Goal: Information Seeking & Learning: Learn about a topic

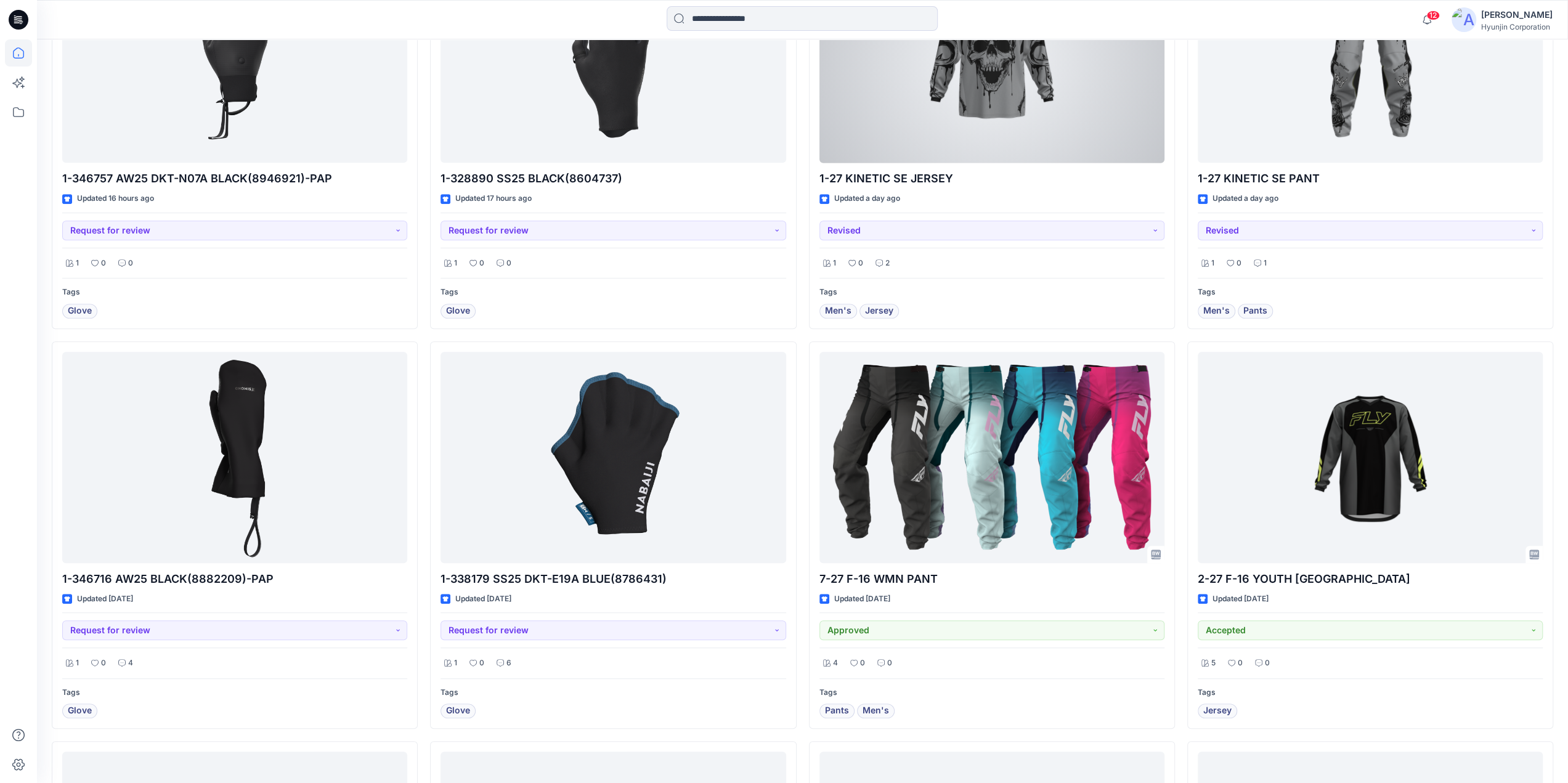
scroll to position [863, 0]
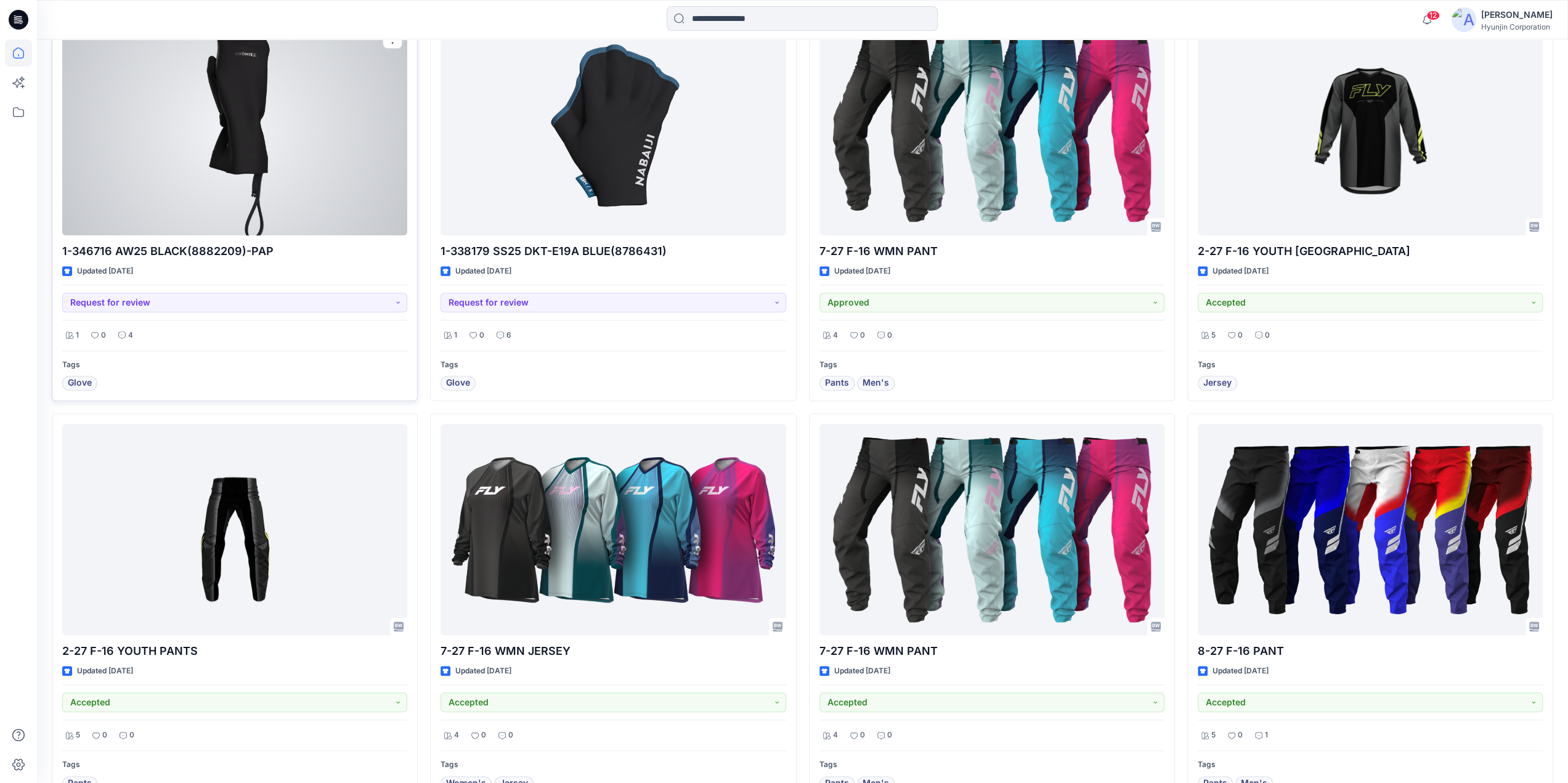
click at [288, 193] on div at bounding box center [235, 130] width 345 height 211
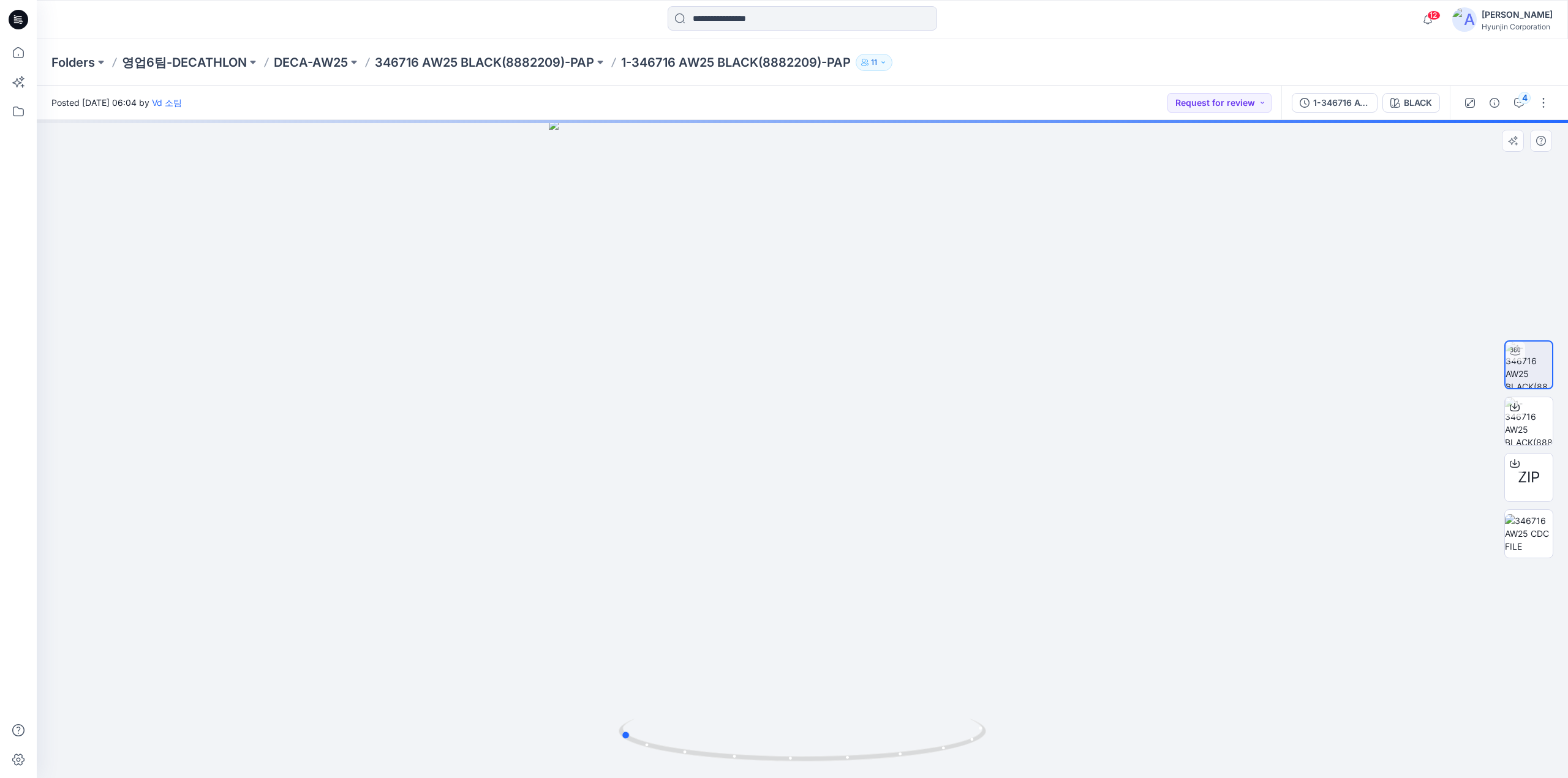
drag, startPoint x: 1074, startPoint y: 463, endPoint x: 893, endPoint y: 481, distance: 181.9
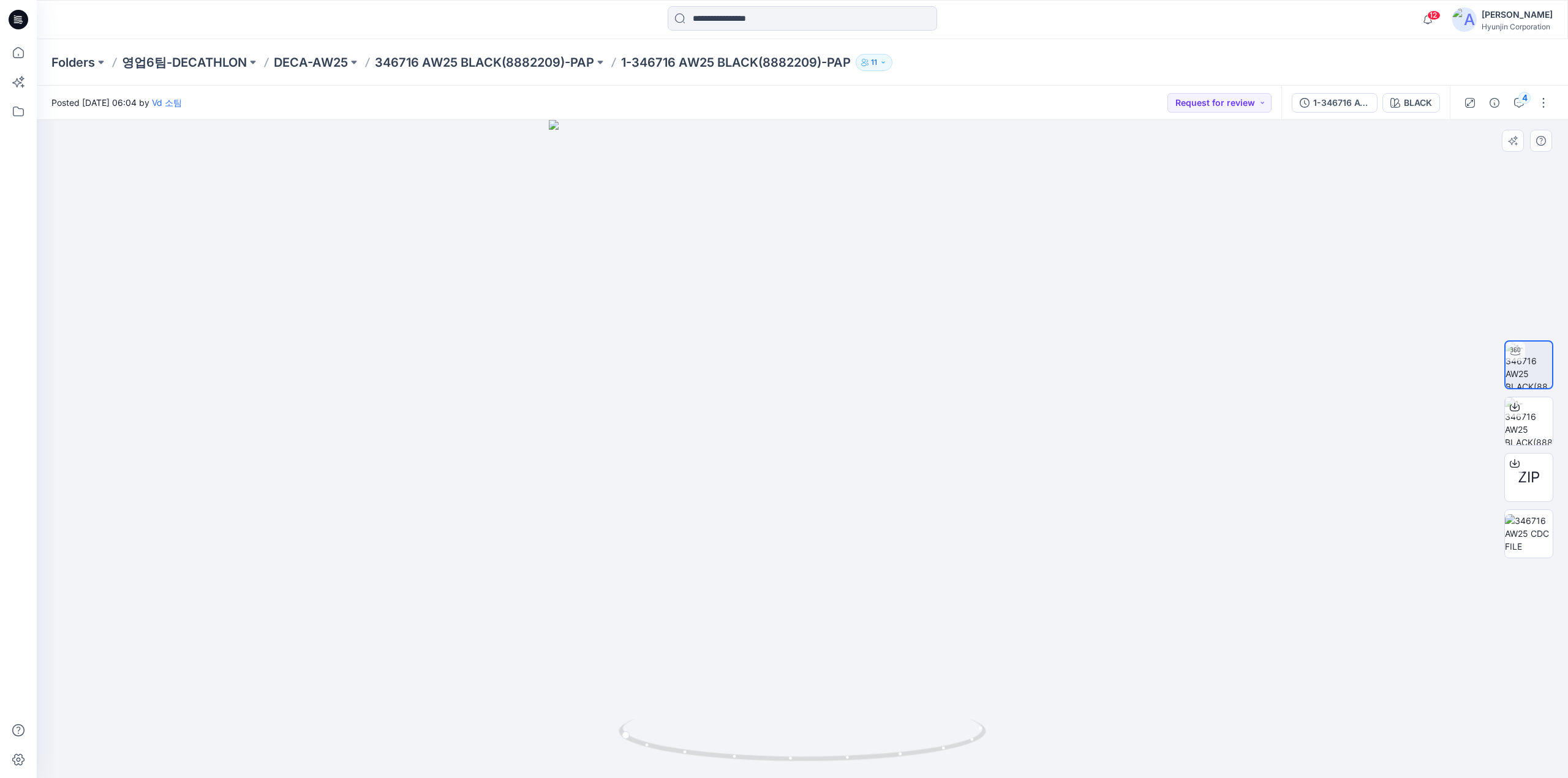
drag, startPoint x: 893, startPoint y: 481, endPoint x: 1429, endPoint y: 458, distance: 536.5
click at [1368, 477] on div at bounding box center [802, 449] width 1531 height 658
drag, startPoint x: 971, startPoint y: 724, endPoint x: 936, endPoint y: 748, distance: 42.4
click at [936, 748] on icon at bounding box center [804, 741] width 370 height 46
drag, startPoint x: 1151, startPoint y: 361, endPoint x: 886, endPoint y: 381, distance: 265.8
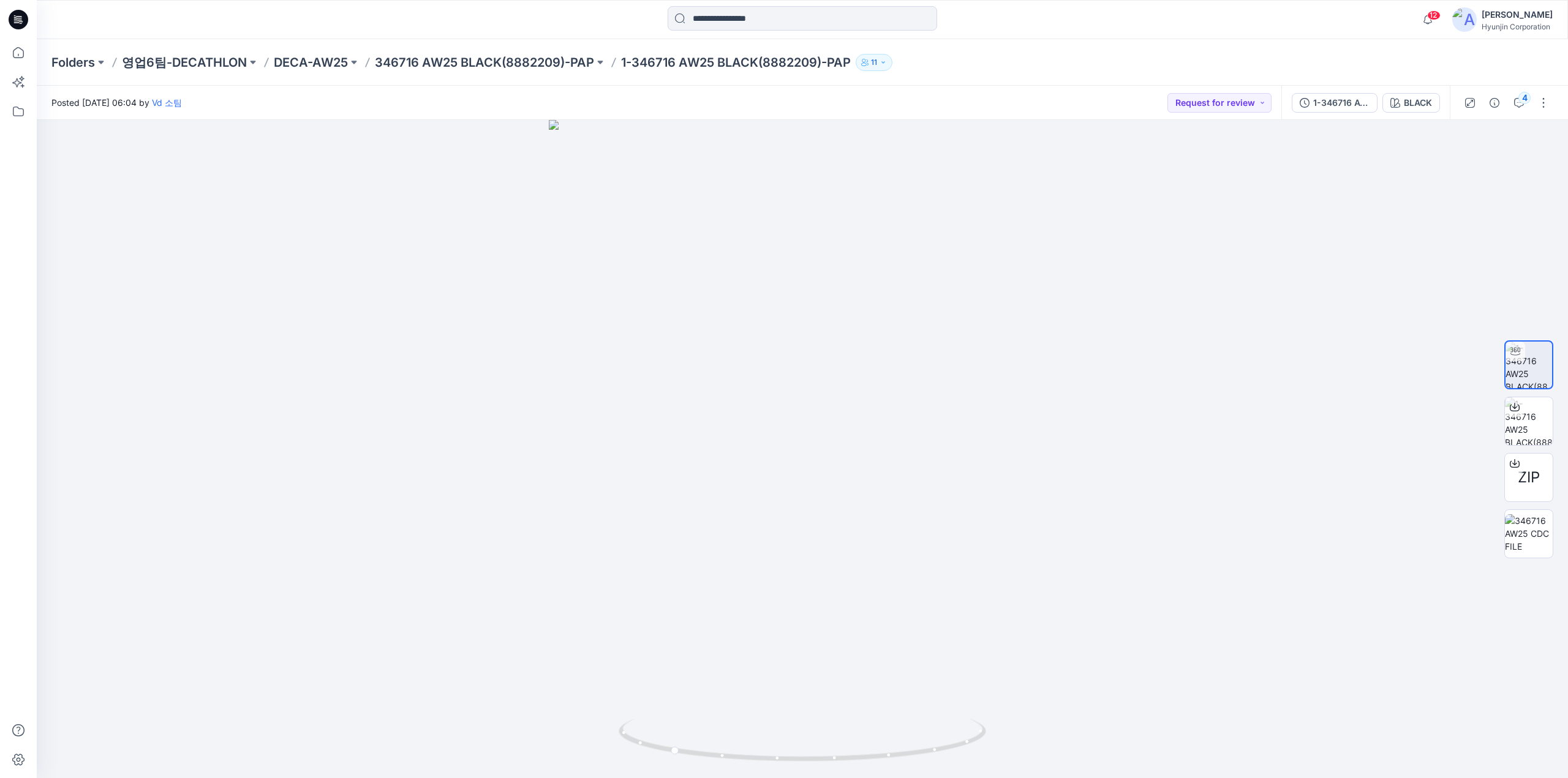
drag, startPoint x: 886, startPoint y: 381, endPoint x: 22, endPoint y: 26, distance: 934.1
click at [21, 27] on icon at bounding box center [18, 19] width 19 height 19
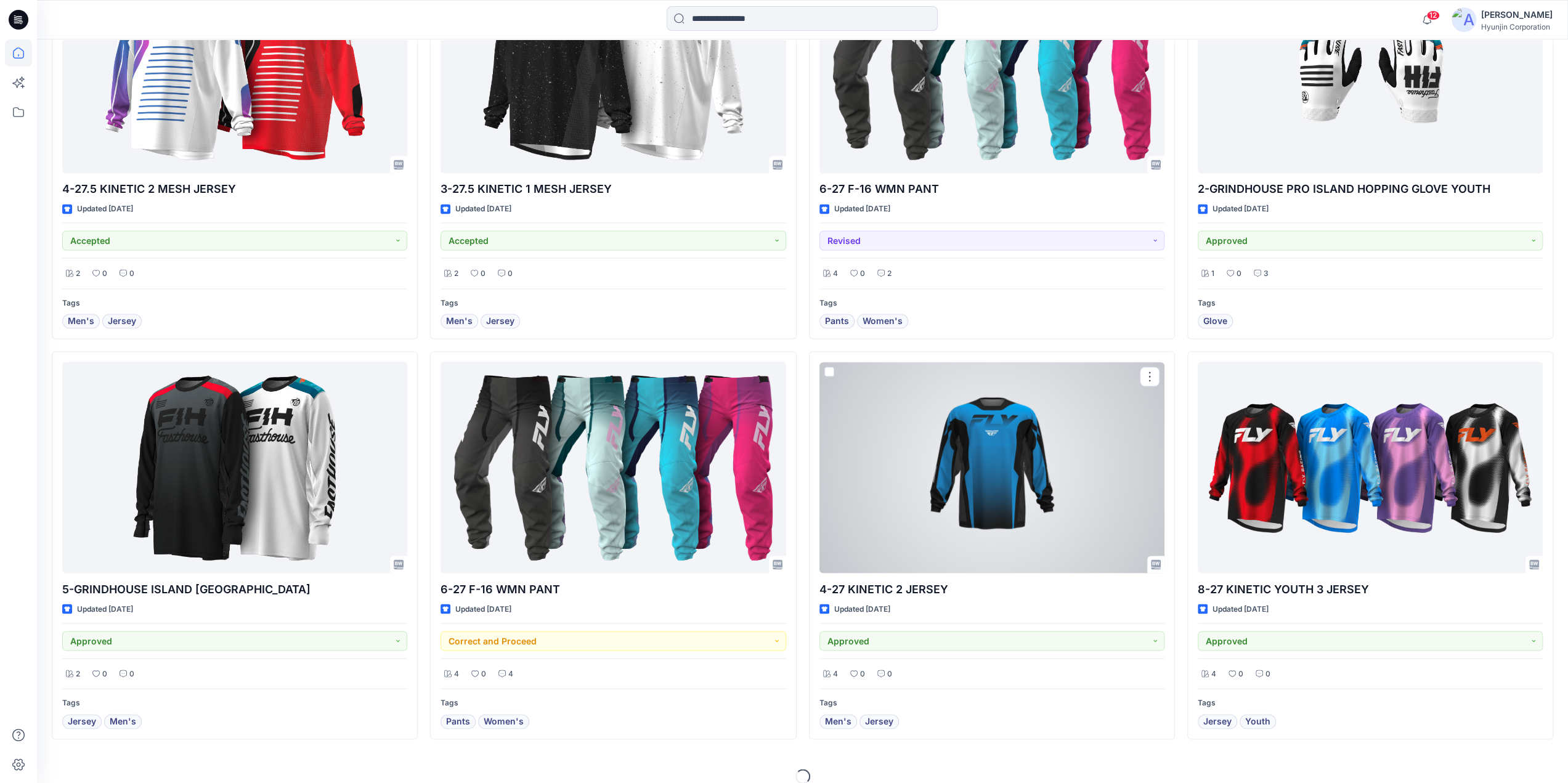
scroll to position [2134, 0]
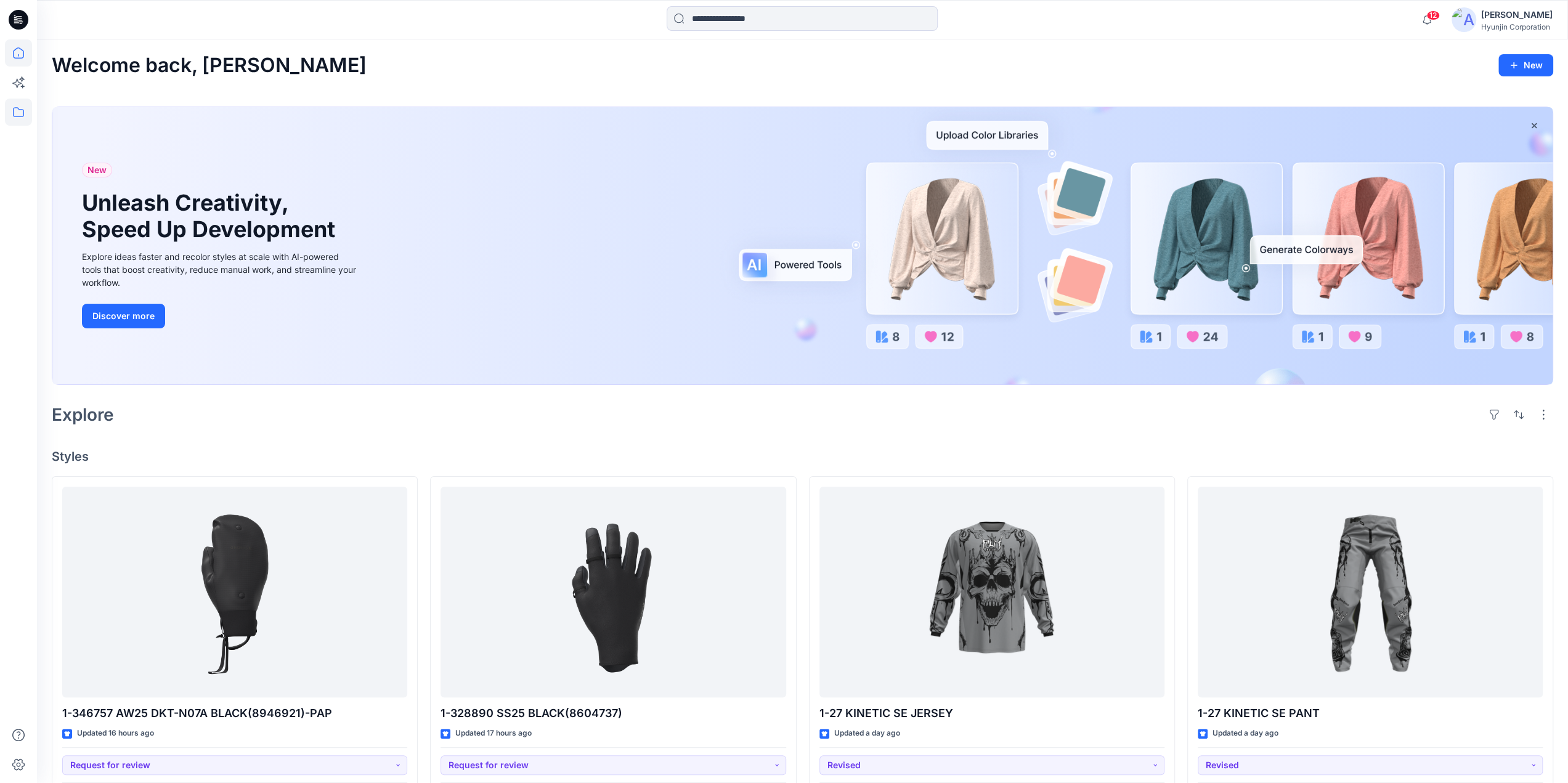
click at [17, 123] on icon at bounding box center [19, 112] width 27 height 27
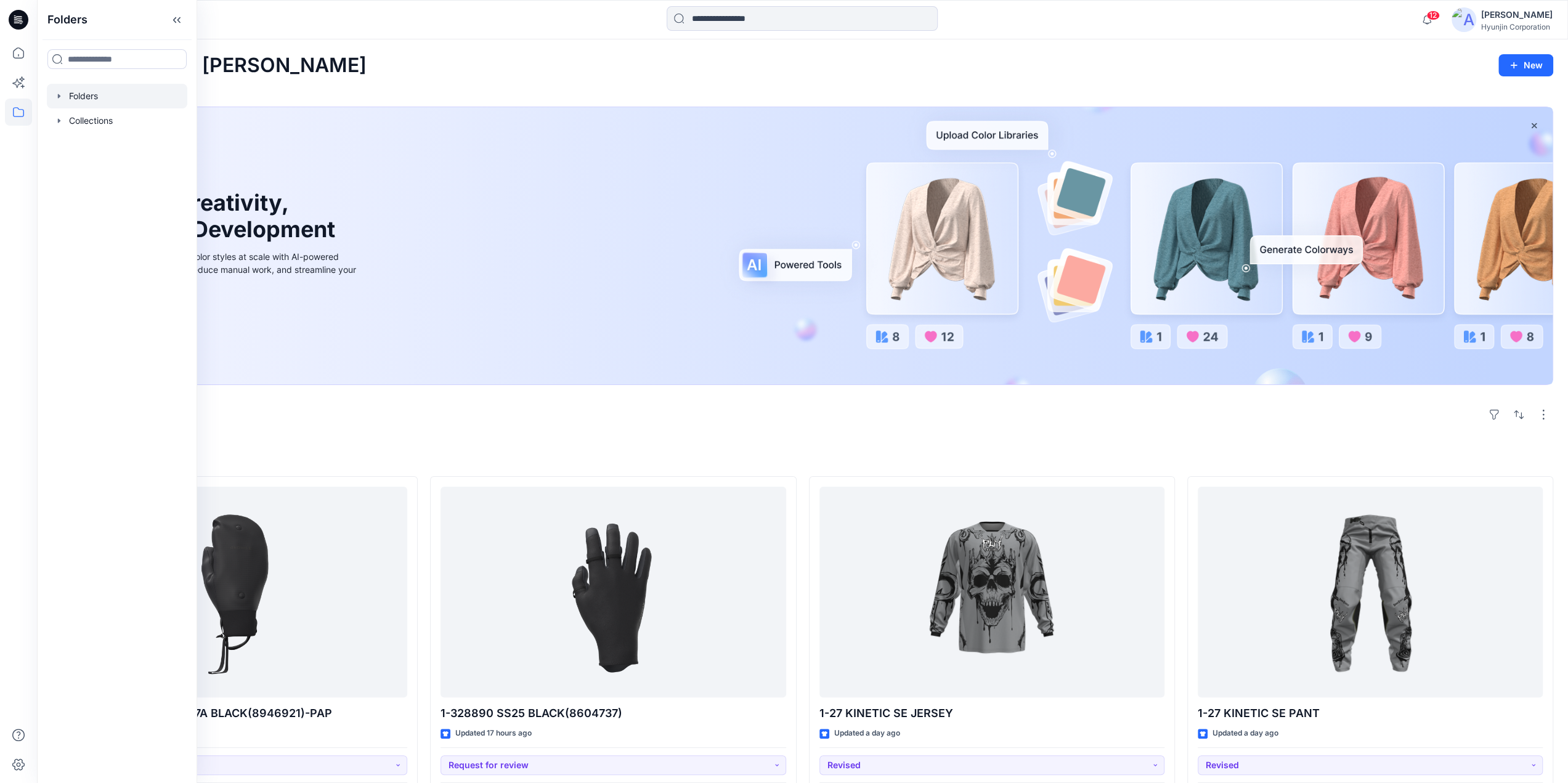
click at [77, 101] on div at bounding box center [117, 96] width 140 height 25
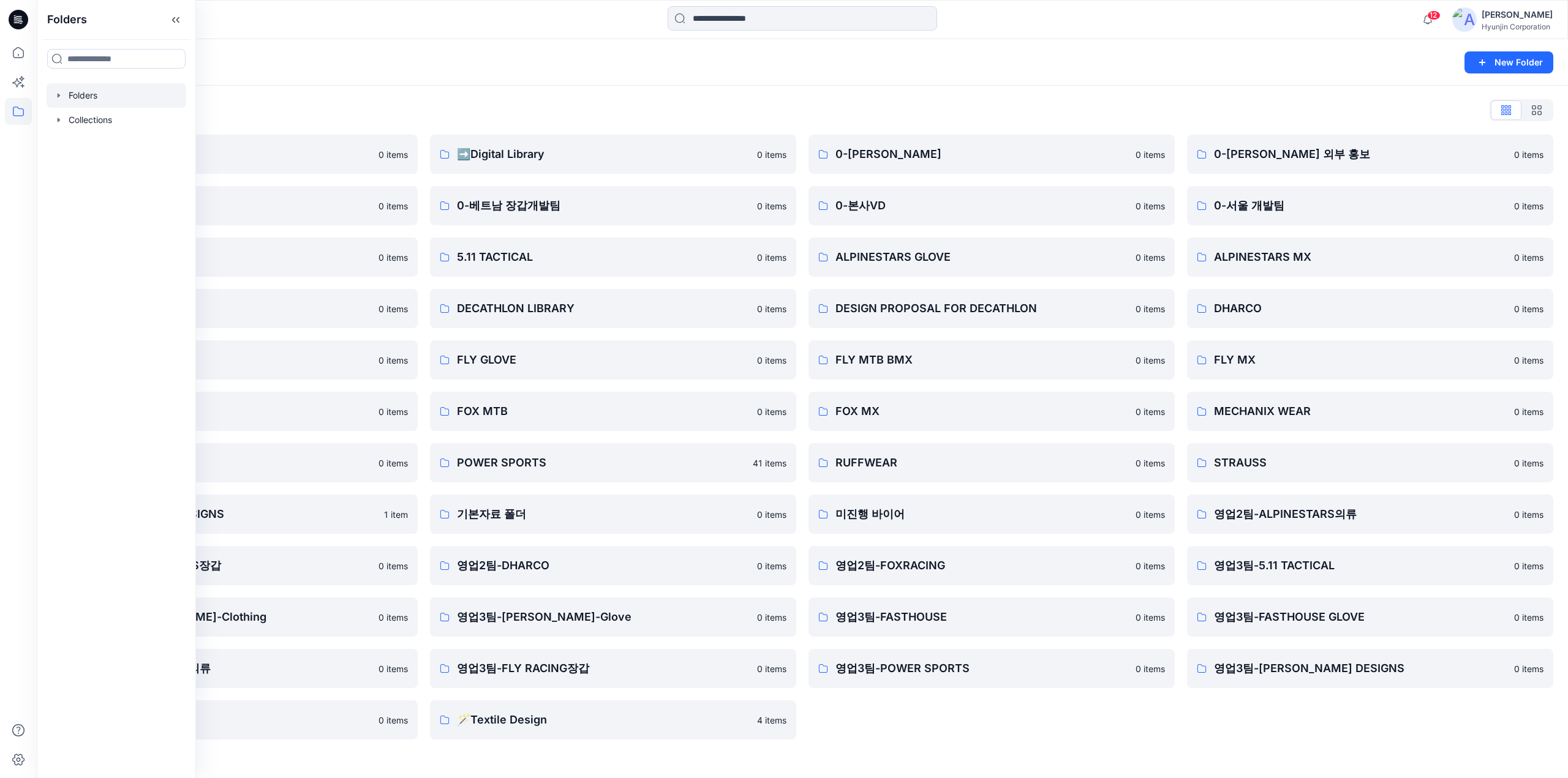
click at [870, 728] on div "0-HYUNJIN 0 items 0-본사VD 0 items ALPINESTARS GLOVE 0 items DESIGN PROPOSAL FOR …" at bounding box center [991, 437] width 366 height 605
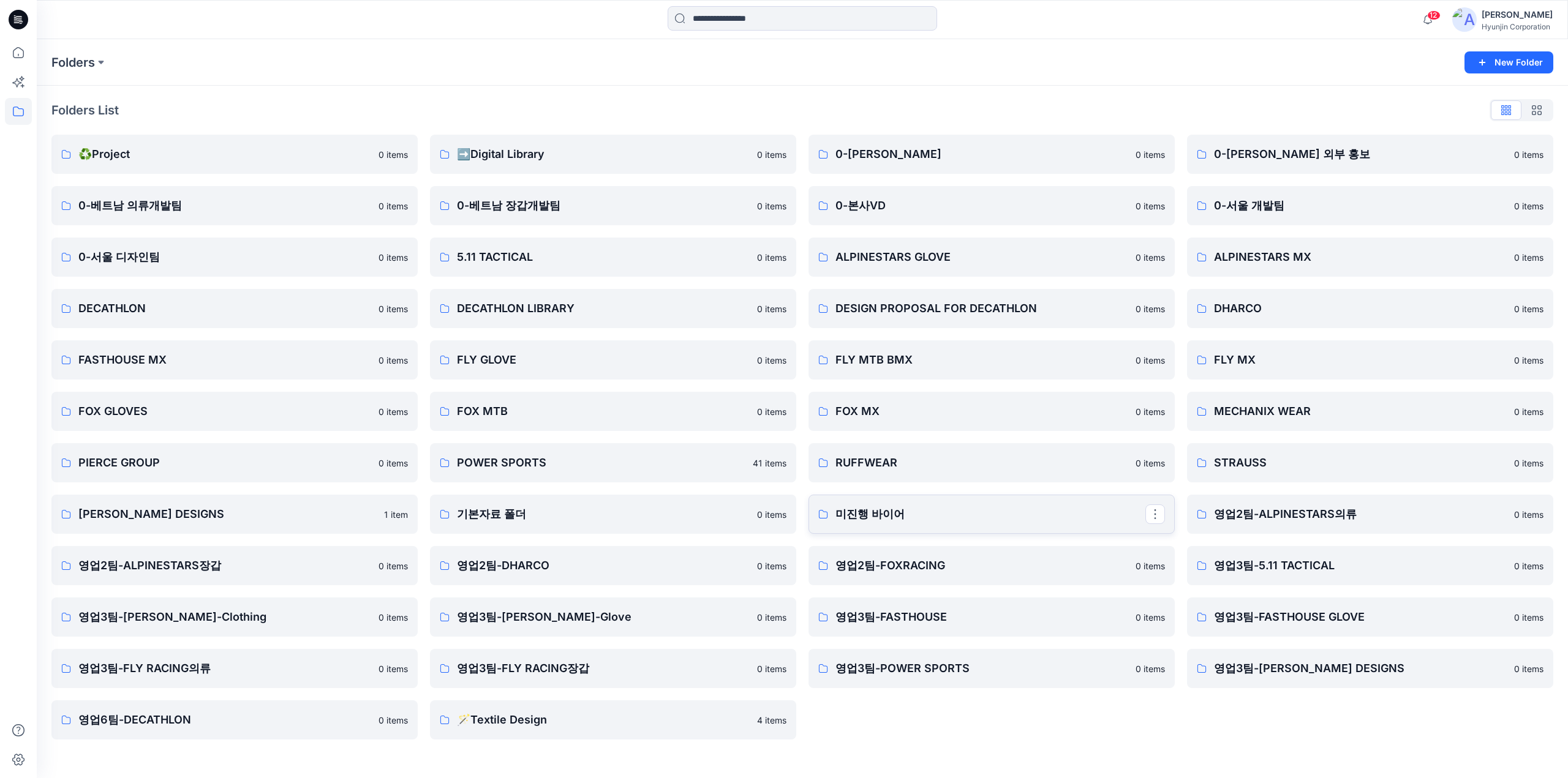
click at [896, 517] on p "미진행 바이어" at bounding box center [990, 514] width 310 height 17
click at [478, 506] on p "기본자료 폴더" at bounding box center [612, 514] width 310 height 17
click at [593, 353] on p "FLY GLOVE" at bounding box center [612, 360] width 310 height 17
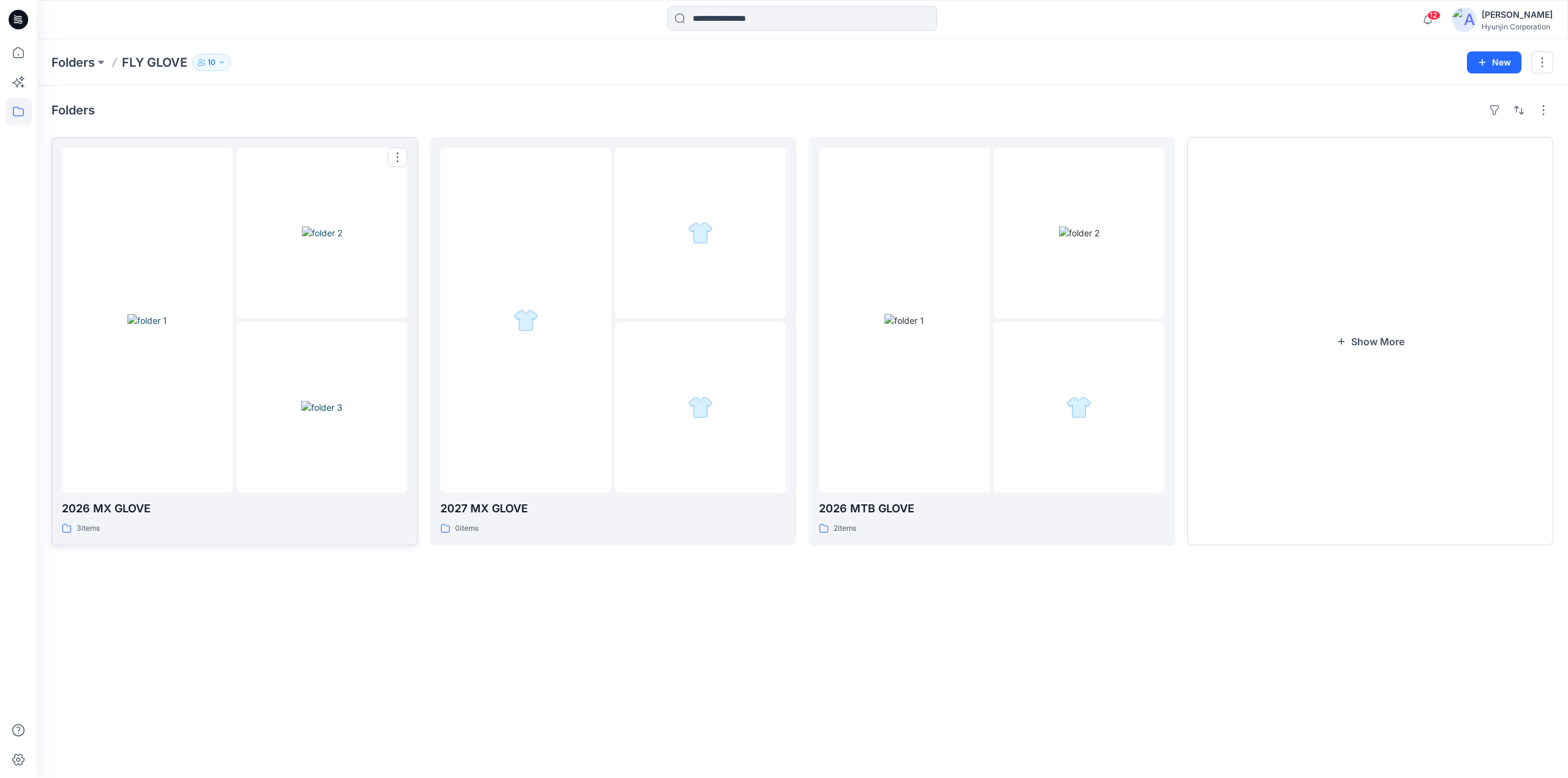
click at [301, 401] on img at bounding box center [321, 407] width 41 height 13
click at [305, 401] on img at bounding box center [321, 407] width 41 height 13
click at [541, 310] on div at bounding box center [525, 320] width 171 height 345
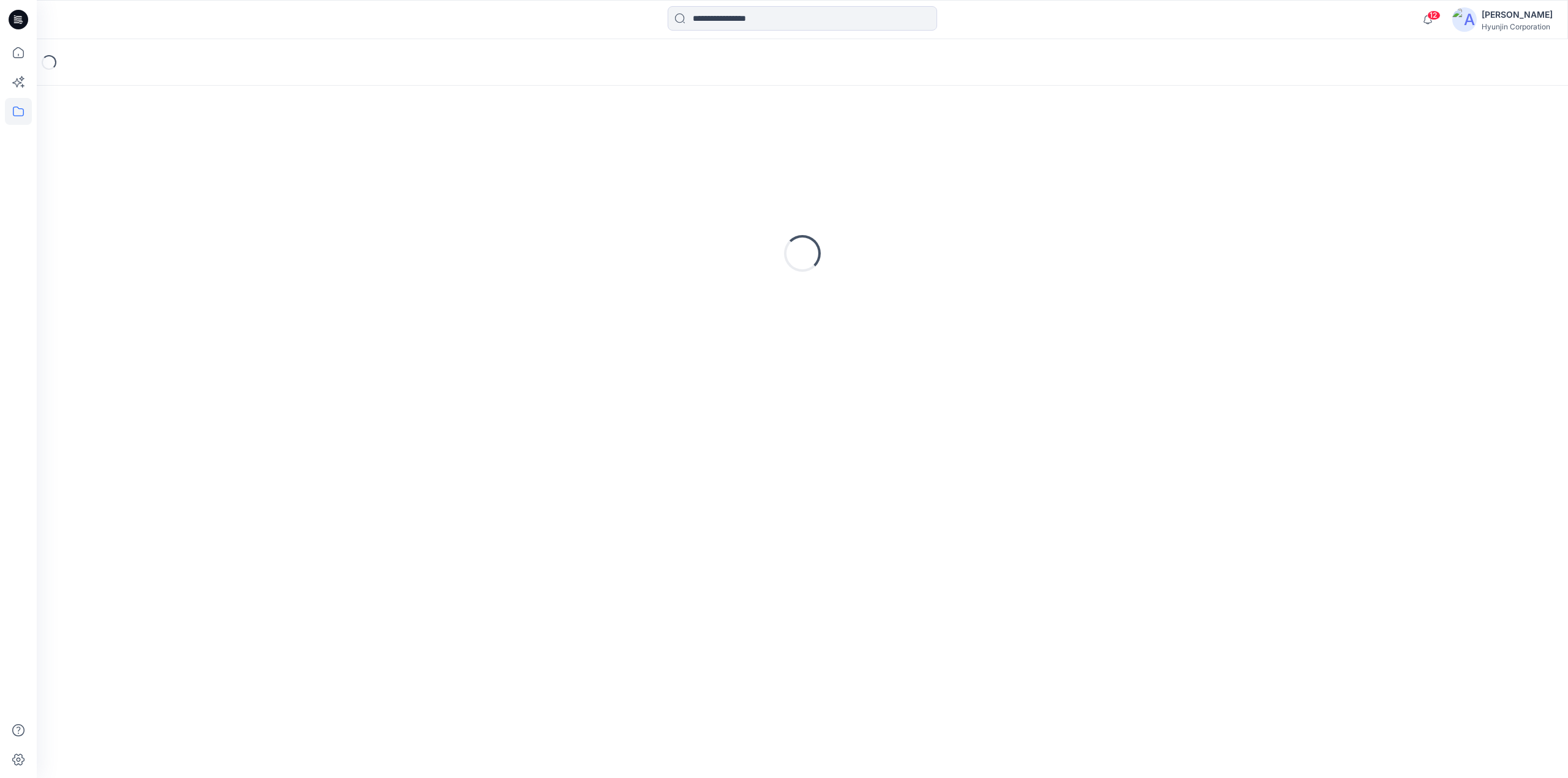
click at [541, 310] on div "Loading..." at bounding box center [802, 253] width 1501 height 306
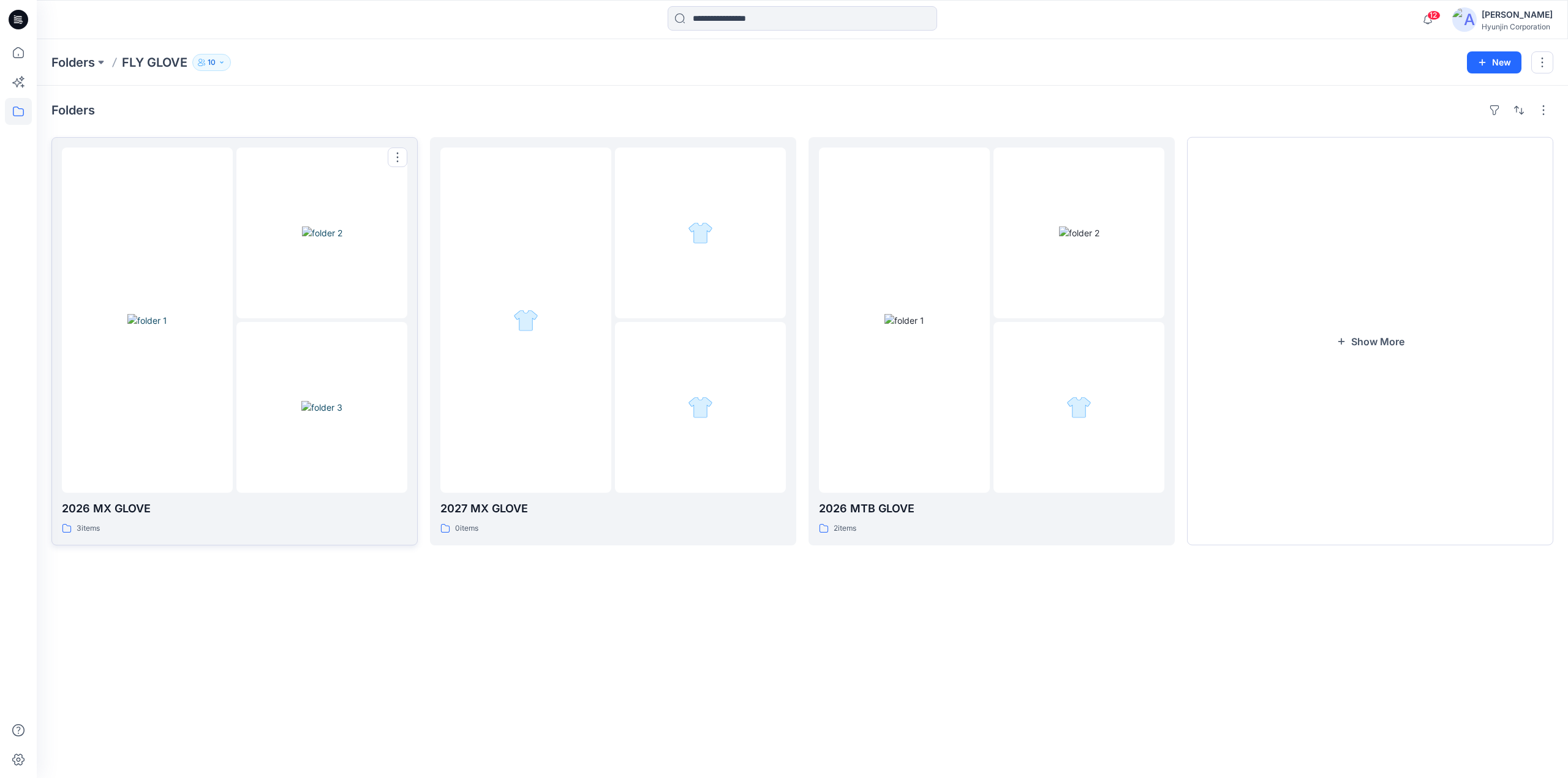
click at [342, 240] on img at bounding box center [322, 233] width 40 height 13
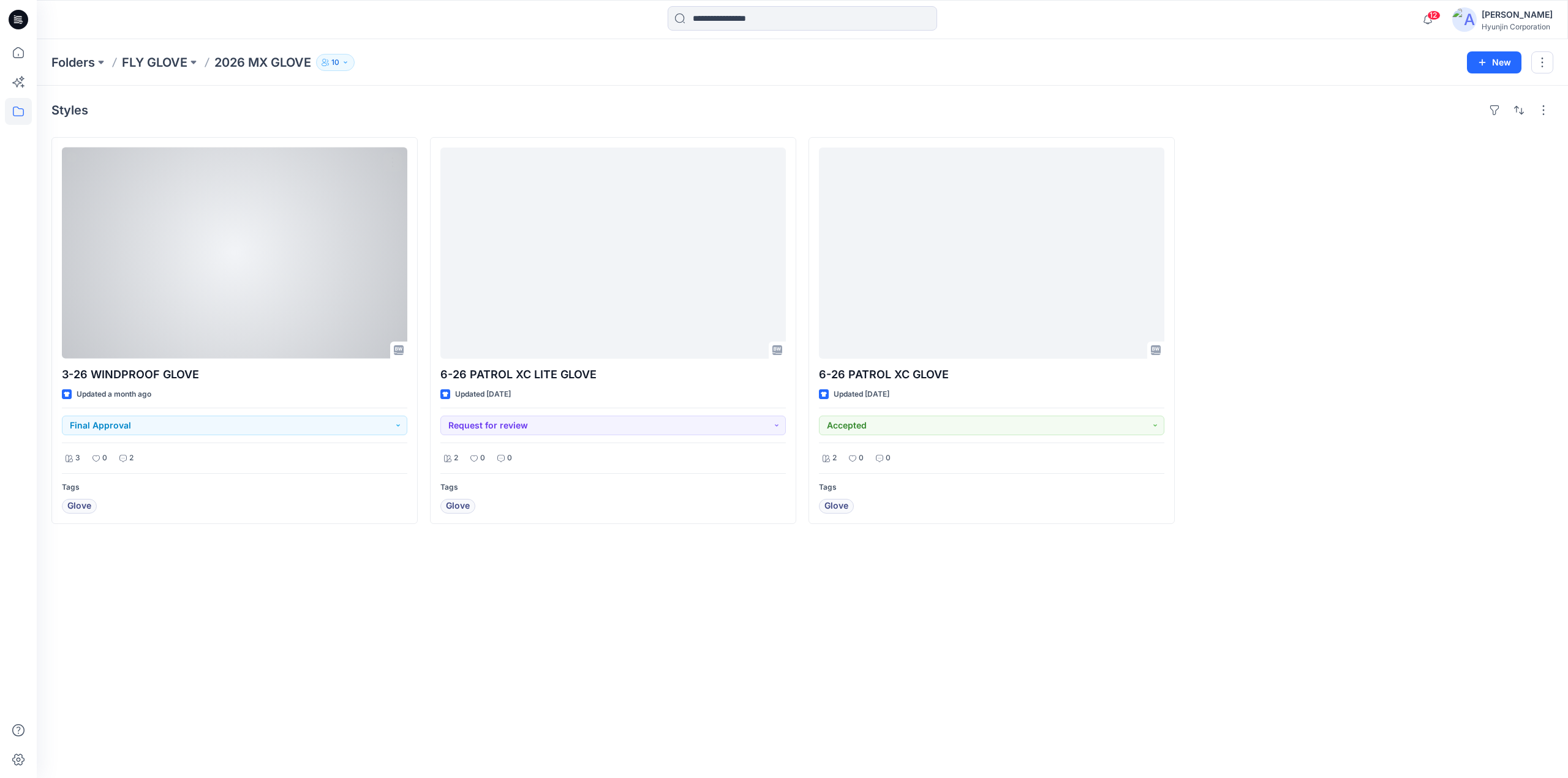
click at [361, 277] on div at bounding box center [234, 253] width 346 height 212
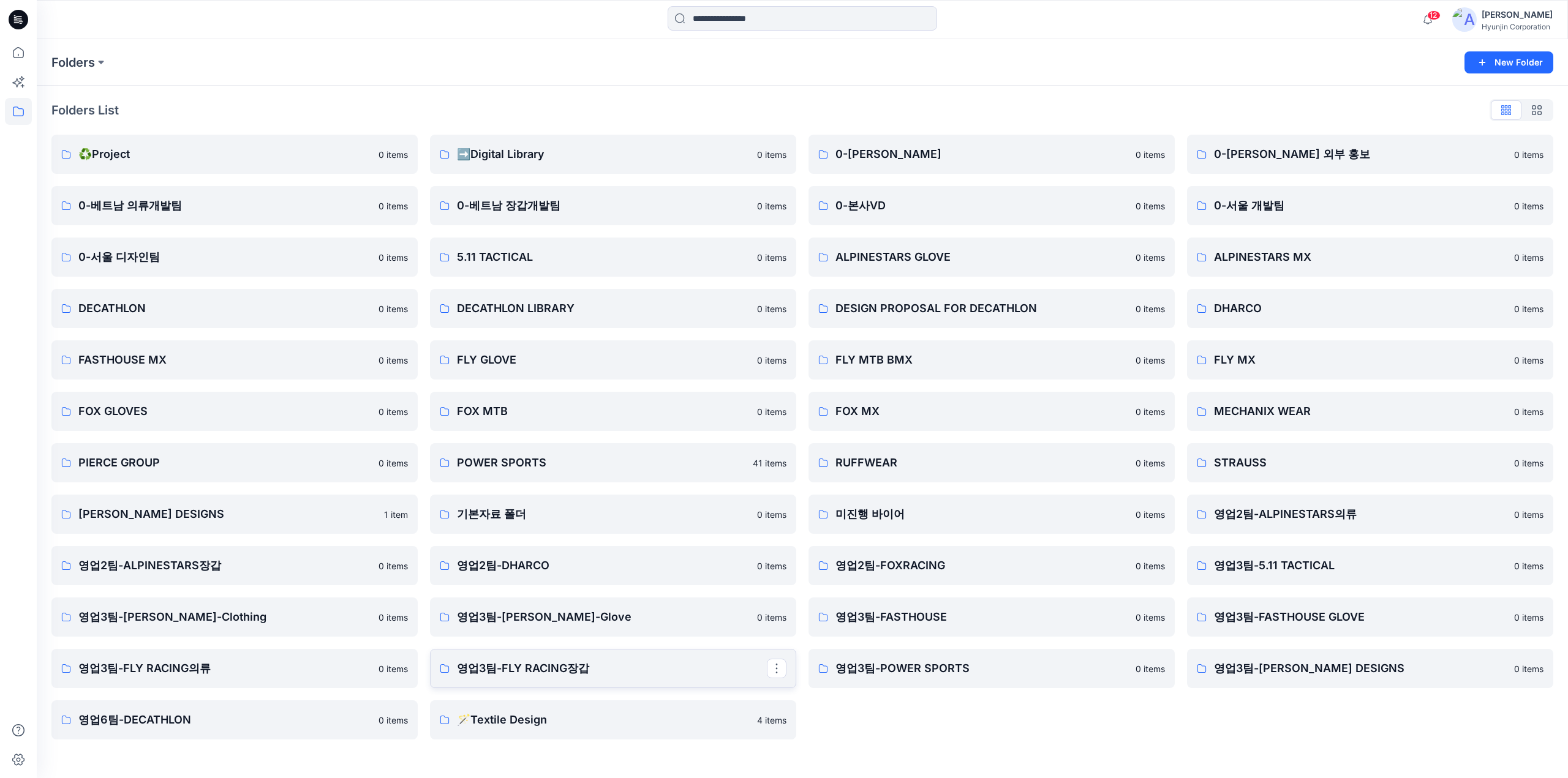
click at [520, 668] on p "영업3팀-FLY RACING장갑" at bounding box center [612, 668] width 310 height 17
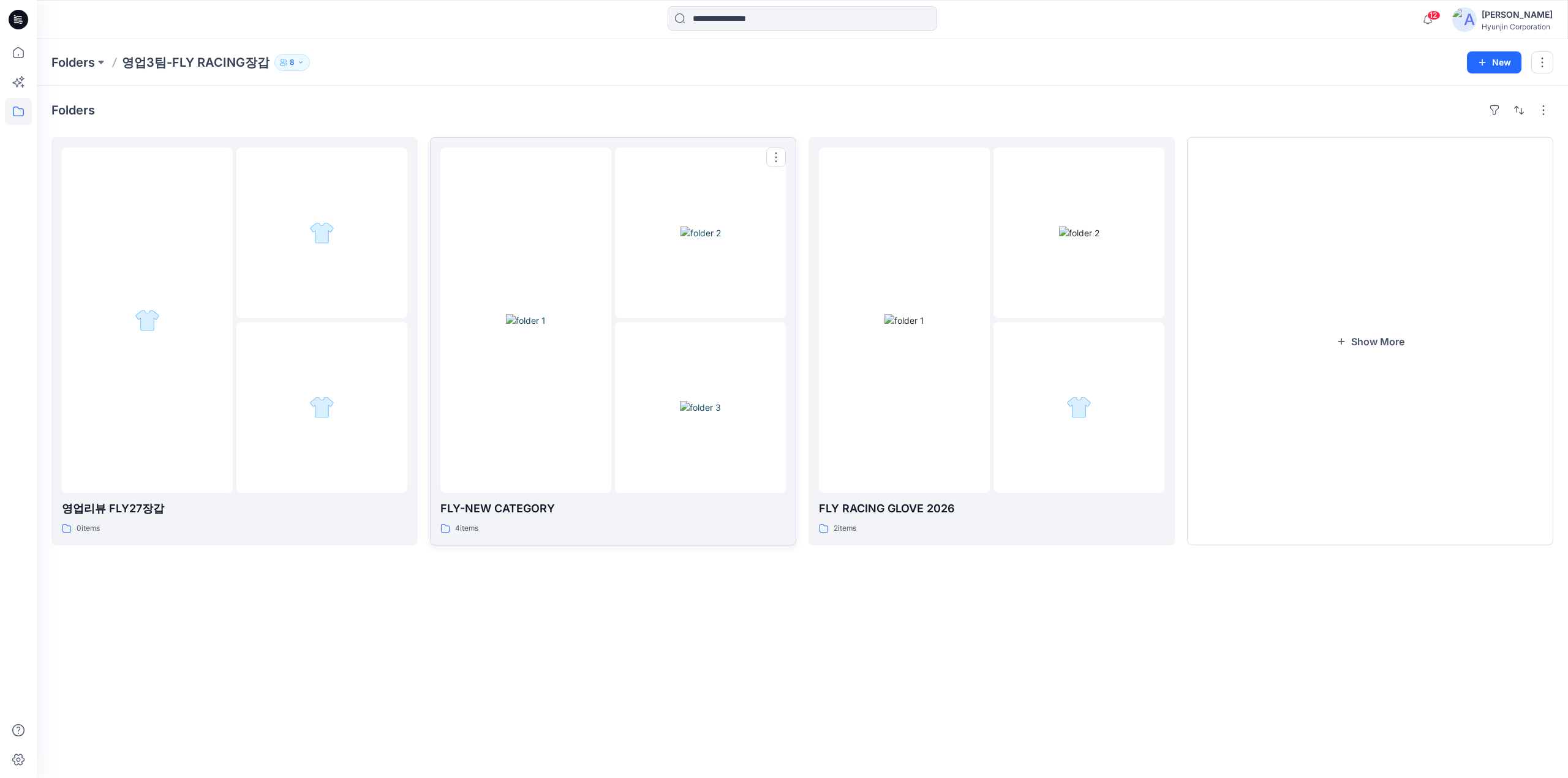
click at [602, 376] on div at bounding box center [525, 320] width 171 height 345
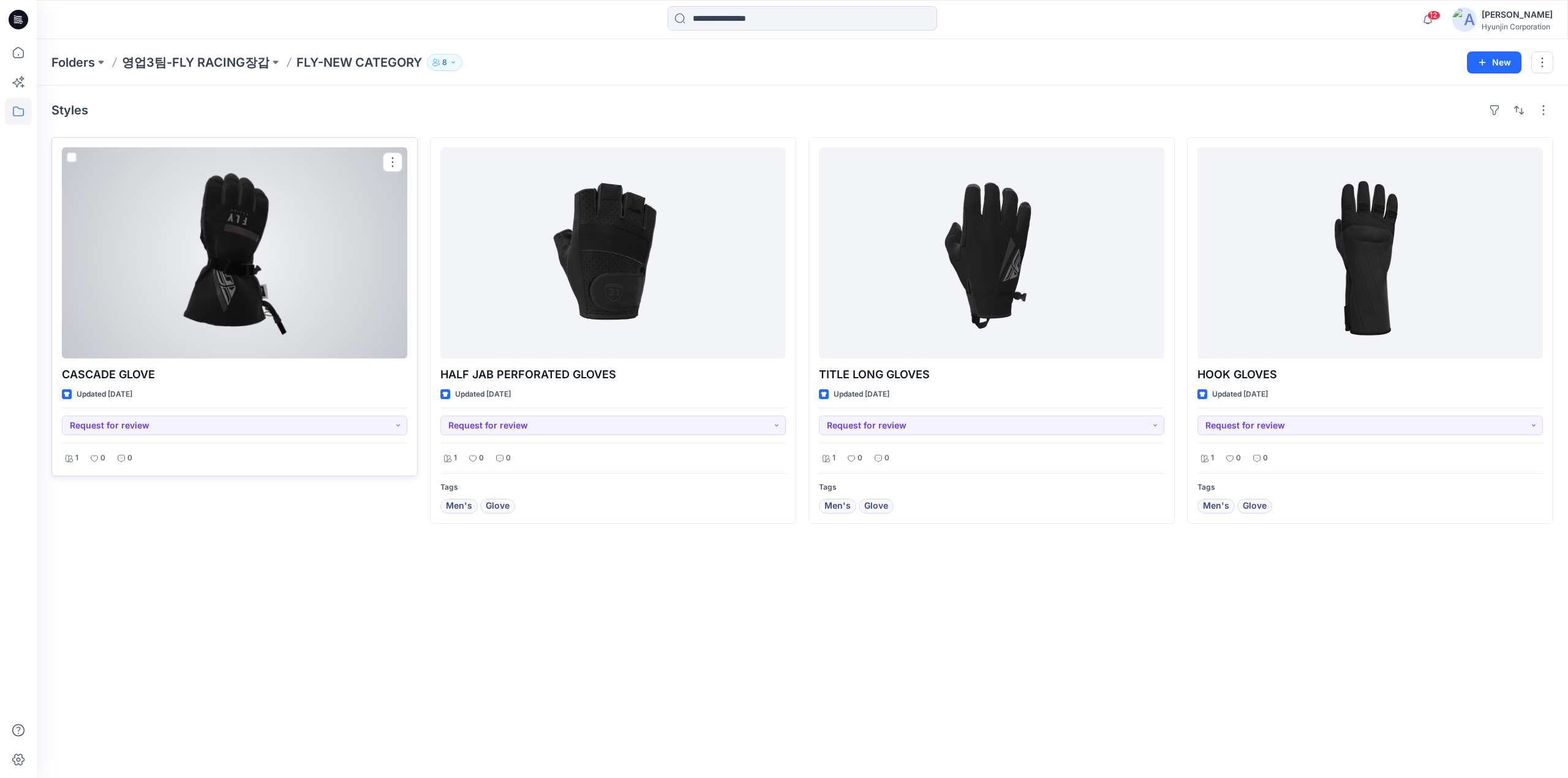
click at [329, 329] on div at bounding box center [234, 253] width 346 height 212
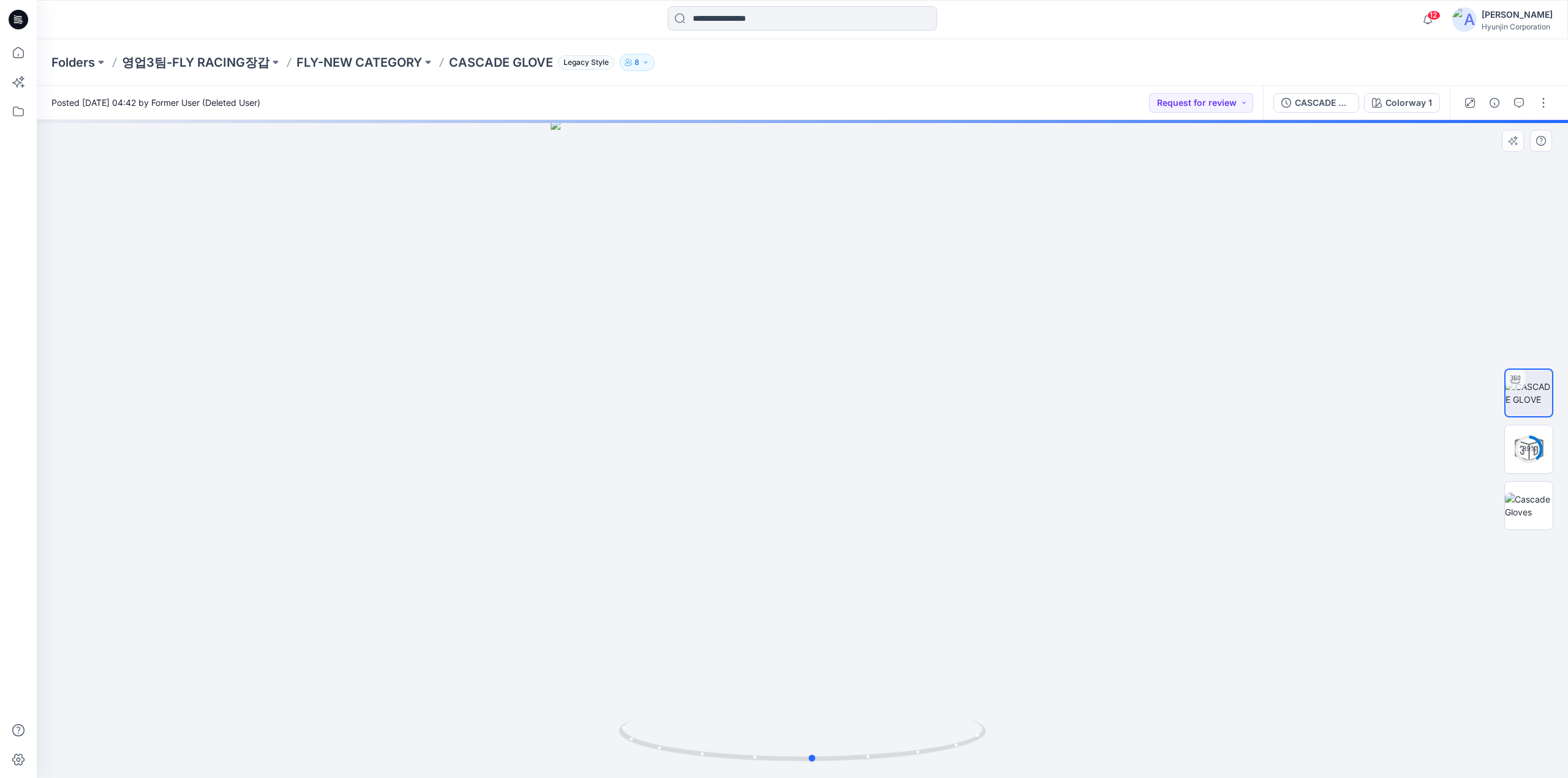
drag, startPoint x: 830, startPoint y: 381, endPoint x: 838, endPoint y: 407, distance: 27.2
click at [838, 407] on div at bounding box center [802, 449] width 1531 height 658
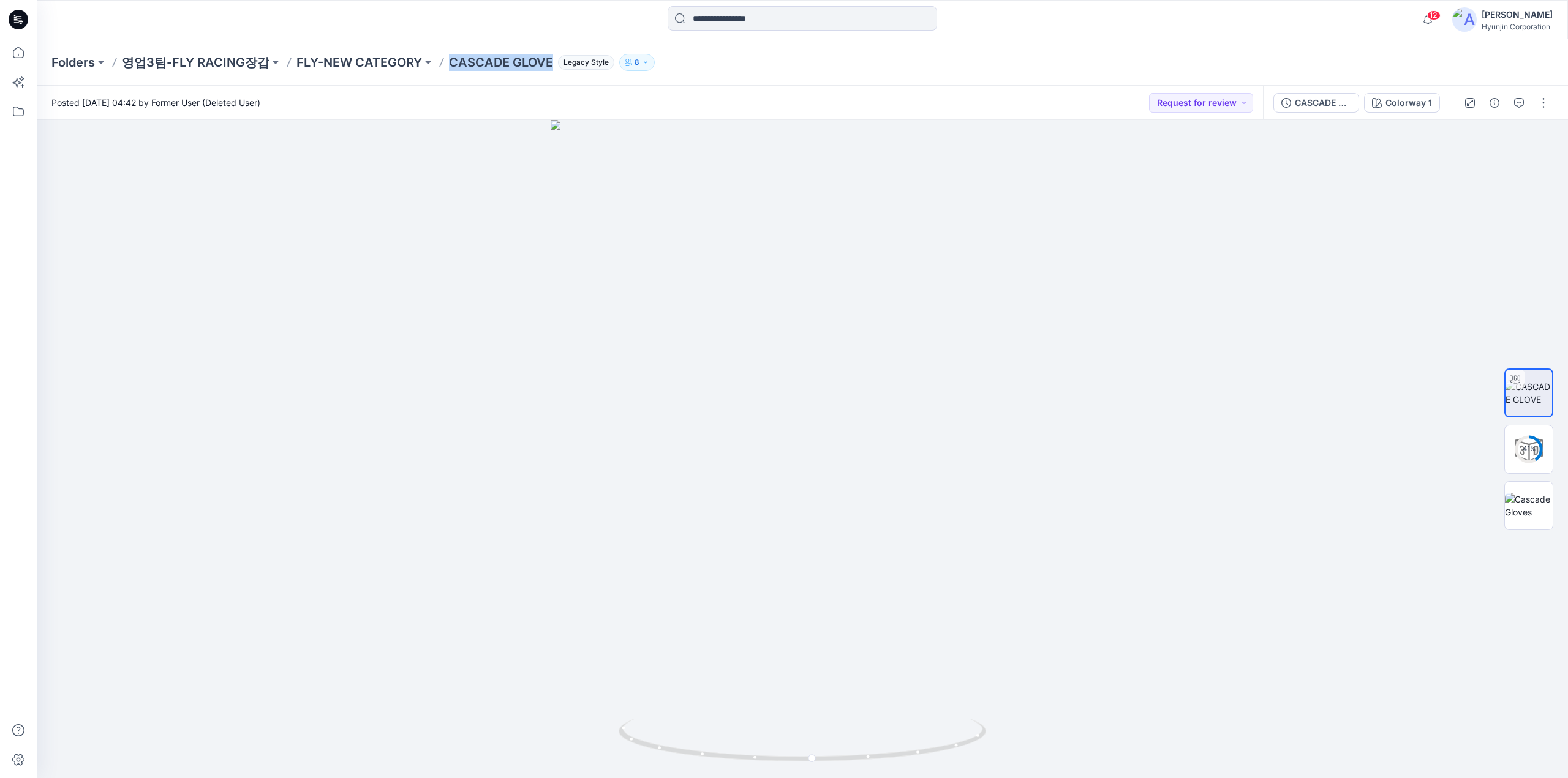
drag, startPoint x: 446, startPoint y: 69, endPoint x: 545, endPoint y: 74, distance: 99.1
click at [545, 74] on div "Folders 영업3팀-FLY RACING장갑 FLY-NEW CATEGORY CASCADE GLOVE Legacy Style 8" at bounding box center [802, 62] width 1531 height 46
copy p "CASCADE GLOVE"
click at [26, 24] on icon at bounding box center [18, 19] width 19 height 19
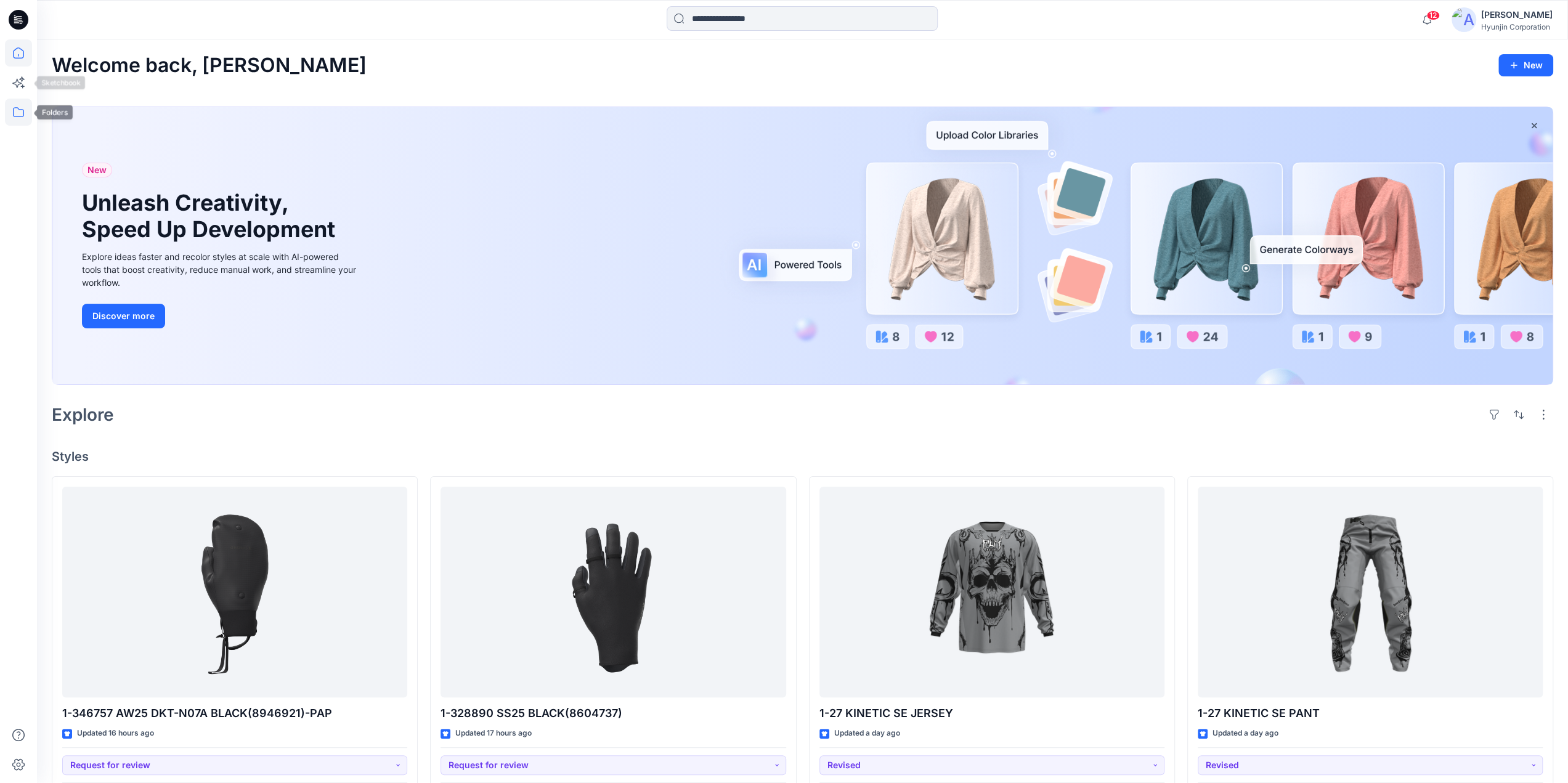
click at [10, 118] on icon at bounding box center [19, 112] width 27 height 27
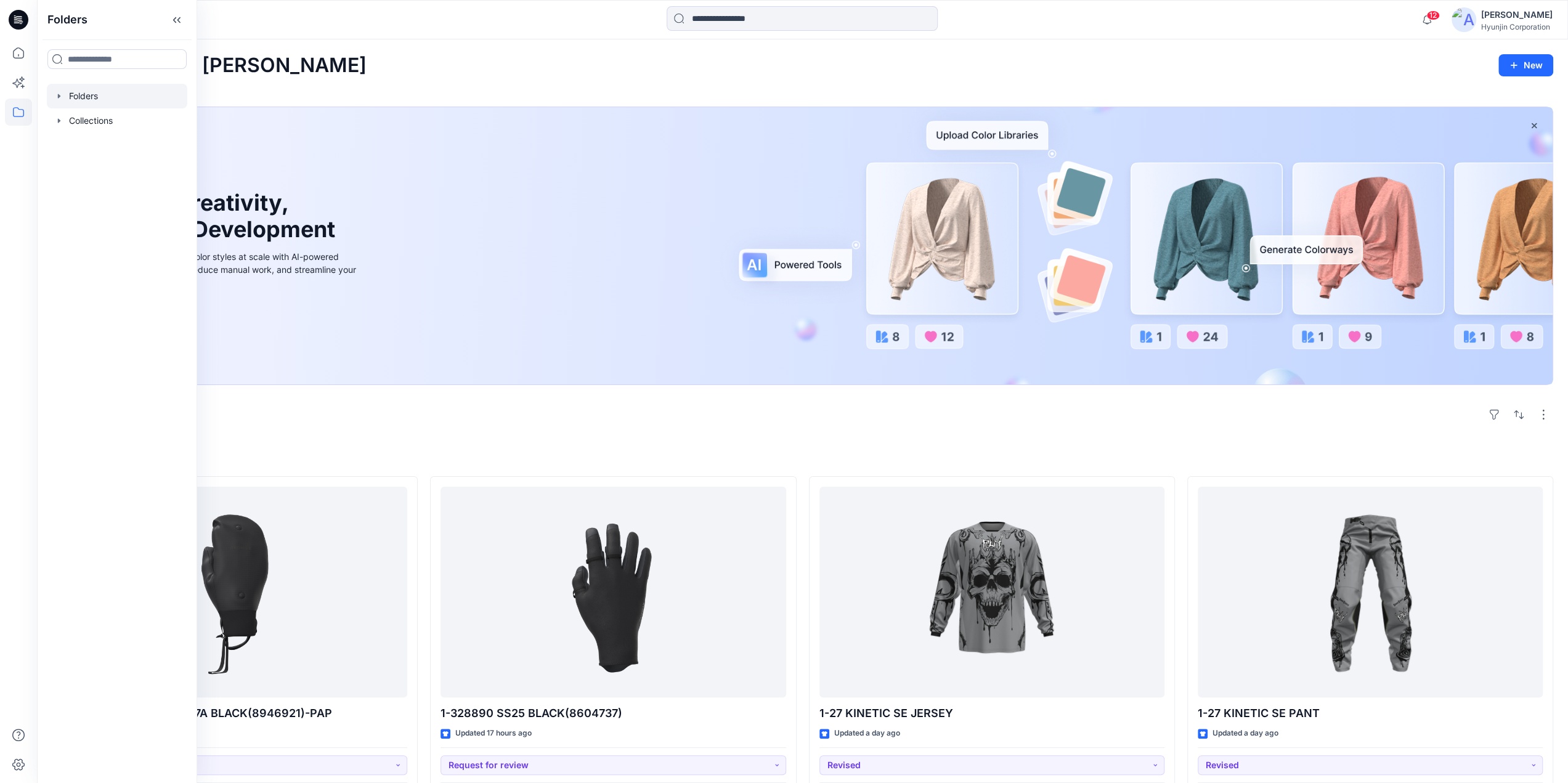
click at [98, 92] on div at bounding box center [117, 96] width 140 height 25
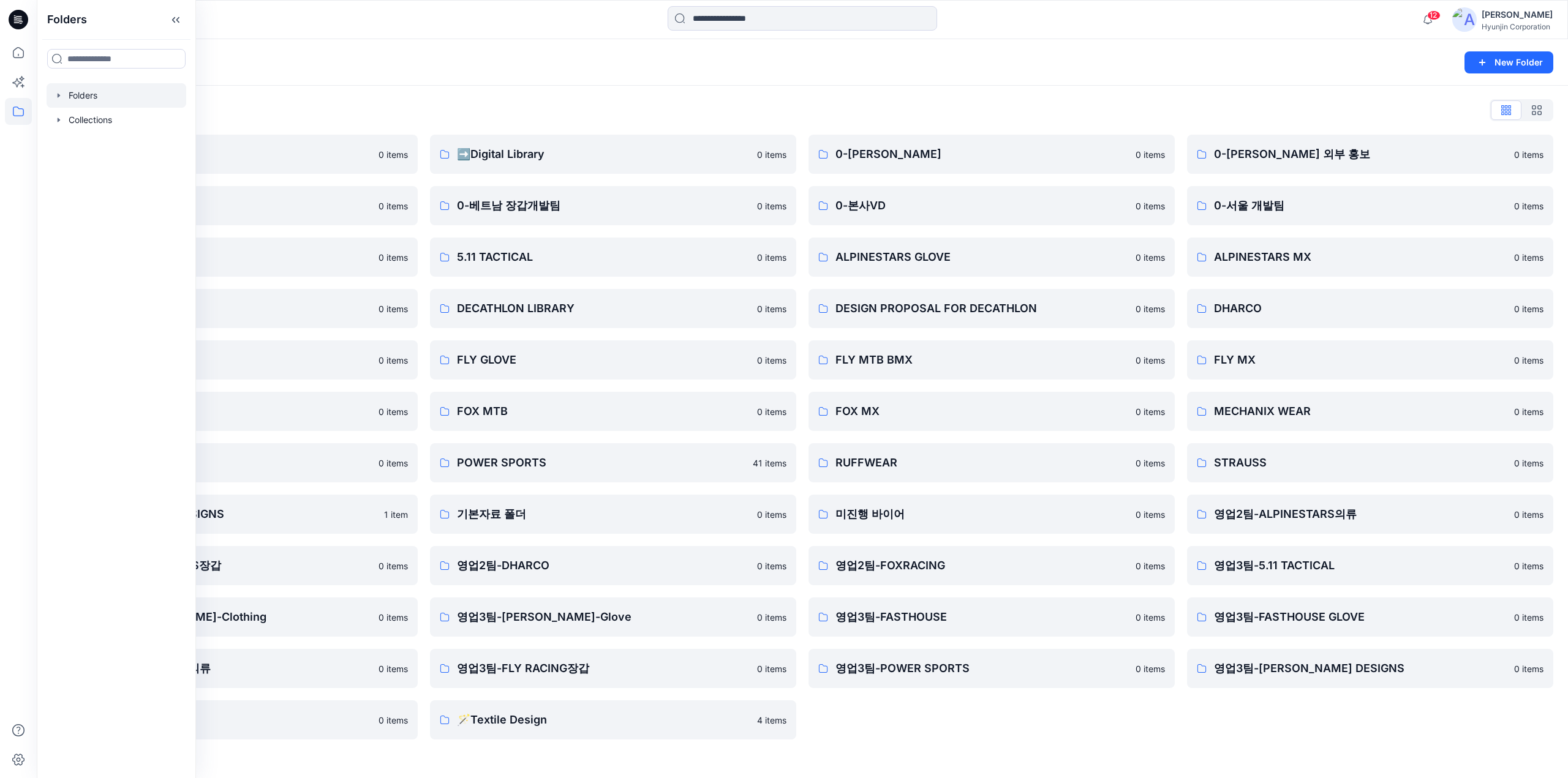
click at [426, 117] on div "Folders List" at bounding box center [802, 110] width 1501 height 19
click at [533, 163] on link "➡️Digital Library" at bounding box center [612, 154] width 366 height 39
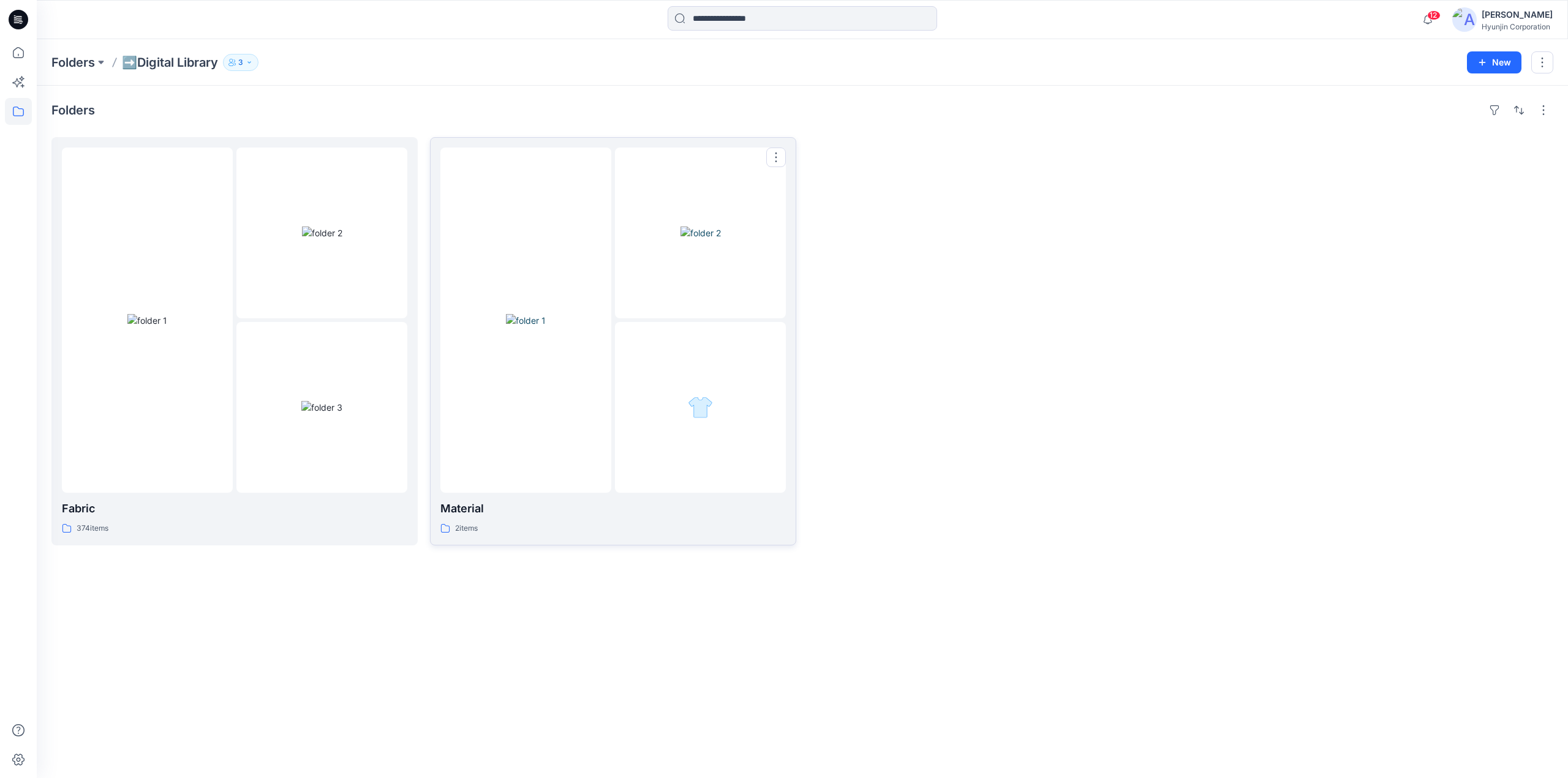
click at [575, 193] on div at bounding box center [525, 320] width 171 height 345
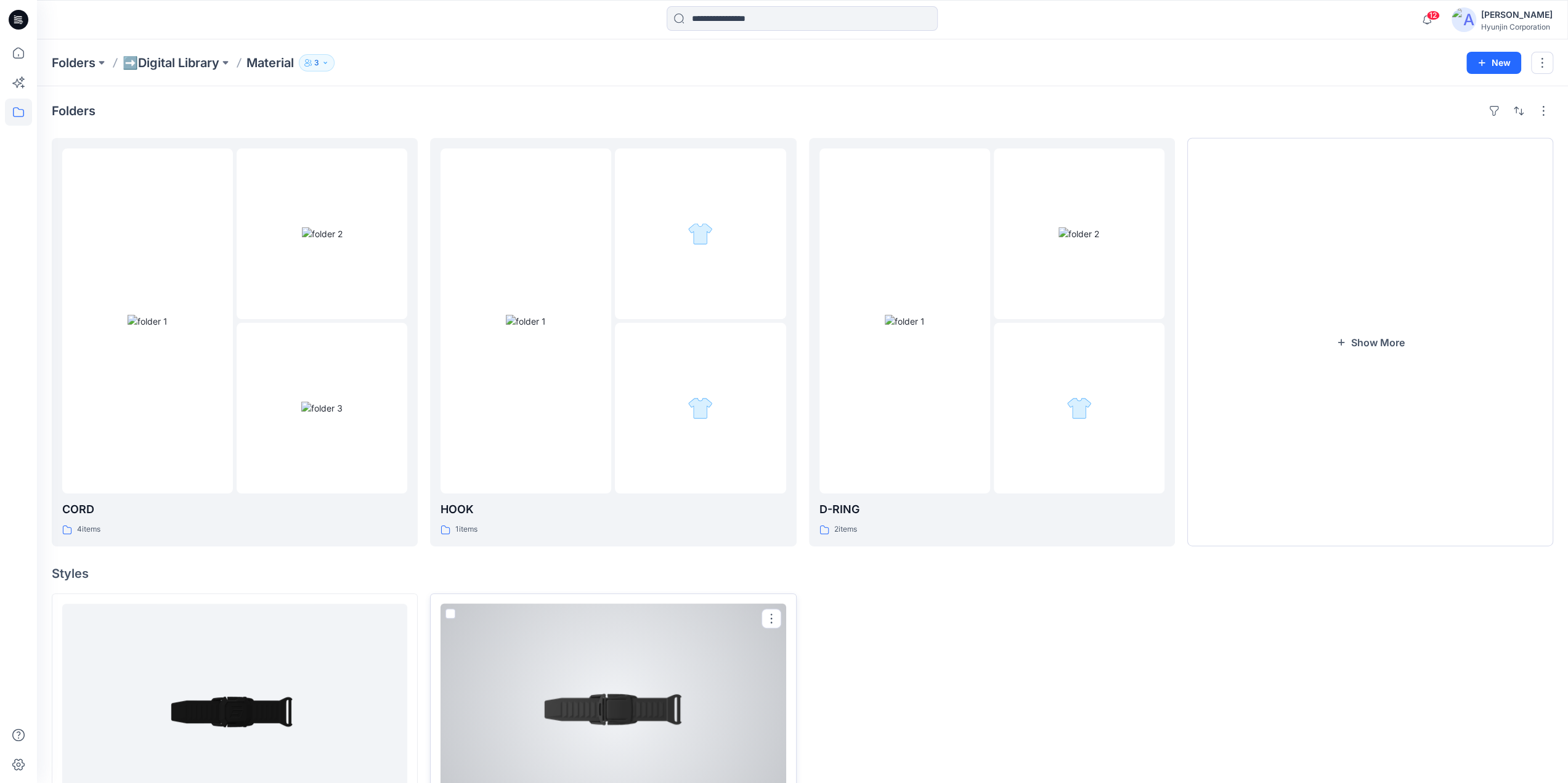
click at [563, 680] on div at bounding box center [613, 710] width 345 height 211
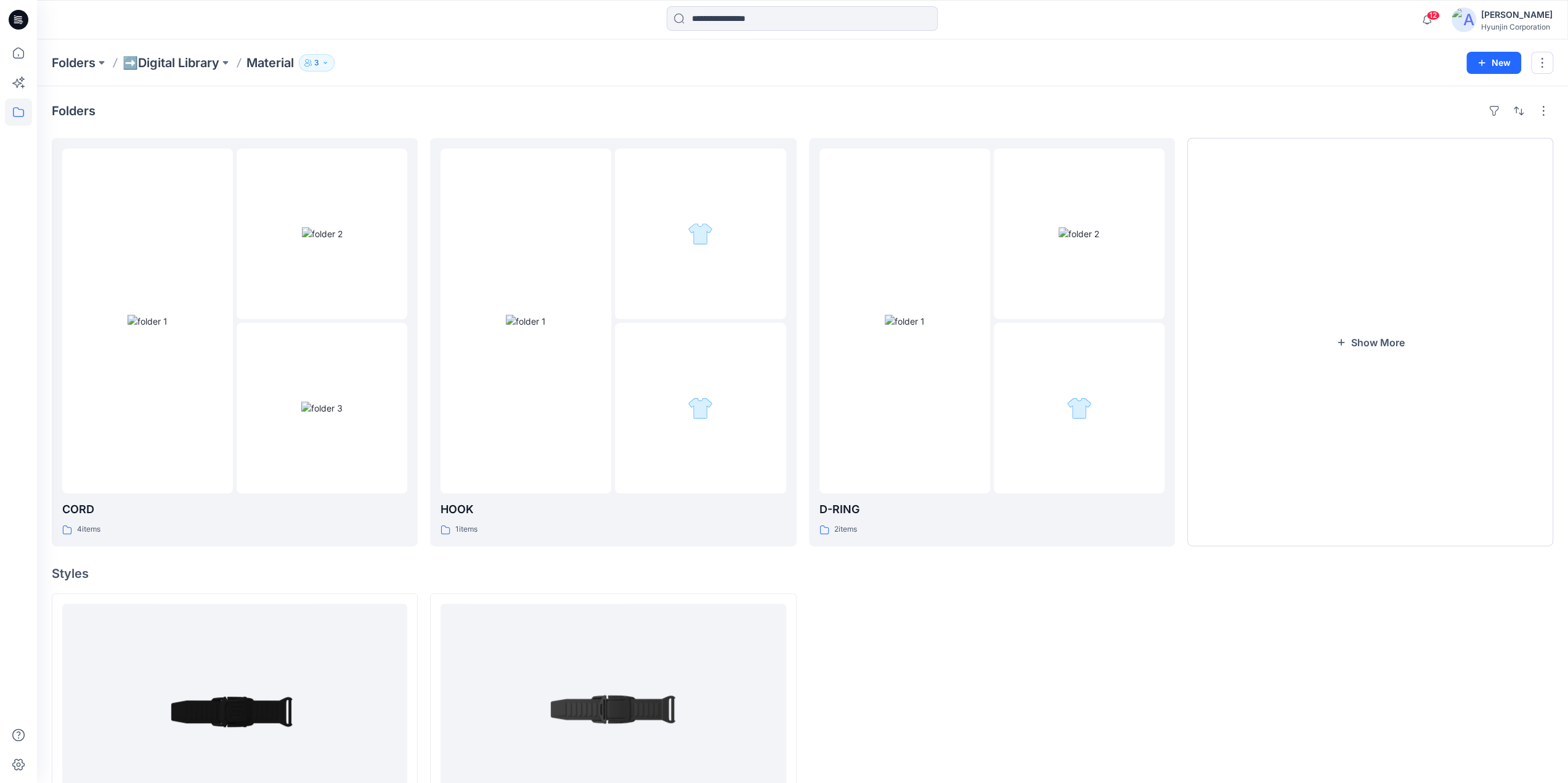
click at [19, 26] on icon at bounding box center [19, 19] width 19 height 19
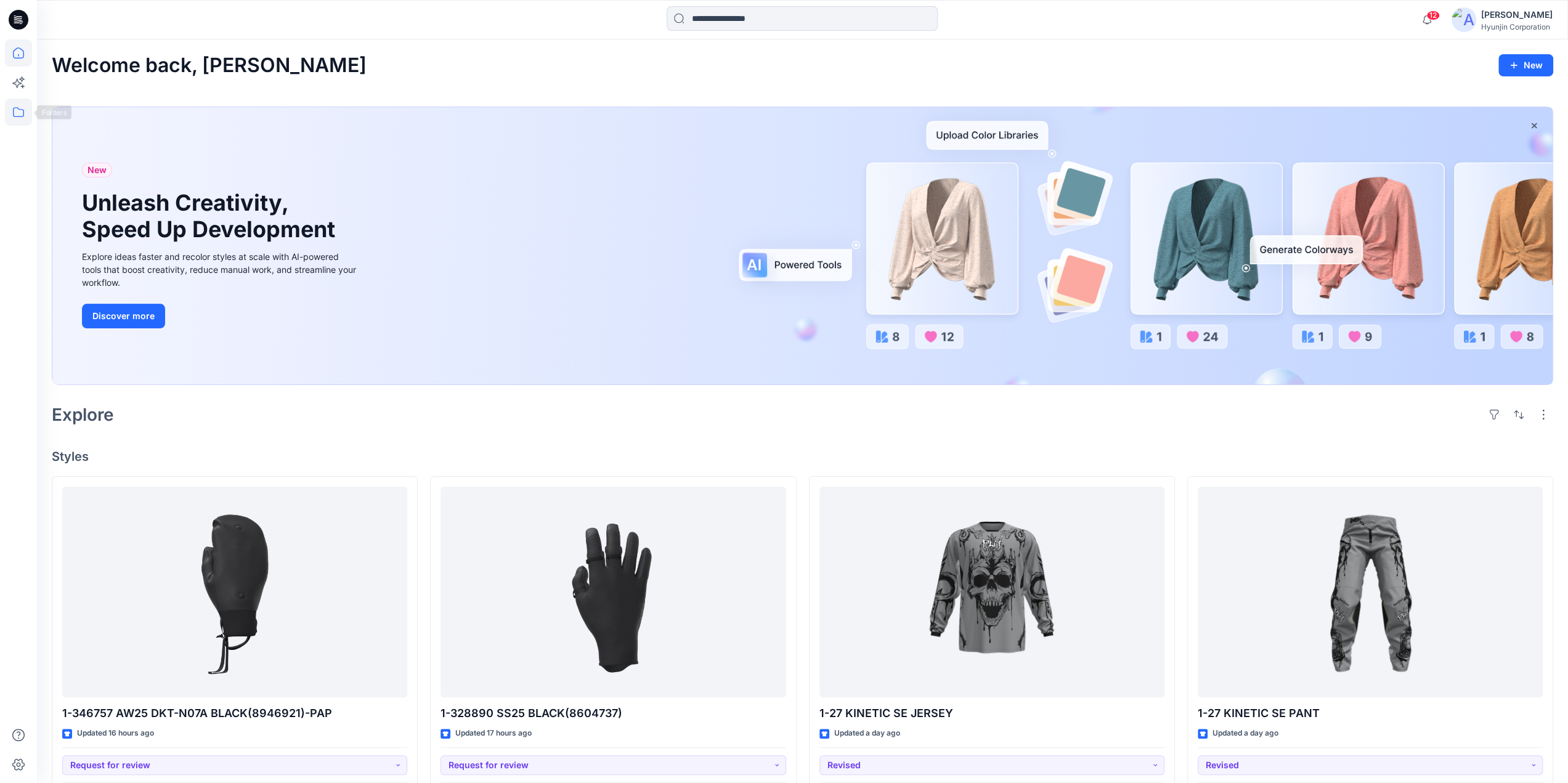
click at [19, 108] on icon at bounding box center [19, 112] width 27 height 27
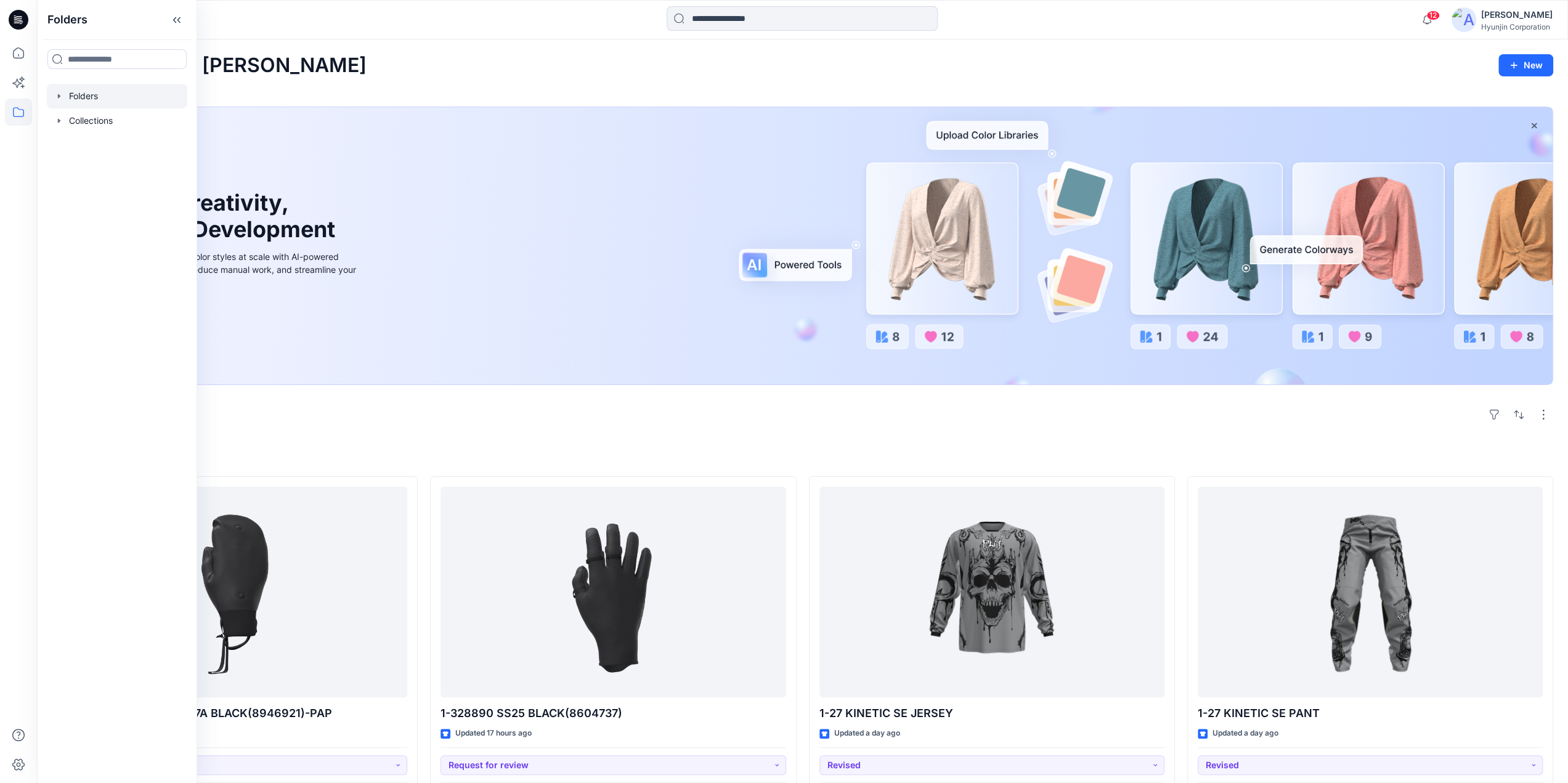
click at [79, 101] on div at bounding box center [117, 96] width 140 height 25
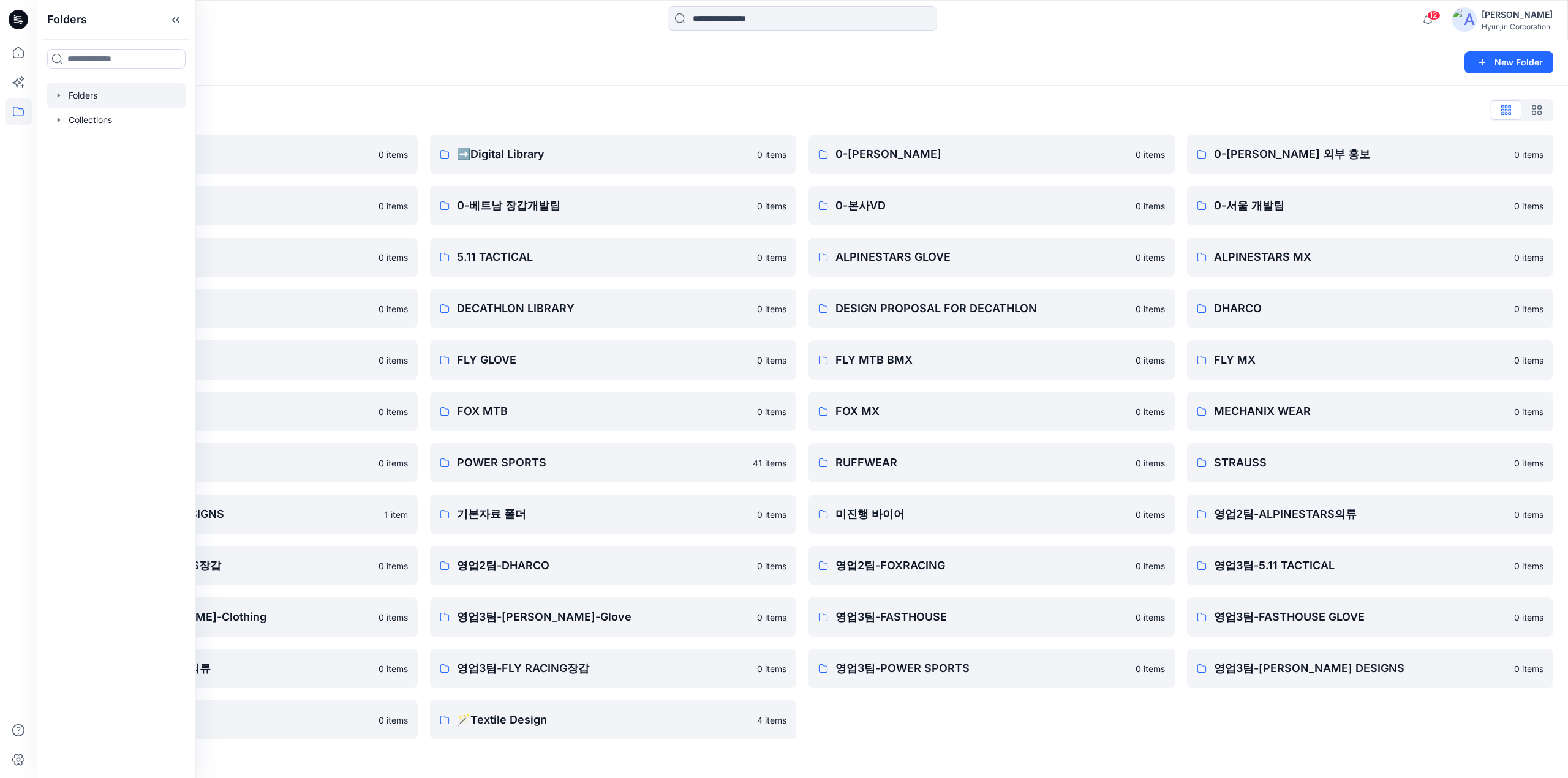
click at [1004, 715] on div "0-[PERSON_NAME] 0 items 0-본사VD 0 items ALPINESTARS GLOVE 0 items DESIGN PROPOSA…" at bounding box center [991, 437] width 366 height 605
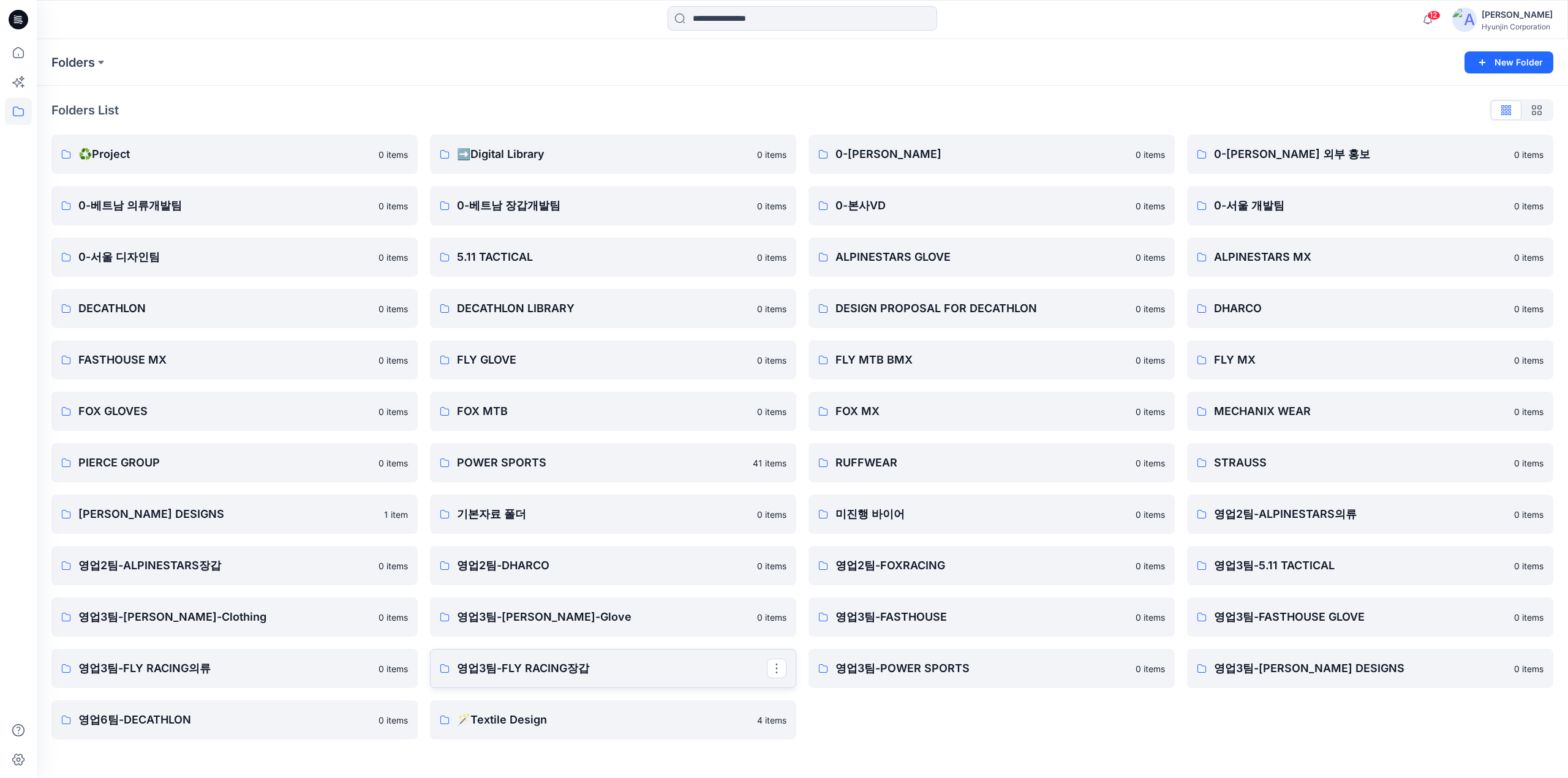
click at [659, 671] on p "영업3팀-FLY RACING장갑" at bounding box center [612, 668] width 310 height 17
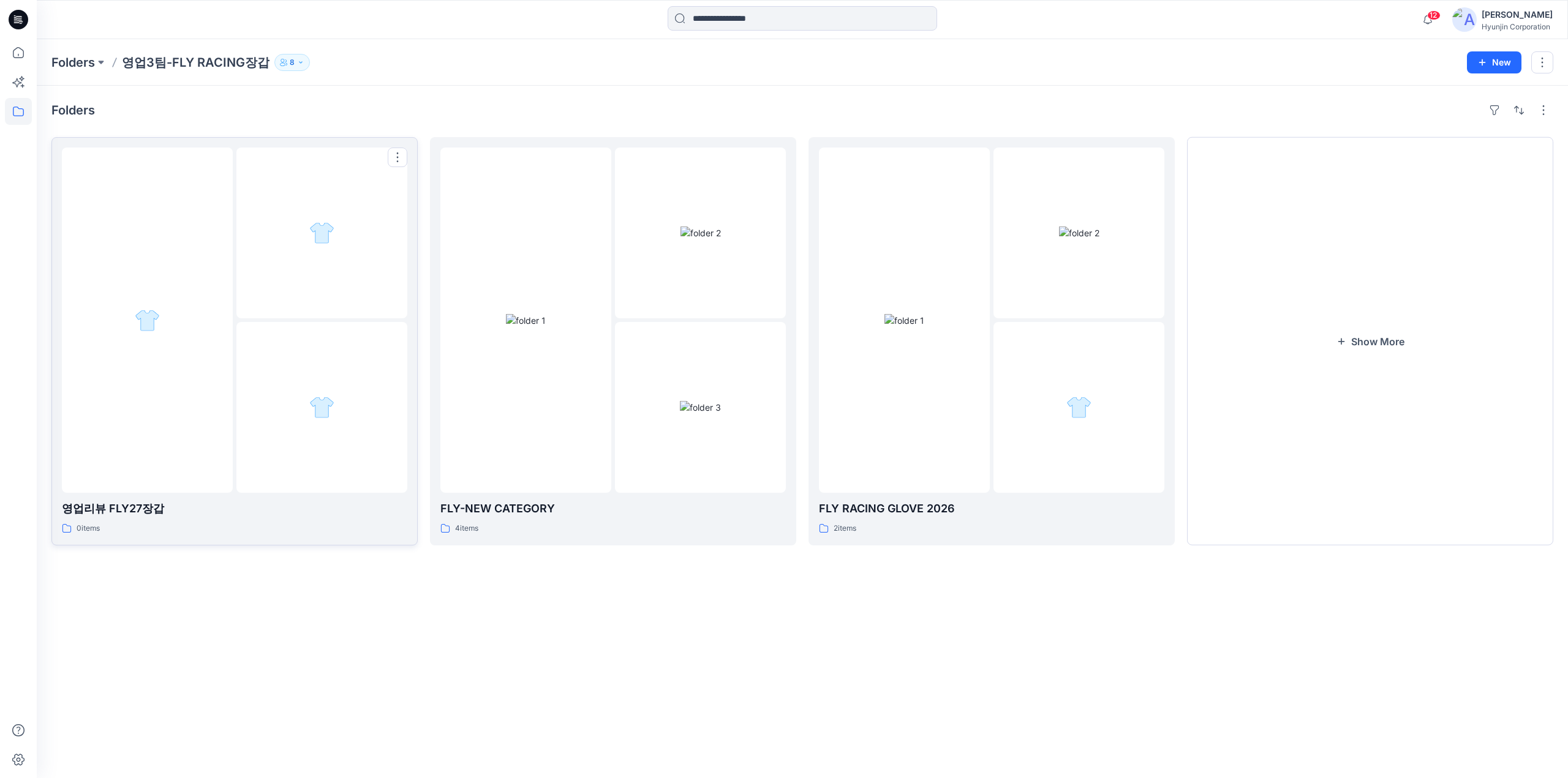
click at [354, 353] on div at bounding box center [321, 407] width 171 height 171
click at [22, 27] on icon at bounding box center [18, 19] width 19 height 19
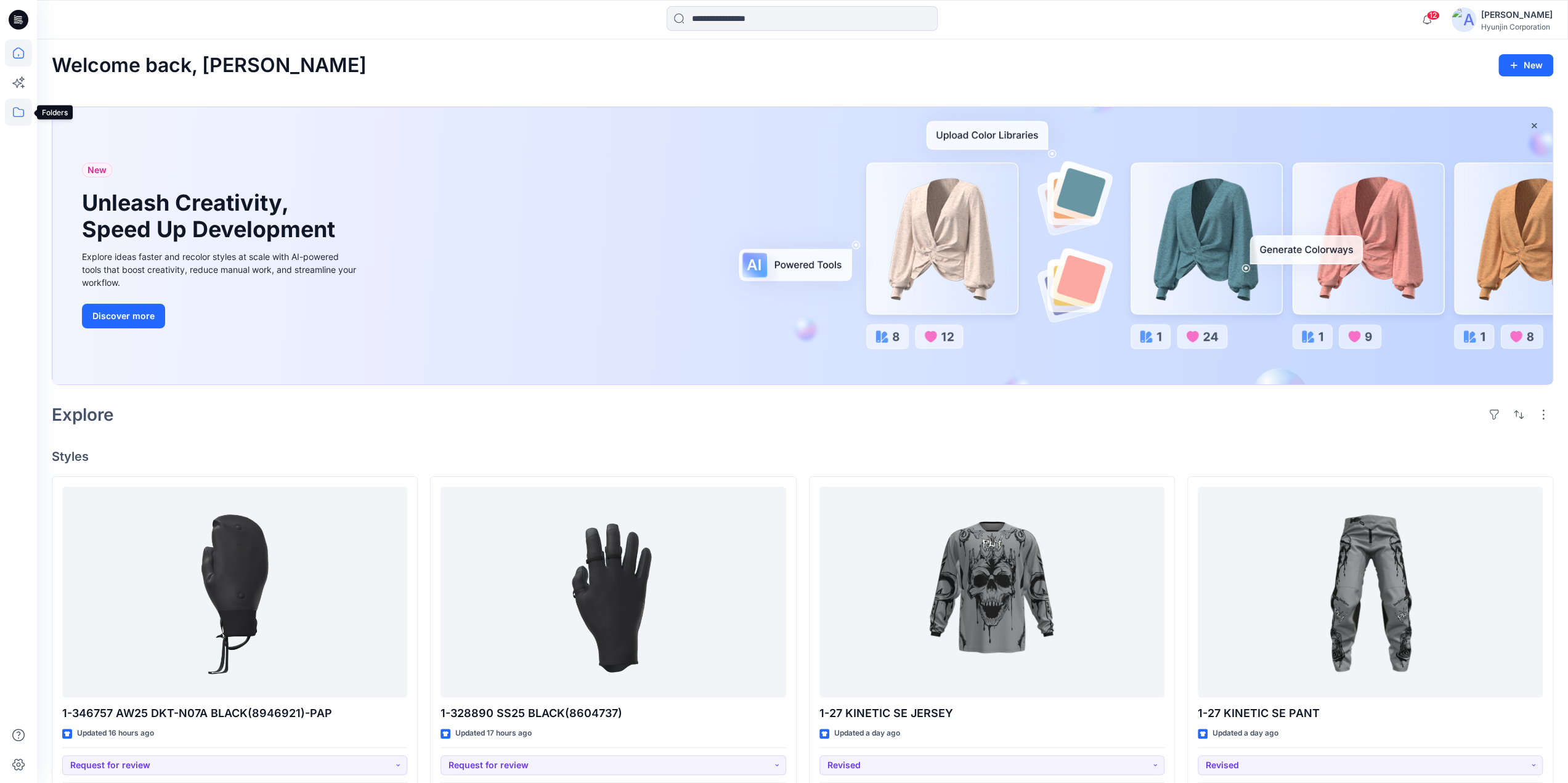
click at [27, 115] on icon at bounding box center [19, 112] width 27 height 27
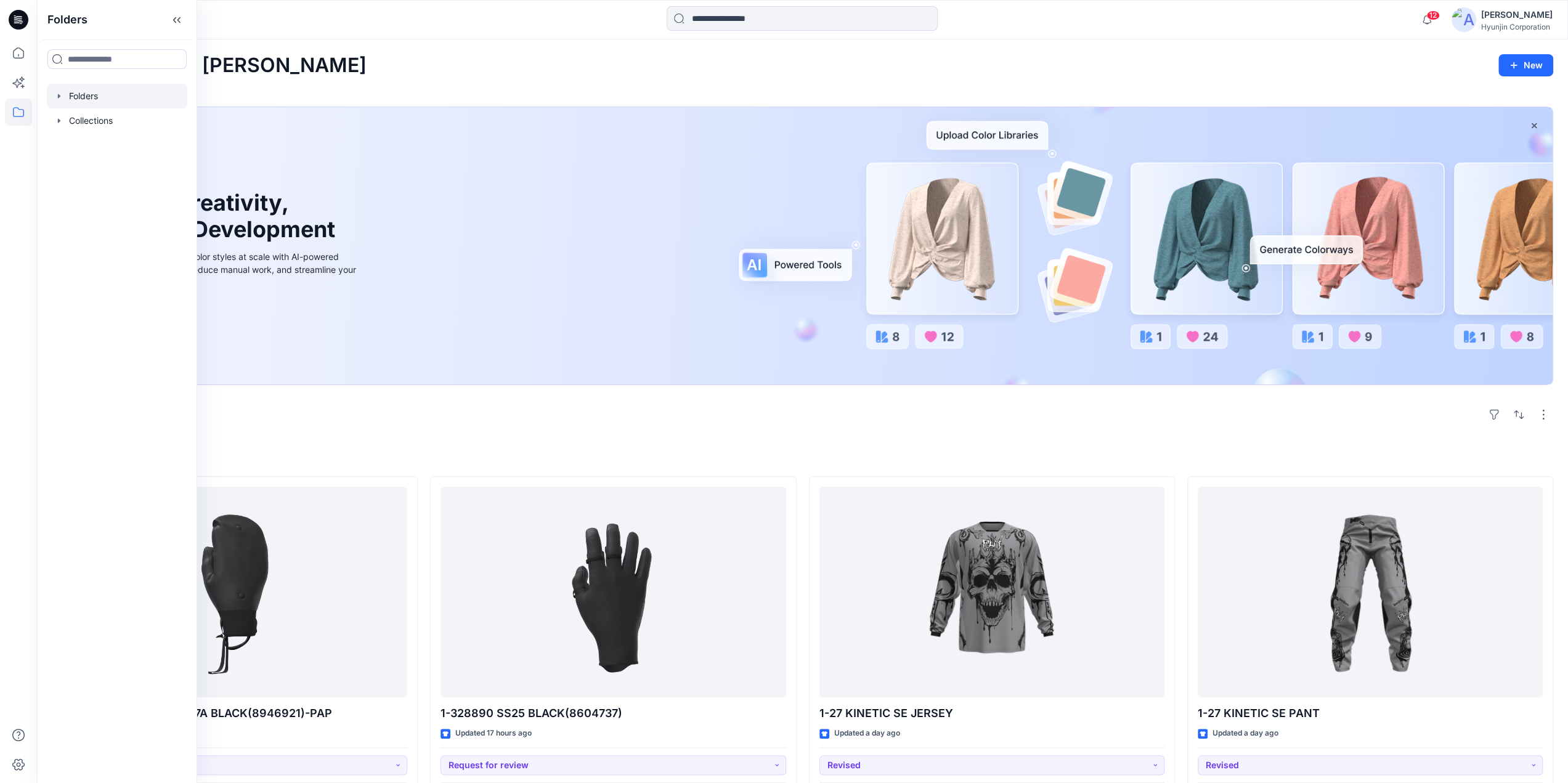
click at [70, 106] on div at bounding box center [117, 96] width 140 height 25
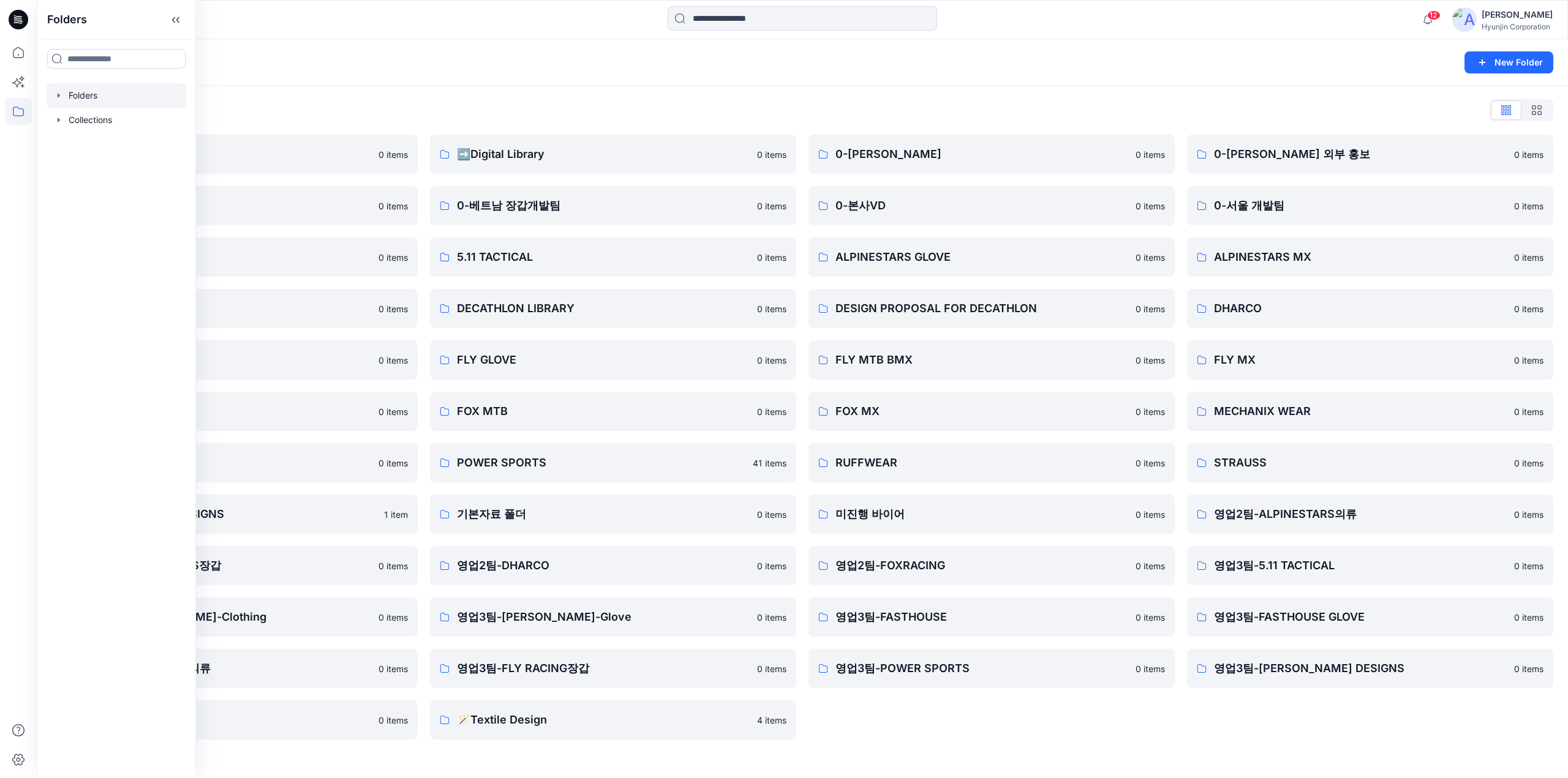
click at [545, 113] on div "Folders List" at bounding box center [802, 110] width 1501 height 19
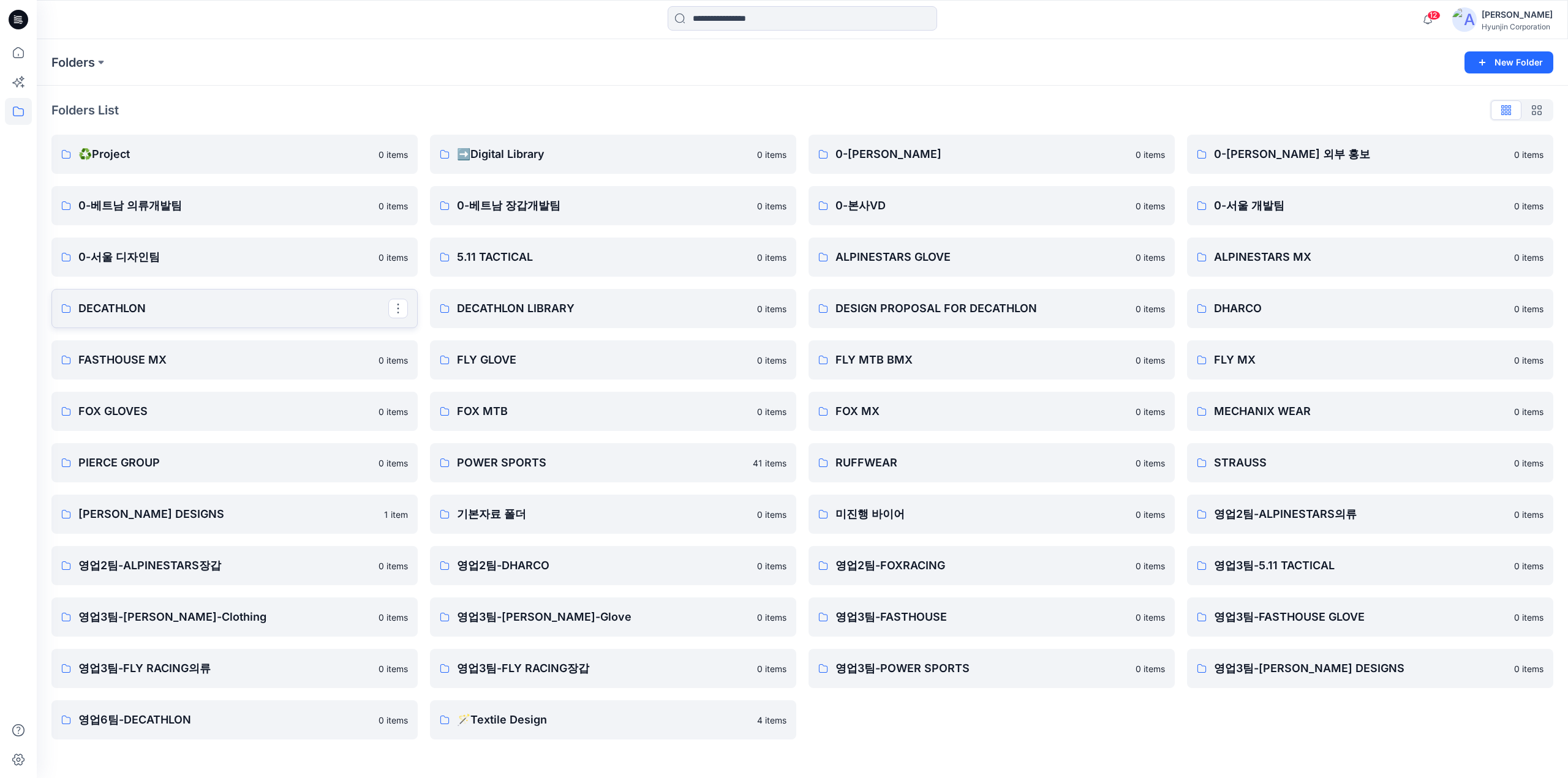
click at [208, 319] on link "DECATHLON" at bounding box center [234, 308] width 366 height 39
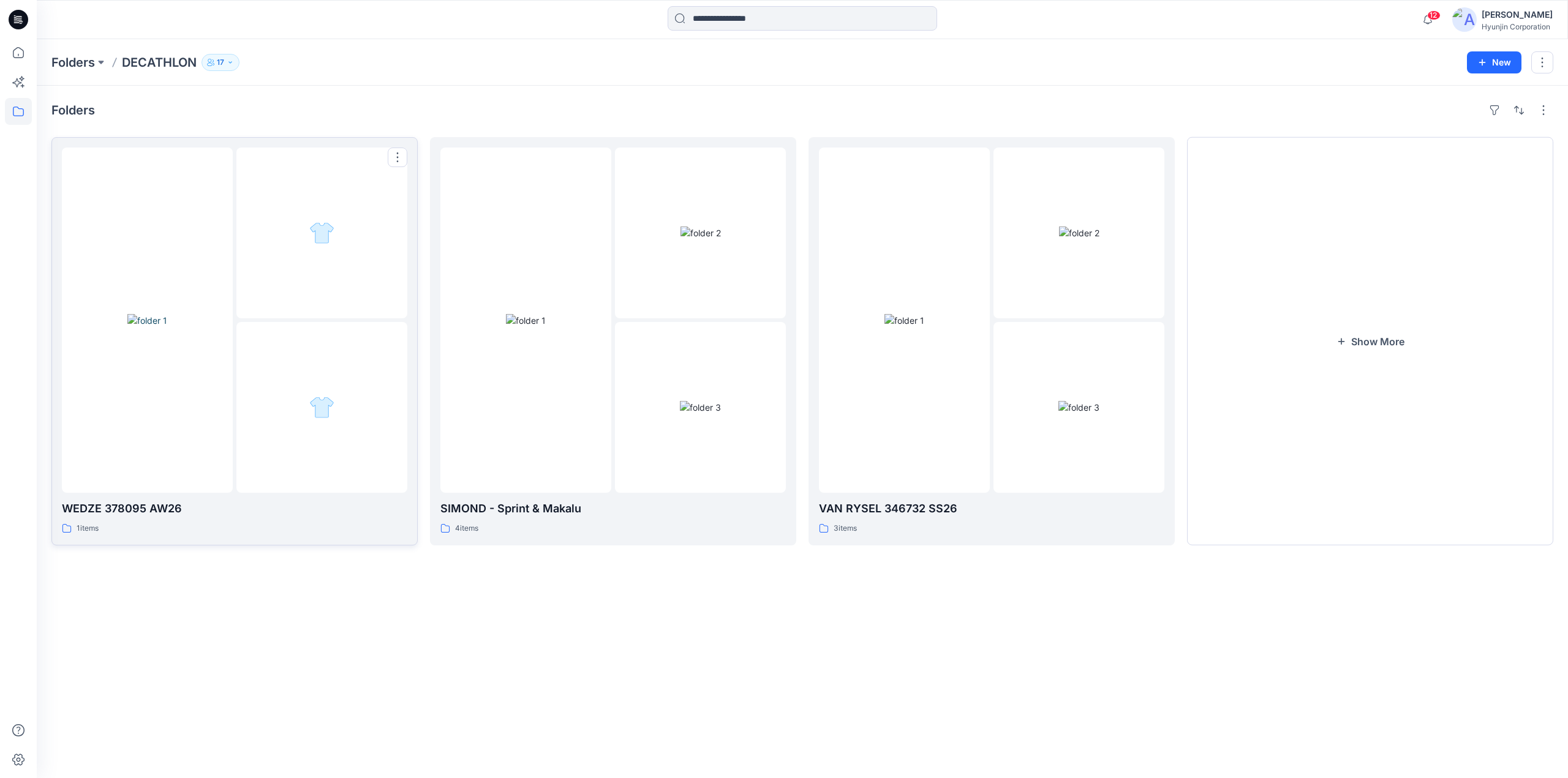
click at [289, 294] on div at bounding box center [321, 232] width 171 height 171
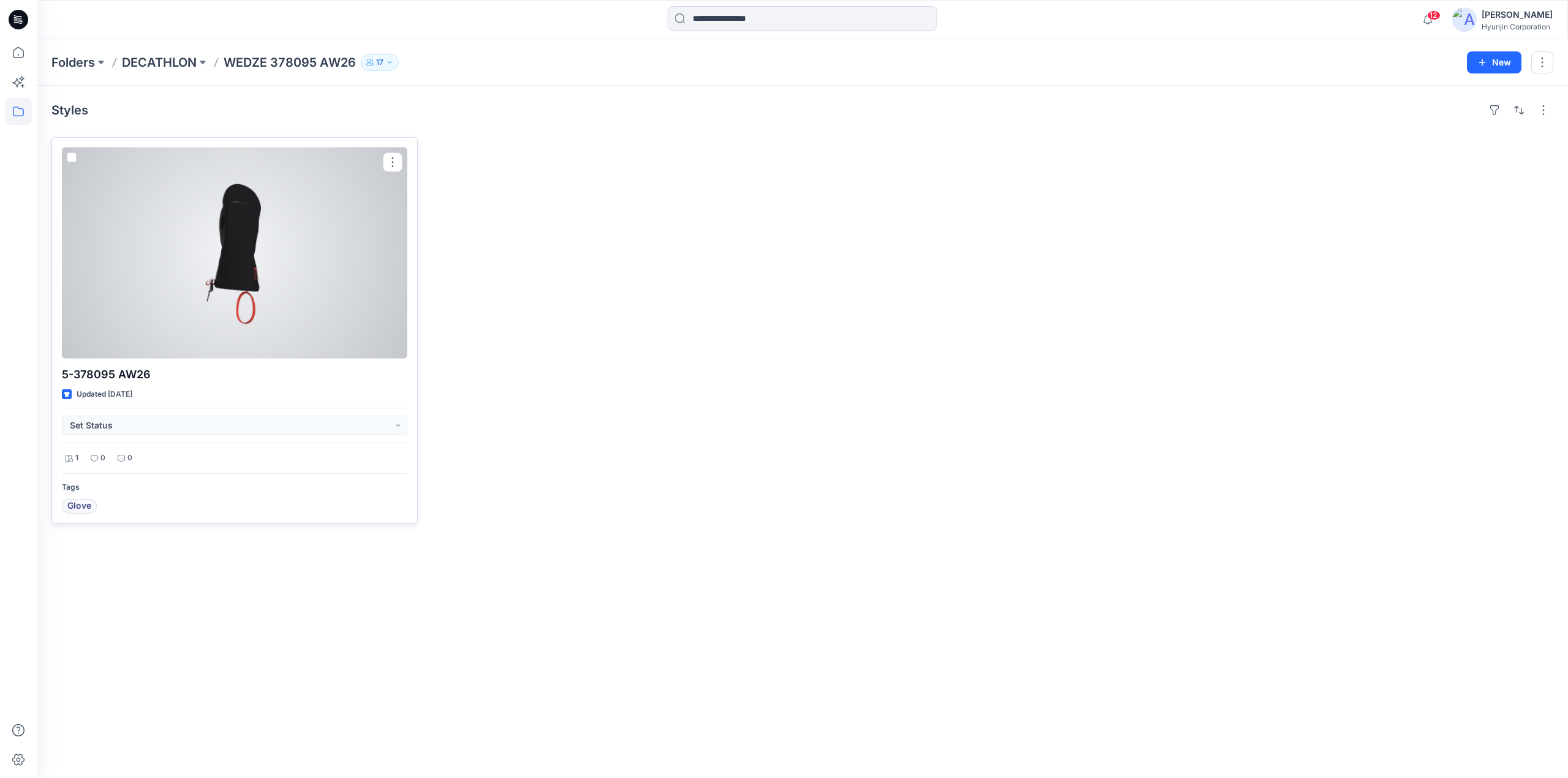
click at [285, 302] on div at bounding box center [234, 253] width 346 height 212
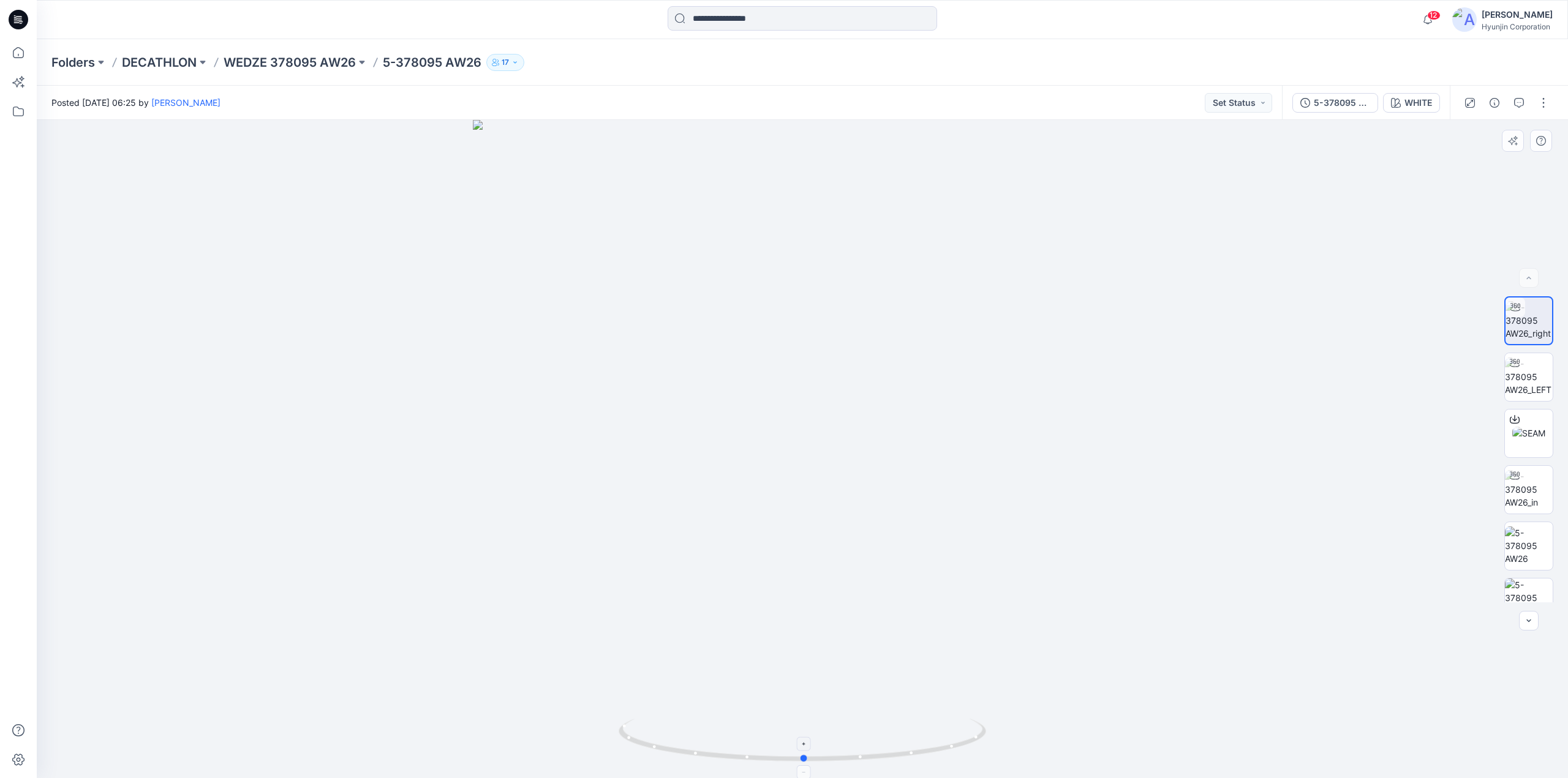
drag, startPoint x: 850, startPoint y: 746, endPoint x: 889, endPoint y: 753, distance: 39.6
click at [889, 753] on icon at bounding box center [804, 741] width 370 height 46
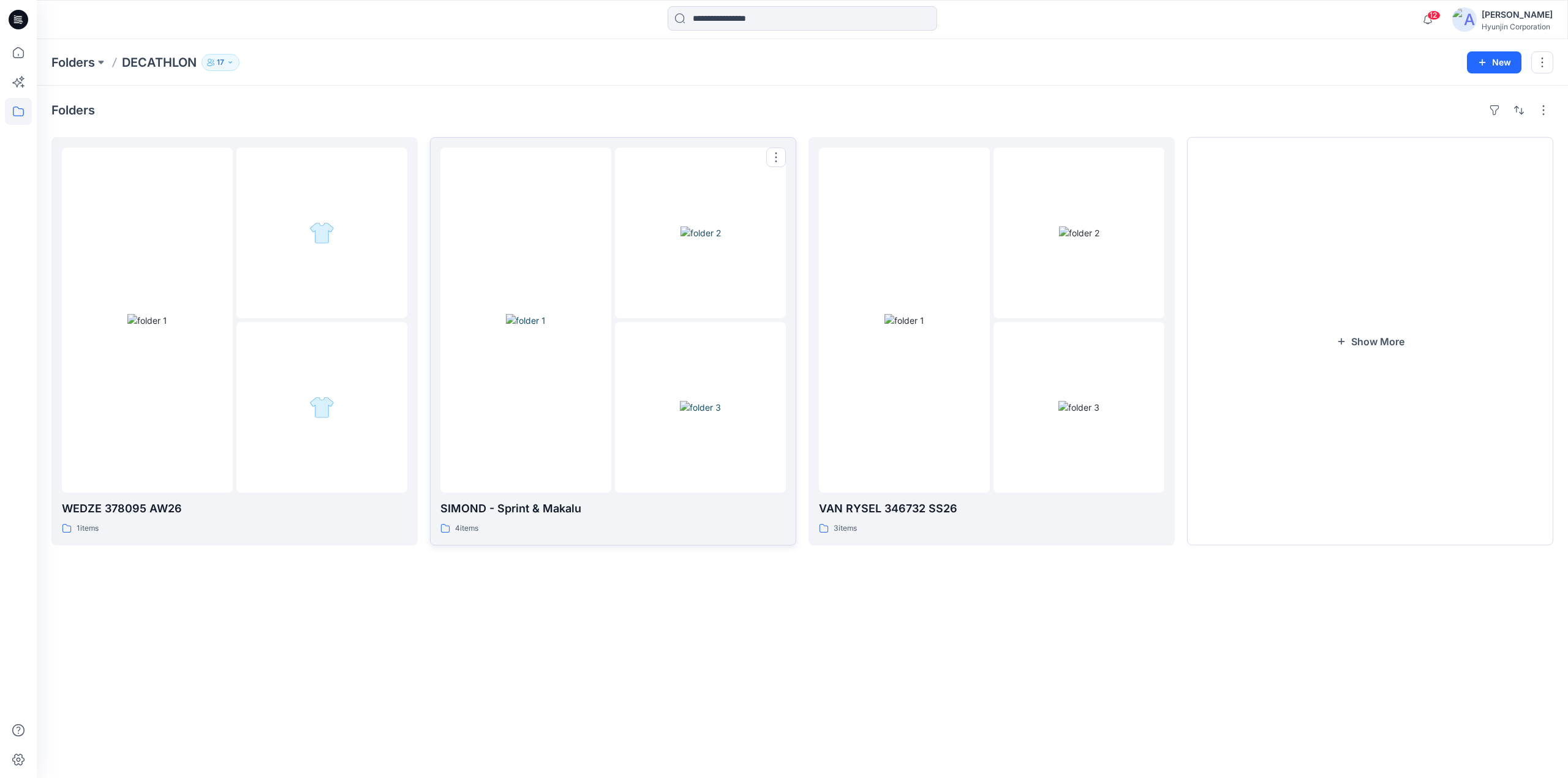
click at [629, 349] on div at bounding box center [700, 407] width 171 height 171
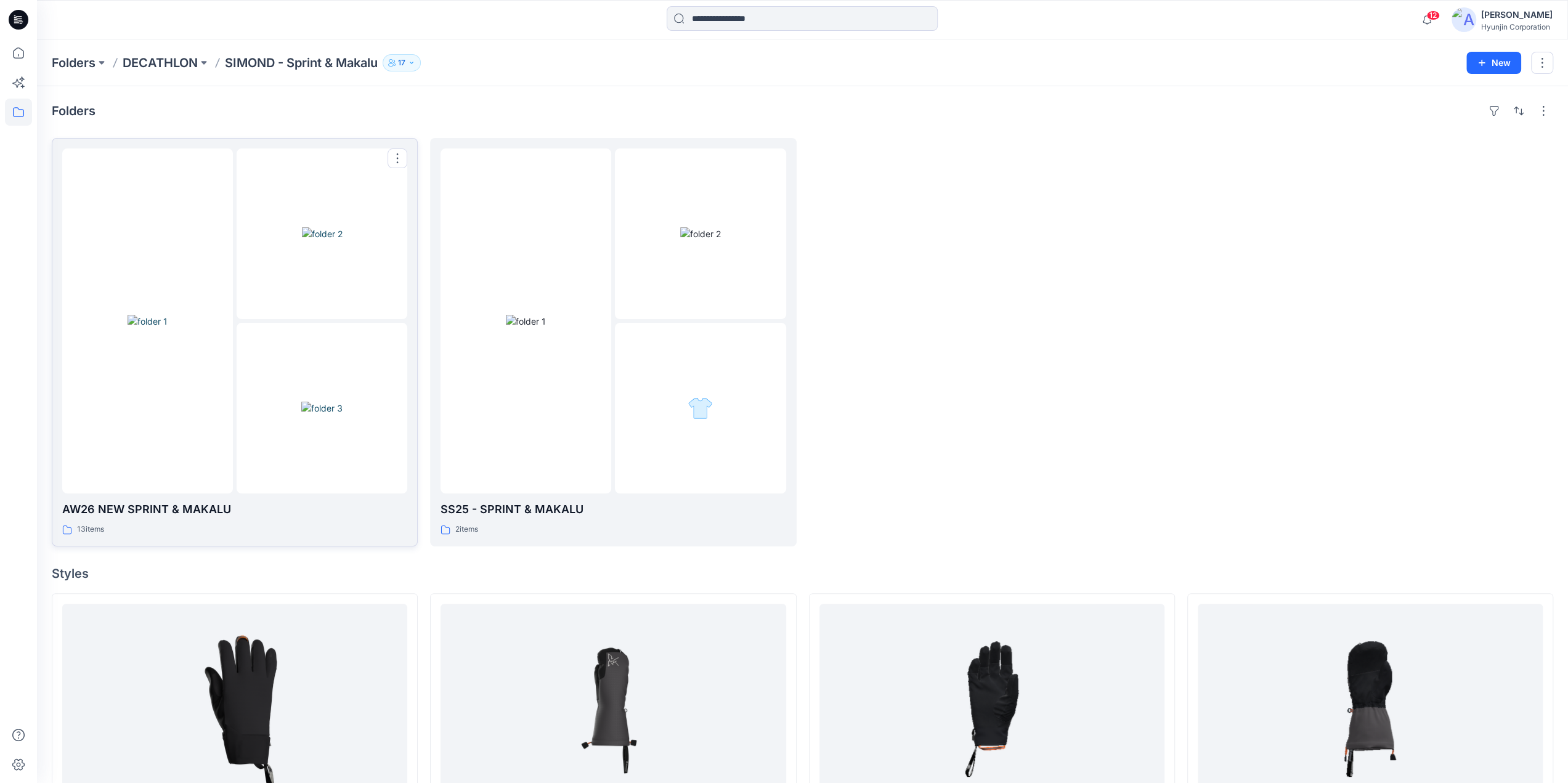
click at [302, 402] on img at bounding box center [322, 408] width 41 height 13
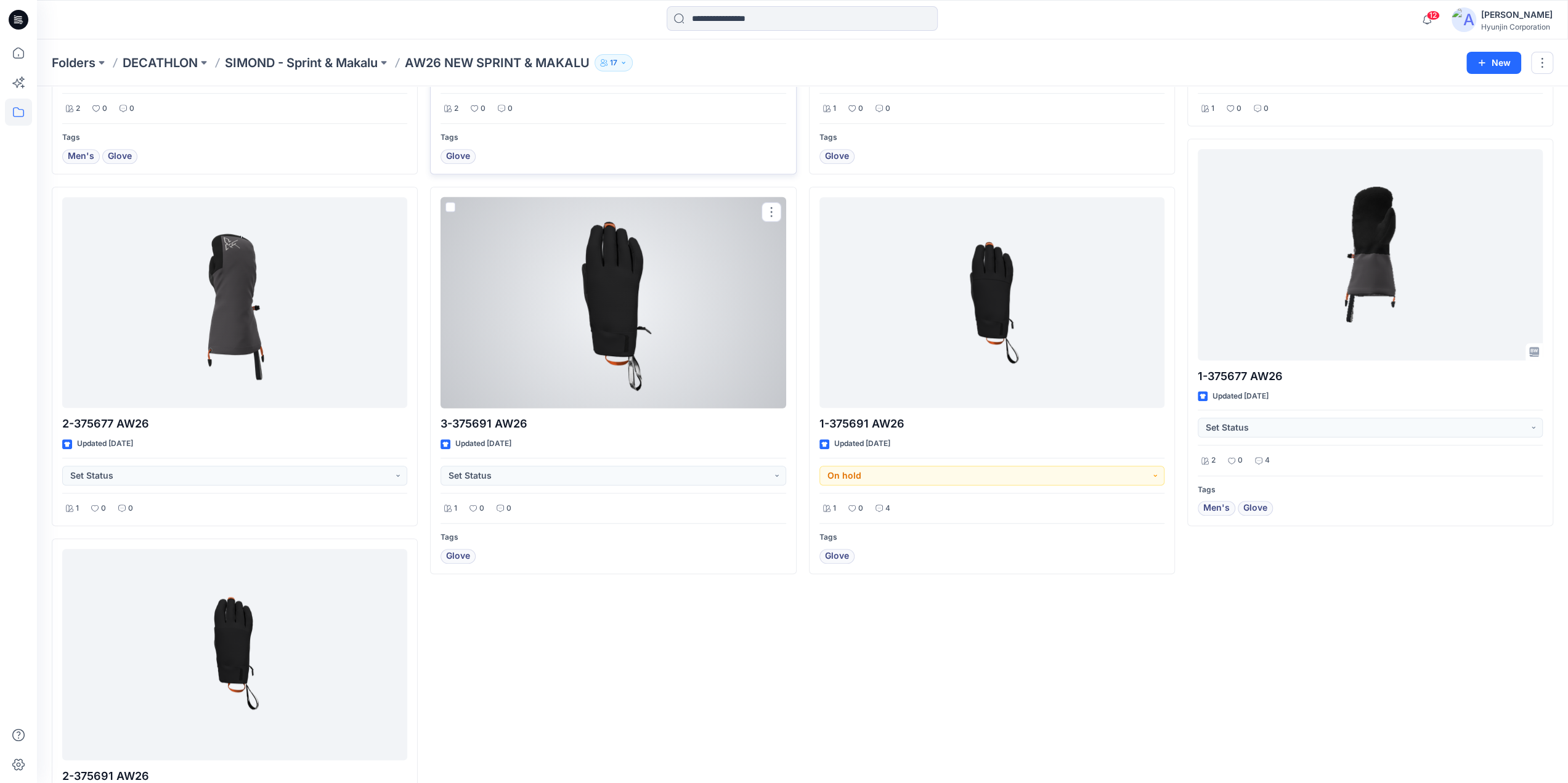
scroll to position [784, 0]
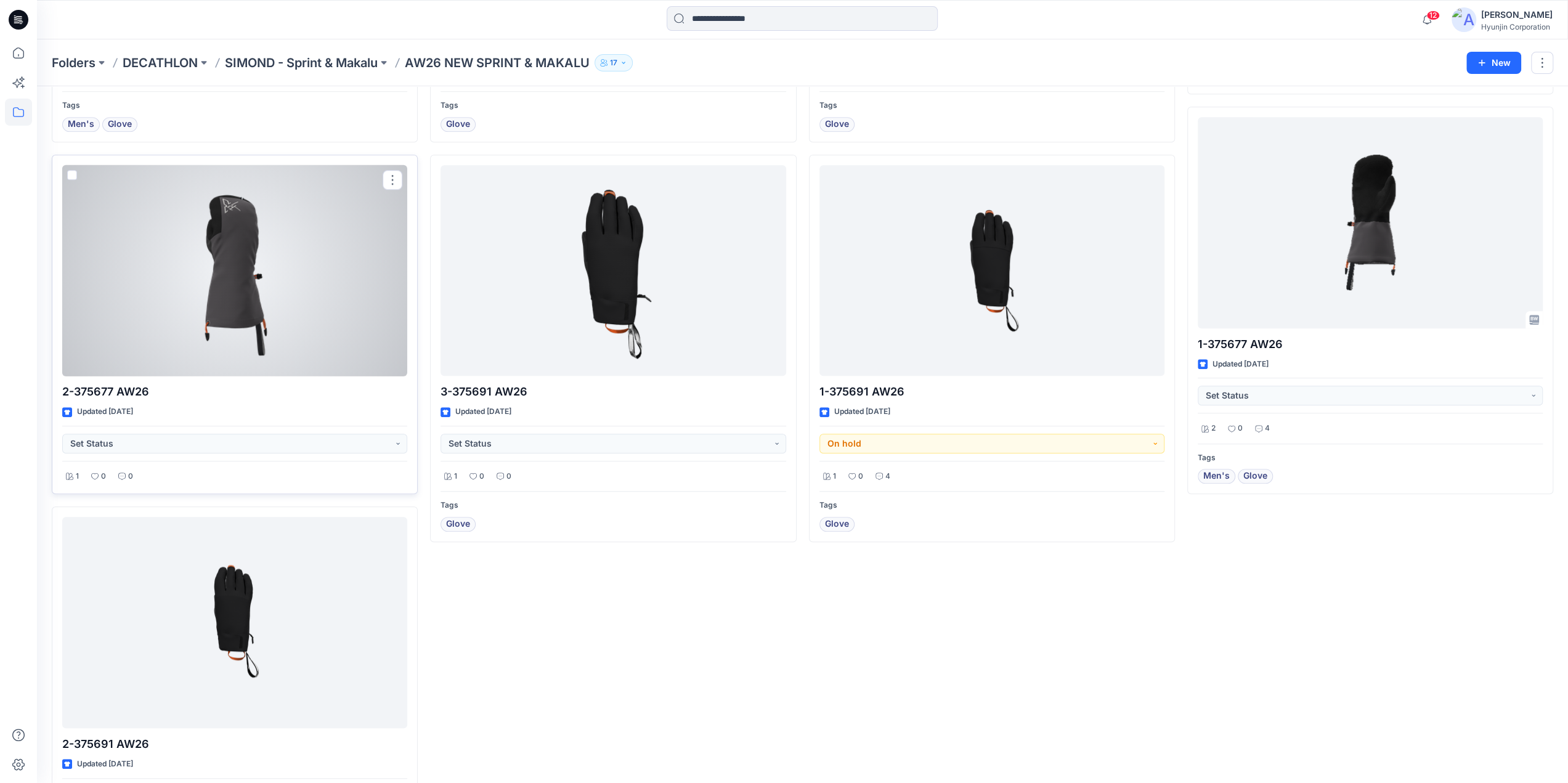
click at [224, 320] on div at bounding box center [235, 271] width 345 height 211
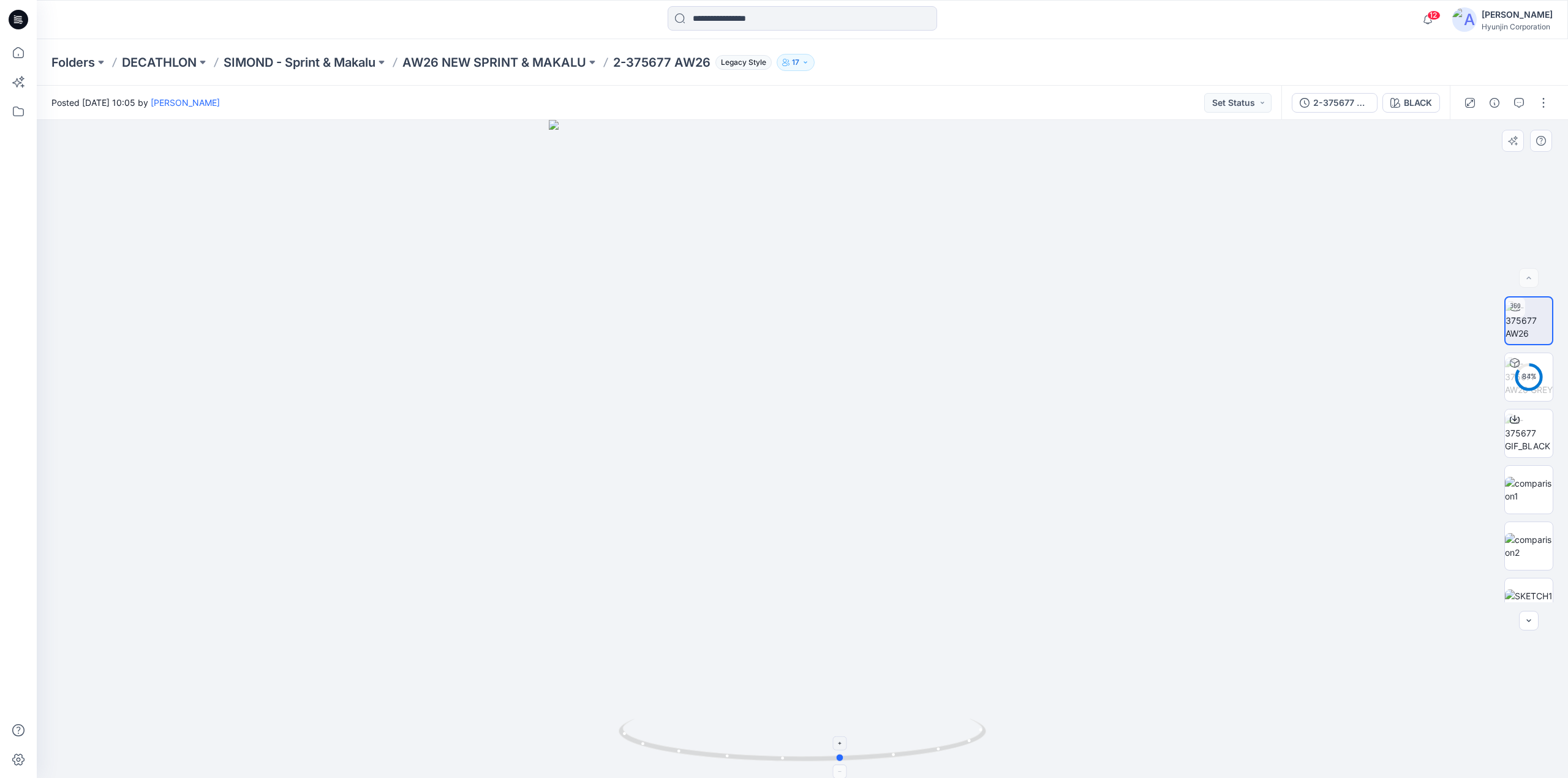
drag, startPoint x: 904, startPoint y: 750, endPoint x: 958, endPoint y: 752, distance: 54.0
click at [958, 752] on icon at bounding box center [804, 741] width 370 height 46
drag, startPoint x: 915, startPoint y: 642, endPoint x: 886, endPoint y: 647, distance: 29.4
click at [886, 647] on div at bounding box center [802, 449] width 1531 height 658
drag, startPoint x: 680, startPoint y: 489, endPoint x: 470, endPoint y: 493, distance: 210.0
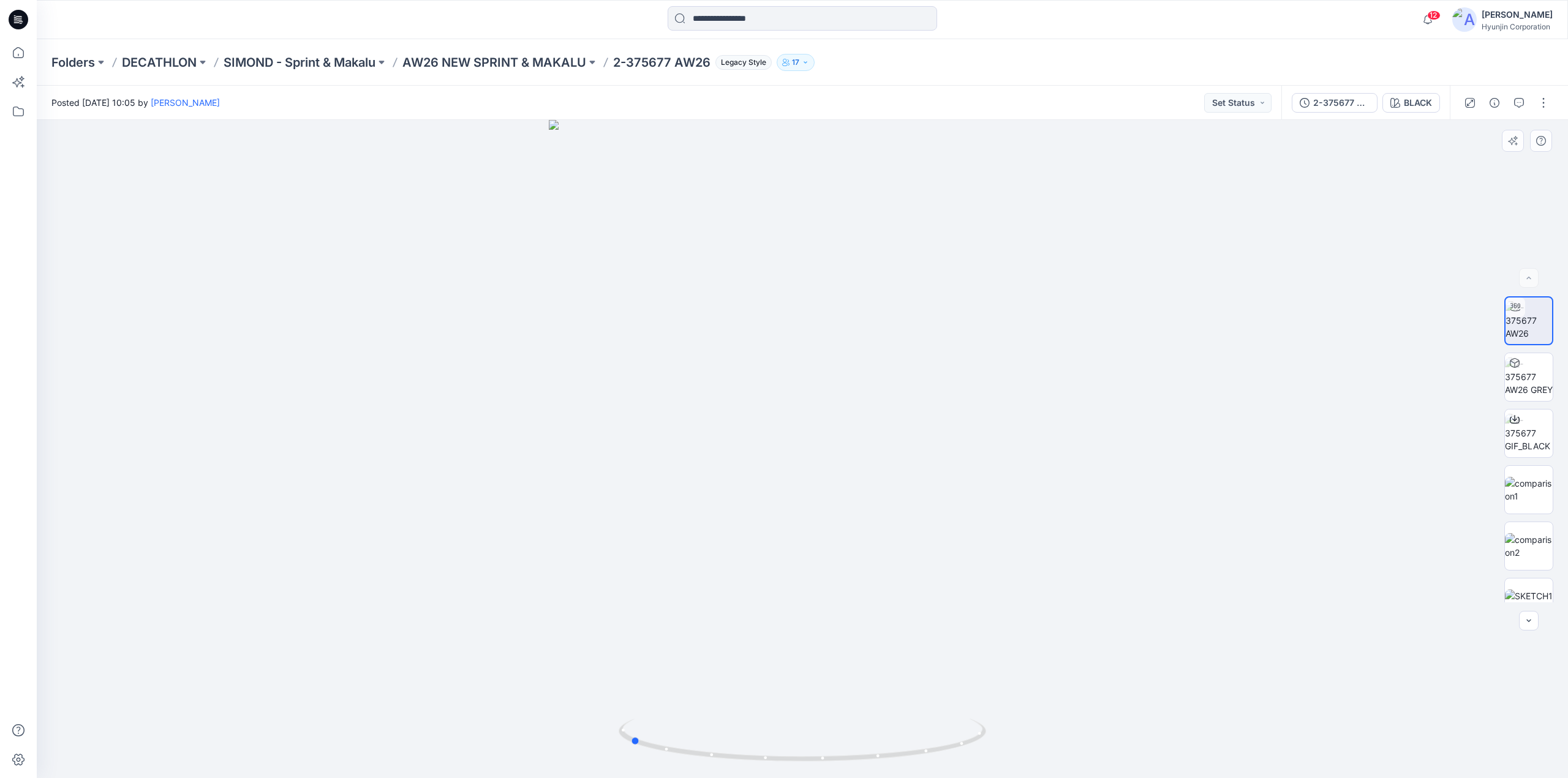
click at [470, 493] on div at bounding box center [802, 449] width 1531 height 658
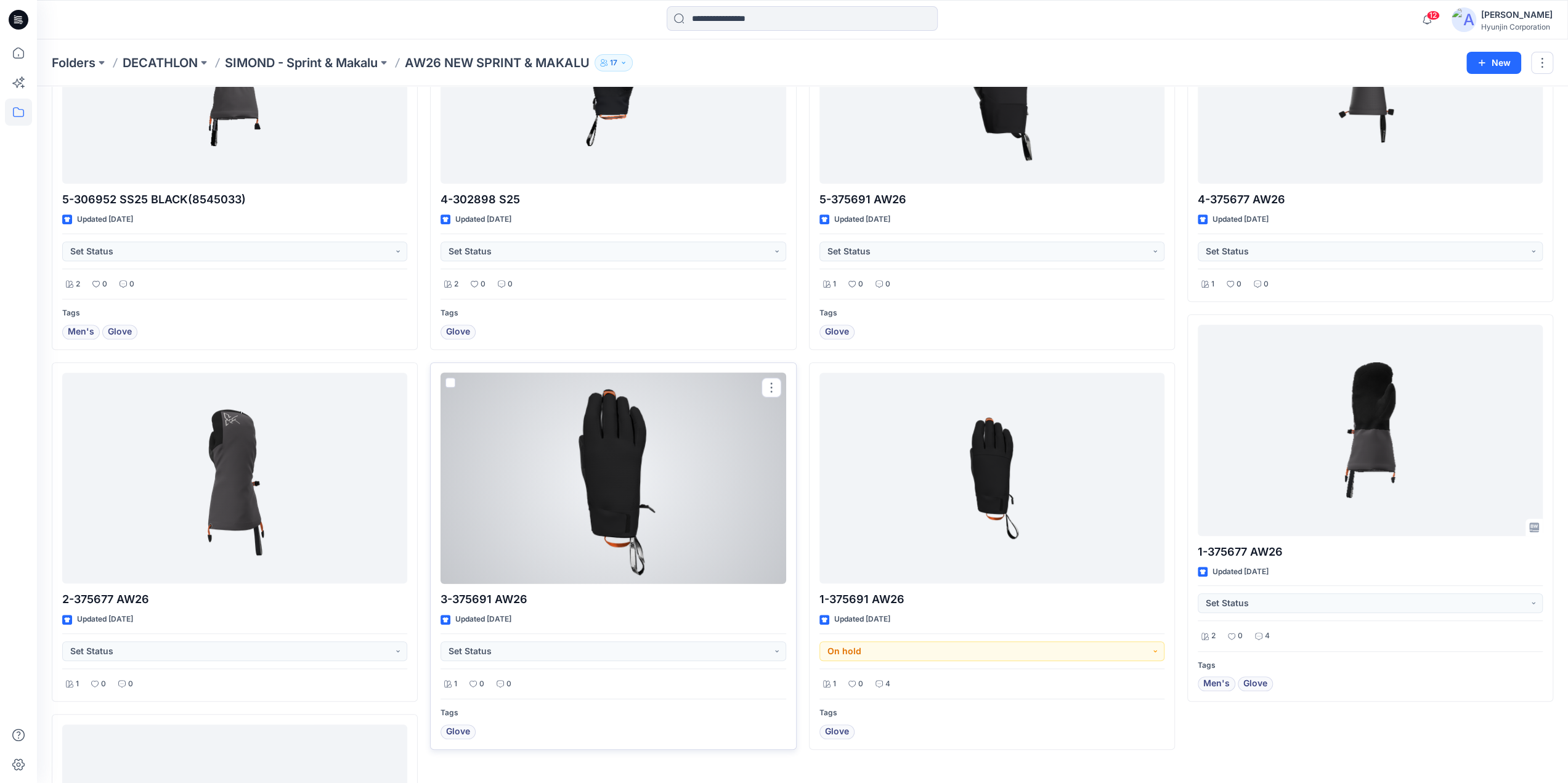
scroll to position [660, 0]
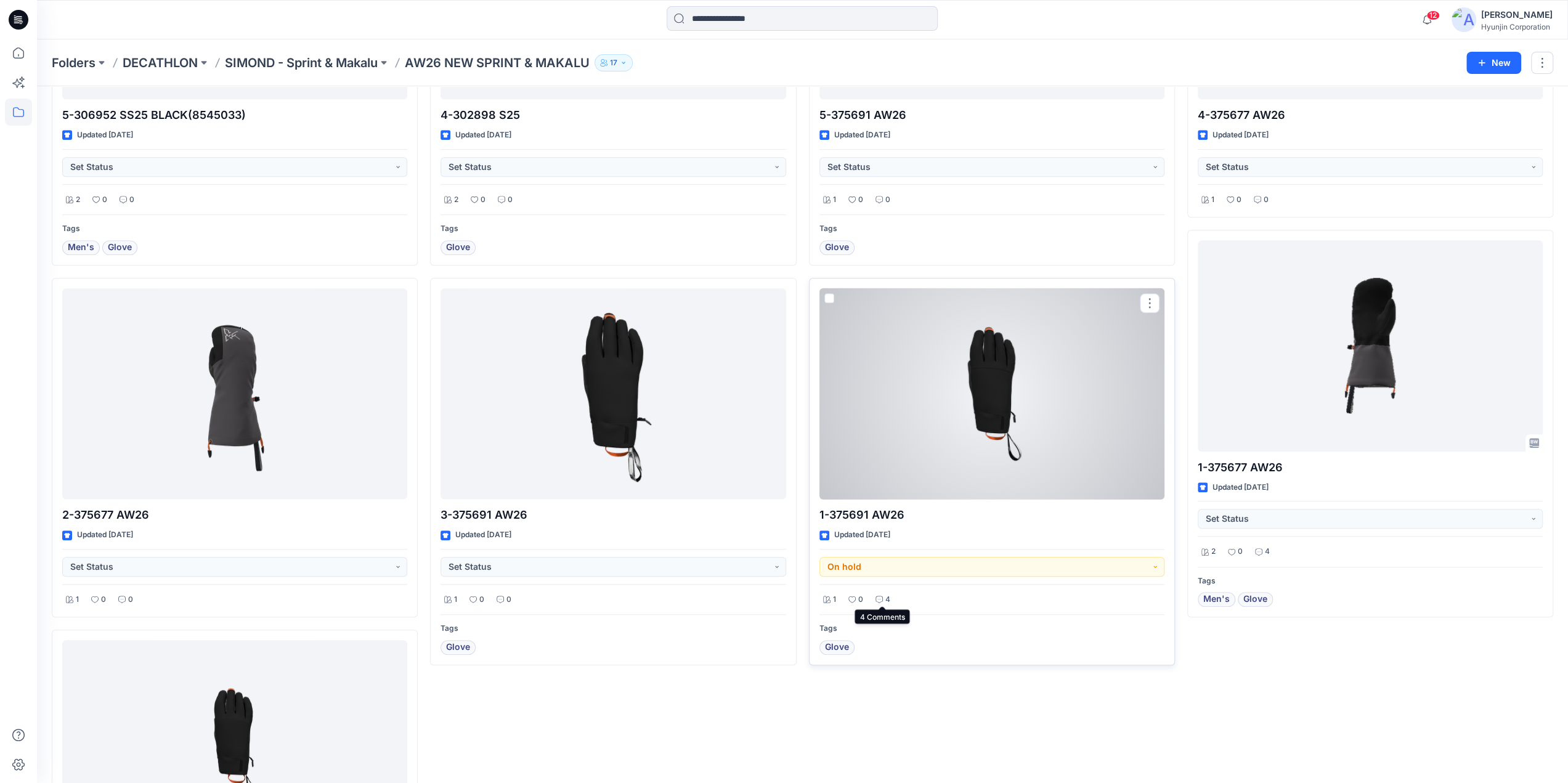
click at [886, 594] on p "4" at bounding box center [888, 600] width 5 height 13
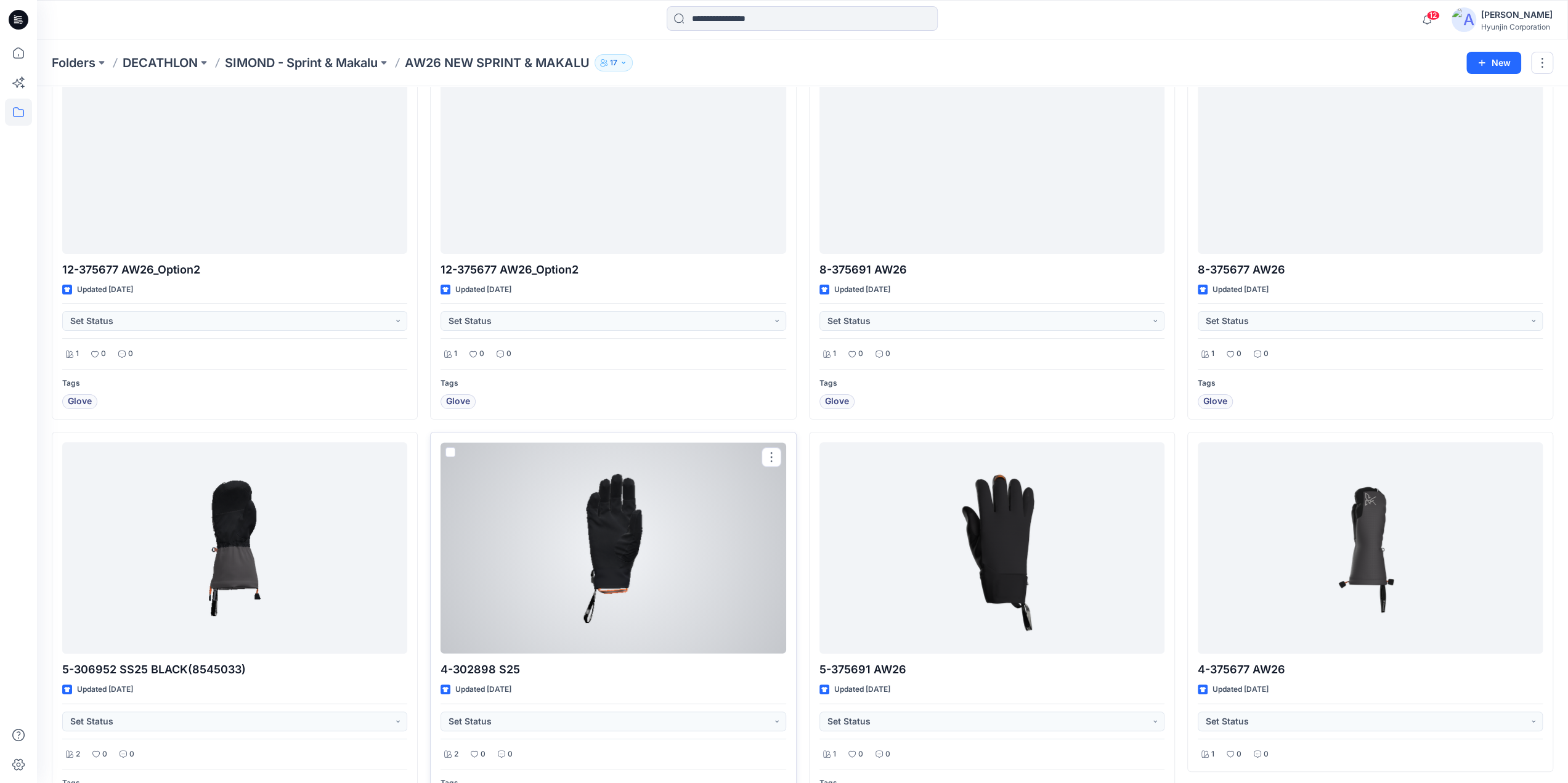
scroll to position [0, 0]
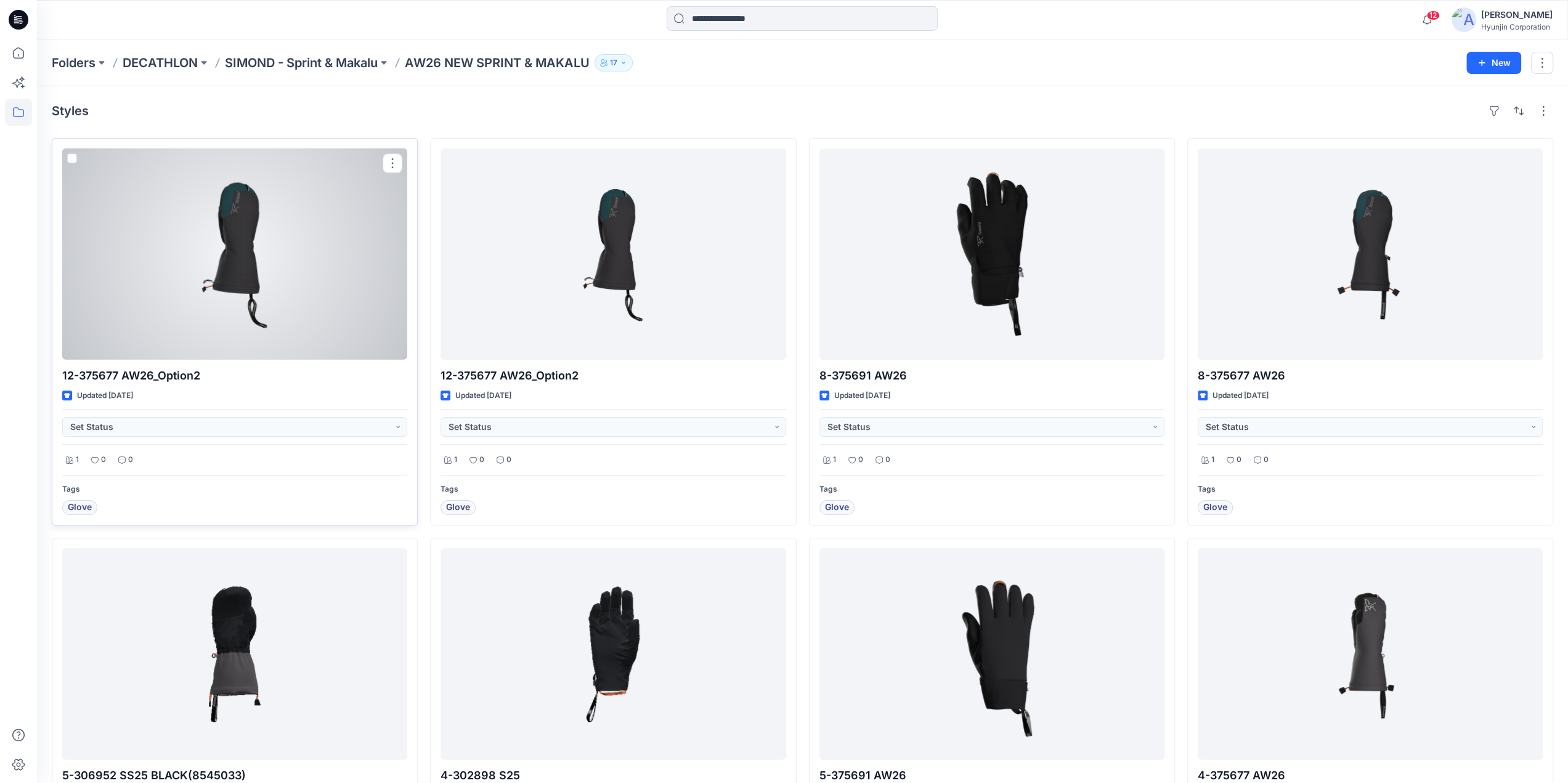
click at [227, 294] on div at bounding box center [235, 254] width 345 height 211
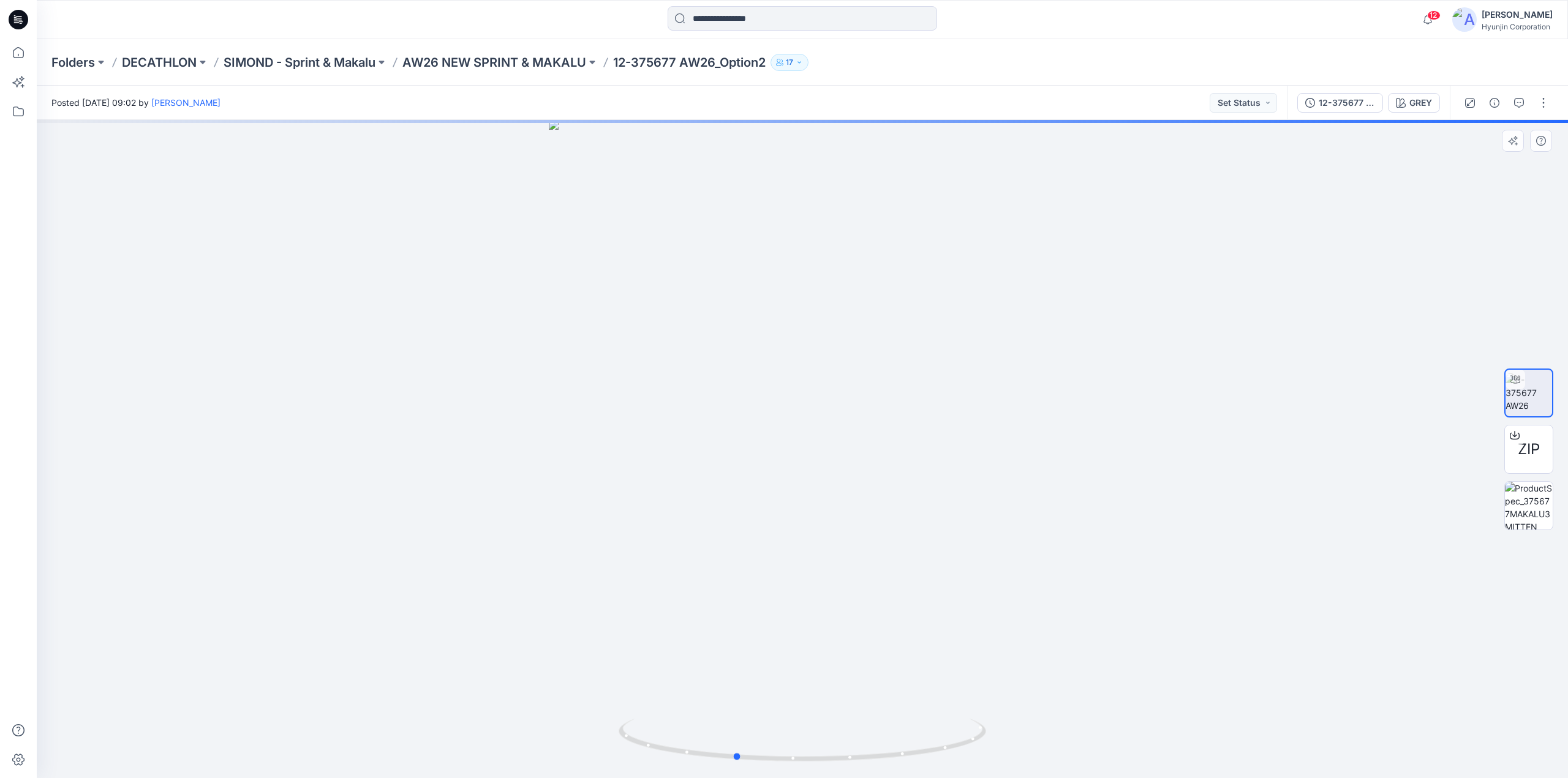
drag, startPoint x: 750, startPoint y: 320, endPoint x: 720, endPoint y: 342, distance: 37.2
click at [720, 342] on div at bounding box center [802, 449] width 1531 height 658
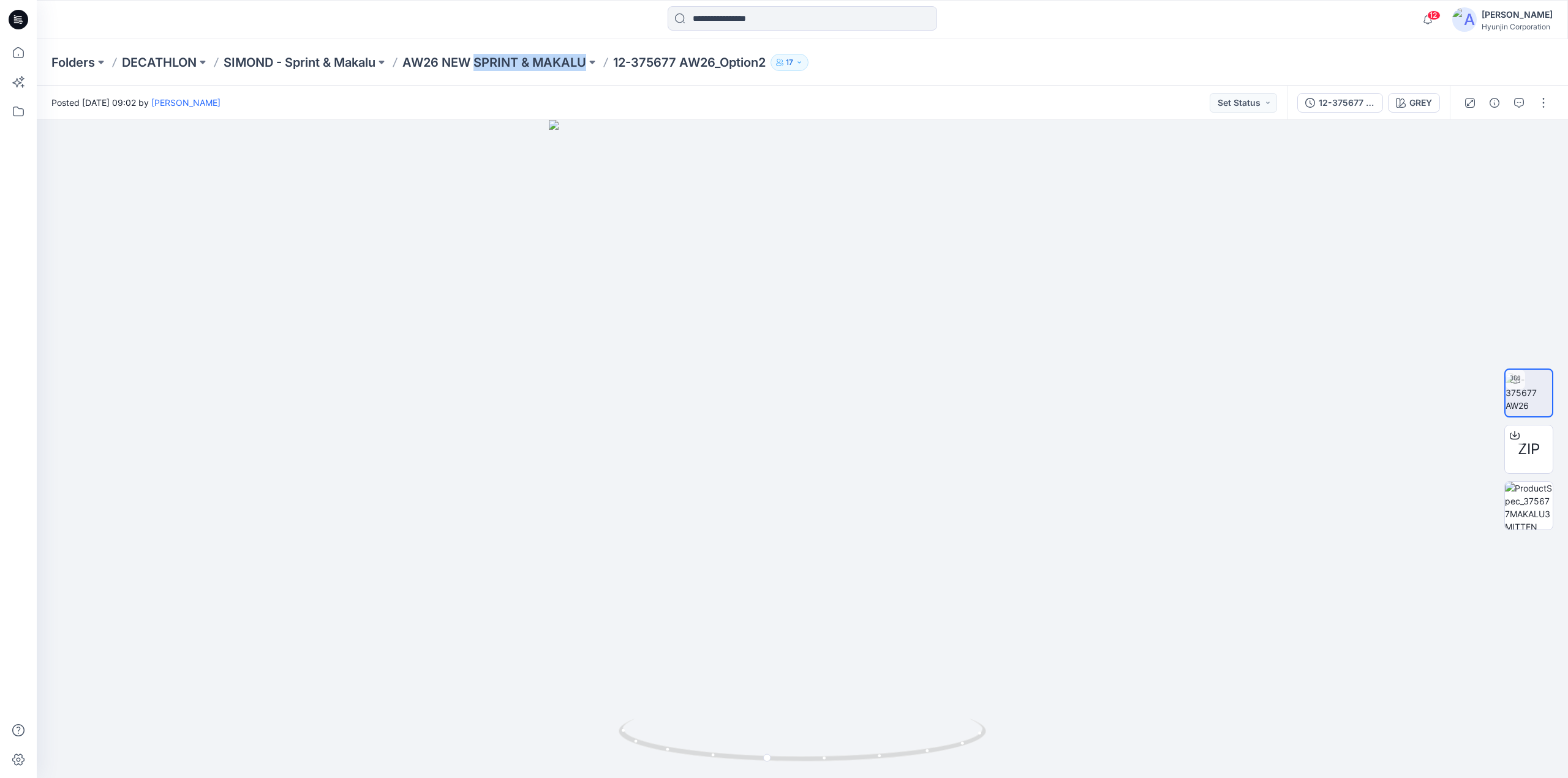
drag, startPoint x: 479, startPoint y: 79, endPoint x: 592, endPoint y: 75, distance: 113.1
click at [592, 75] on div "Folders DECATHLON SIMOND - Sprint & Makalu AW26 NEW SPRINT & MAKALU 12-375677 A…" at bounding box center [802, 62] width 1531 height 46
copy div "SPRINT & MAKALU"
drag, startPoint x: 797, startPoint y: 463, endPoint x: 487, endPoint y: 476, distance: 310.3
click at [487, 476] on div at bounding box center [802, 449] width 1531 height 658
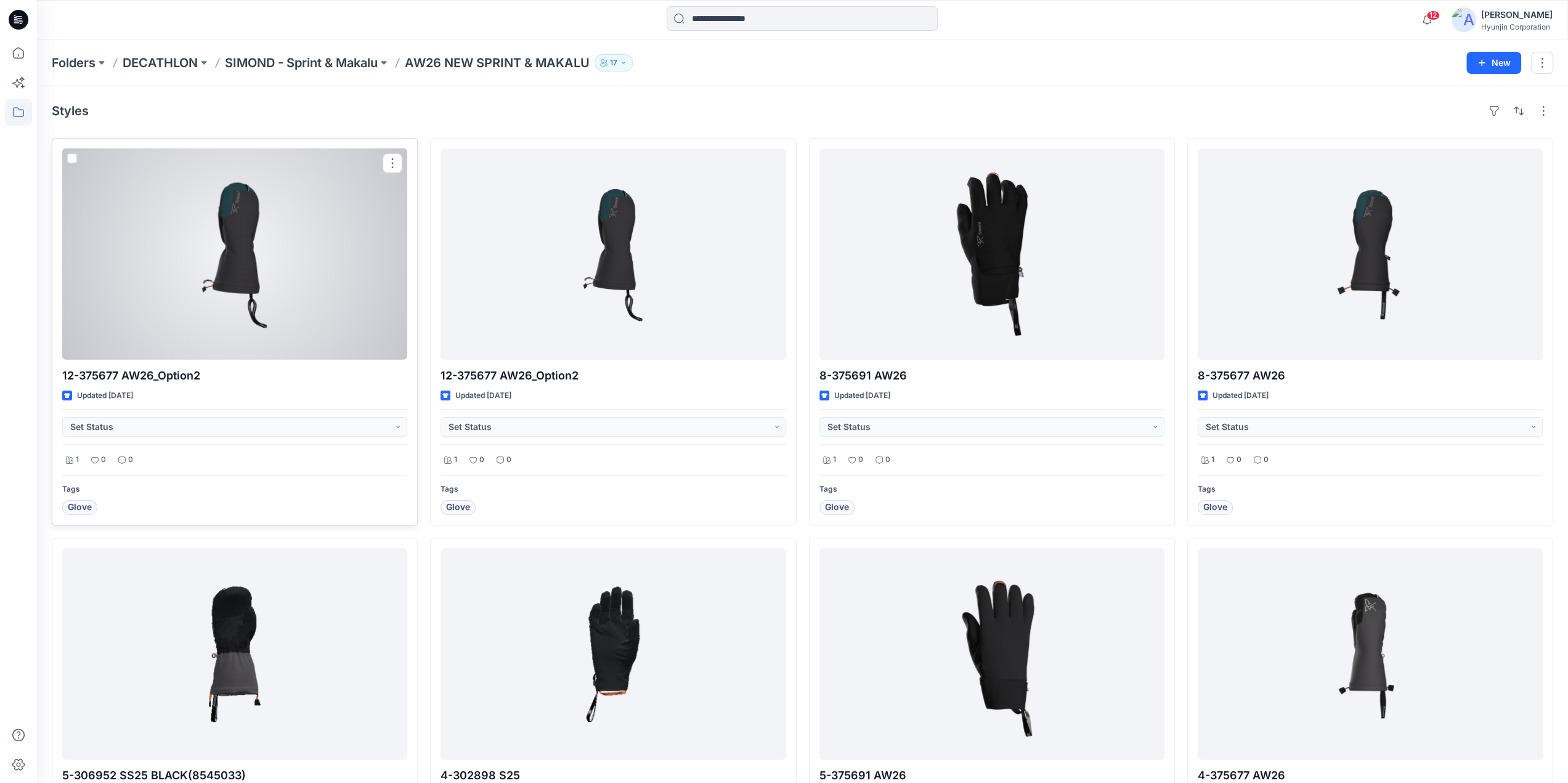
click at [310, 207] on div at bounding box center [235, 254] width 345 height 211
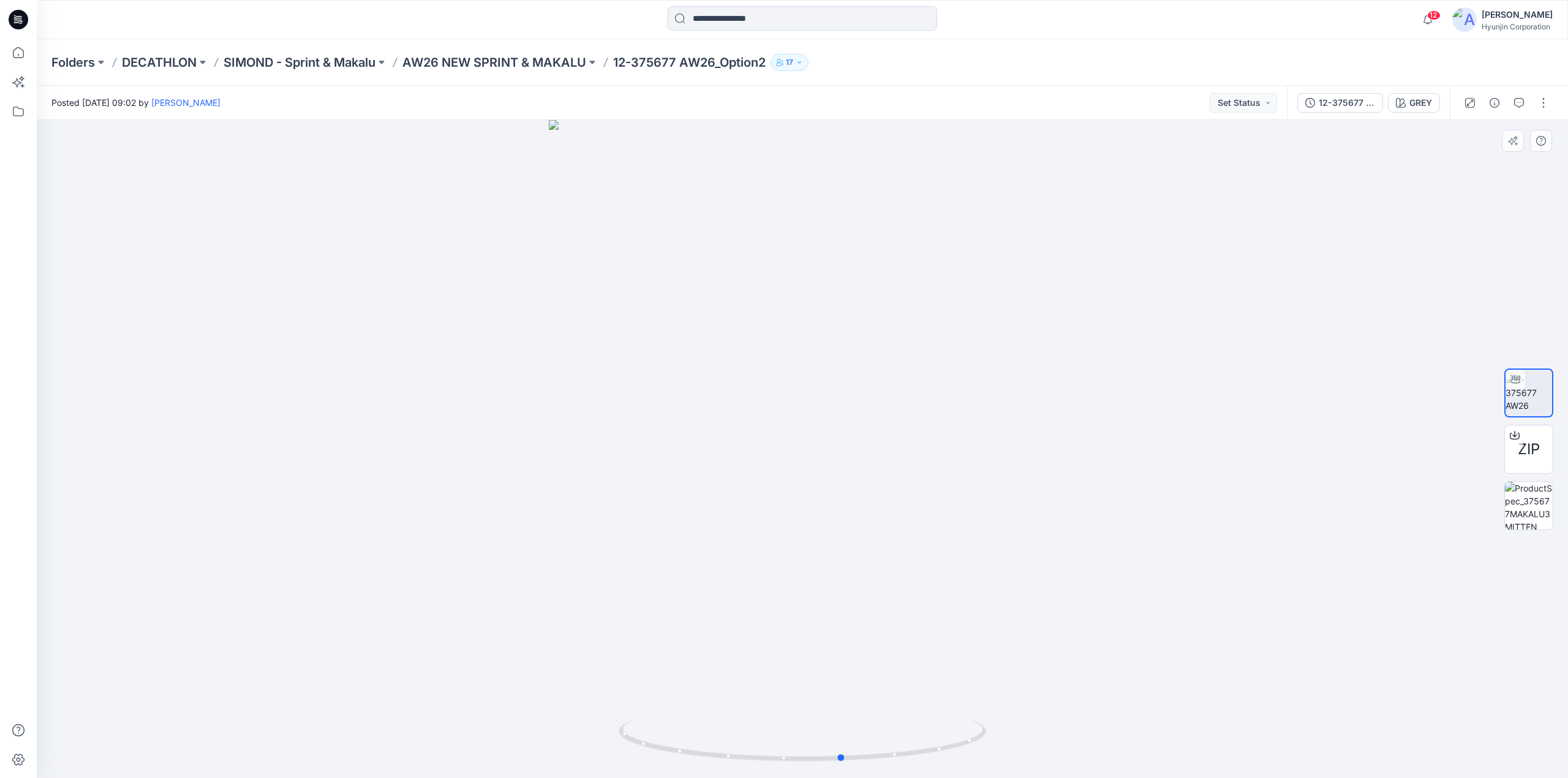
drag, startPoint x: 824, startPoint y: 409, endPoint x: 445, endPoint y: 450, distance: 381.2
click at [445, 450] on div at bounding box center [802, 449] width 1531 height 658
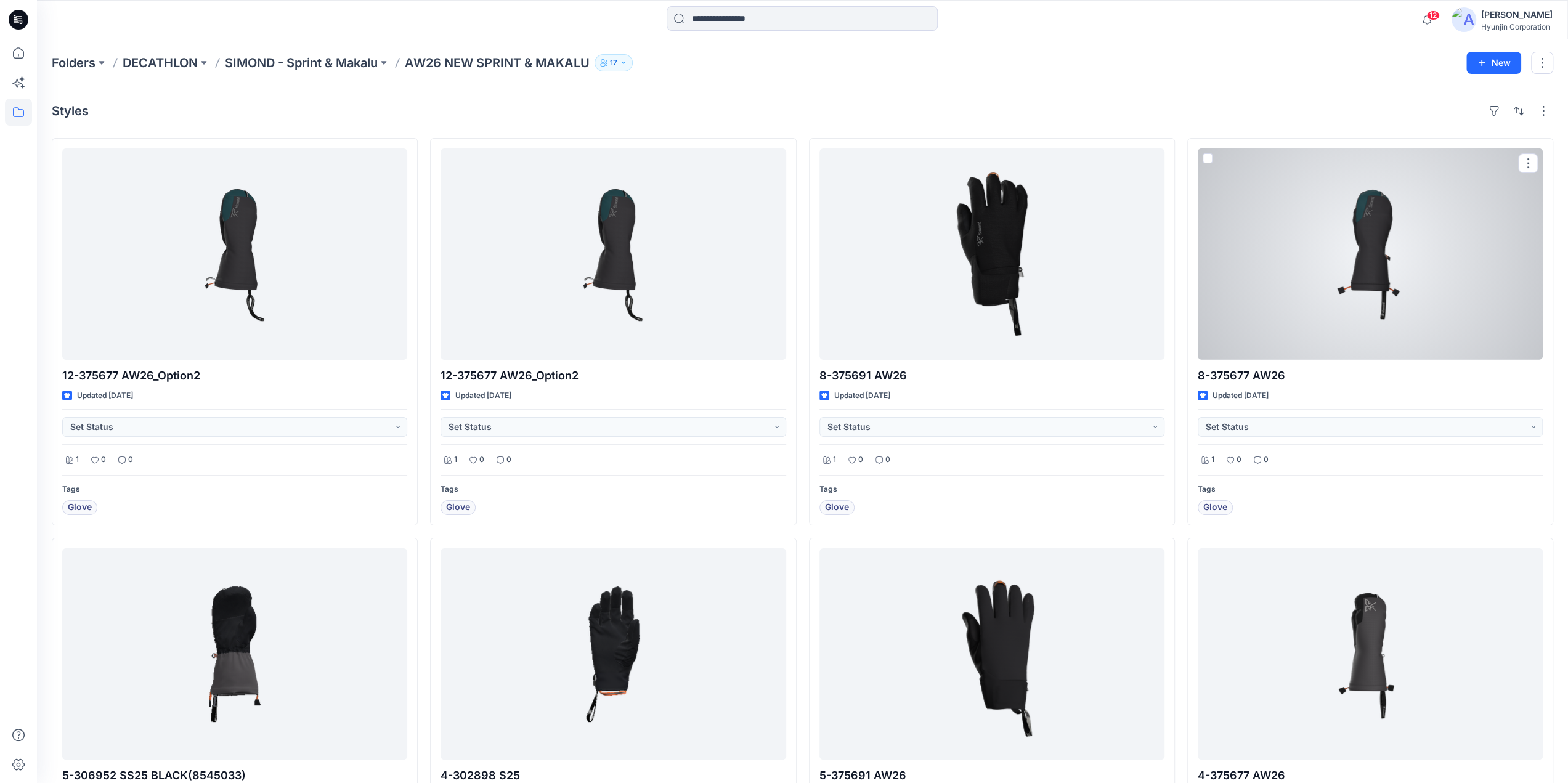
click at [1362, 288] on div at bounding box center [1370, 254] width 345 height 211
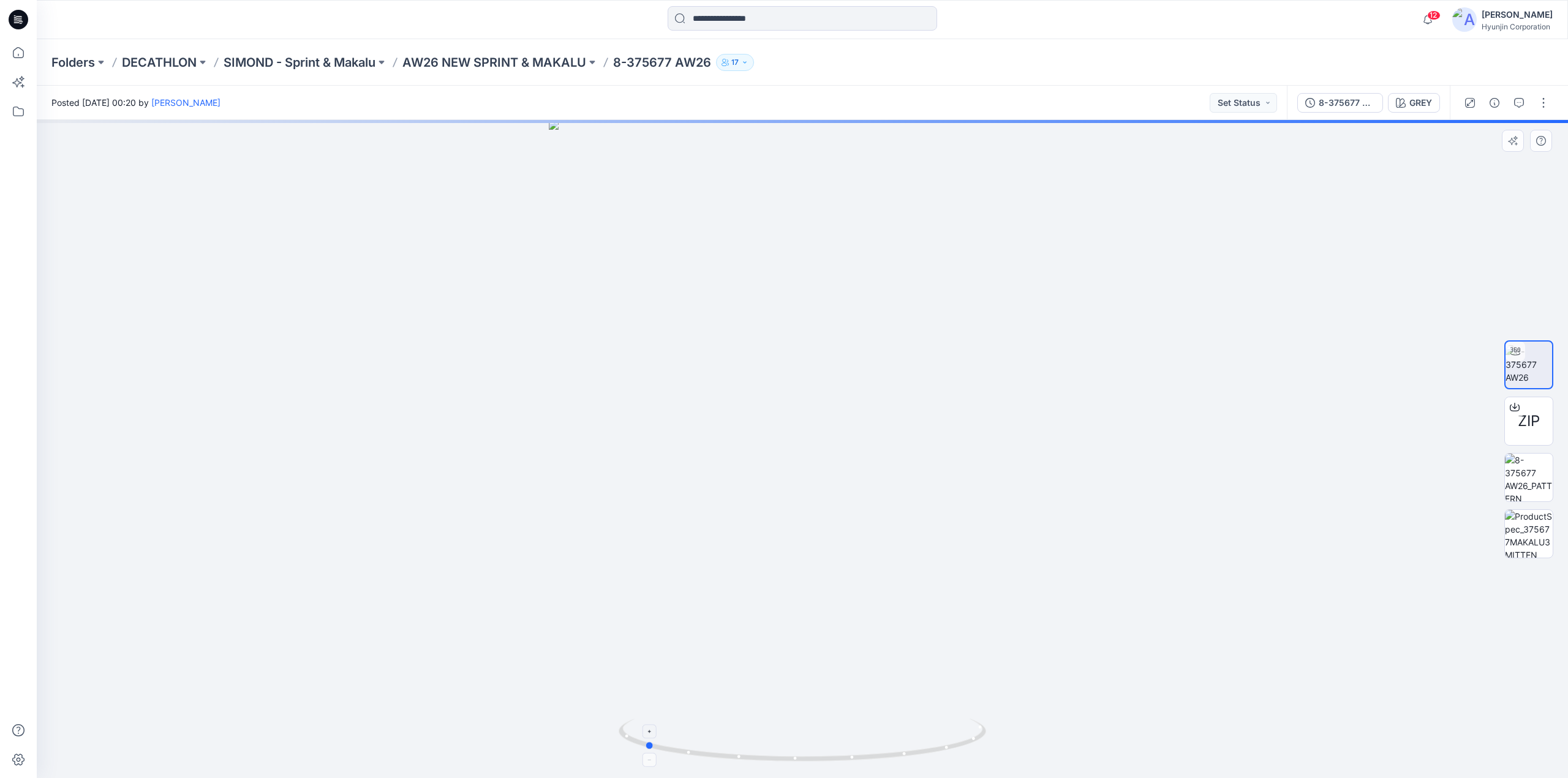
drag, startPoint x: 863, startPoint y: 769, endPoint x: 705, endPoint y: 764, distance: 158.1
click at [705, 764] on div at bounding box center [802, 449] width 1531 height 658
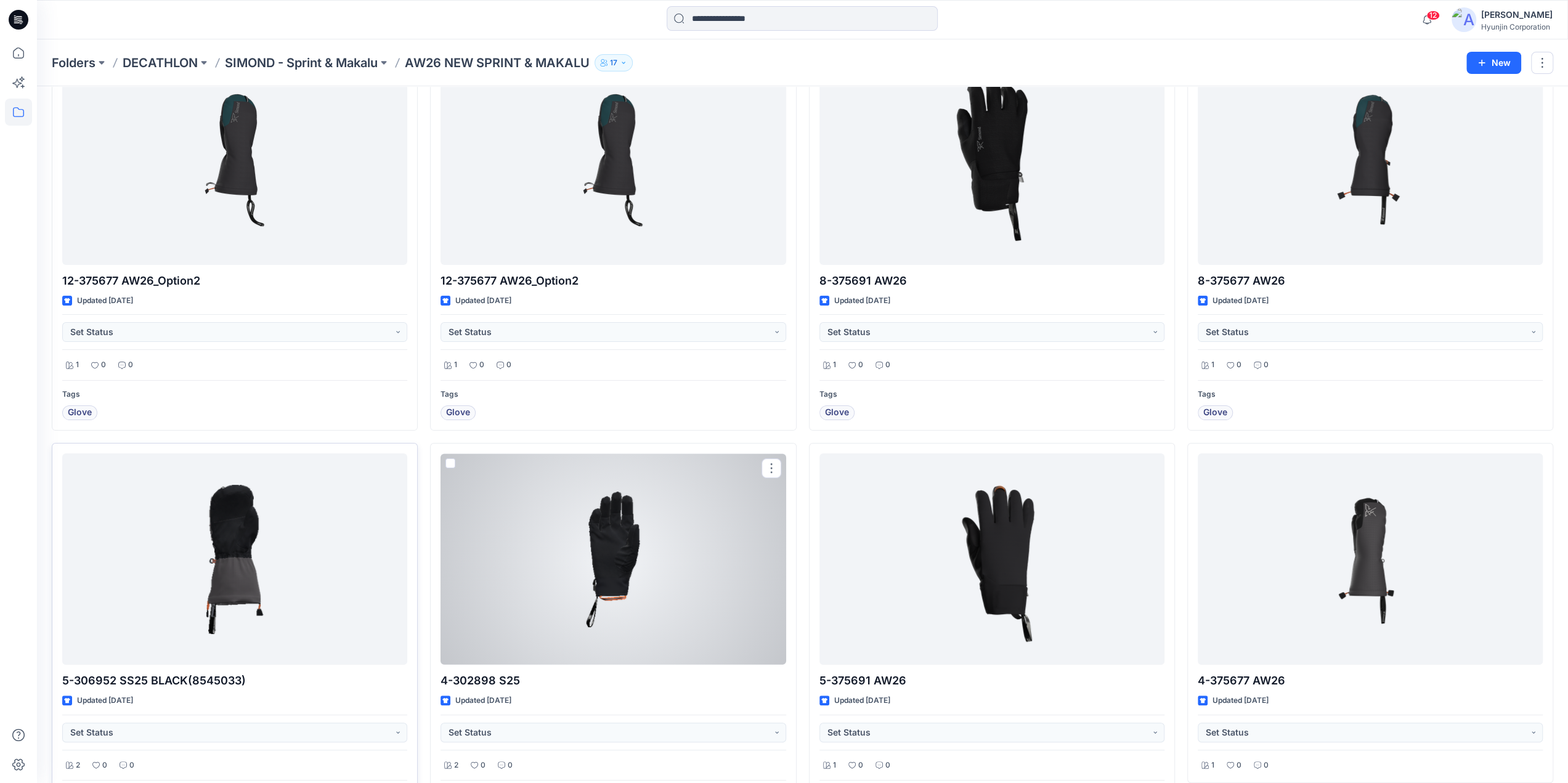
scroll to position [185, 0]
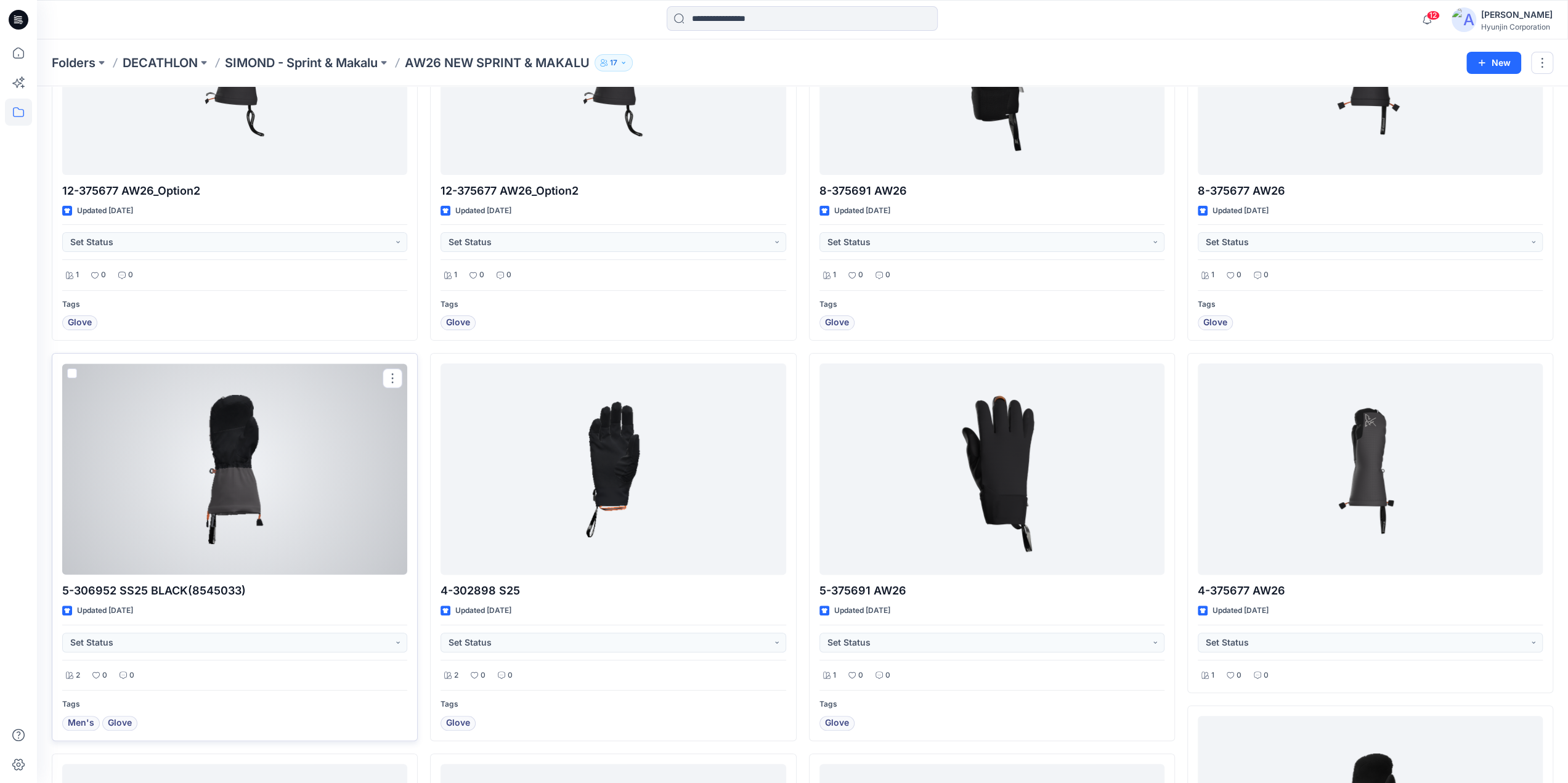
click at [365, 504] on div at bounding box center [235, 469] width 345 height 211
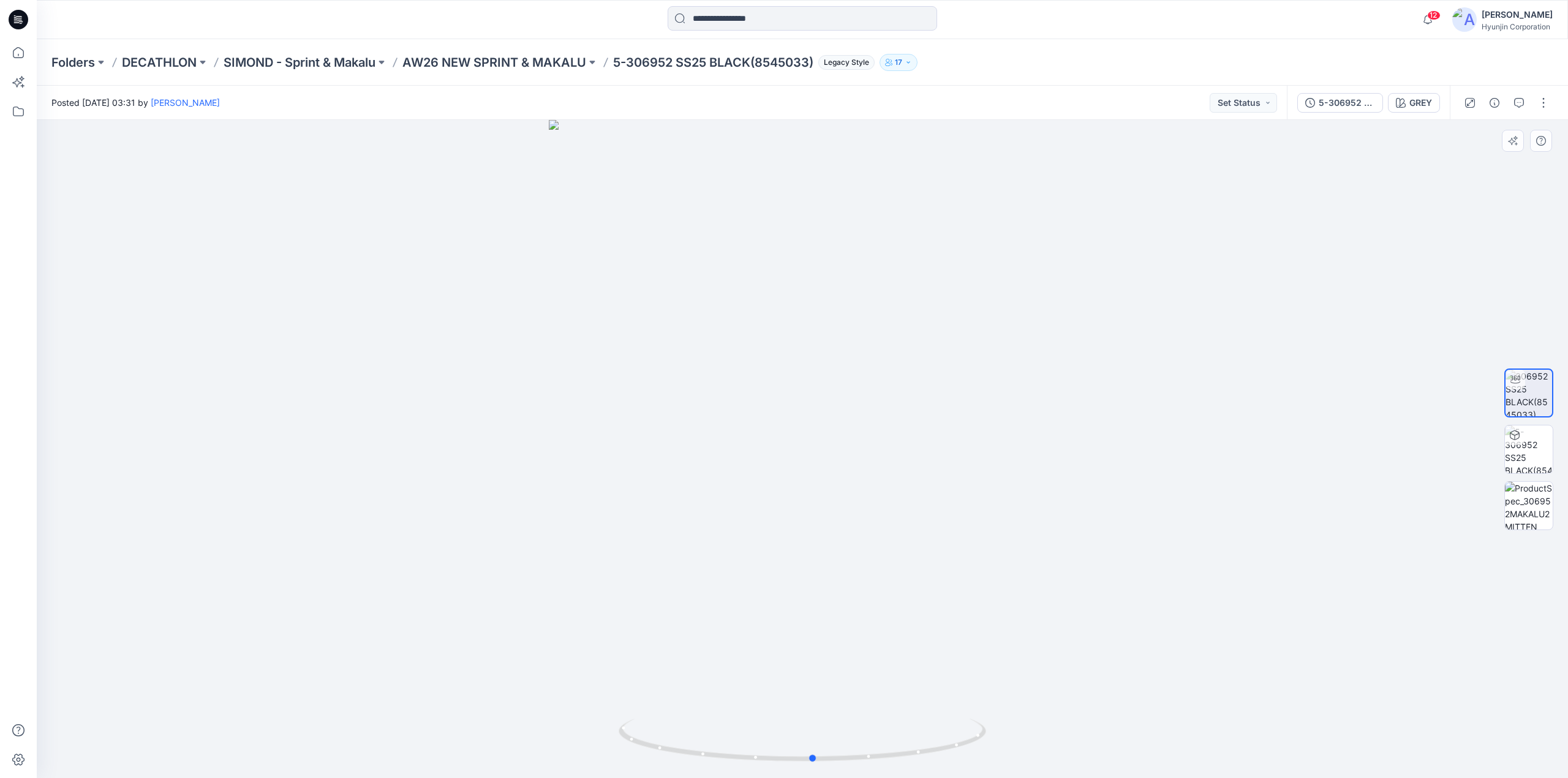
drag, startPoint x: 879, startPoint y: 665, endPoint x: 896, endPoint y: 687, distance: 27.8
click at [896, 687] on div at bounding box center [802, 449] width 1531 height 658
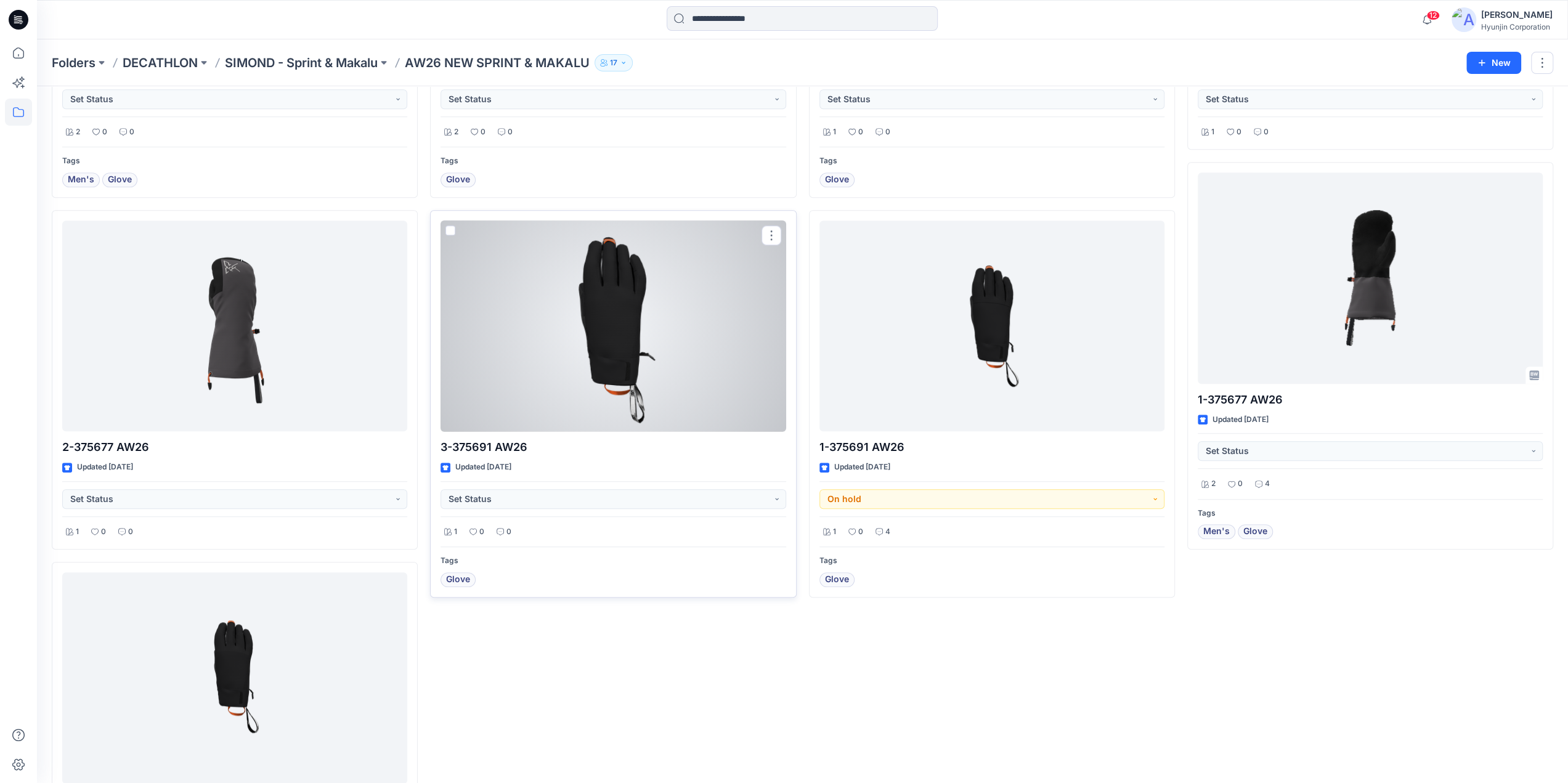
scroll to position [863, 0]
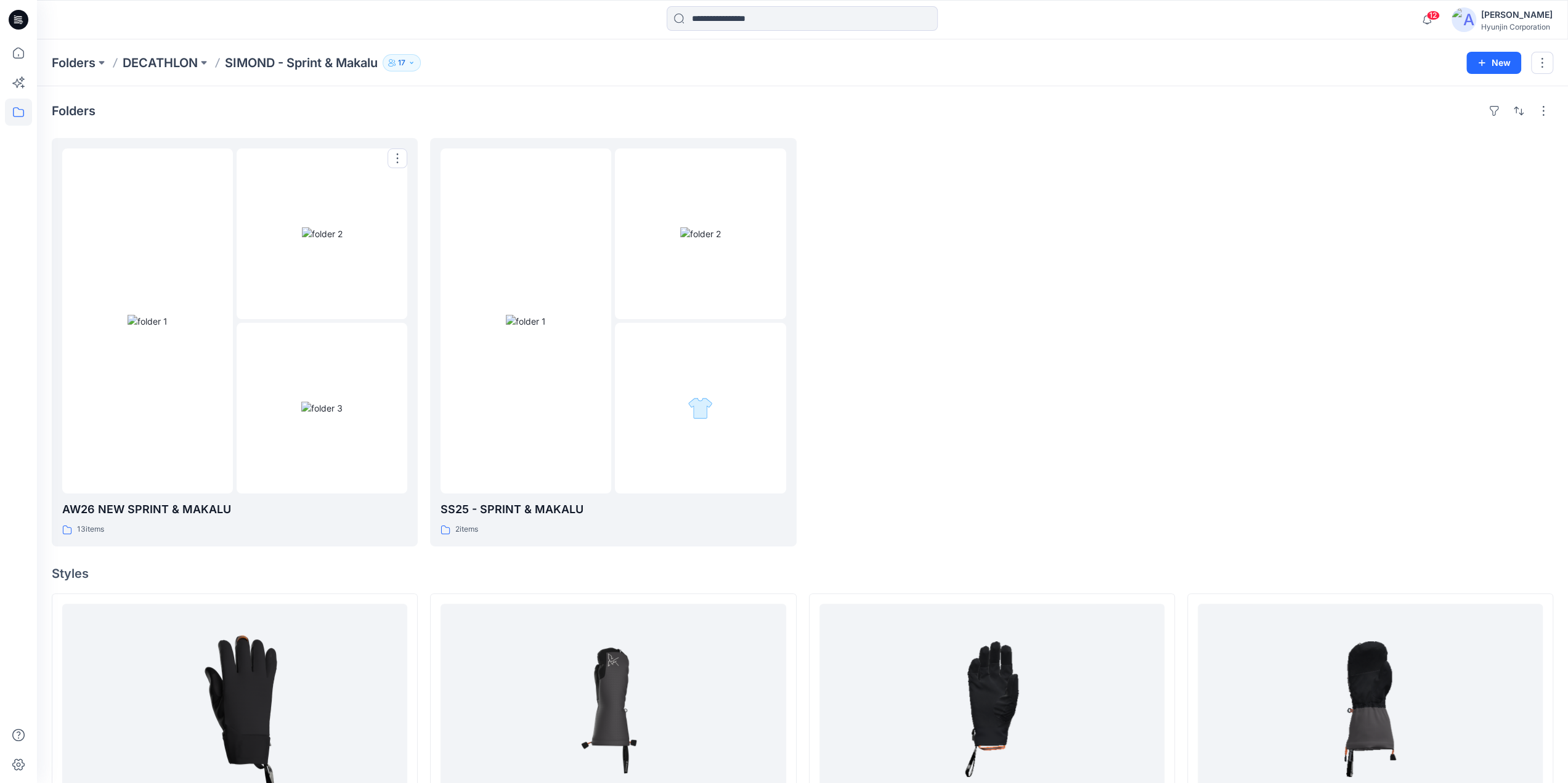
scroll to position [185, 0]
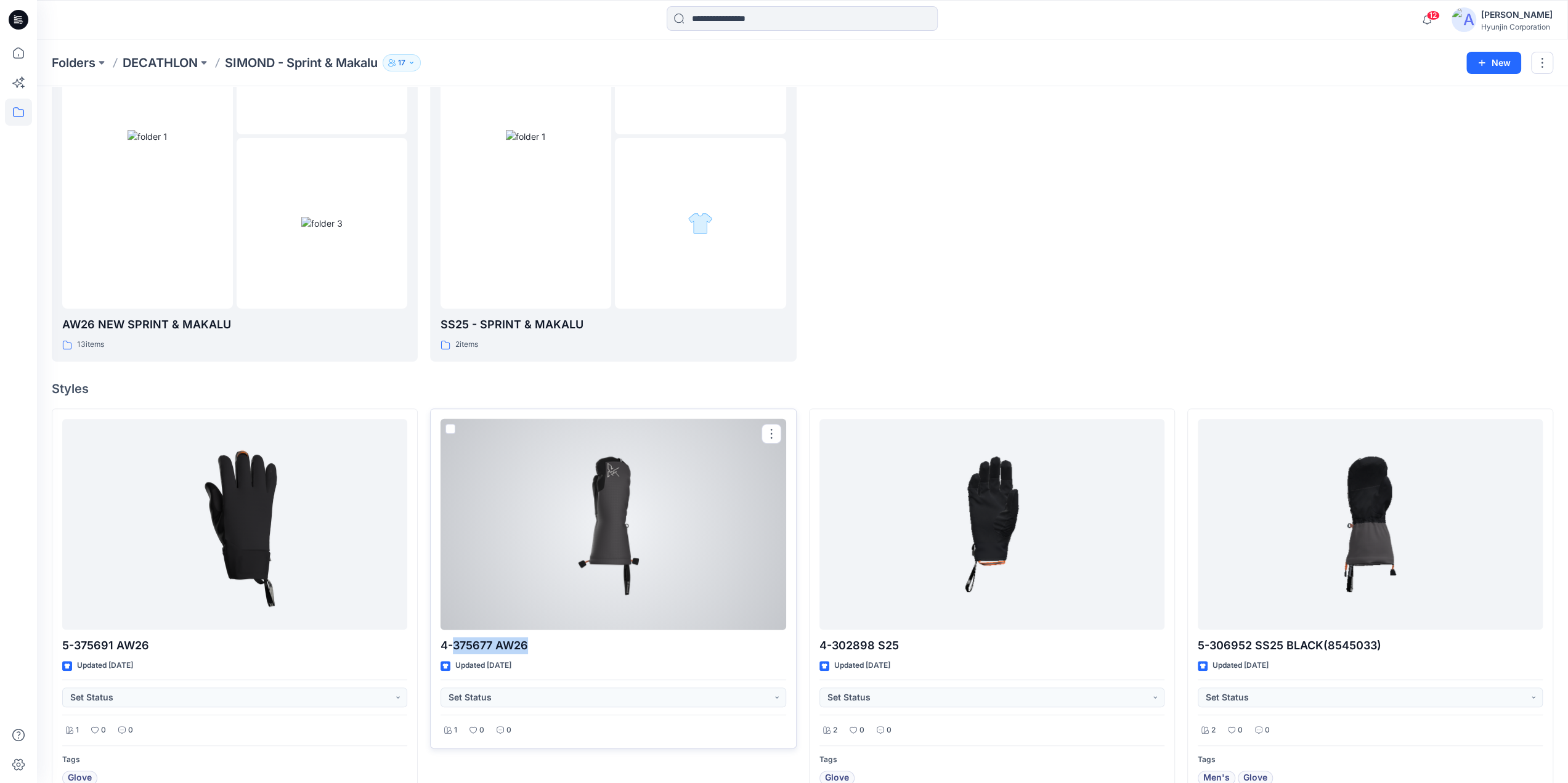
drag, startPoint x: 535, startPoint y: 648, endPoint x: 456, endPoint y: 651, distance: 79.1
click at [456, 651] on p "4-375677 AW26" at bounding box center [613, 645] width 345 height 17
copy p "375677 AW26"
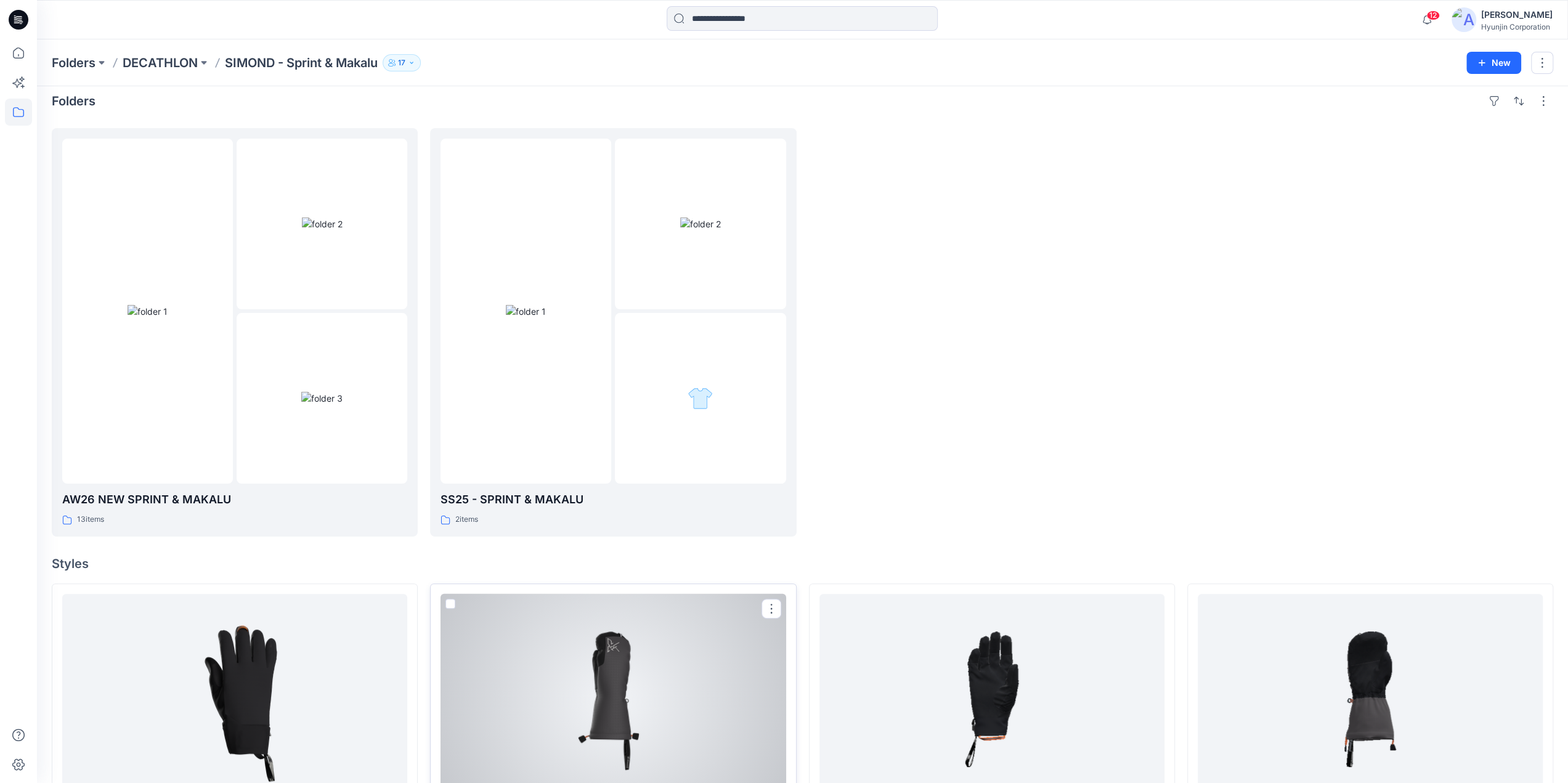
scroll to position [0, 0]
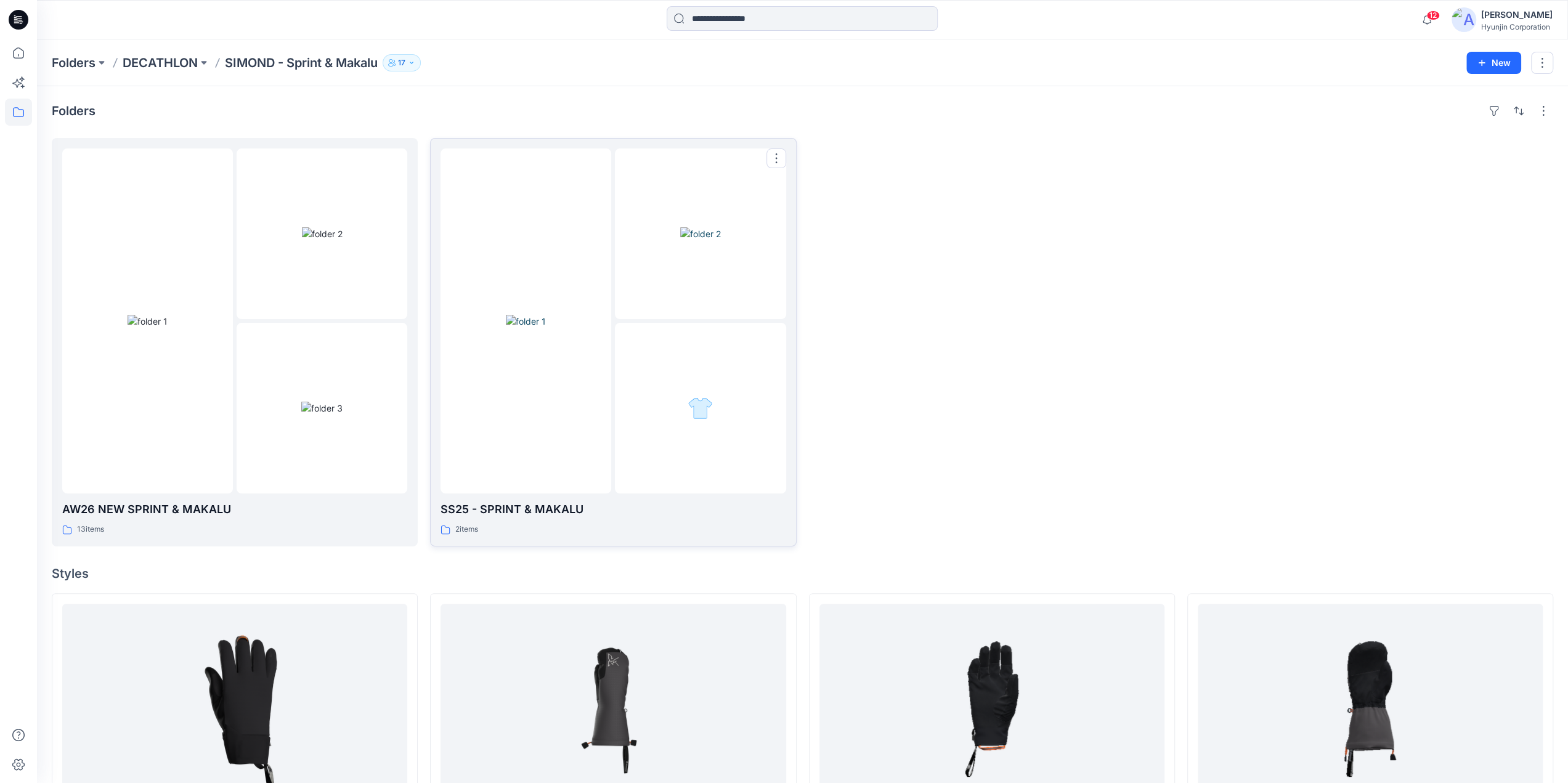
click at [732, 427] on div at bounding box center [700, 408] width 171 height 171
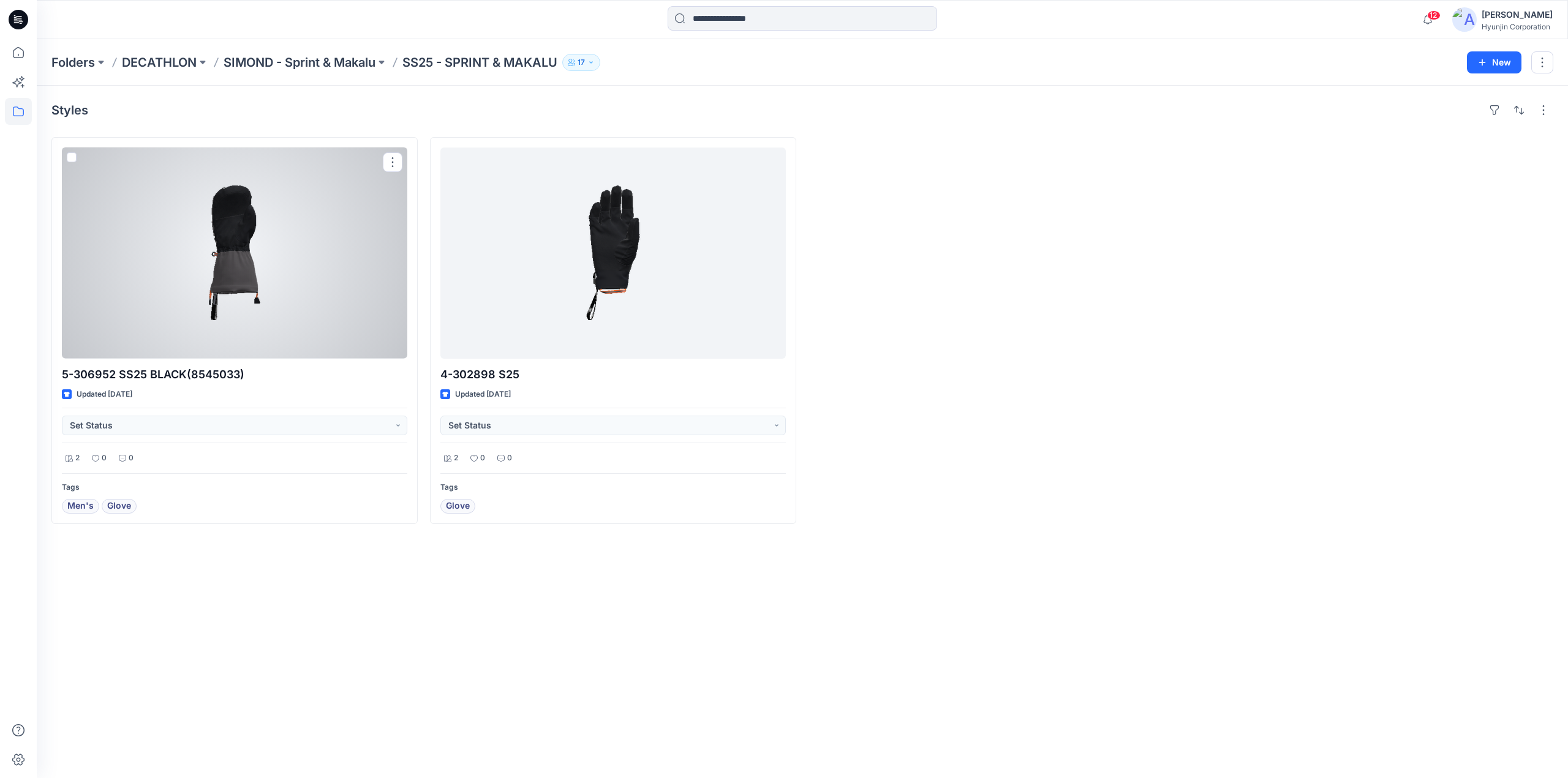
drag, startPoint x: 192, startPoint y: 235, endPoint x: 468, endPoint y: 334, distance: 293.2
click at [193, 236] on div at bounding box center [234, 253] width 346 height 212
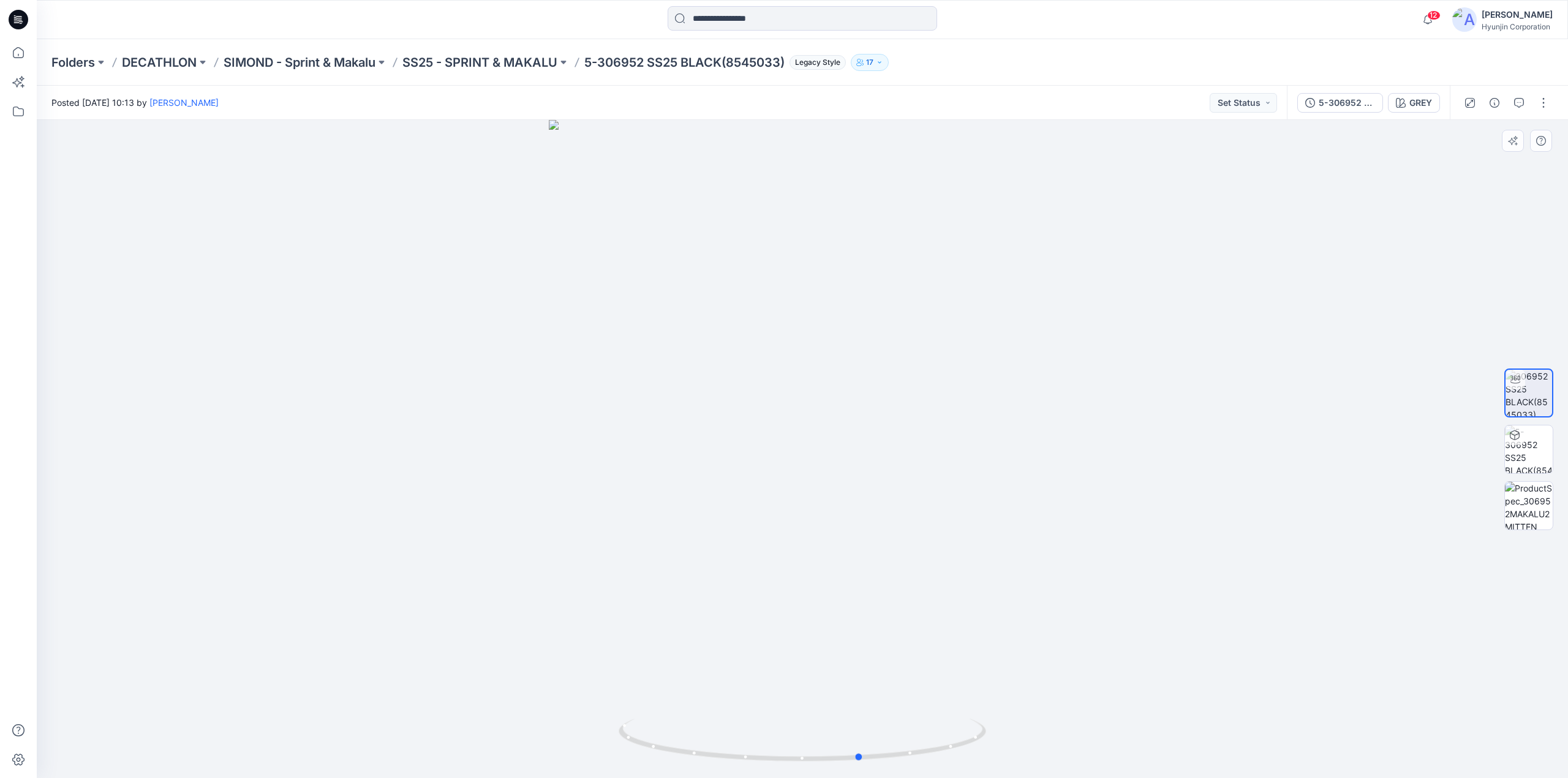
drag, startPoint x: 847, startPoint y: 649, endPoint x: 906, endPoint y: 683, distance: 68.1
click at [906, 683] on div at bounding box center [802, 449] width 1531 height 658
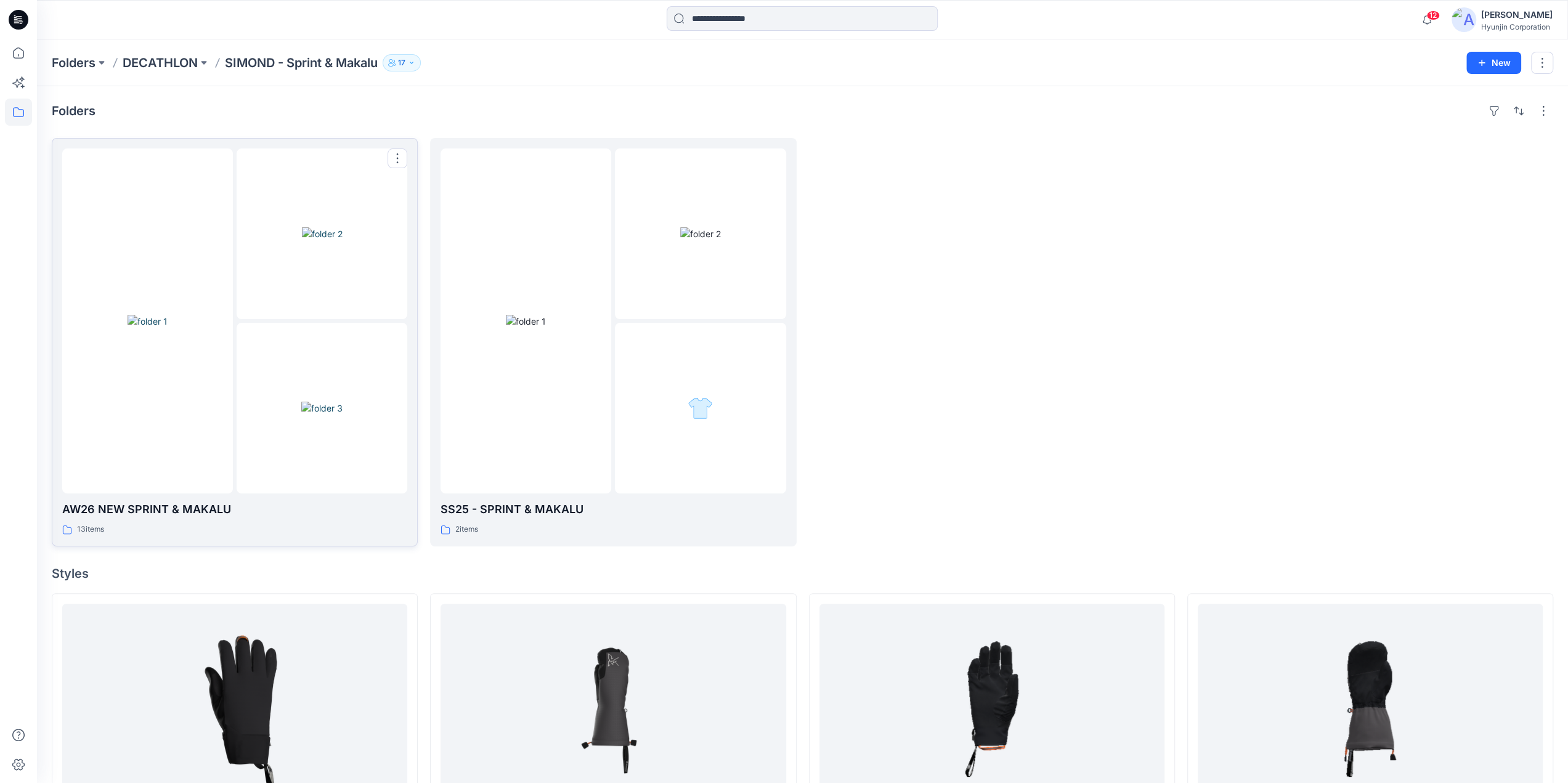
click at [302, 402] on img at bounding box center [322, 408] width 41 height 13
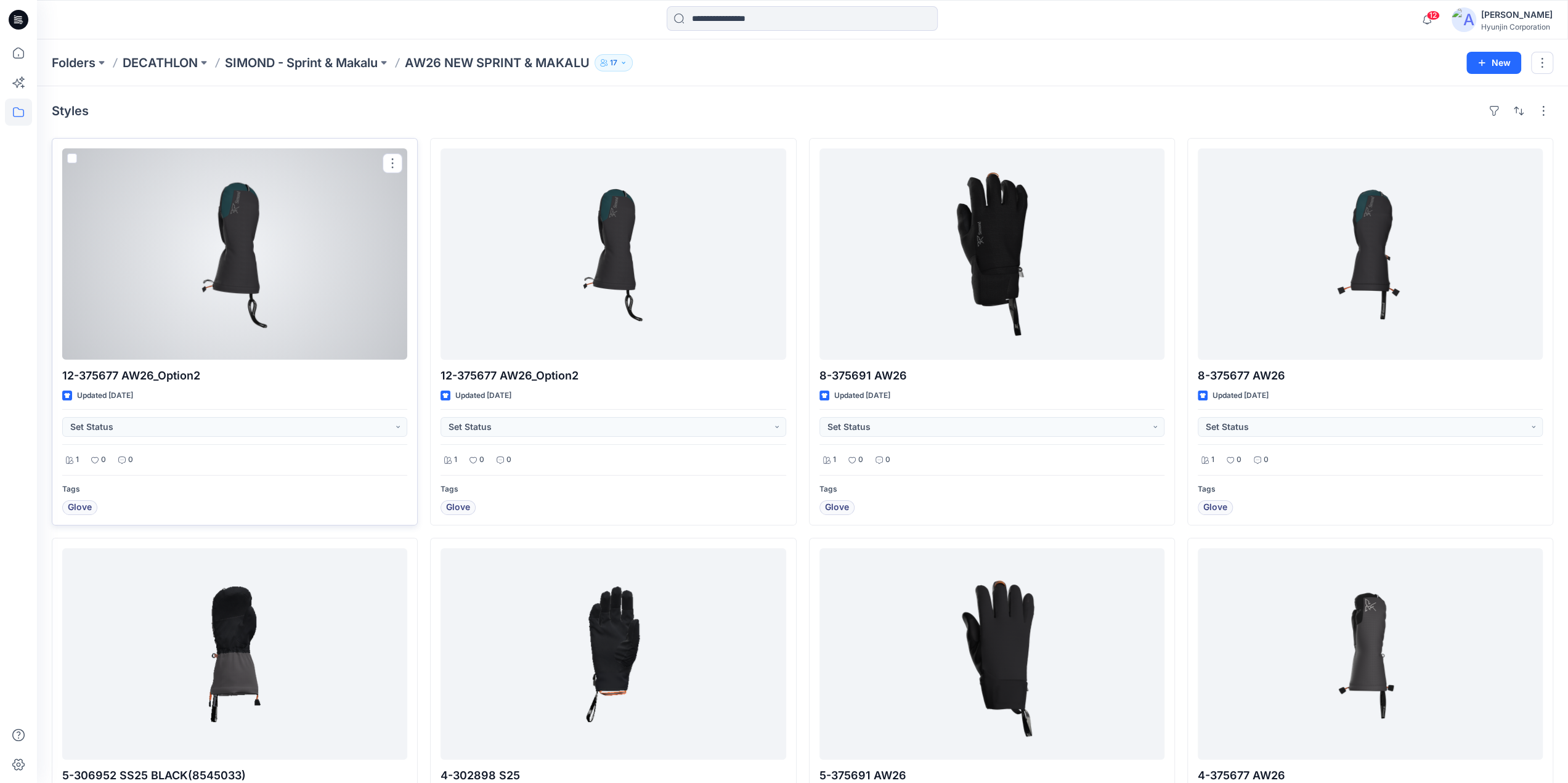
click at [141, 338] on div at bounding box center [235, 254] width 345 height 211
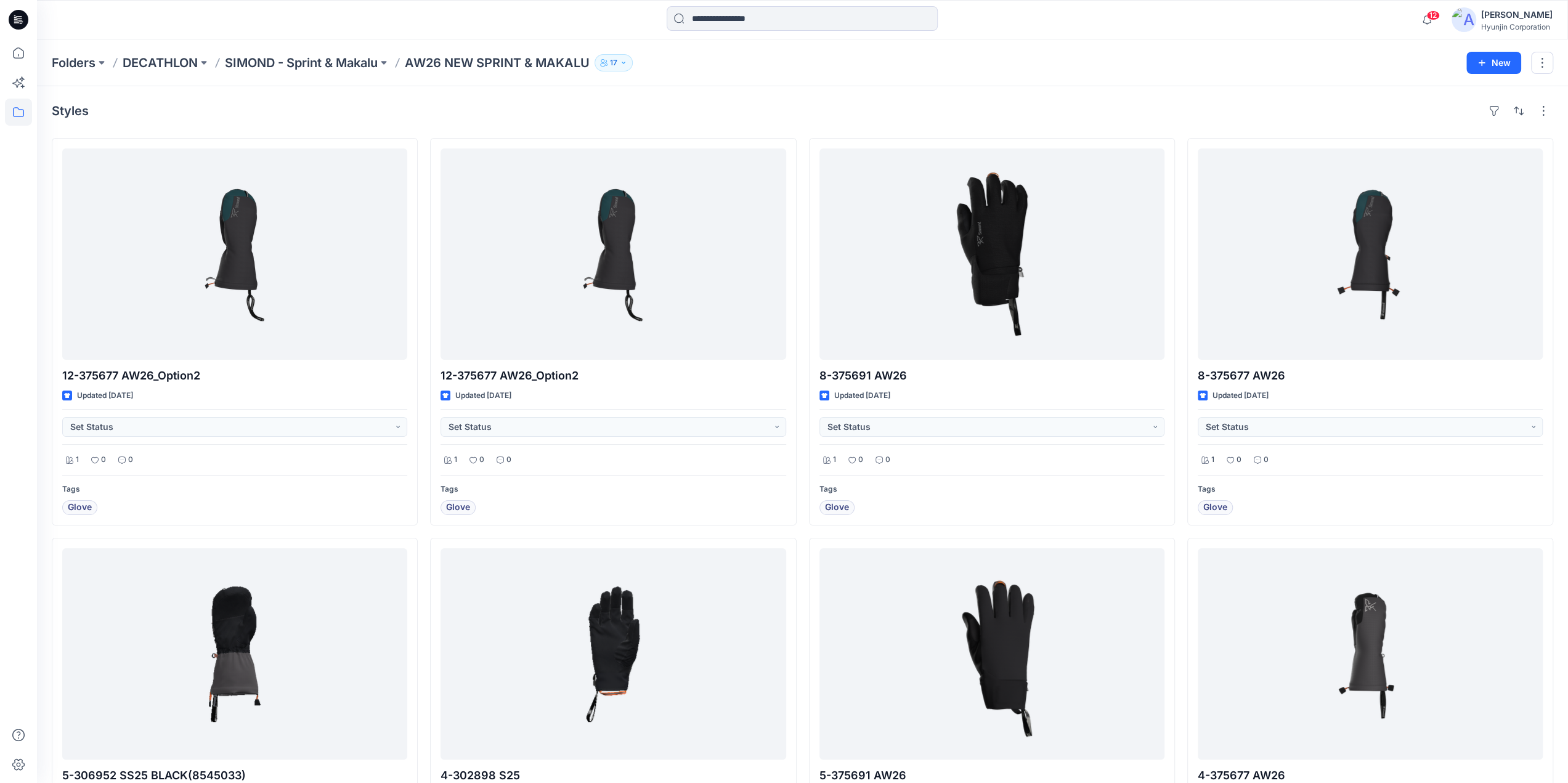
click at [19, 18] on icon at bounding box center [19, 18] width 6 height 1
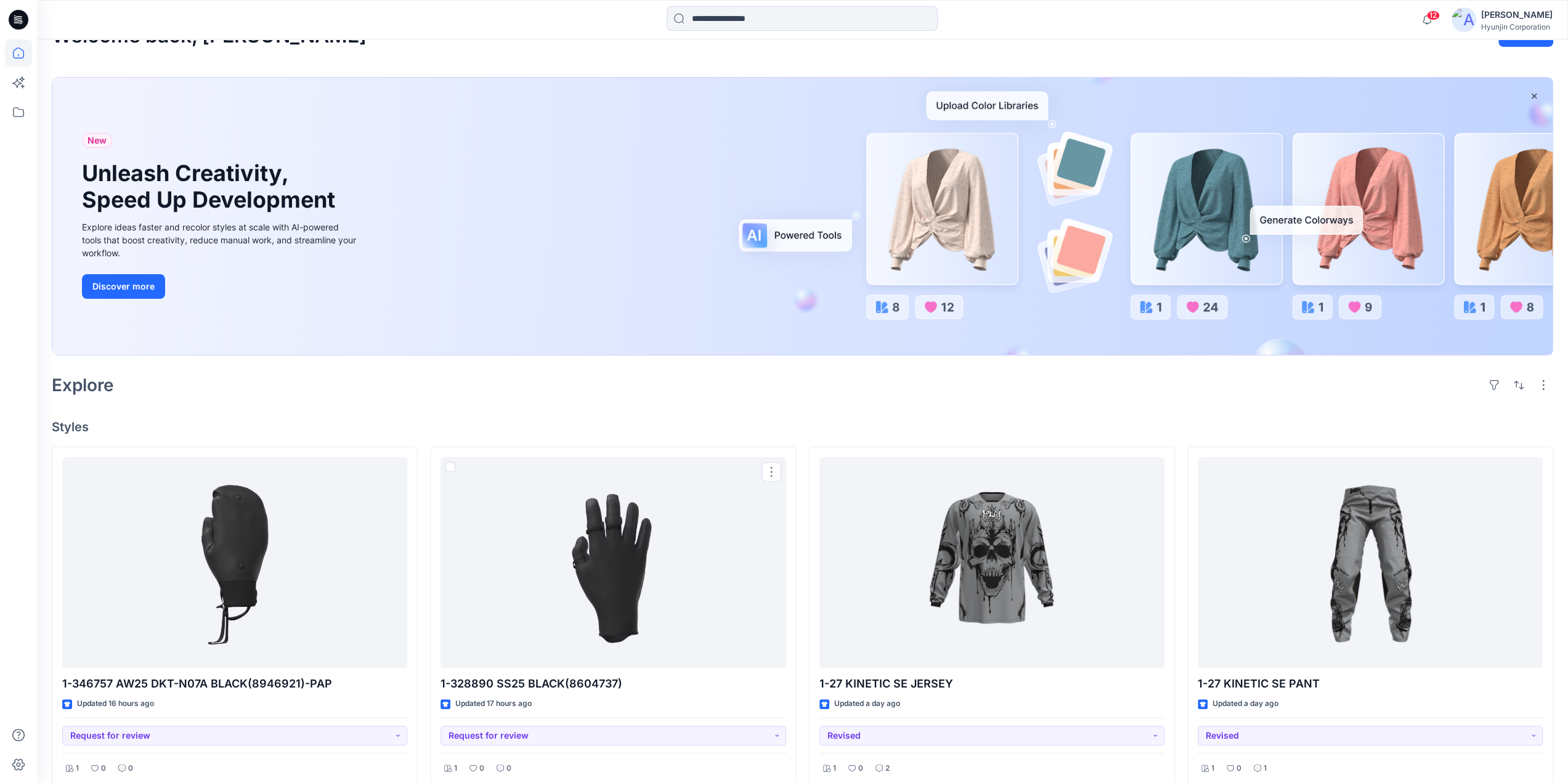
scroll to position [12, 0]
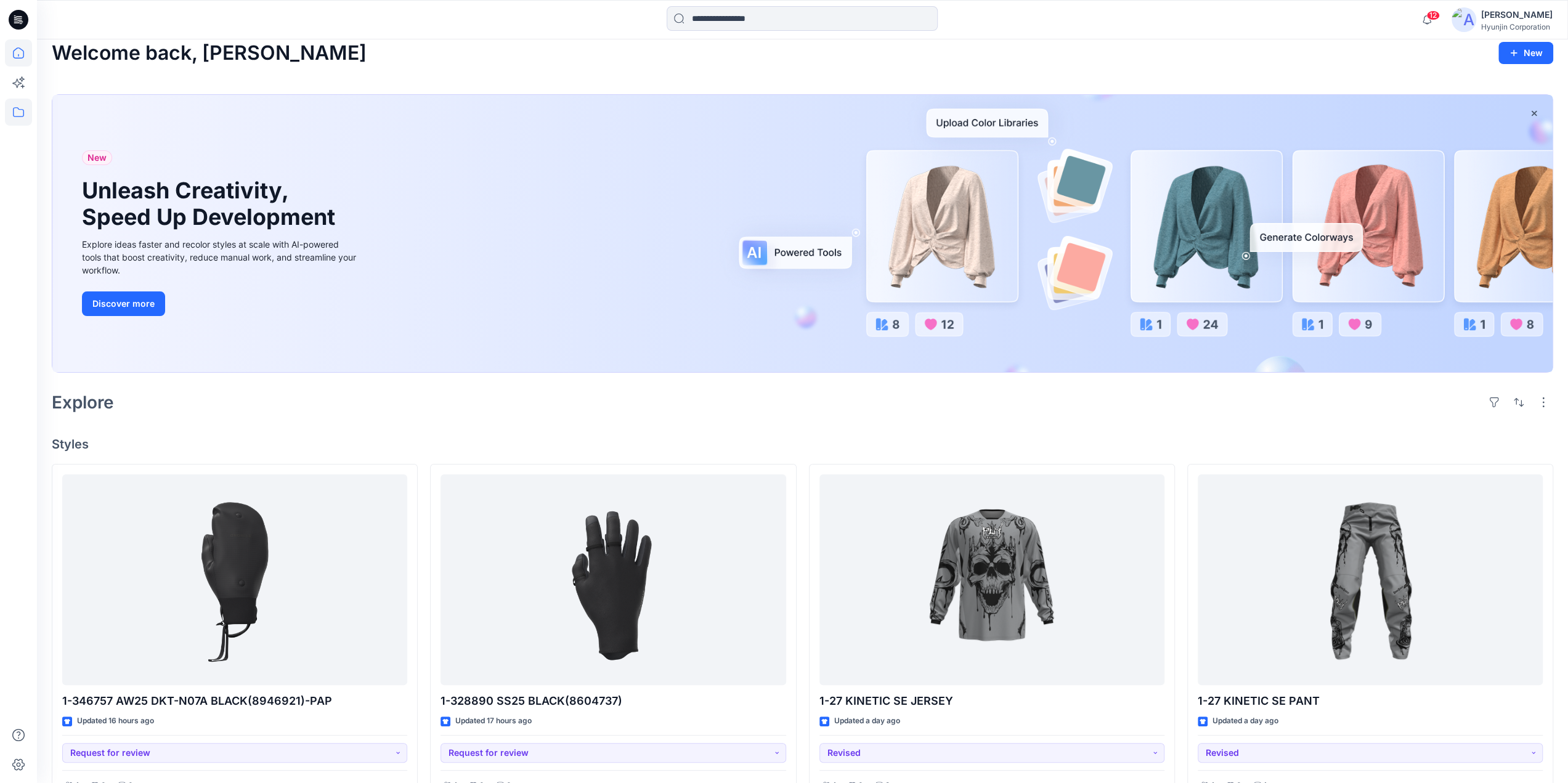
click at [14, 116] on icon at bounding box center [19, 112] width 11 height 10
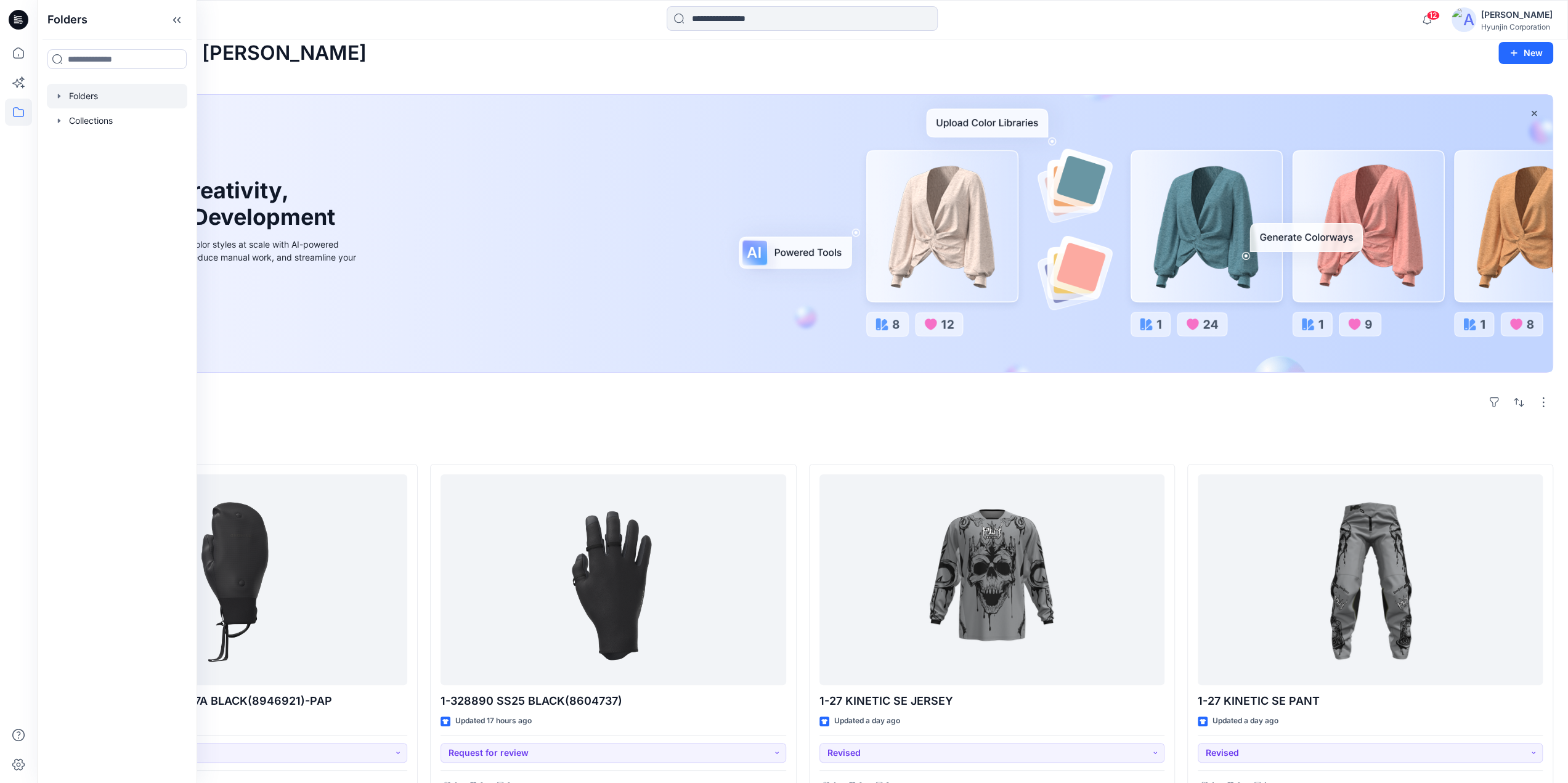
click at [82, 90] on div at bounding box center [117, 96] width 140 height 25
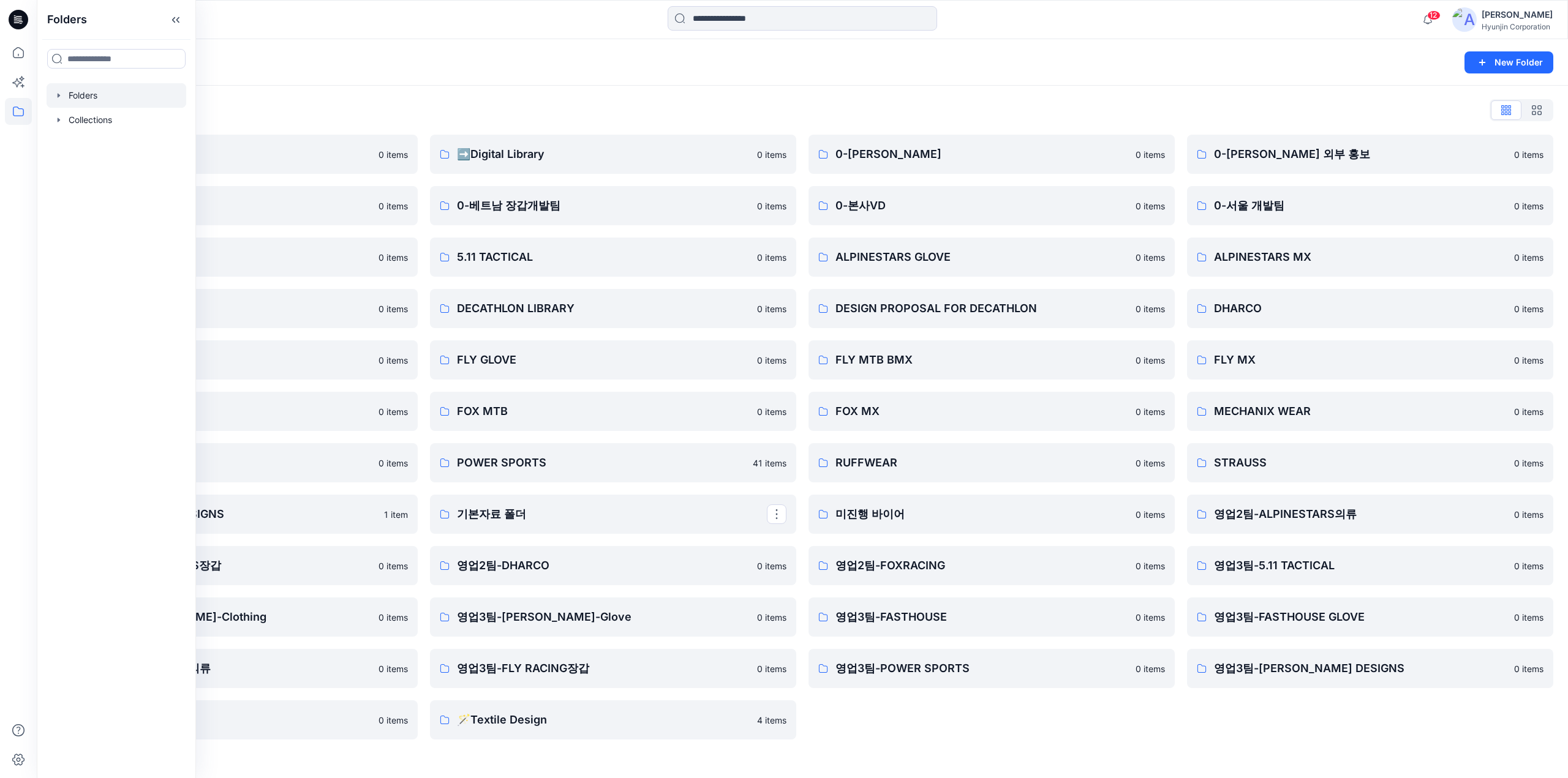
click at [950, 722] on div "0-[PERSON_NAME] 0 items 0-본사VD 0 items ALPINESTARS GLOVE 0 items DESIGN PROPOSA…" at bounding box center [991, 437] width 366 height 605
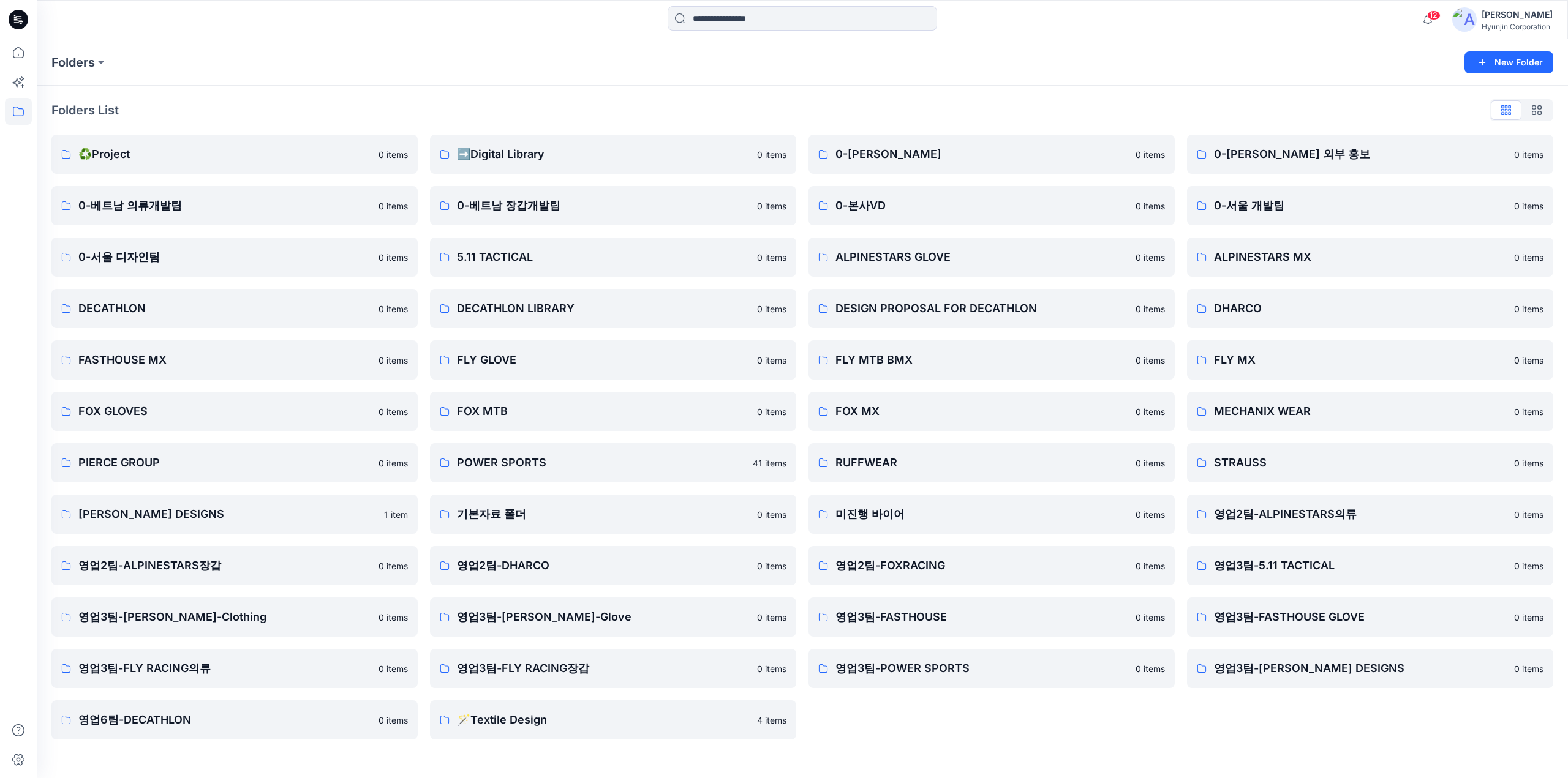
click at [562, 113] on div "Folders List" at bounding box center [802, 110] width 1501 height 19
click at [292, 720] on p "영업6팀-DECATHLON" at bounding box center [233, 720] width 310 height 17
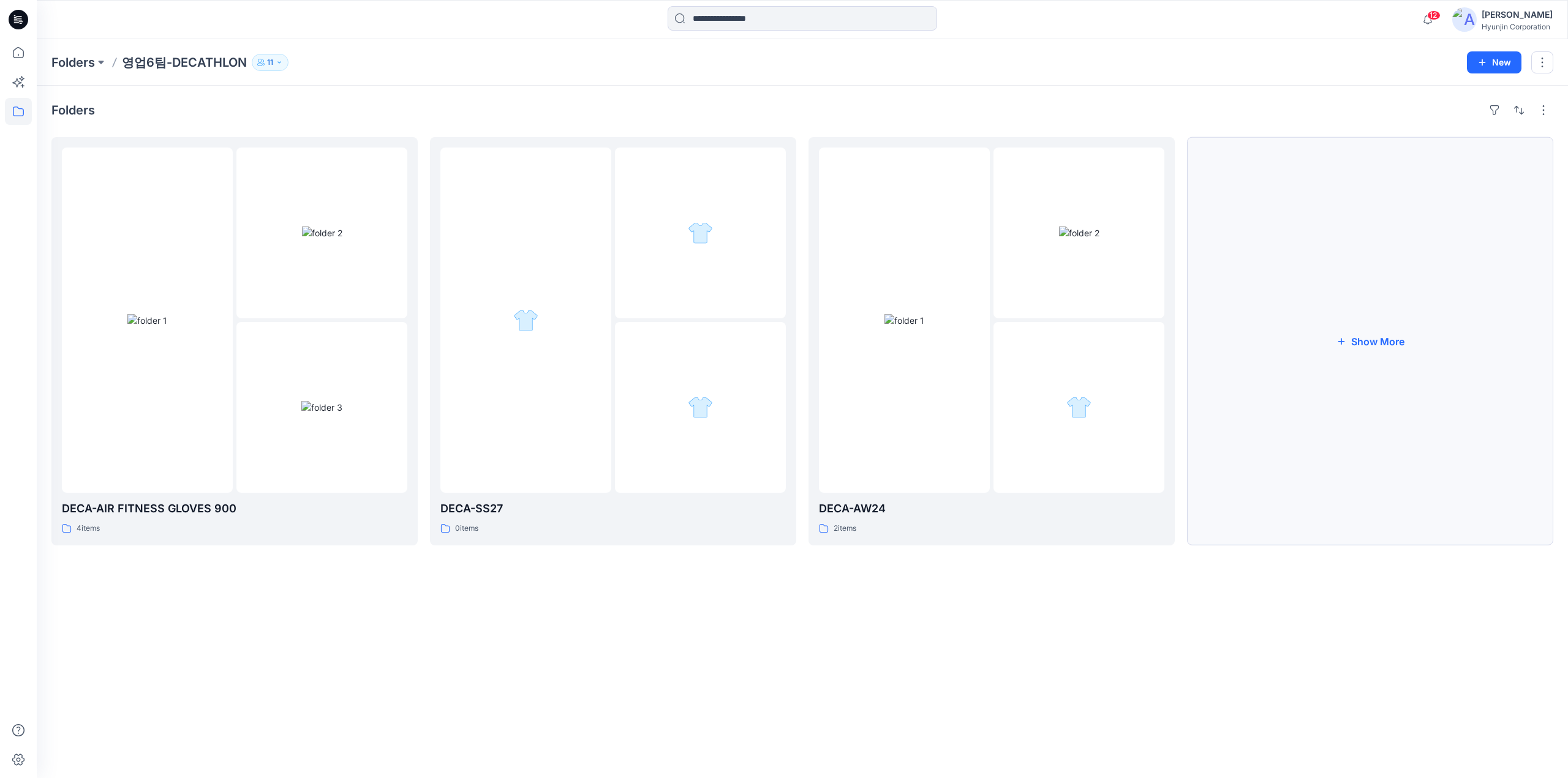
click at [1508, 304] on button "Show More" at bounding box center [1370, 341] width 366 height 409
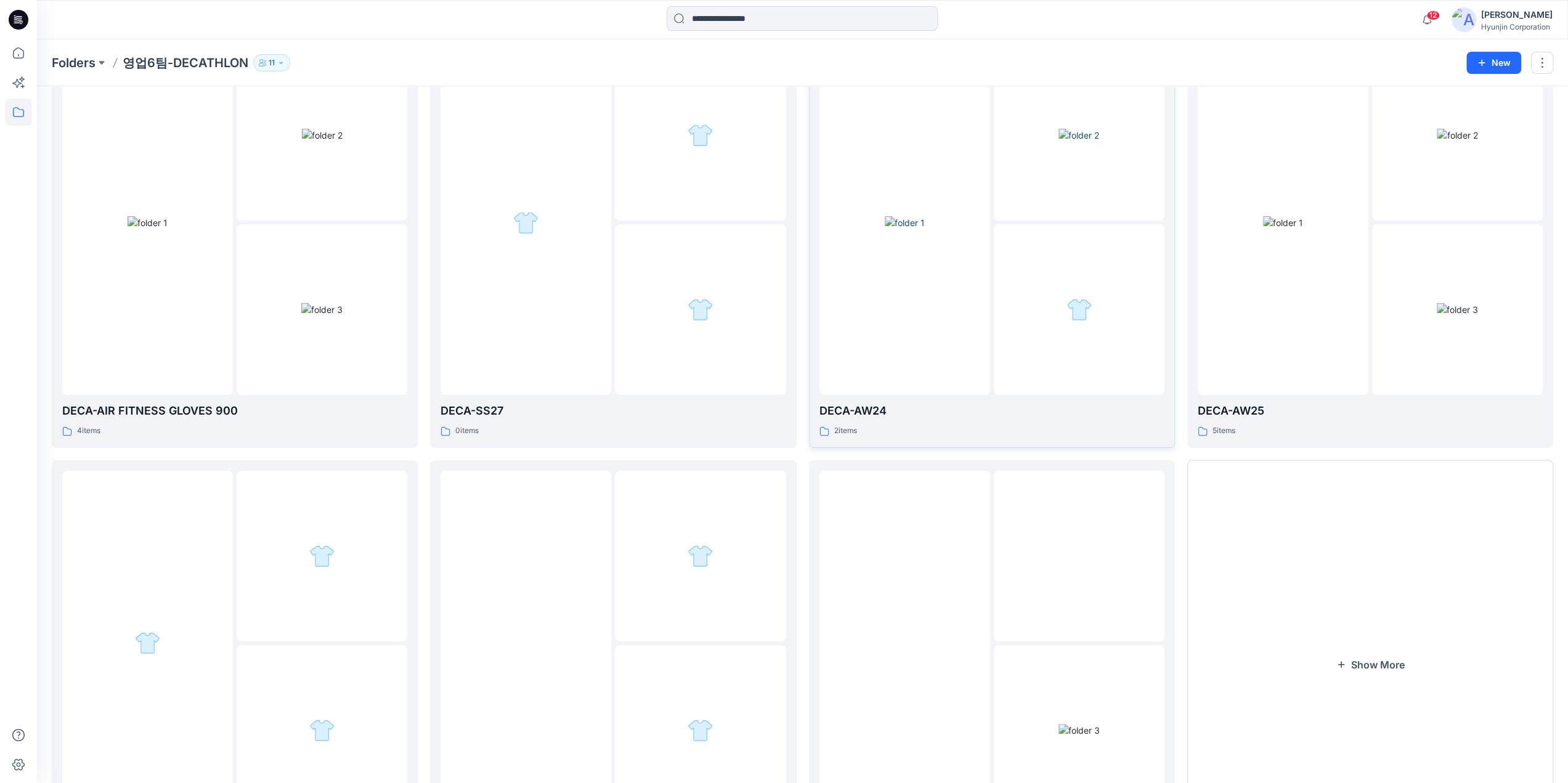
scroll to position [218, 0]
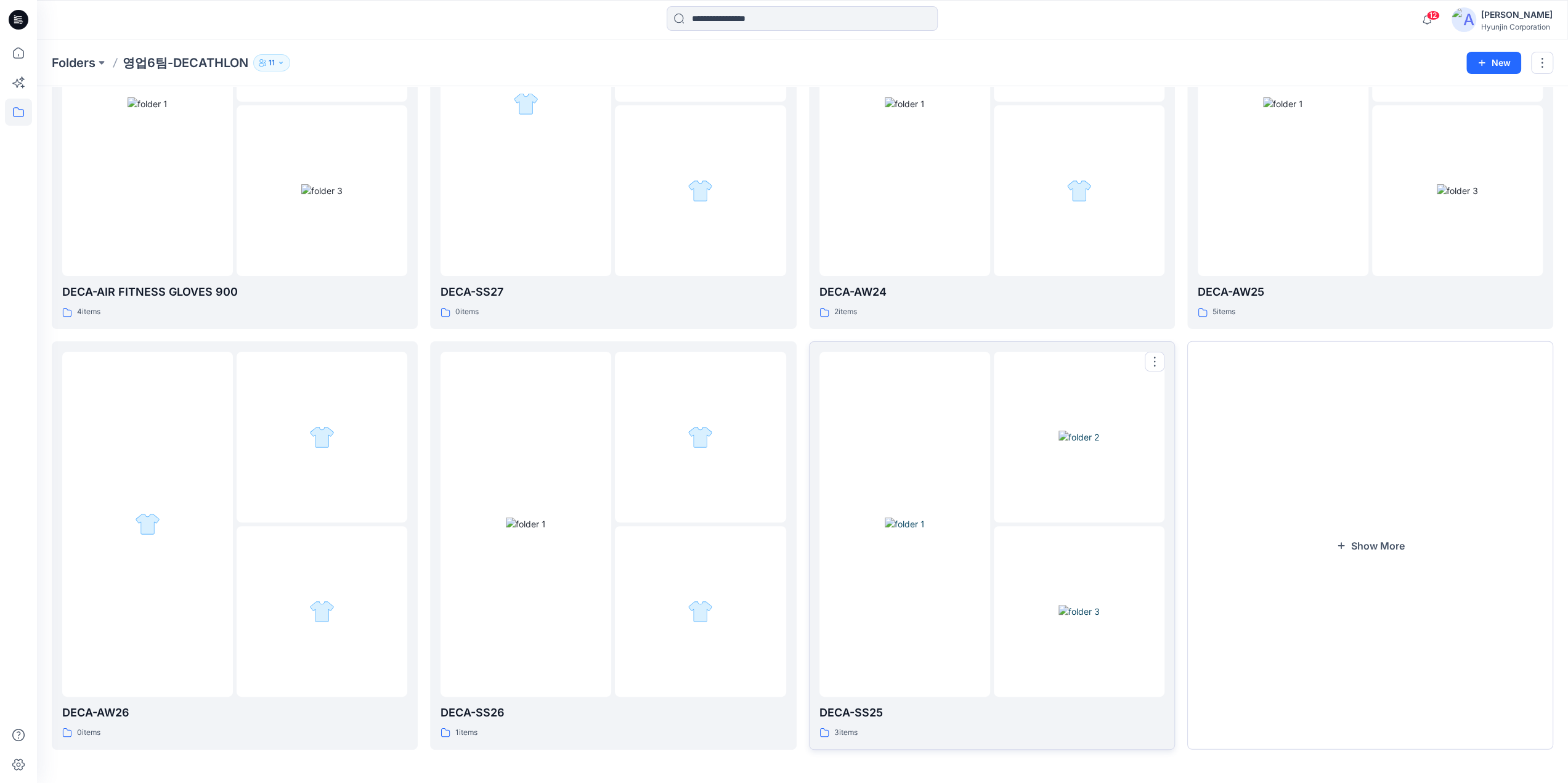
click at [1059, 444] on img at bounding box center [1079, 437] width 40 height 13
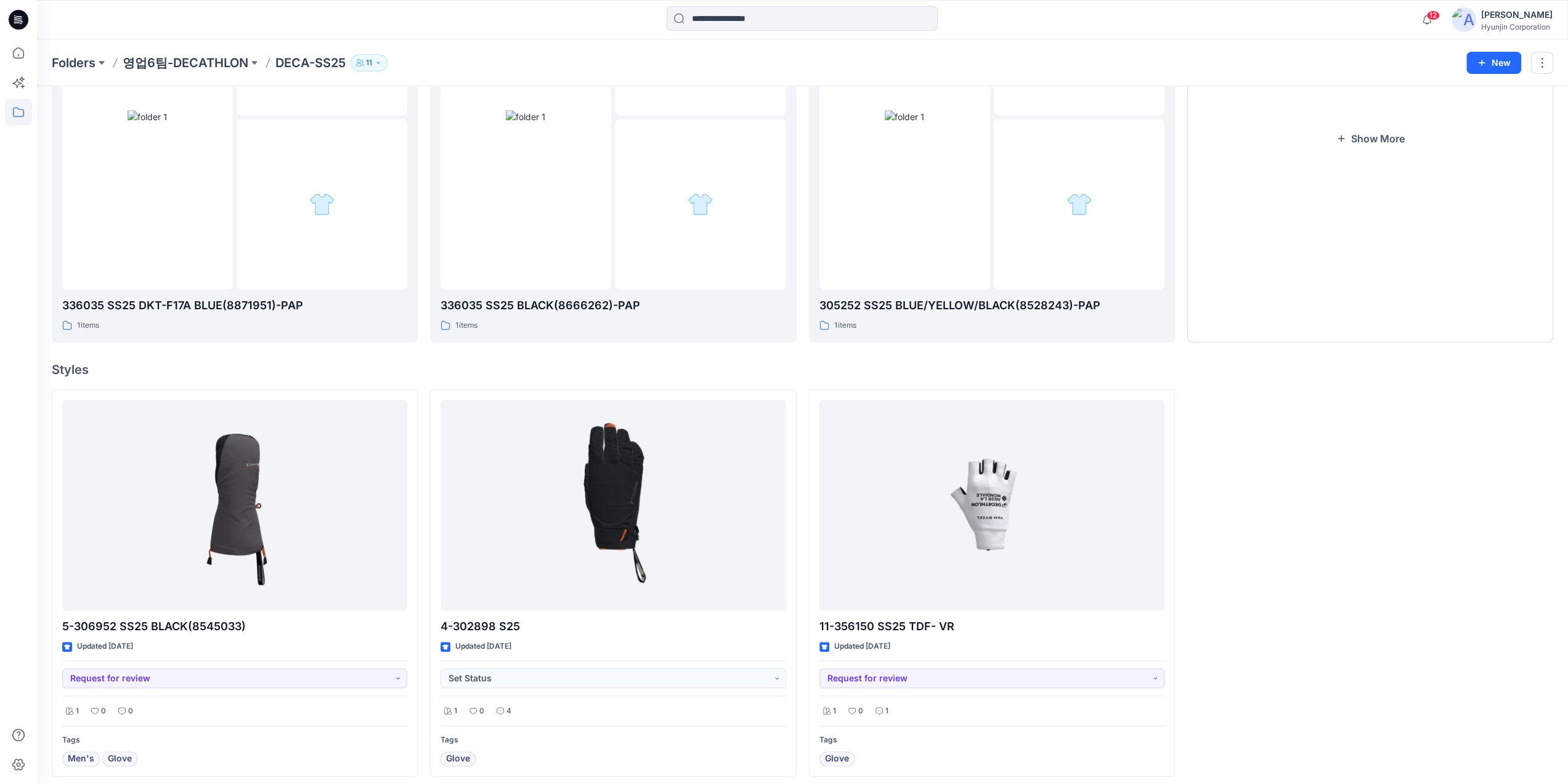
scroll to position [631, 0]
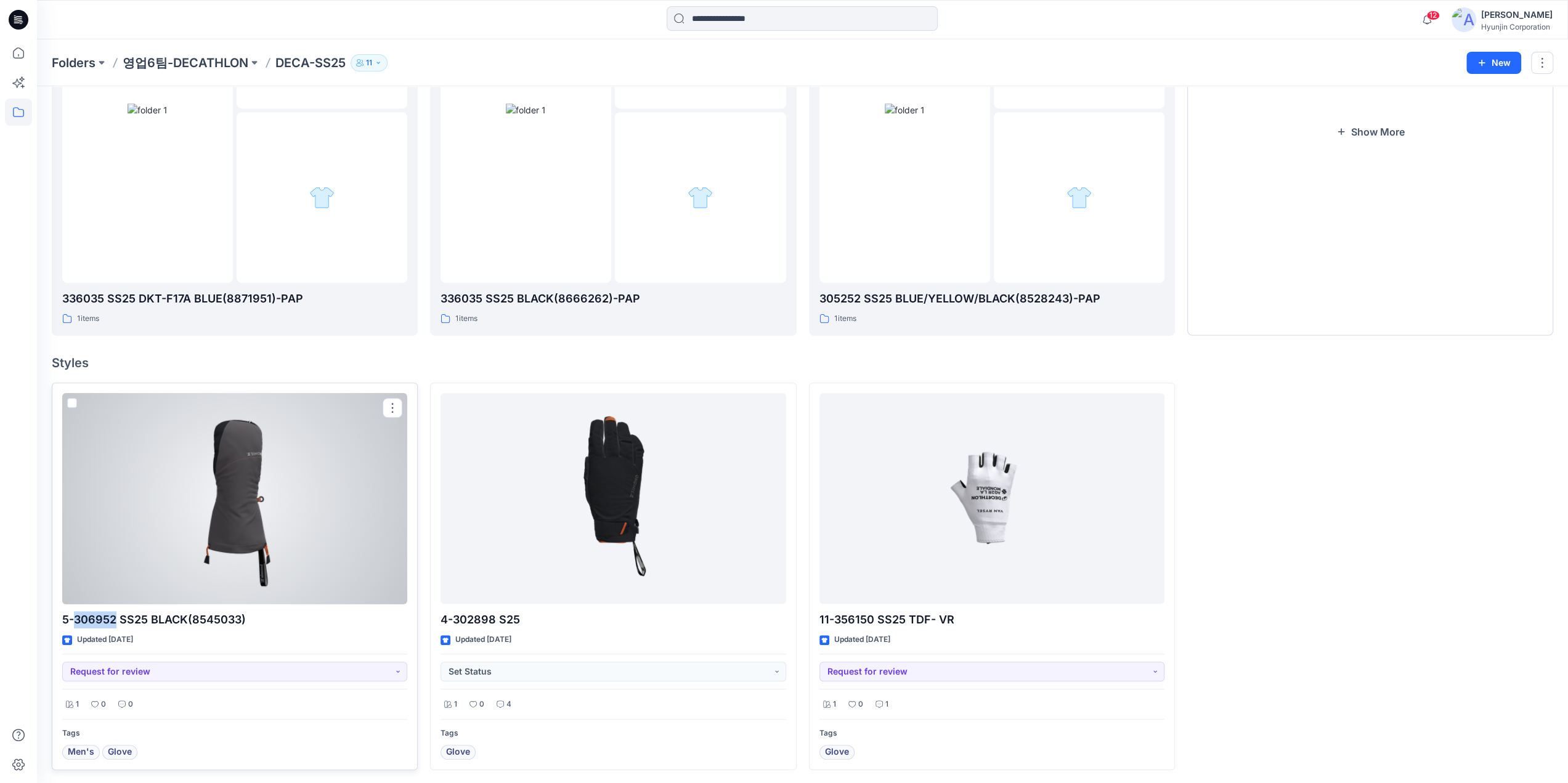
drag, startPoint x: 115, startPoint y: 619, endPoint x: 75, endPoint y: 622, distance: 40.1
click at [75, 622] on p "5-306952 SS25 BLACK(8545033)" at bounding box center [235, 619] width 345 height 17
copy p "306952"
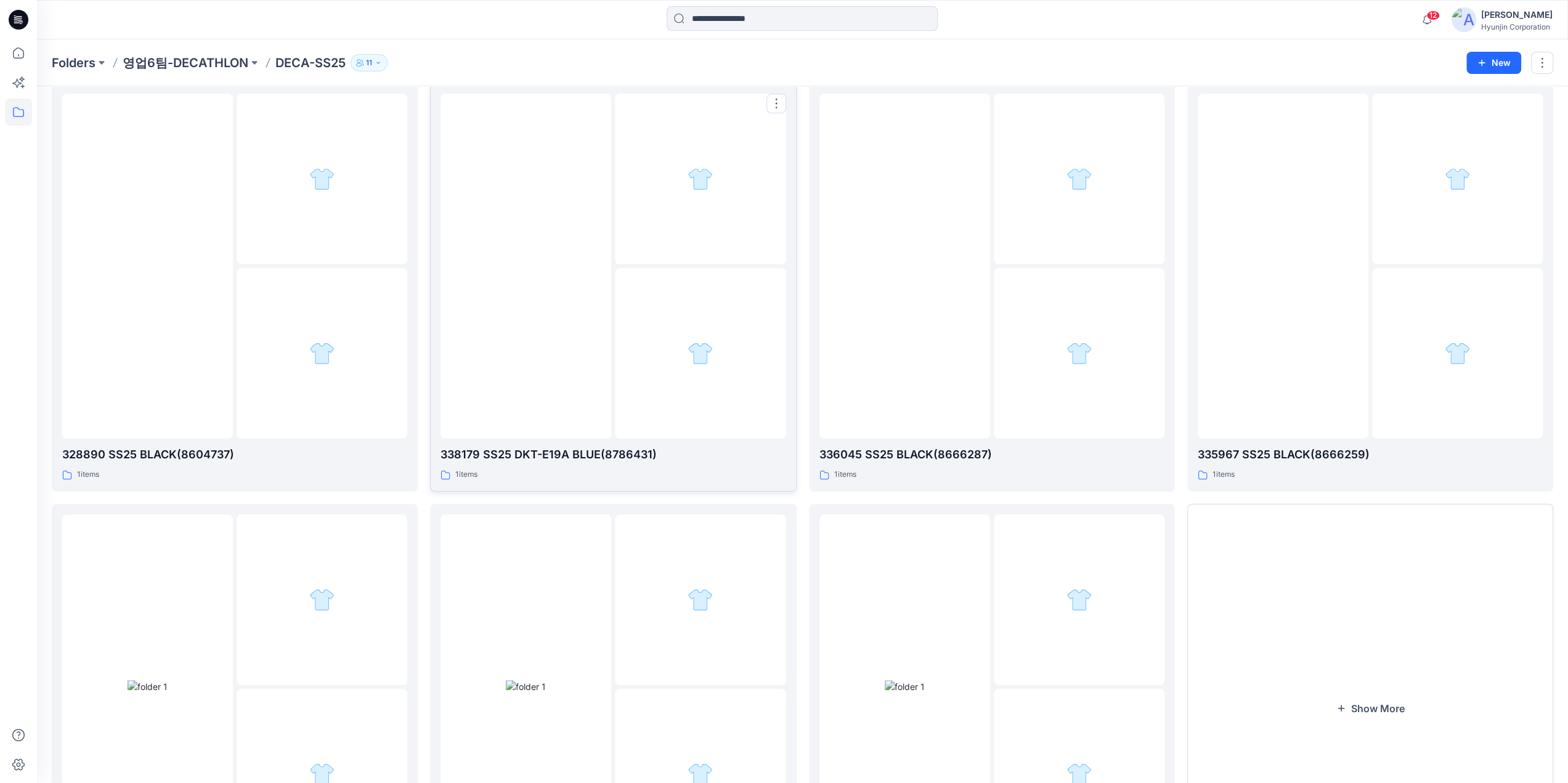
scroll to position [0, 0]
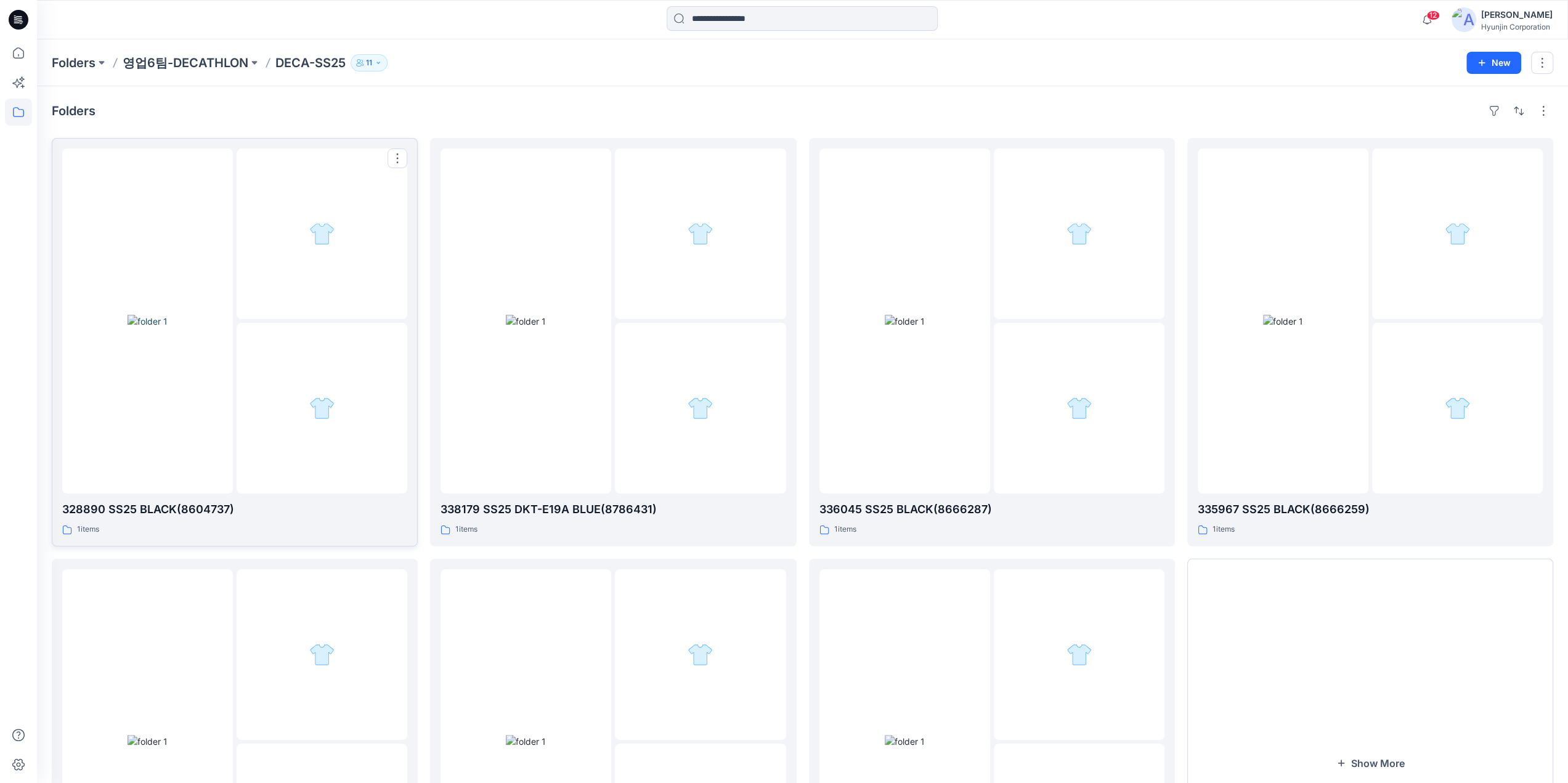
click at [168, 327] on img at bounding box center [148, 321] width 40 height 13
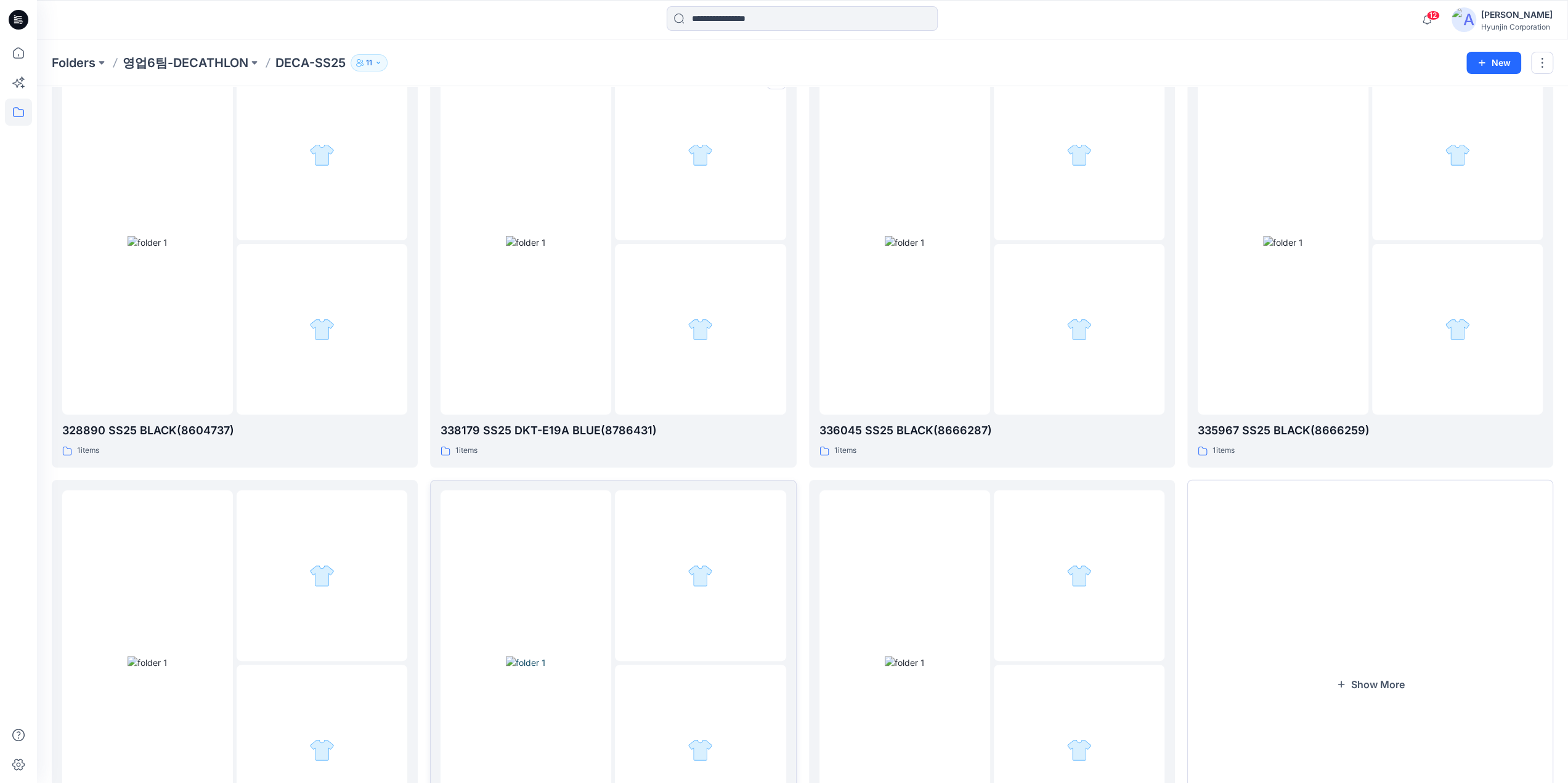
scroll to position [185, 0]
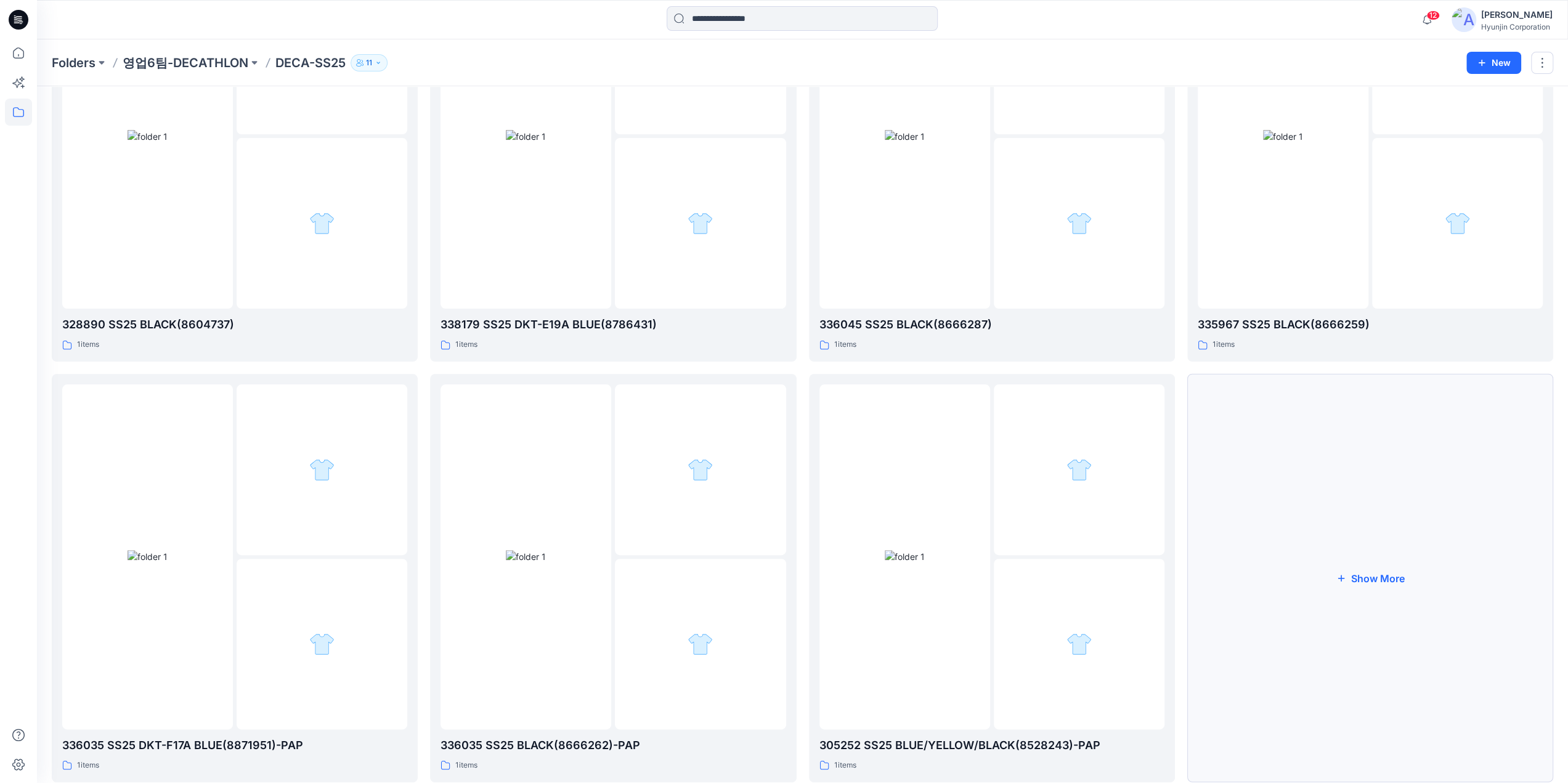
click at [1202, 586] on button "Show More" at bounding box center [1370, 578] width 366 height 409
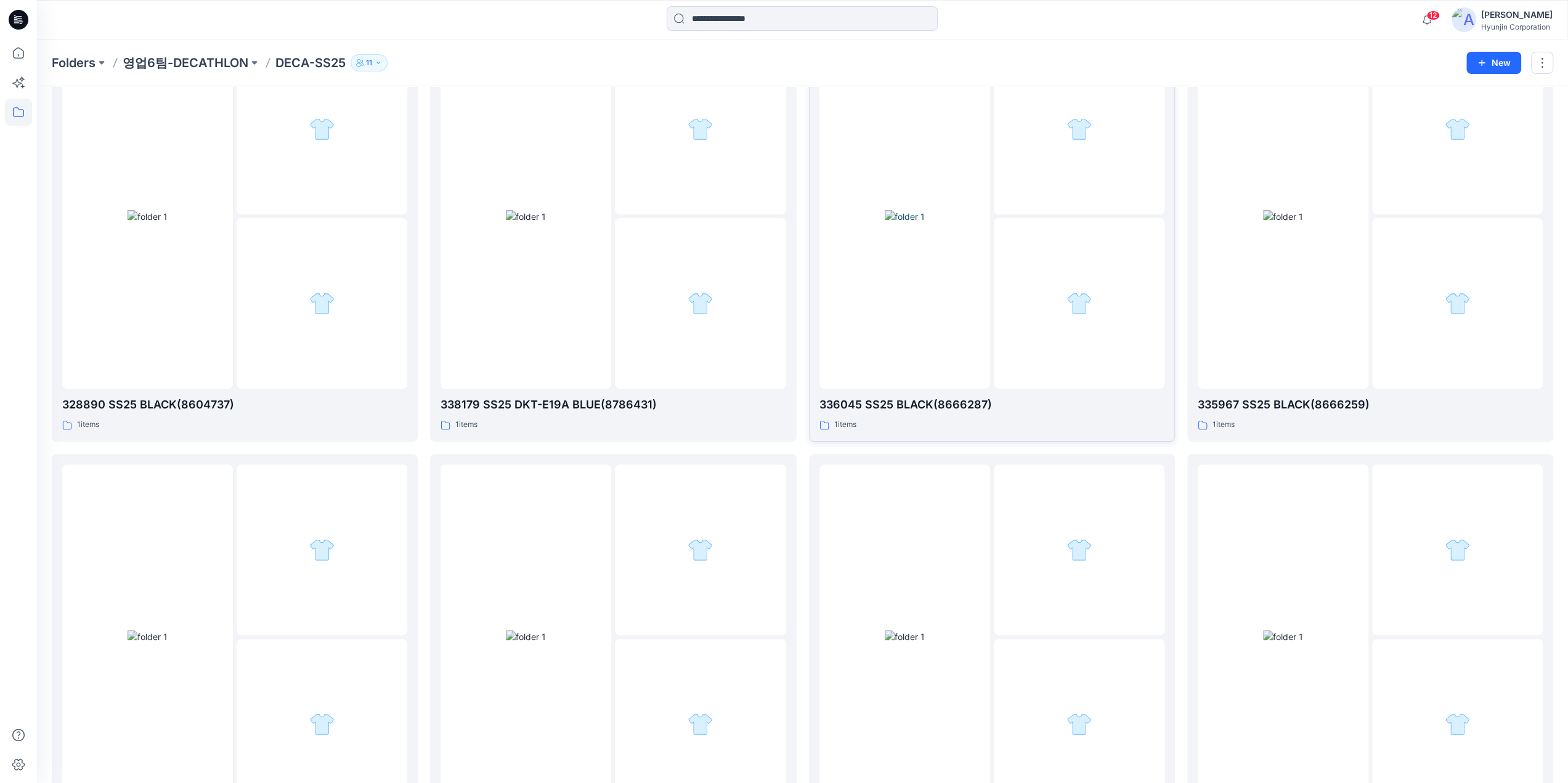
scroll to position [123, 0]
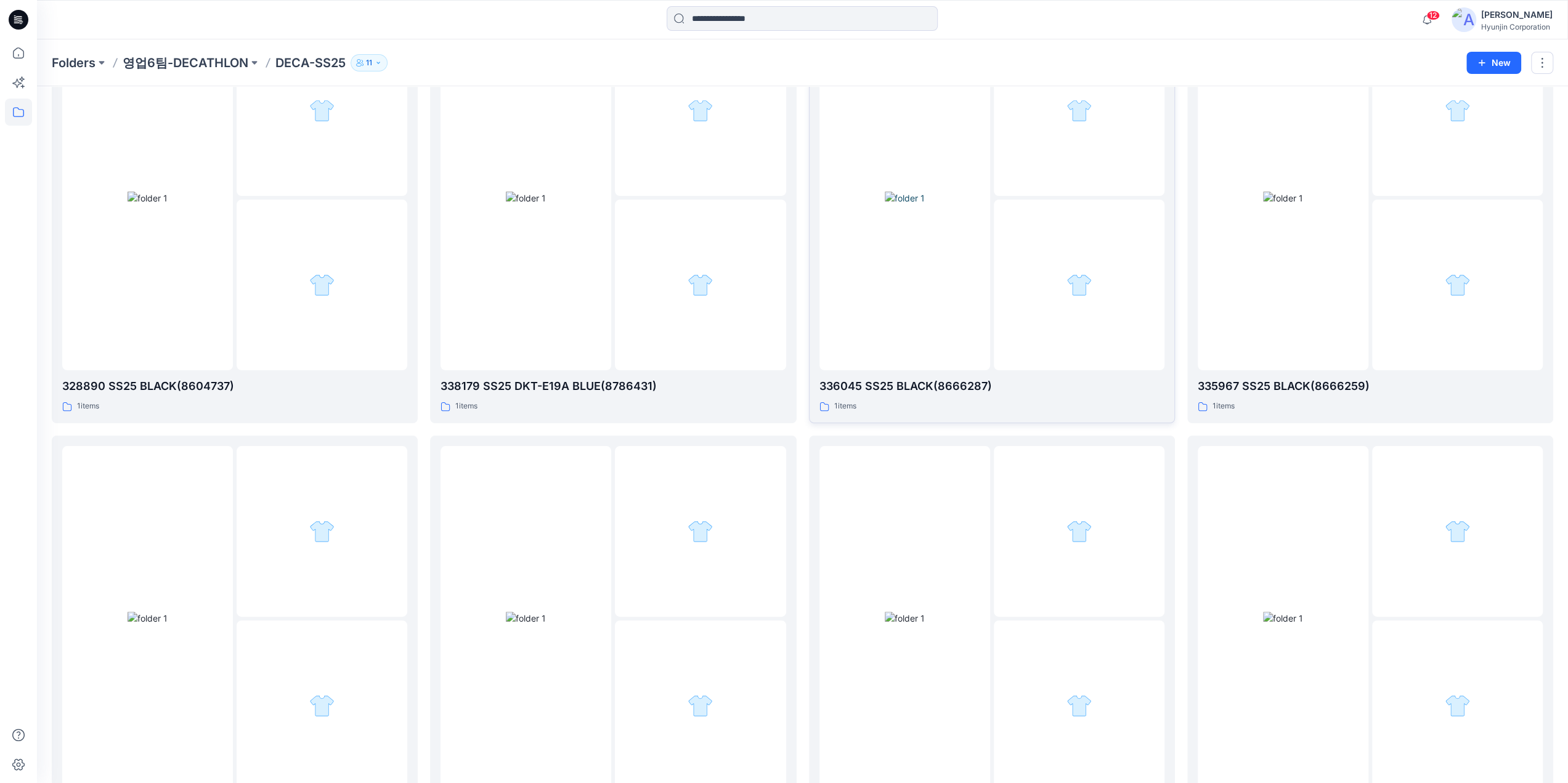
click at [1103, 313] on div at bounding box center [1079, 285] width 171 height 171
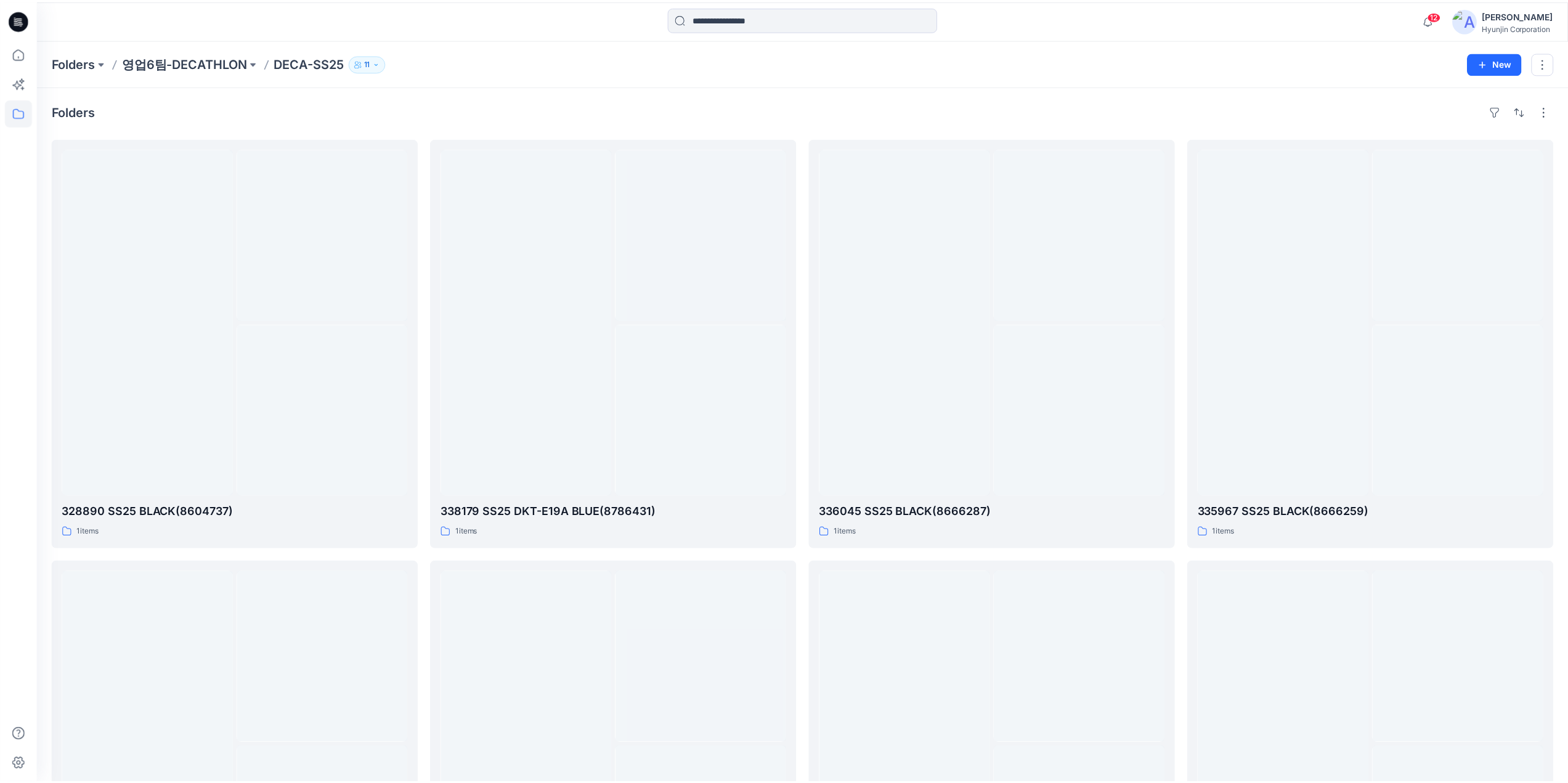
scroll to position [123, 0]
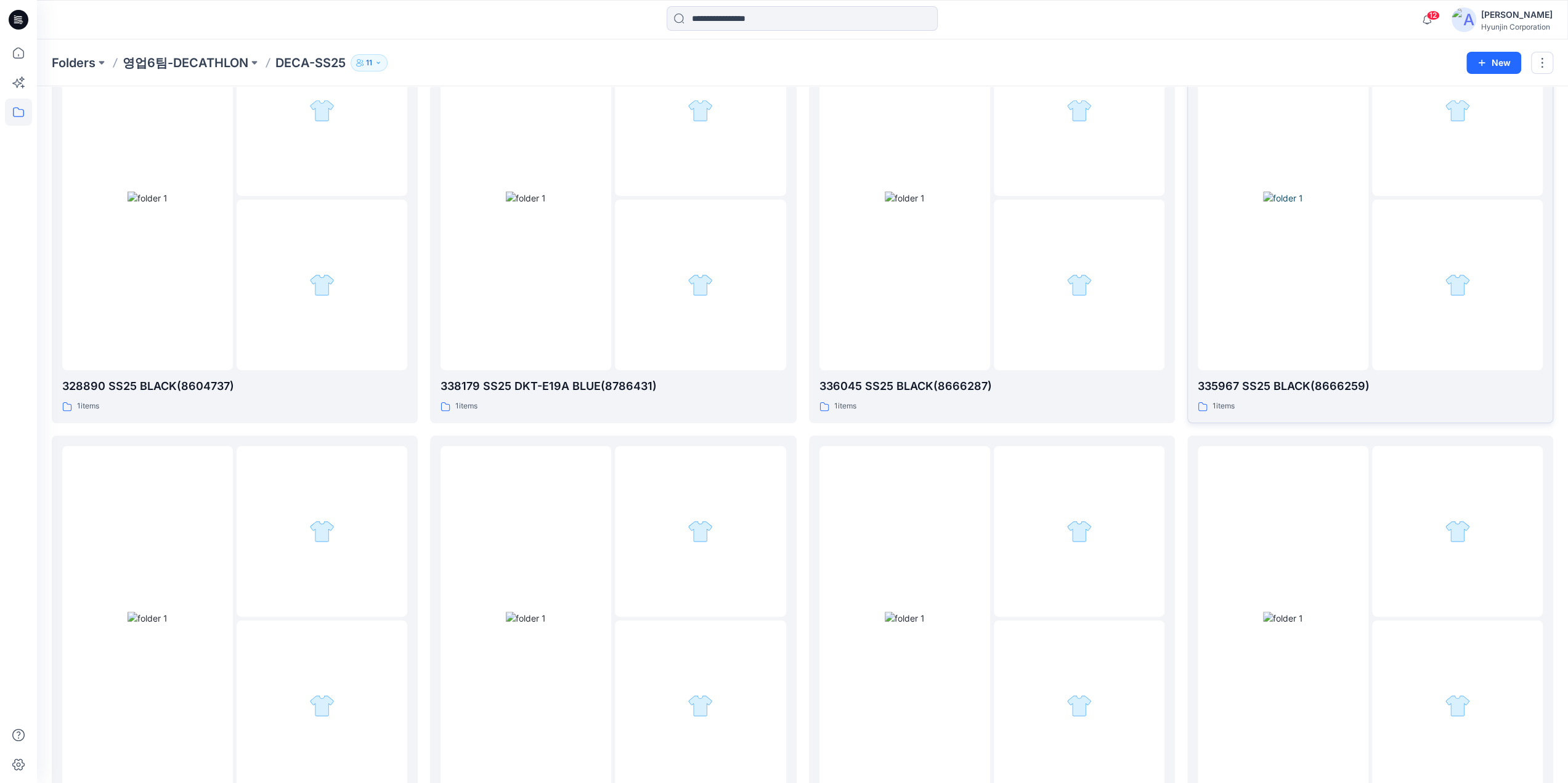
click at [1263, 205] on img at bounding box center [1283, 198] width 40 height 13
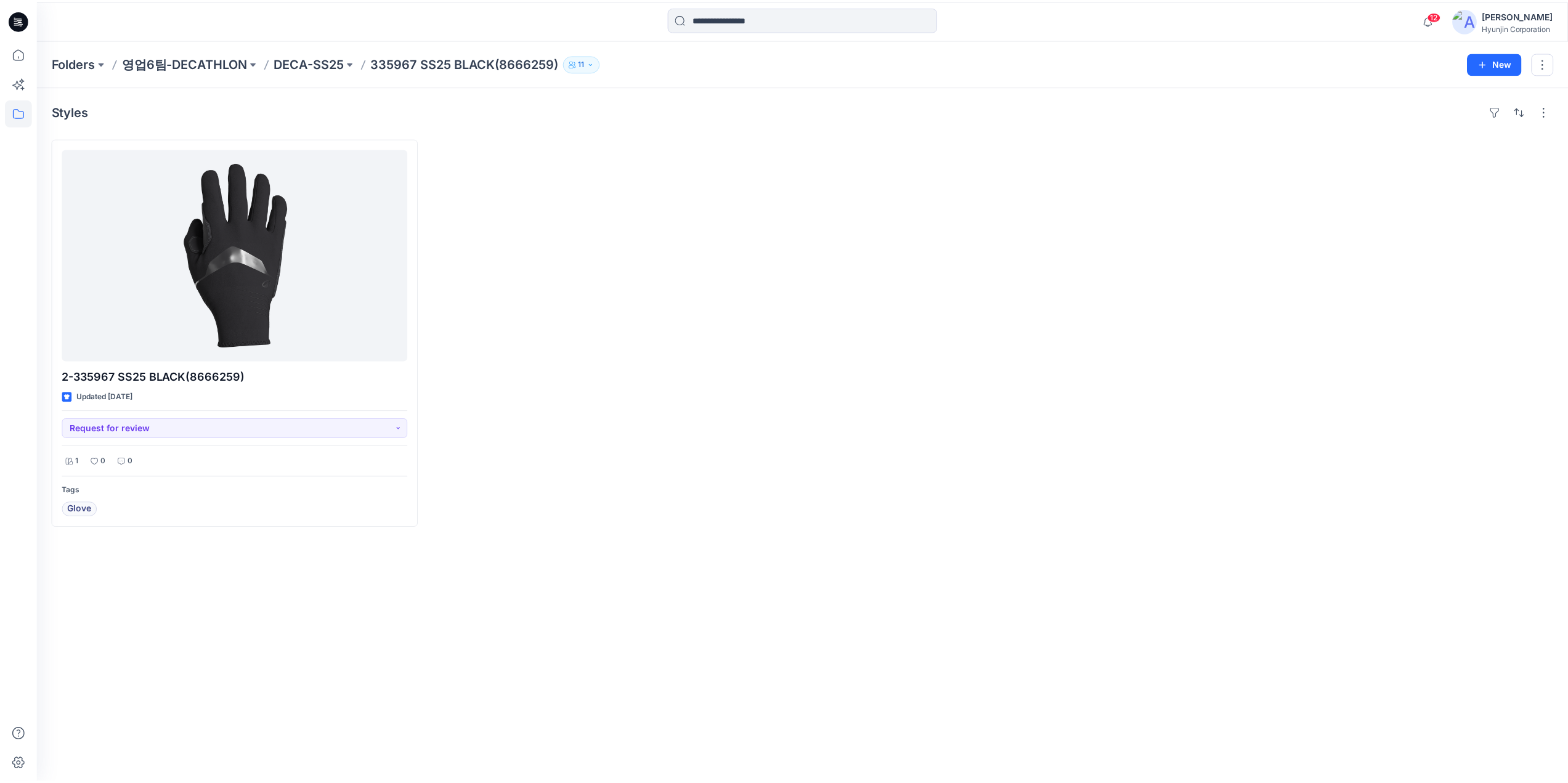
scroll to position [123, 0]
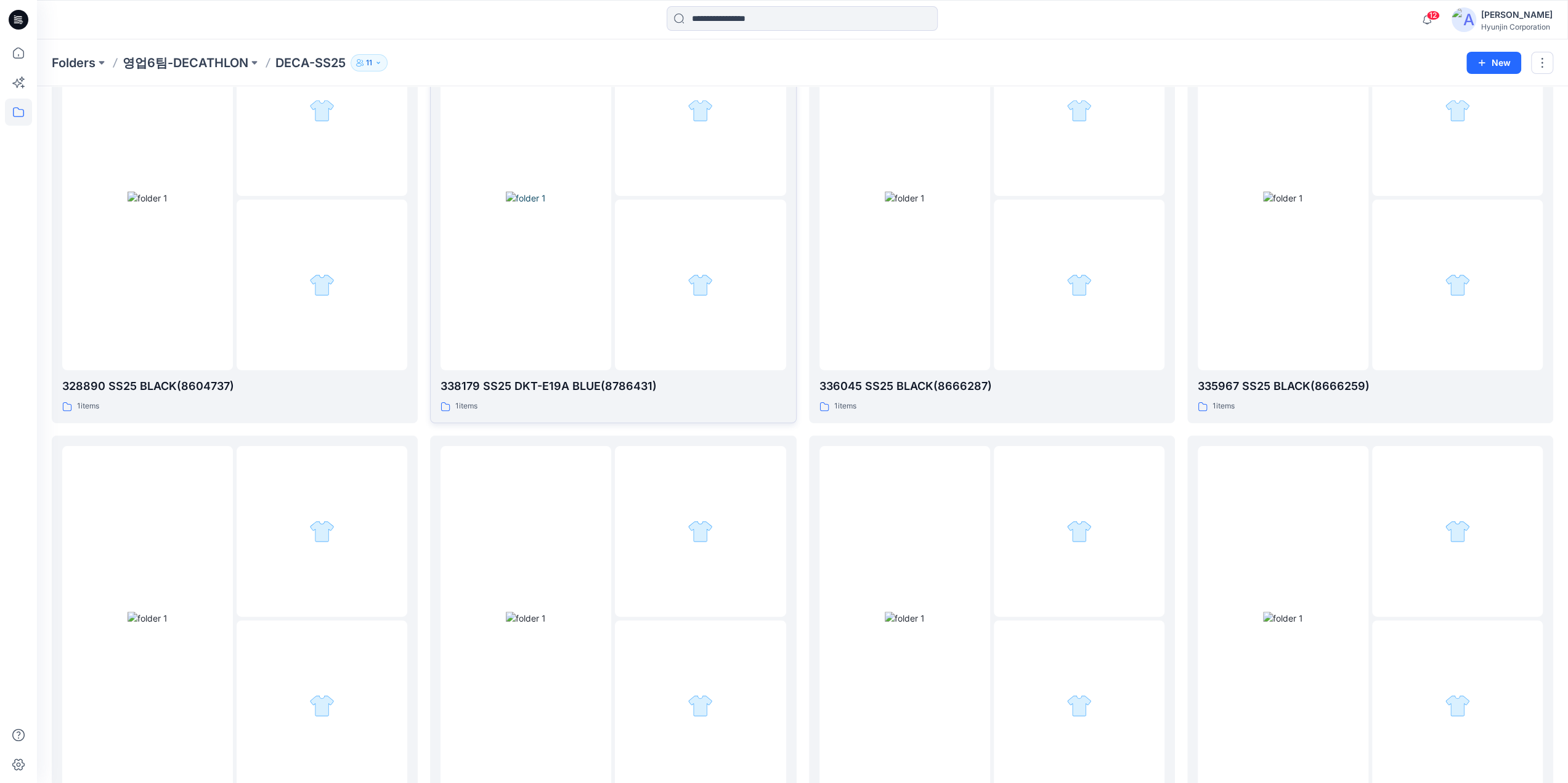
click at [620, 184] on div at bounding box center [700, 110] width 171 height 171
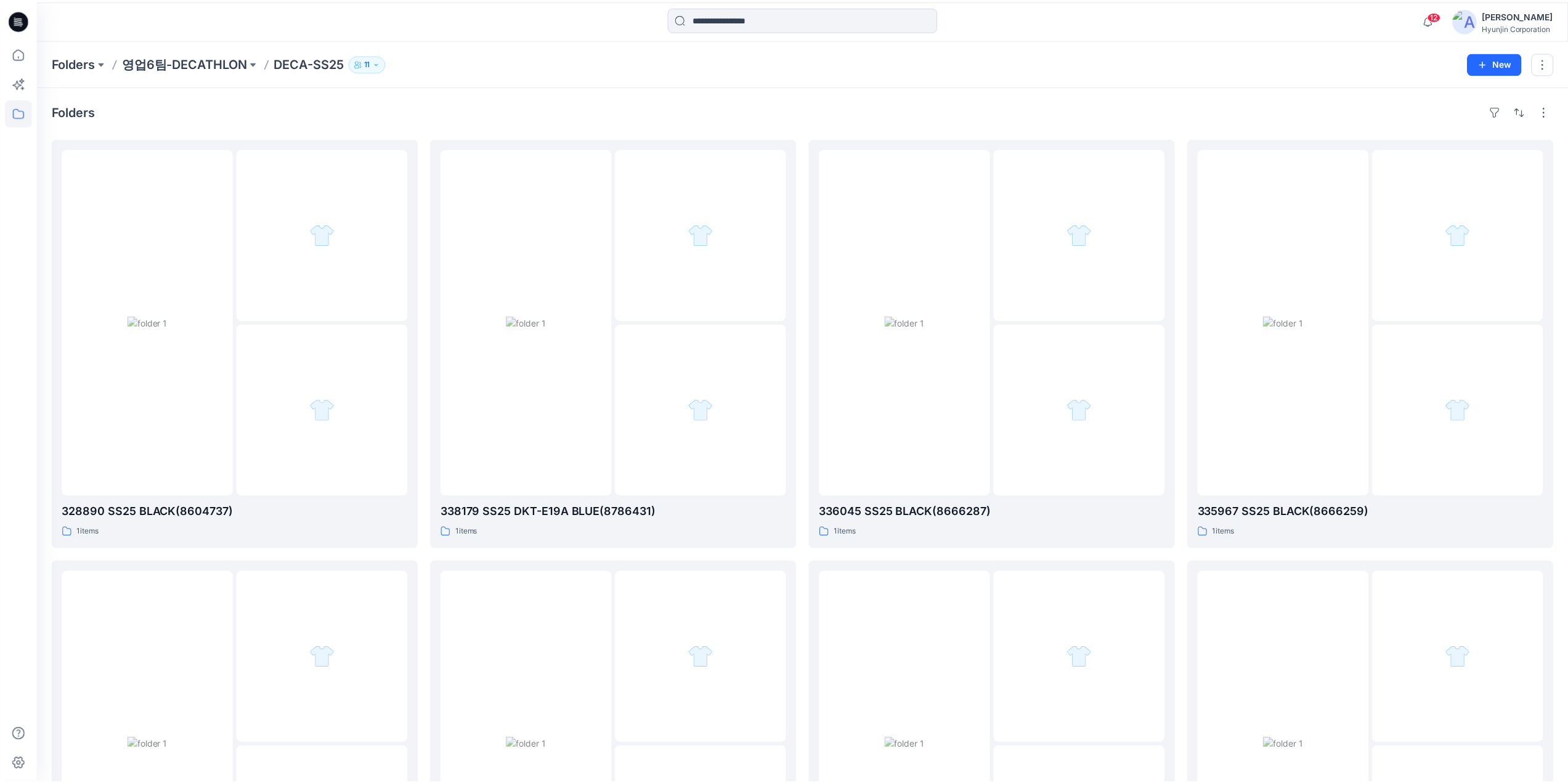
scroll to position [123, 0]
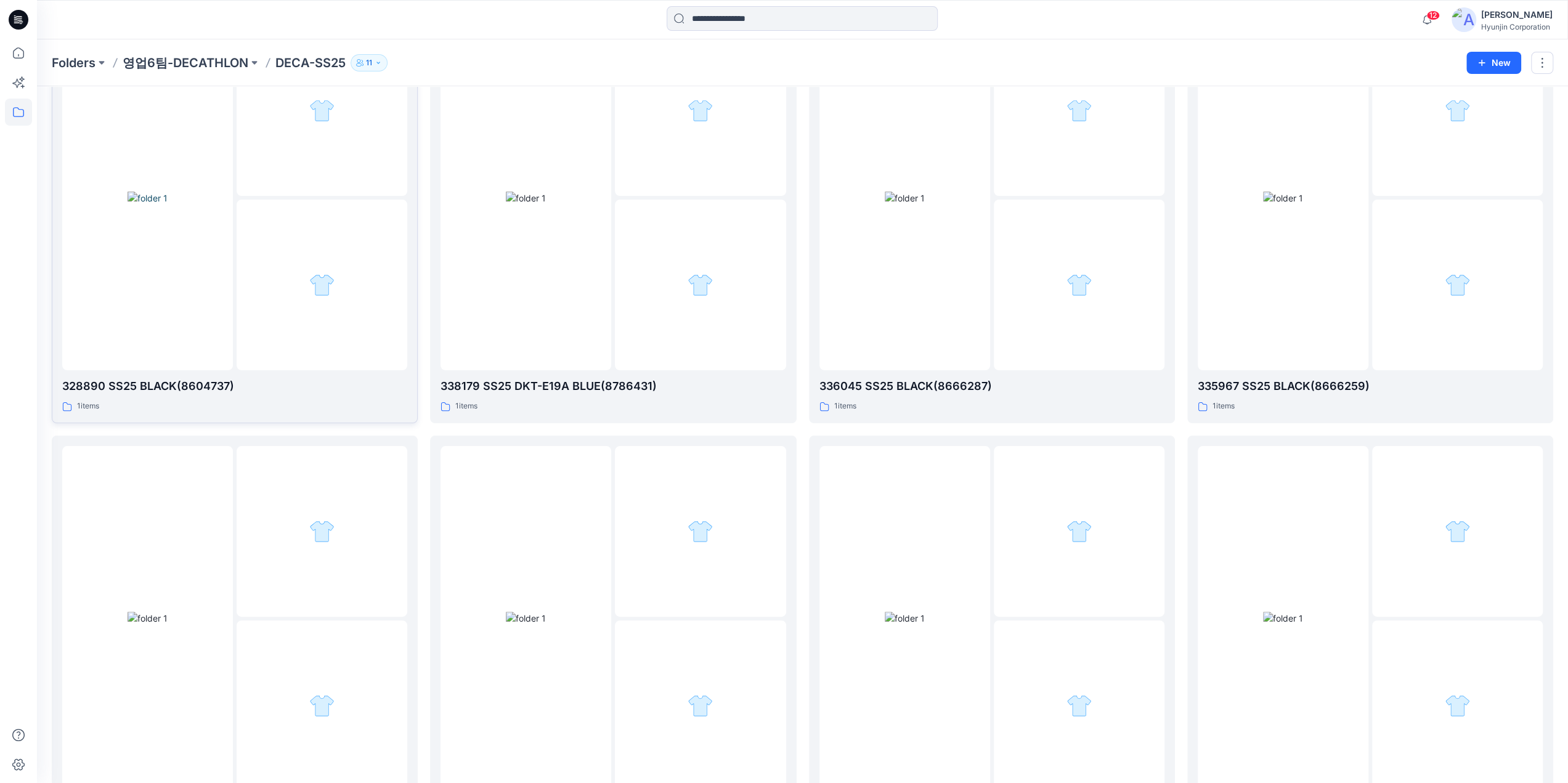
click at [336, 283] on div at bounding box center [322, 285] width 171 height 171
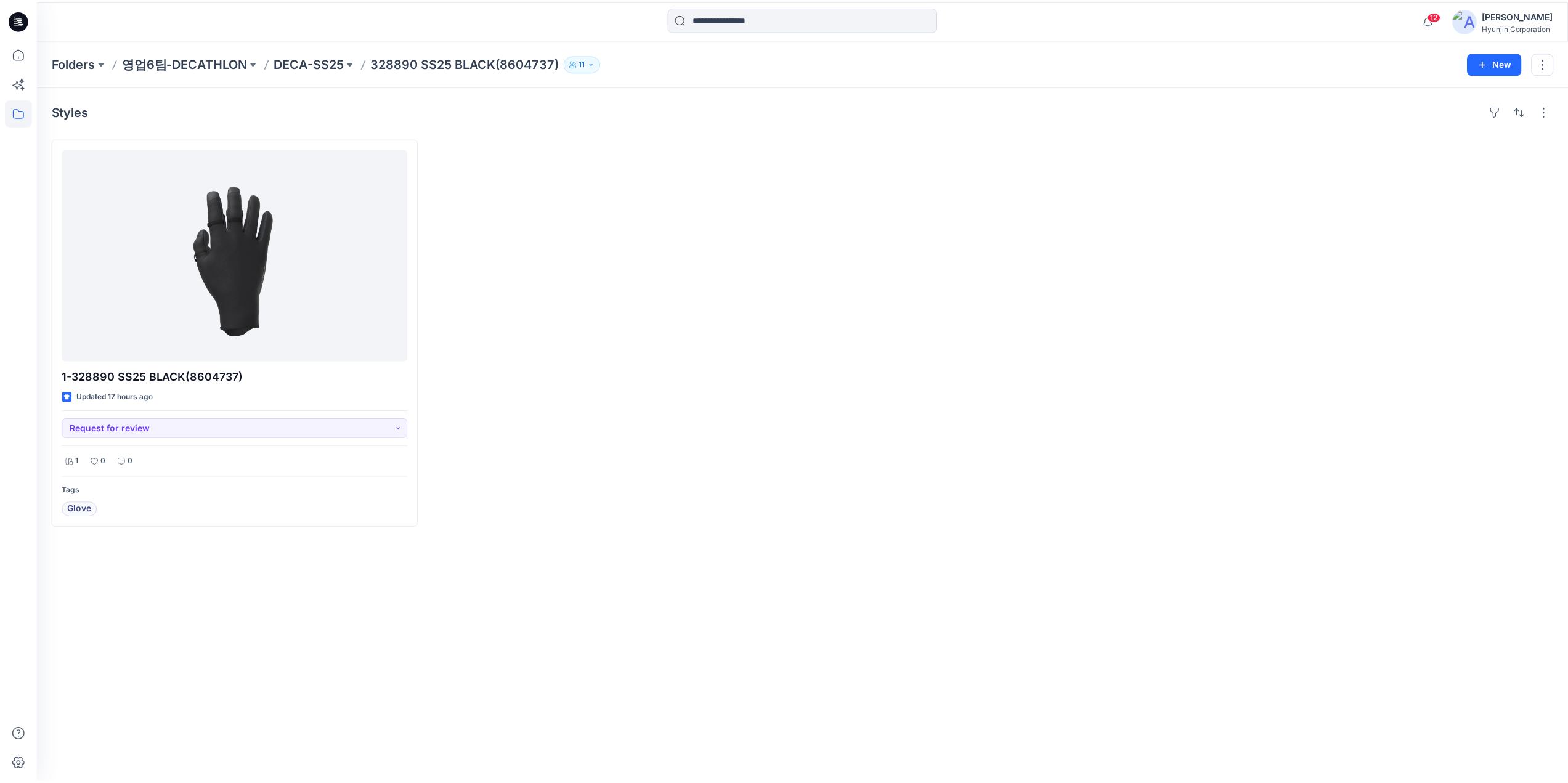
scroll to position [123, 0]
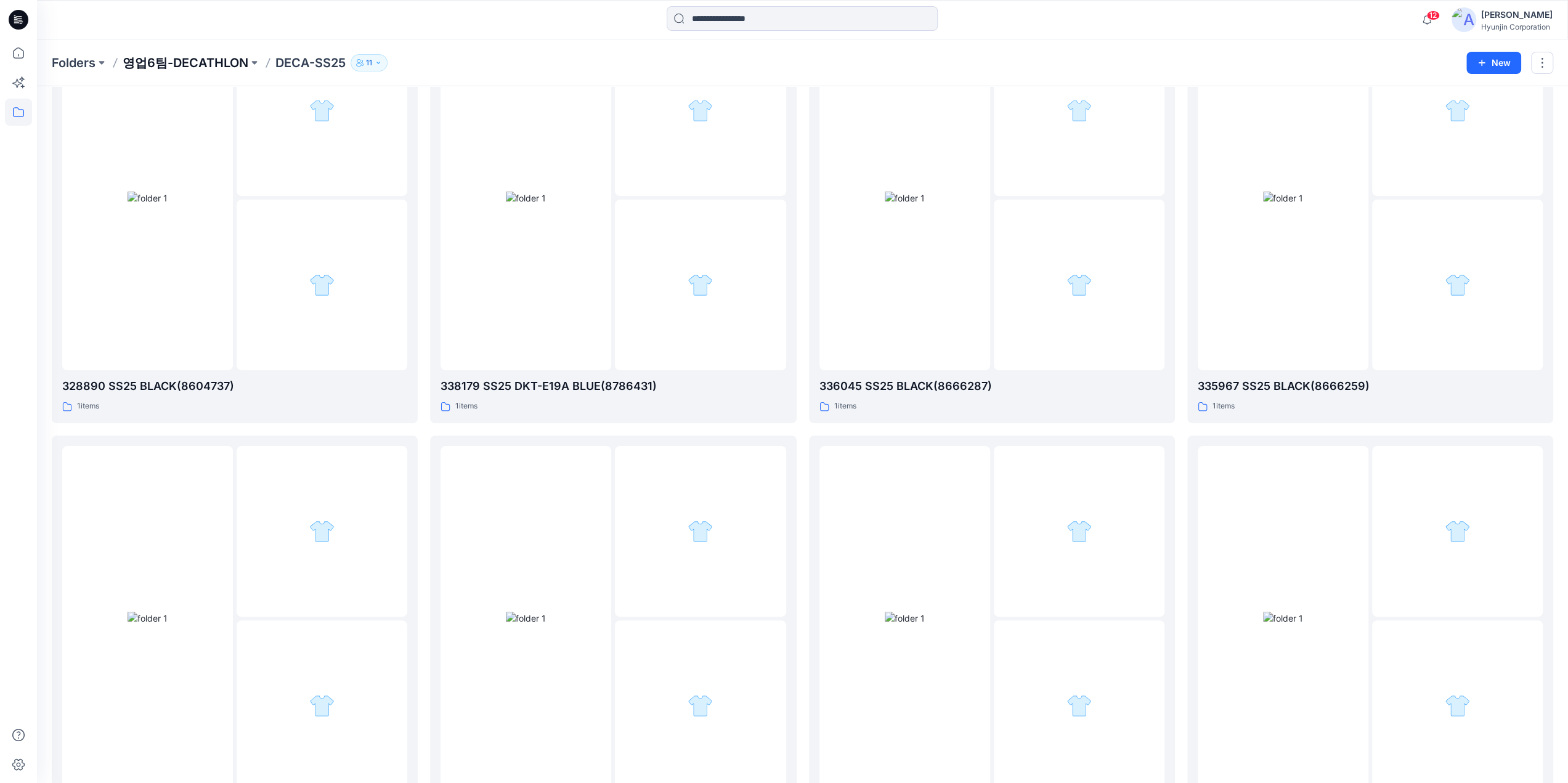
click at [211, 70] on p "영업6팀-DECATHLON" at bounding box center [186, 62] width 126 height 17
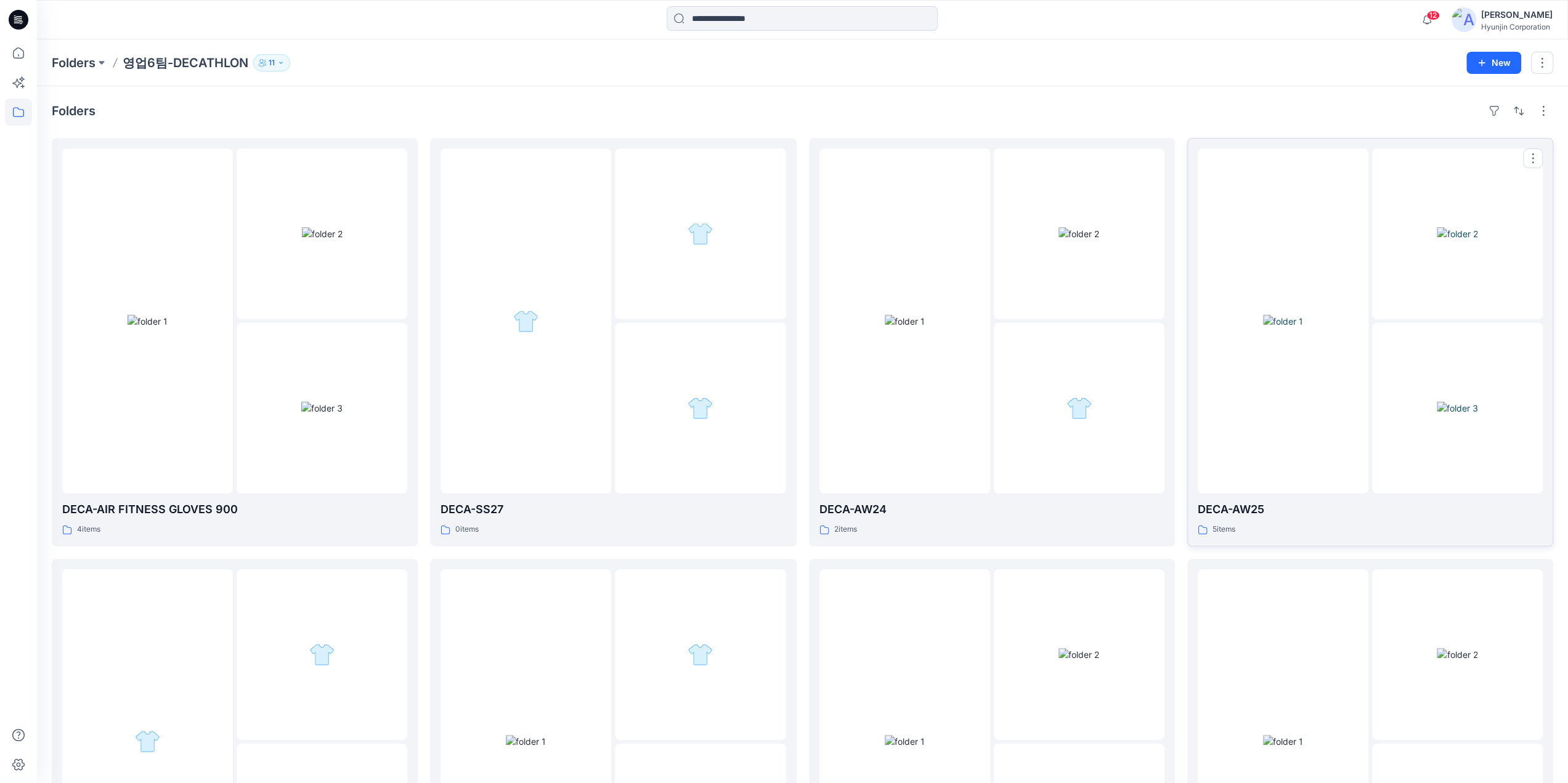
click at [1445, 414] on img at bounding box center [1457, 408] width 41 height 13
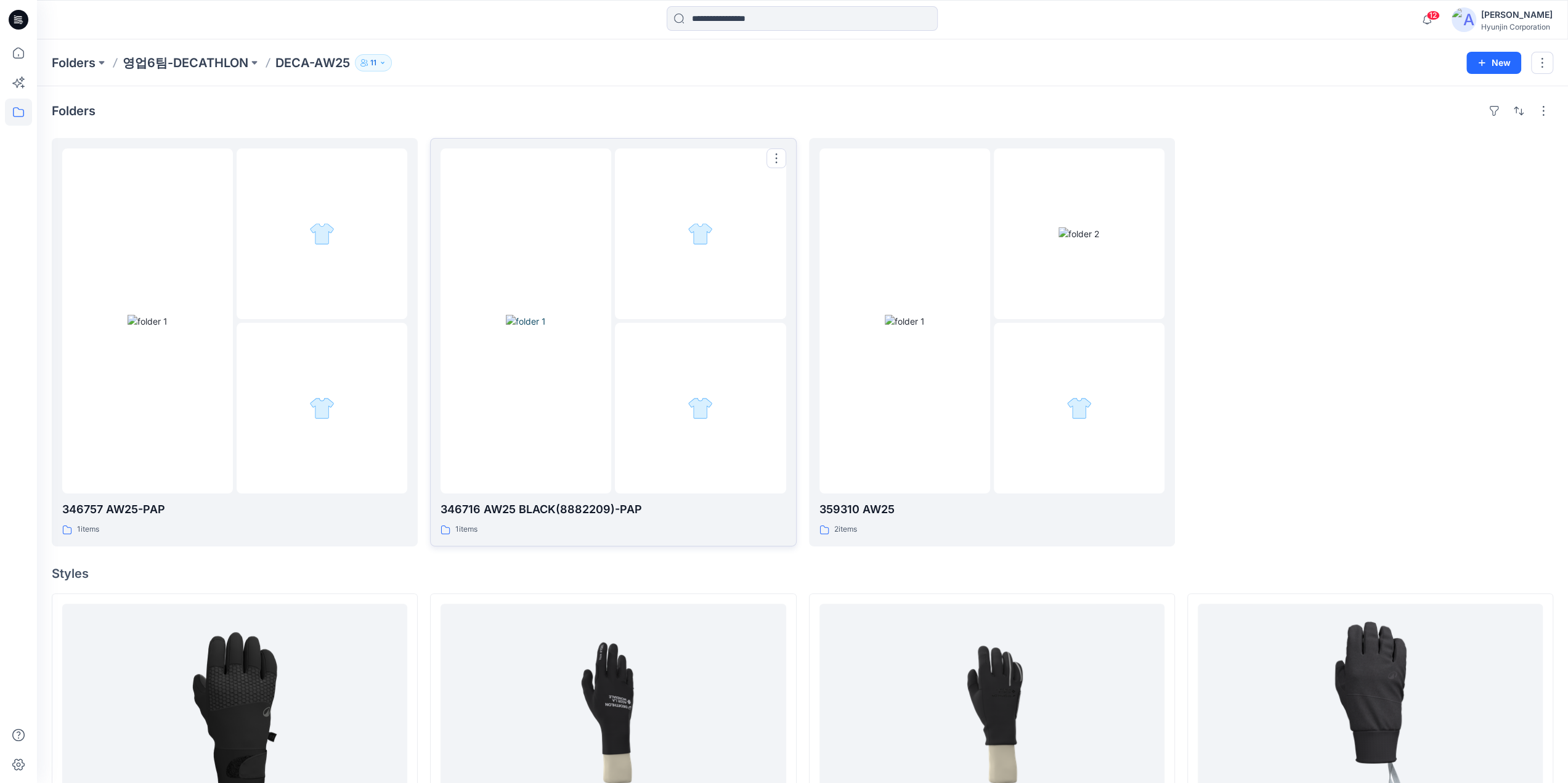
click at [533, 327] on img at bounding box center [526, 321] width 40 height 13
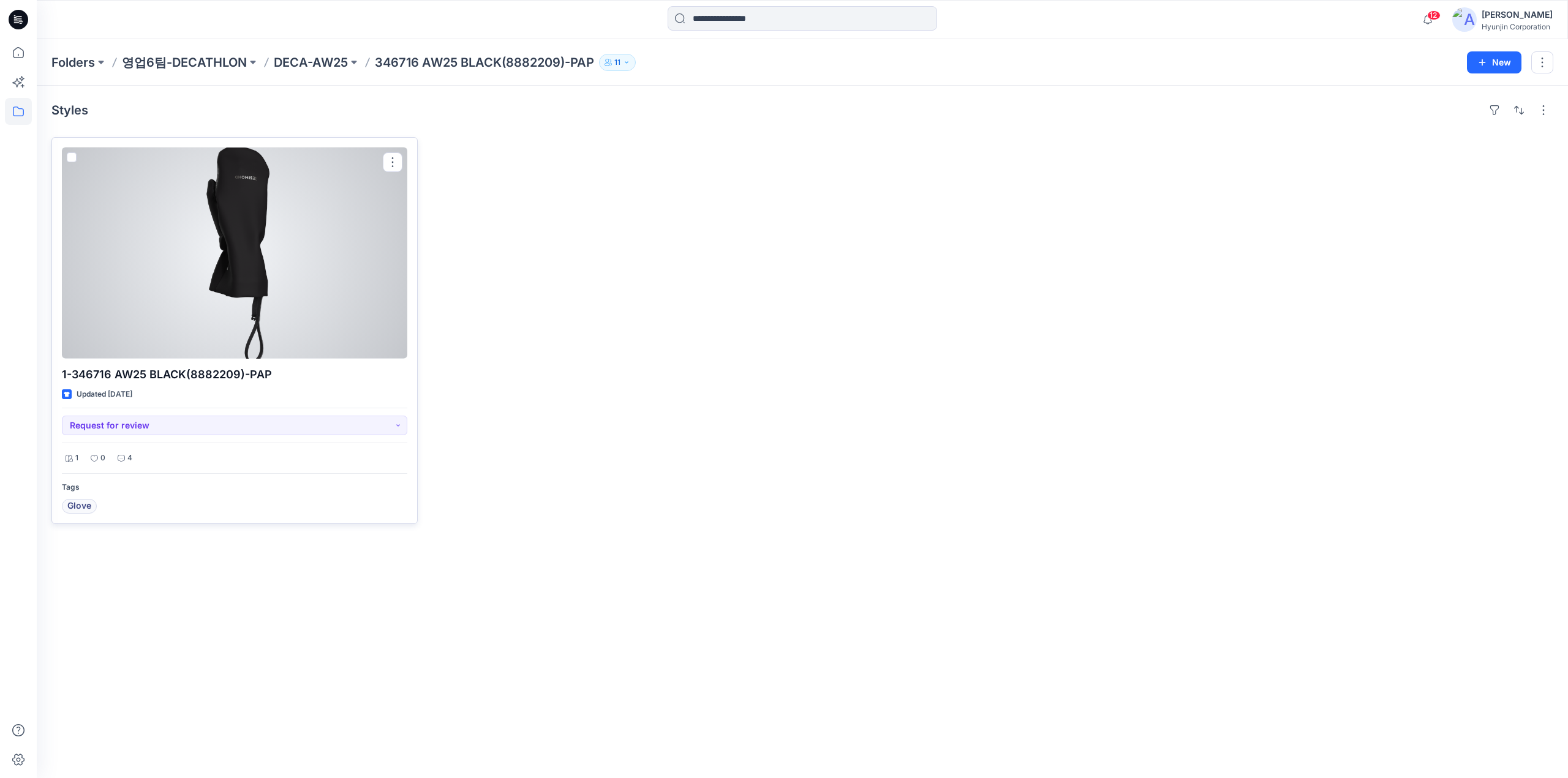
click at [287, 327] on div at bounding box center [234, 253] width 346 height 212
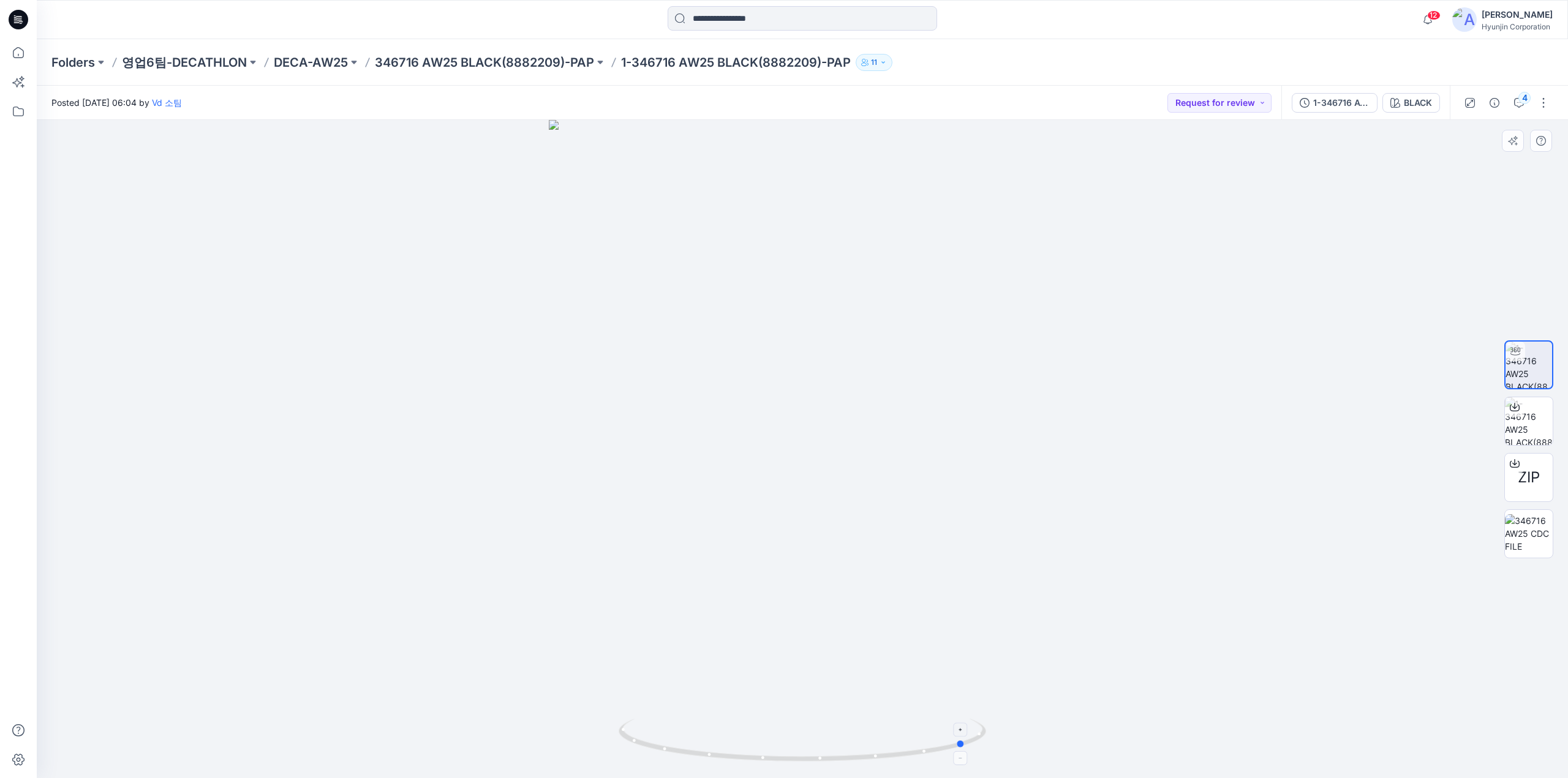
drag, startPoint x: 686, startPoint y: 759, endPoint x: 850, endPoint y: 756, distance: 164.0
click at [850, 756] on icon at bounding box center [804, 741] width 370 height 46
drag, startPoint x: 821, startPoint y: 639, endPoint x: 790, endPoint y: 642, distance: 31.1
click at [790, 642] on div at bounding box center [802, 449] width 1531 height 658
click at [19, 26] on icon at bounding box center [18, 19] width 19 height 19
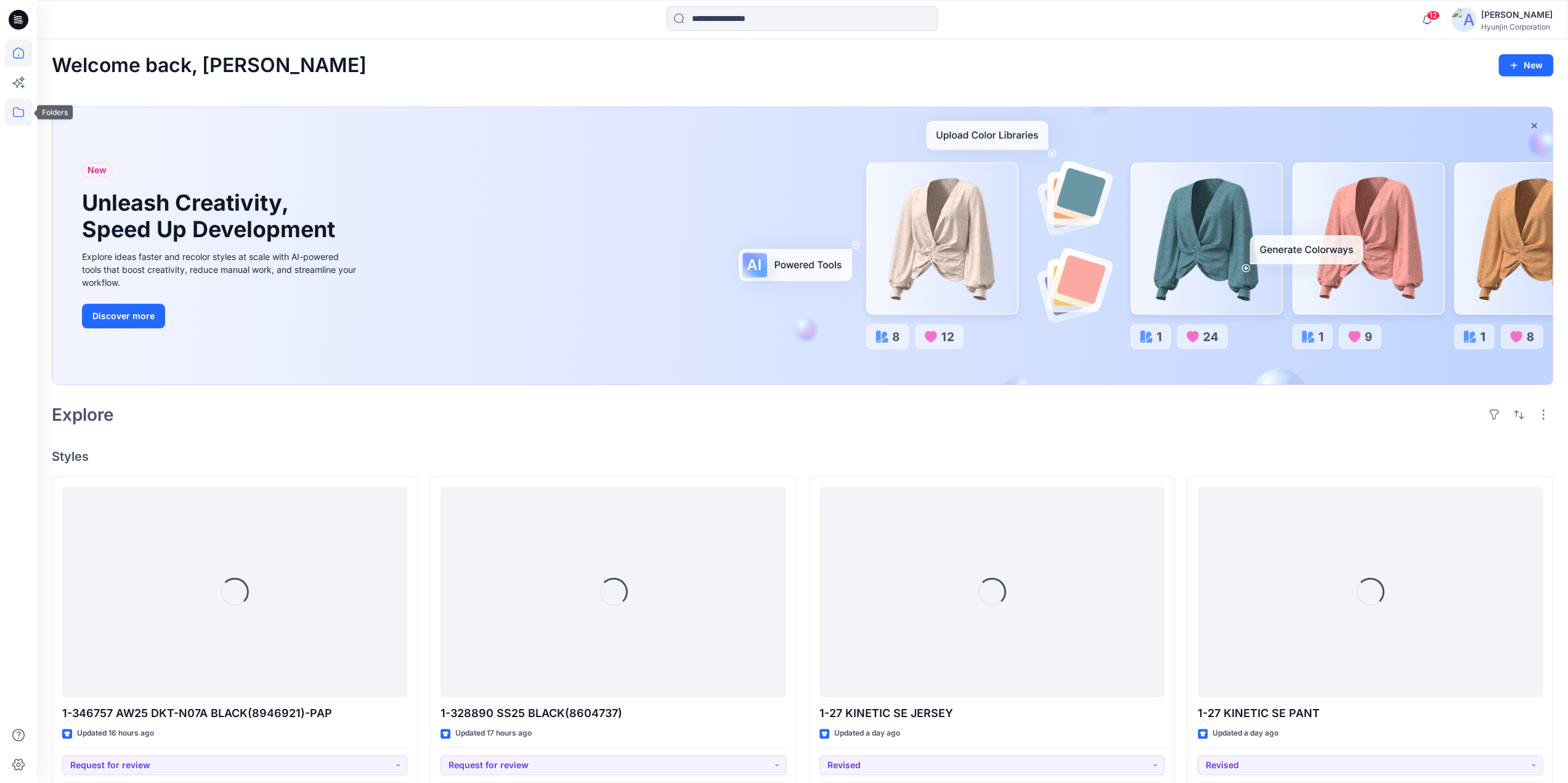
click at [16, 114] on icon at bounding box center [19, 112] width 27 height 27
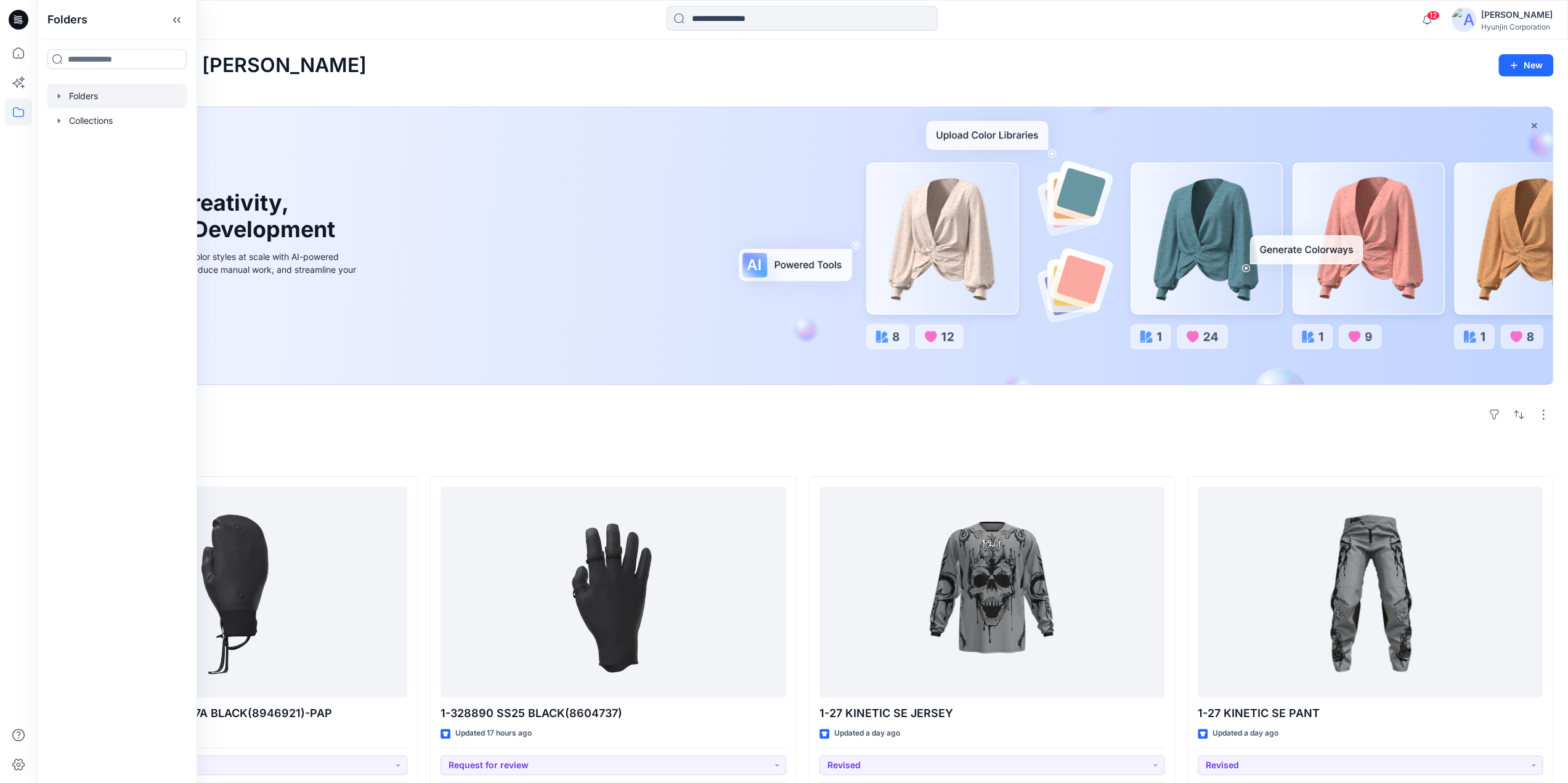
click at [96, 101] on div at bounding box center [117, 96] width 140 height 25
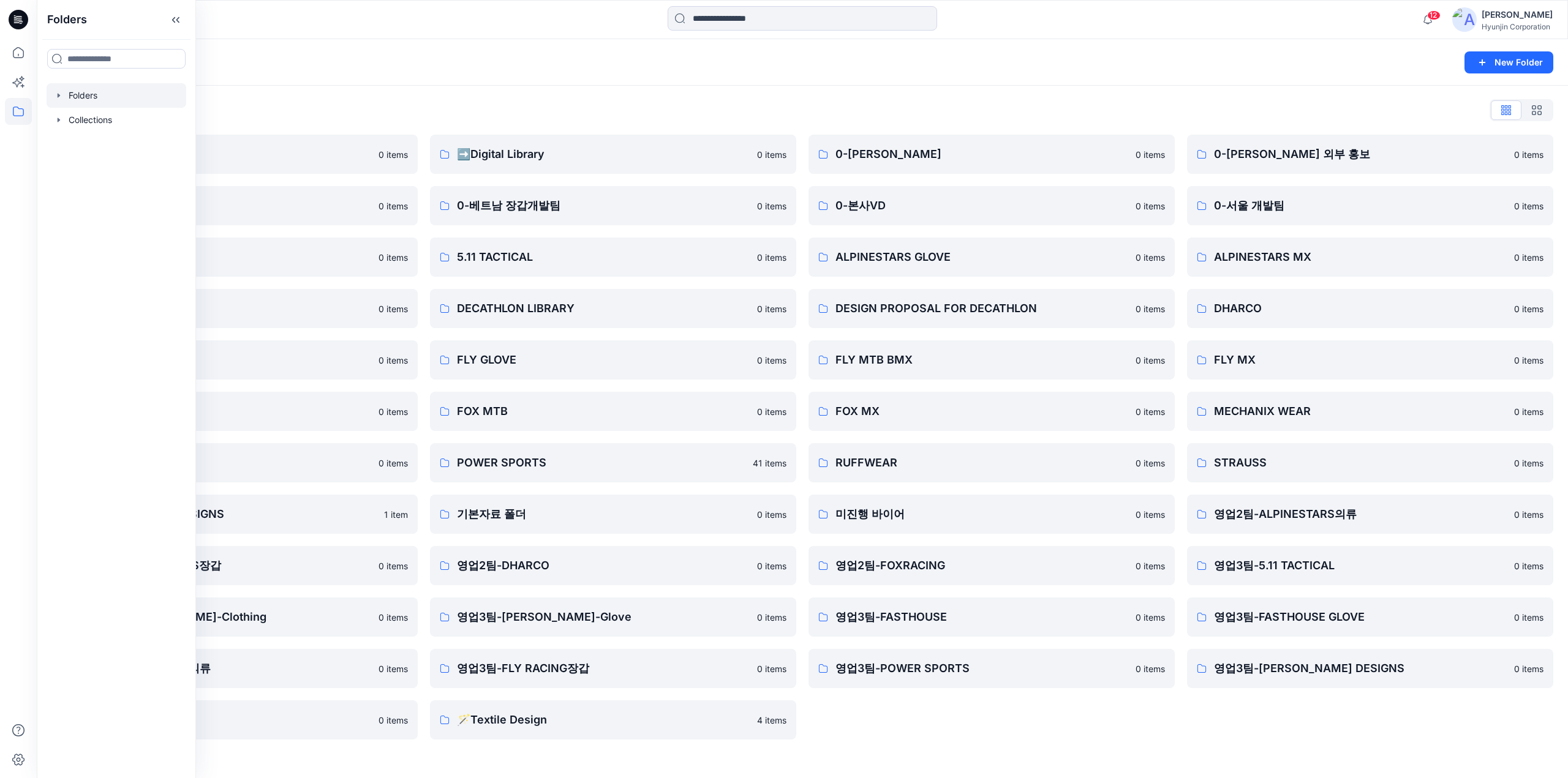
click at [1073, 715] on div "0-[PERSON_NAME] 0 items 0-본사VD 0 items ALPINESTARS GLOVE 0 items DESIGN PROPOSA…" at bounding box center [991, 437] width 366 height 605
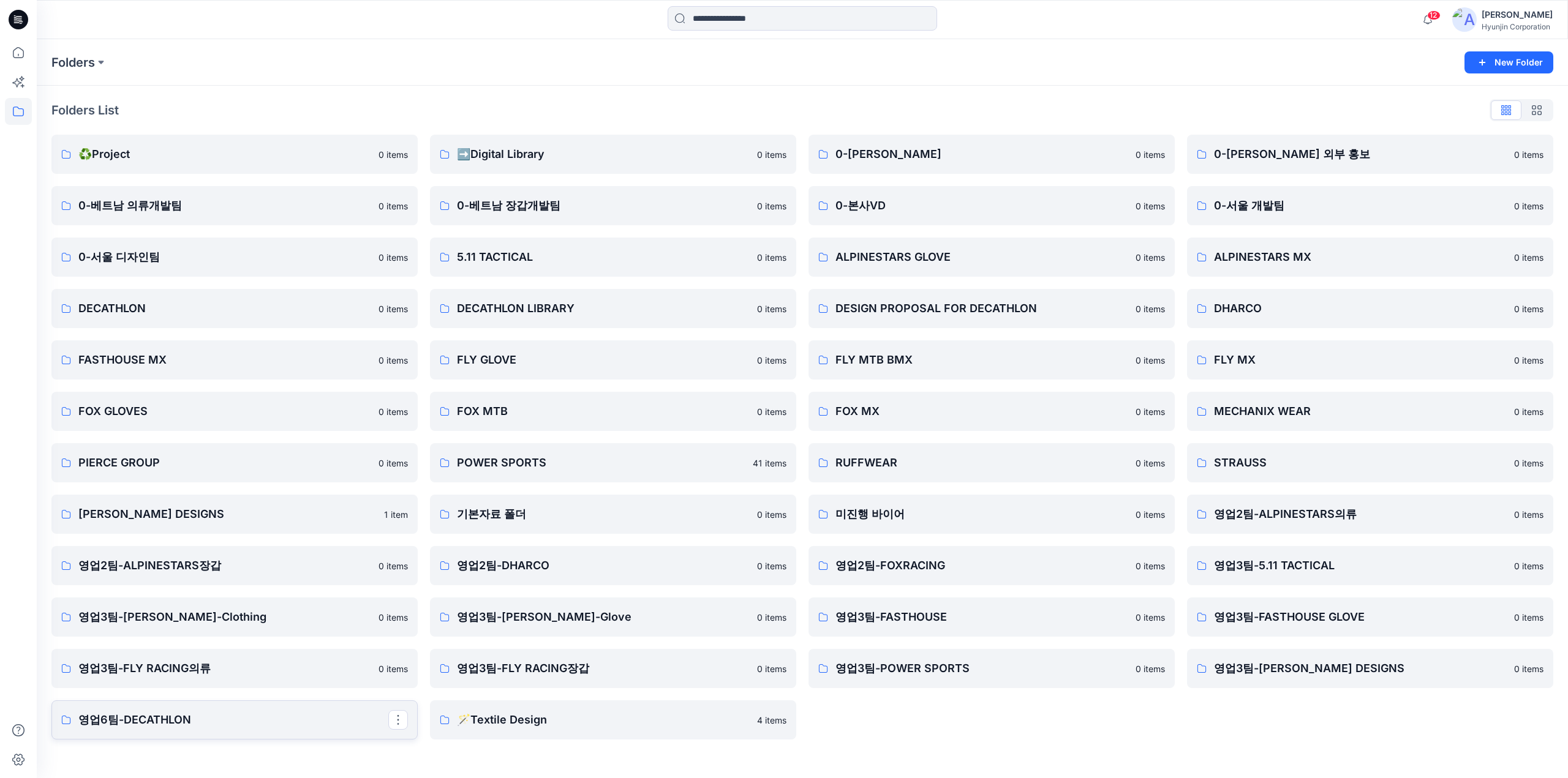
click at [311, 720] on p "영업6팀-DECATHLON" at bounding box center [233, 720] width 310 height 17
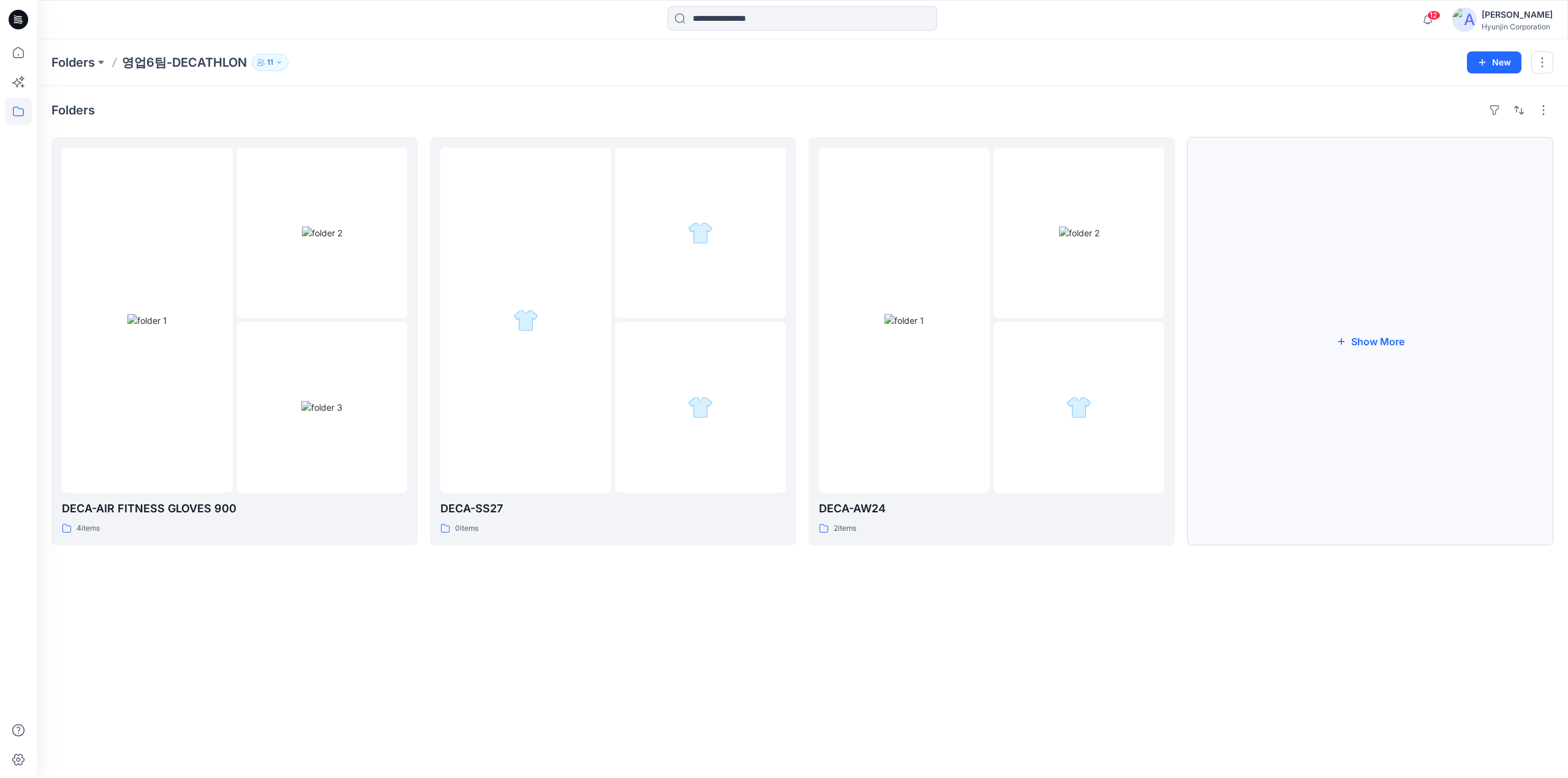
click at [1385, 373] on button "Show More" at bounding box center [1370, 341] width 366 height 409
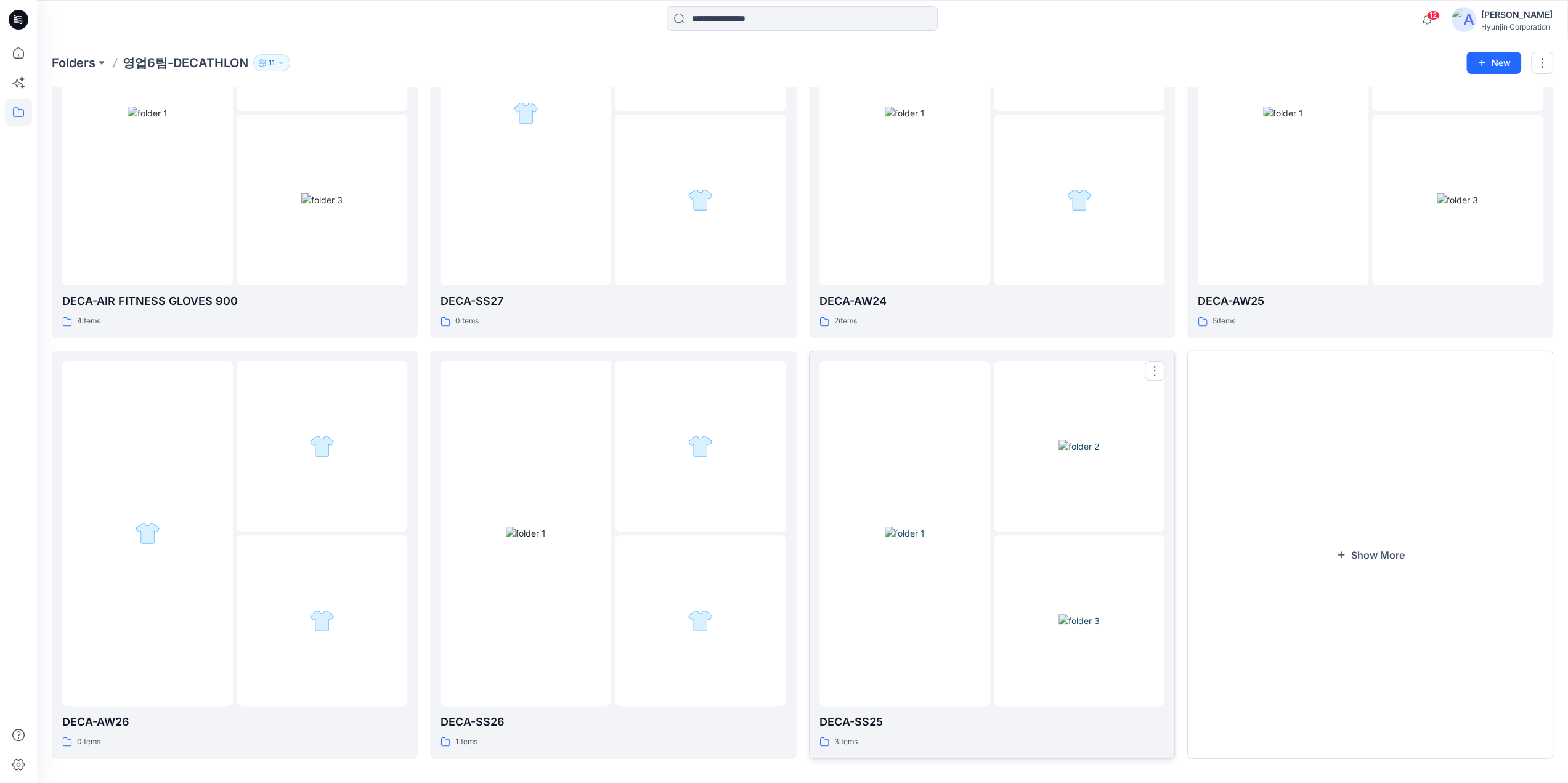
scroll to position [218, 0]
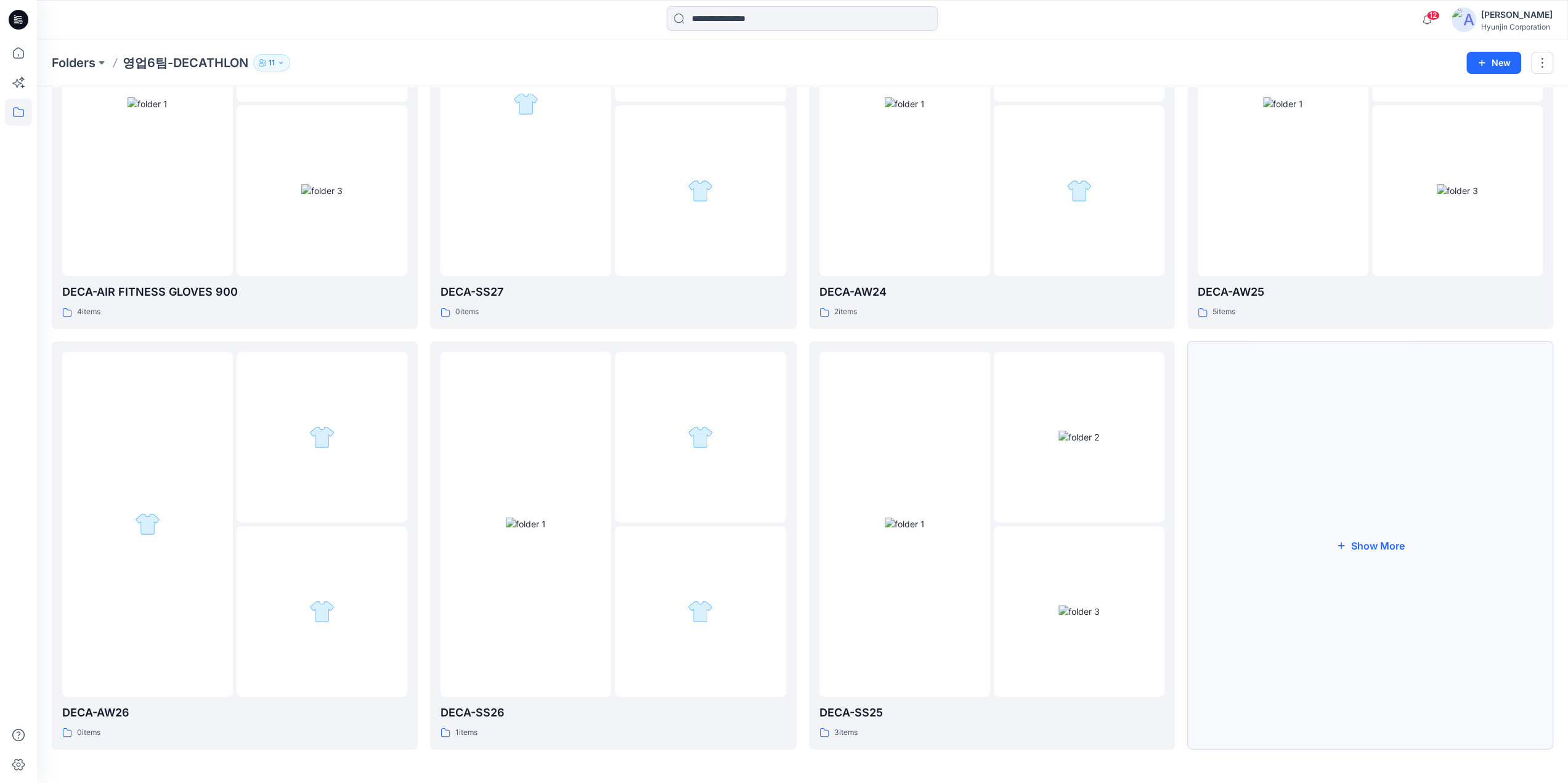
click at [1310, 530] on button "Show More" at bounding box center [1370, 545] width 366 height 409
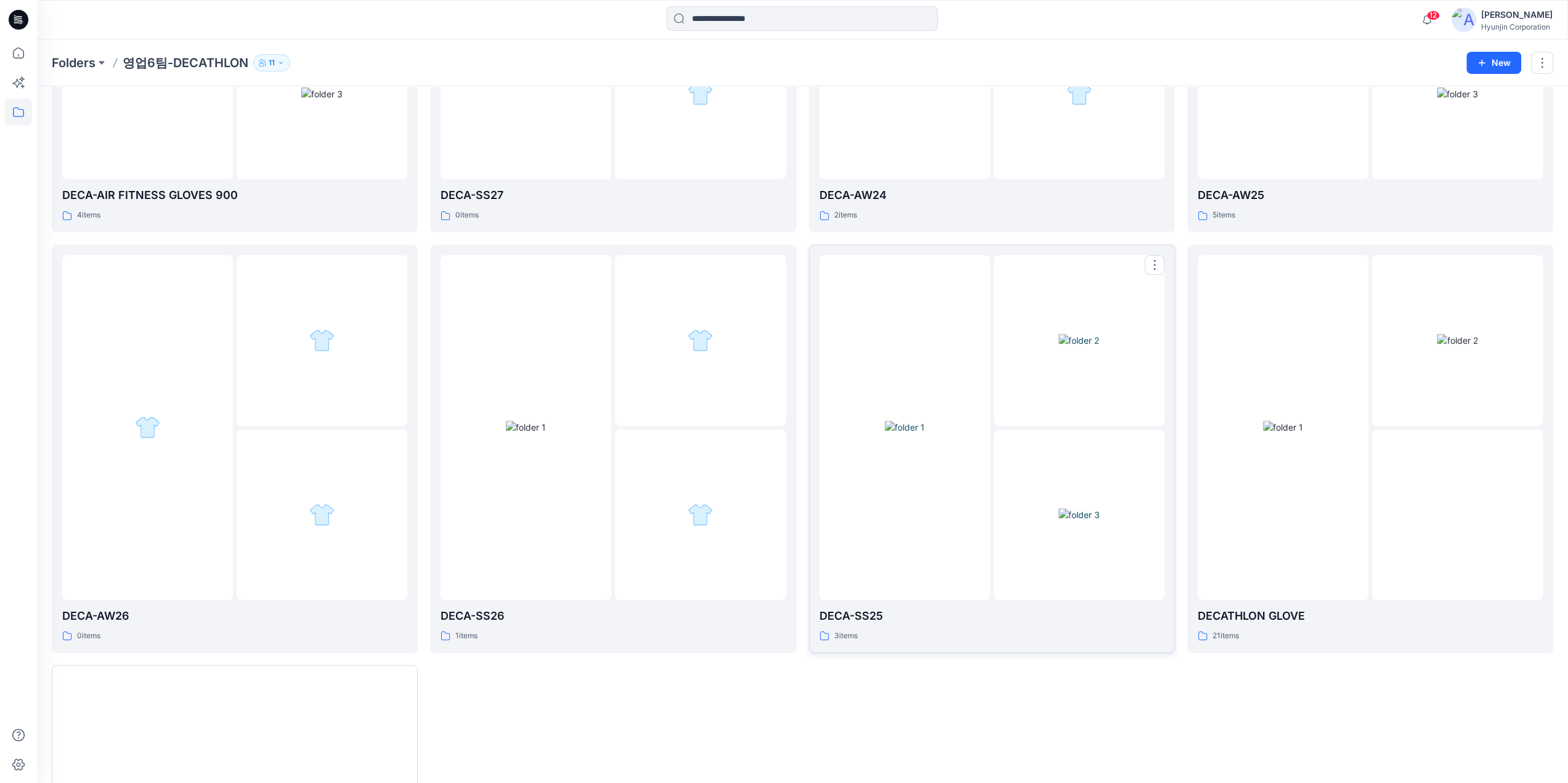
scroll to position [340, 0]
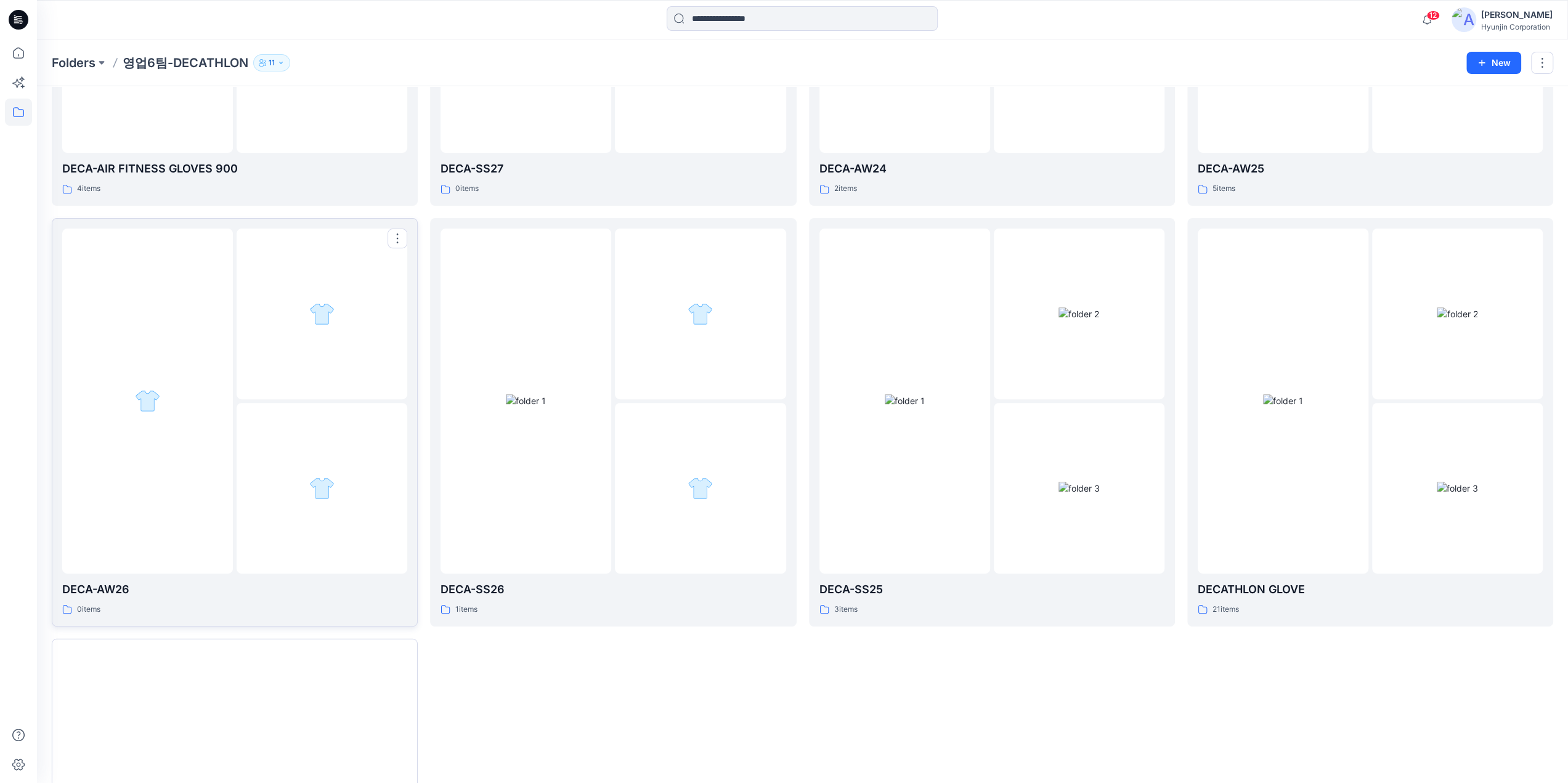
click at [318, 568] on div at bounding box center [322, 489] width 171 height 171
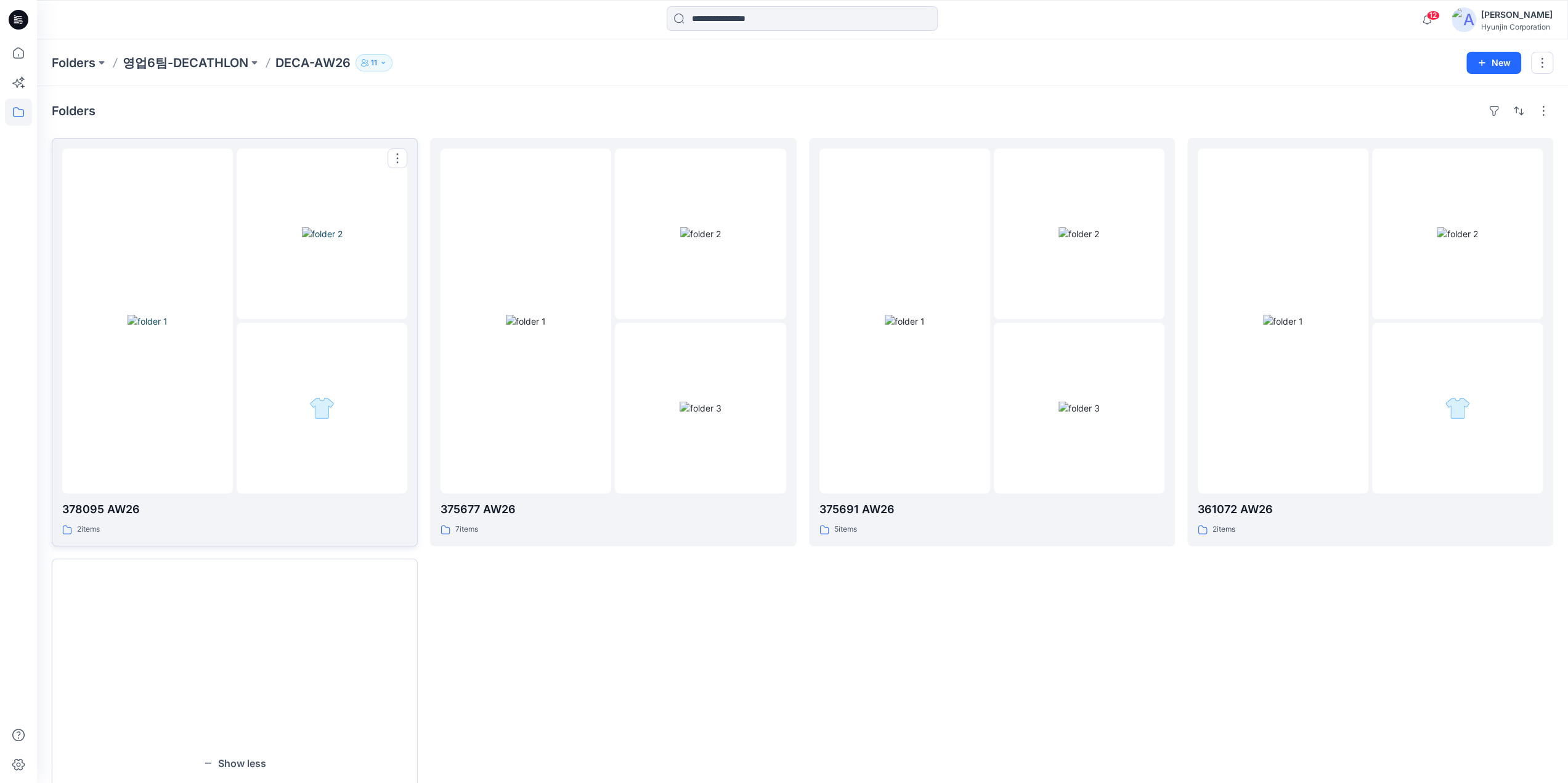
click at [334, 453] on div at bounding box center [322, 408] width 171 height 171
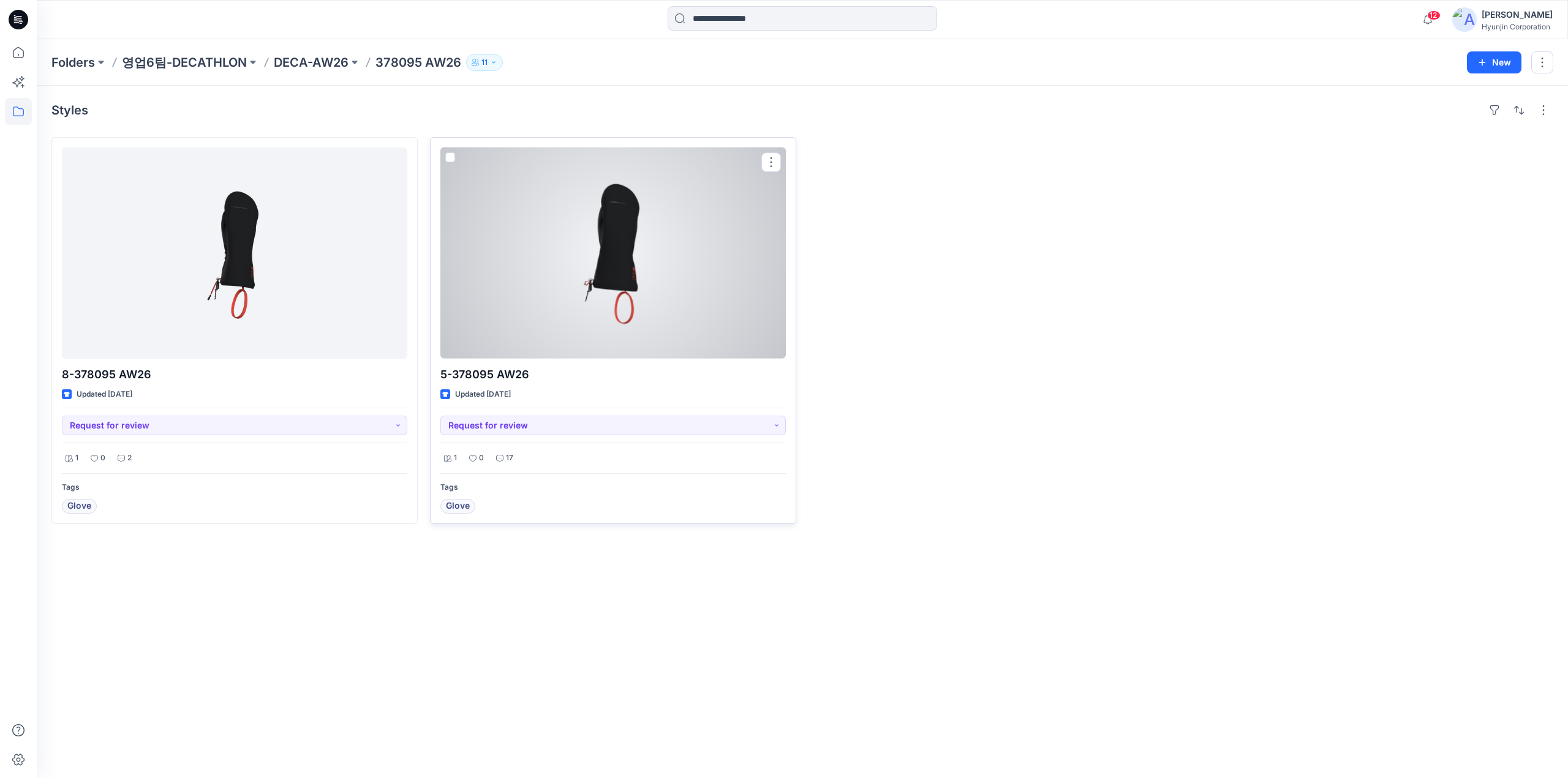
click at [656, 319] on div at bounding box center [612, 253] width 346 height 212
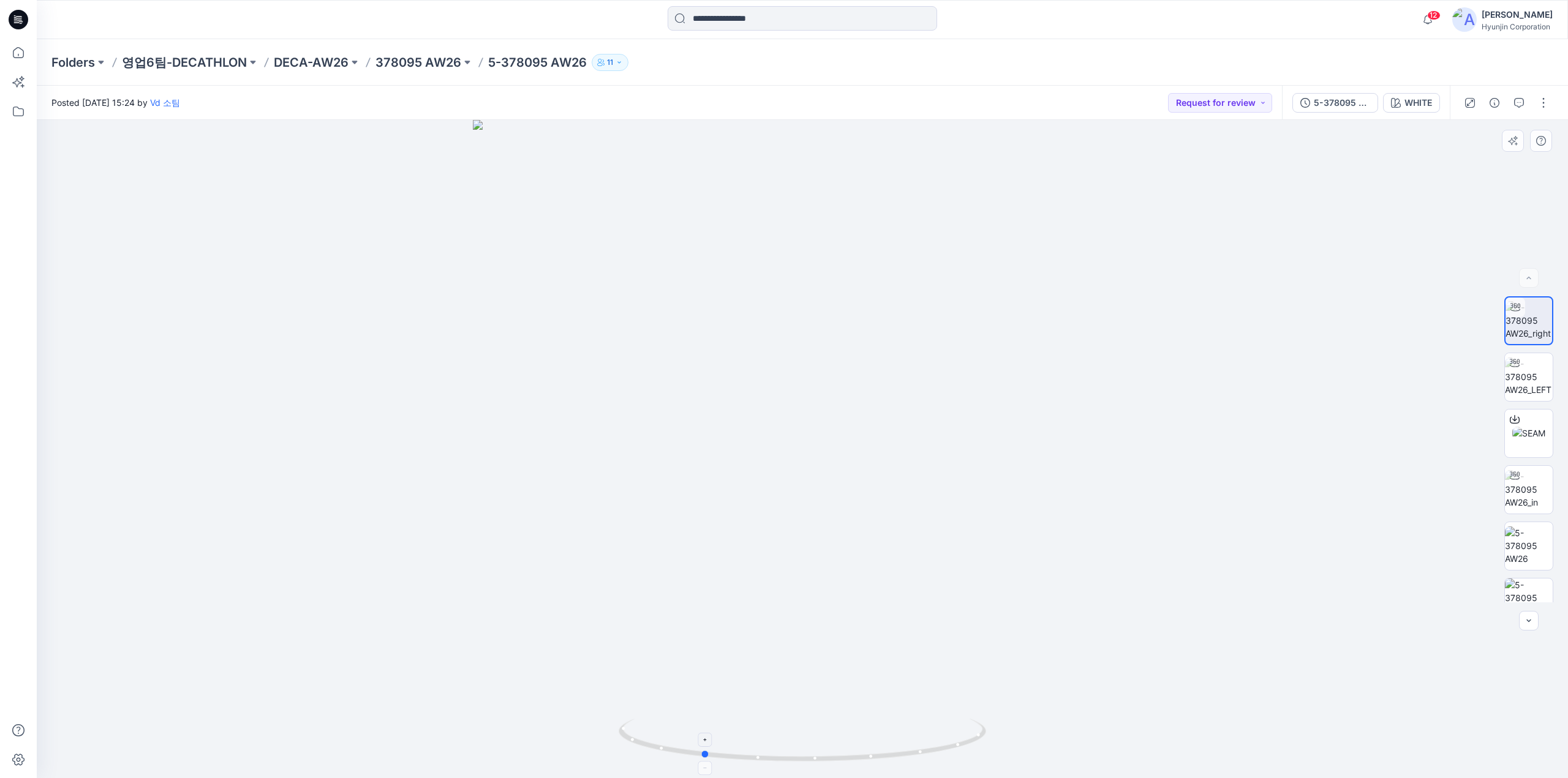
drag, startPoint x: 863, startPoint y: 702, endPoint x: 764, endPoint y: 719, distance: 100.4
click at [764, 719] on div at bounding box center [802, 449] width 1531 height 658
drag, startPoint x: 825, startPoint y: 567, endPoint x: 887, endPoint y: 571, distance: 62.1
click at [887, 571] on div at bounding box center [802, 449] width 1531 height 658
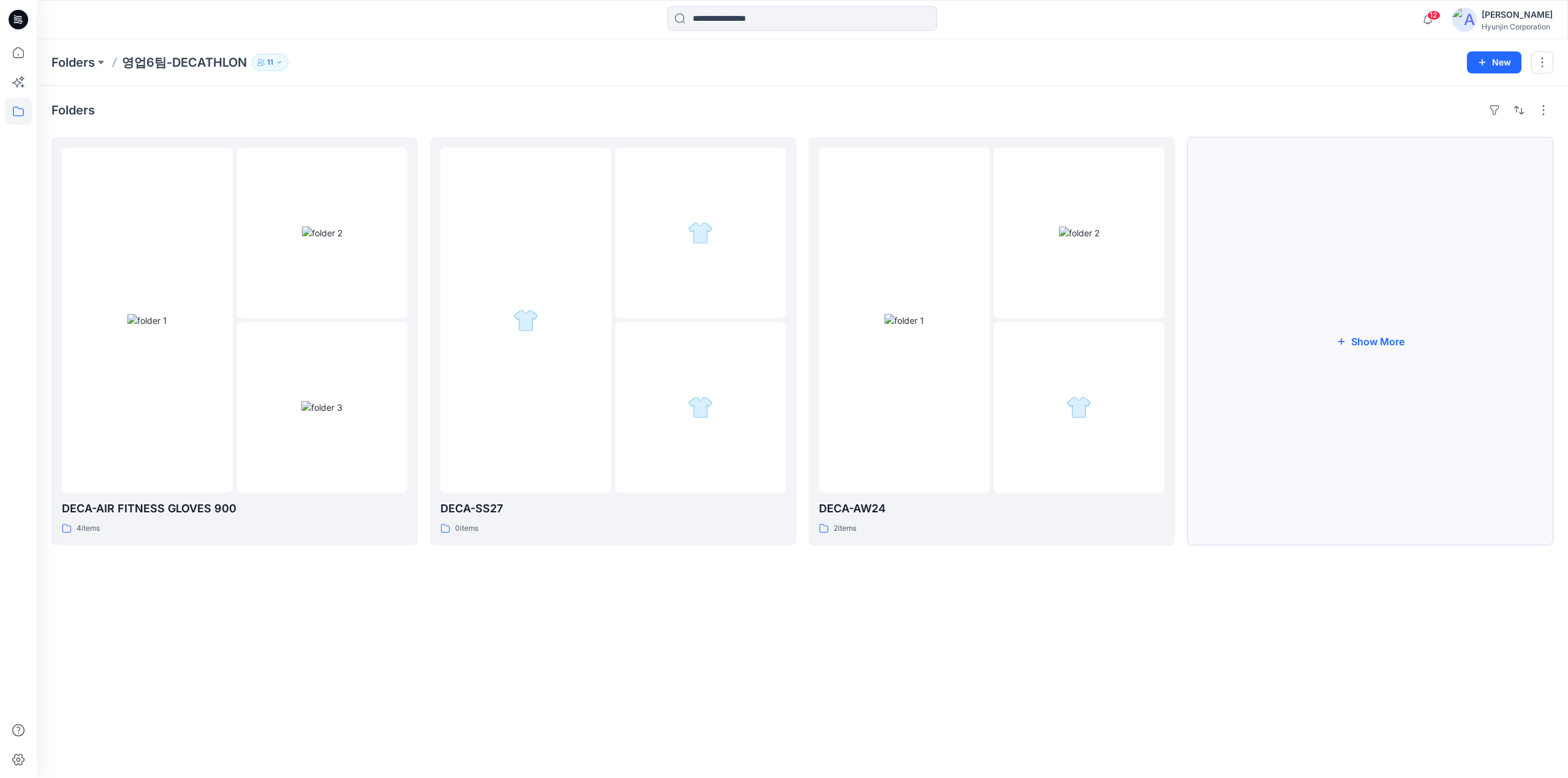
click at [1210, 468] on button "Show More" at bounding box center [1370, 341] width 366 height 409
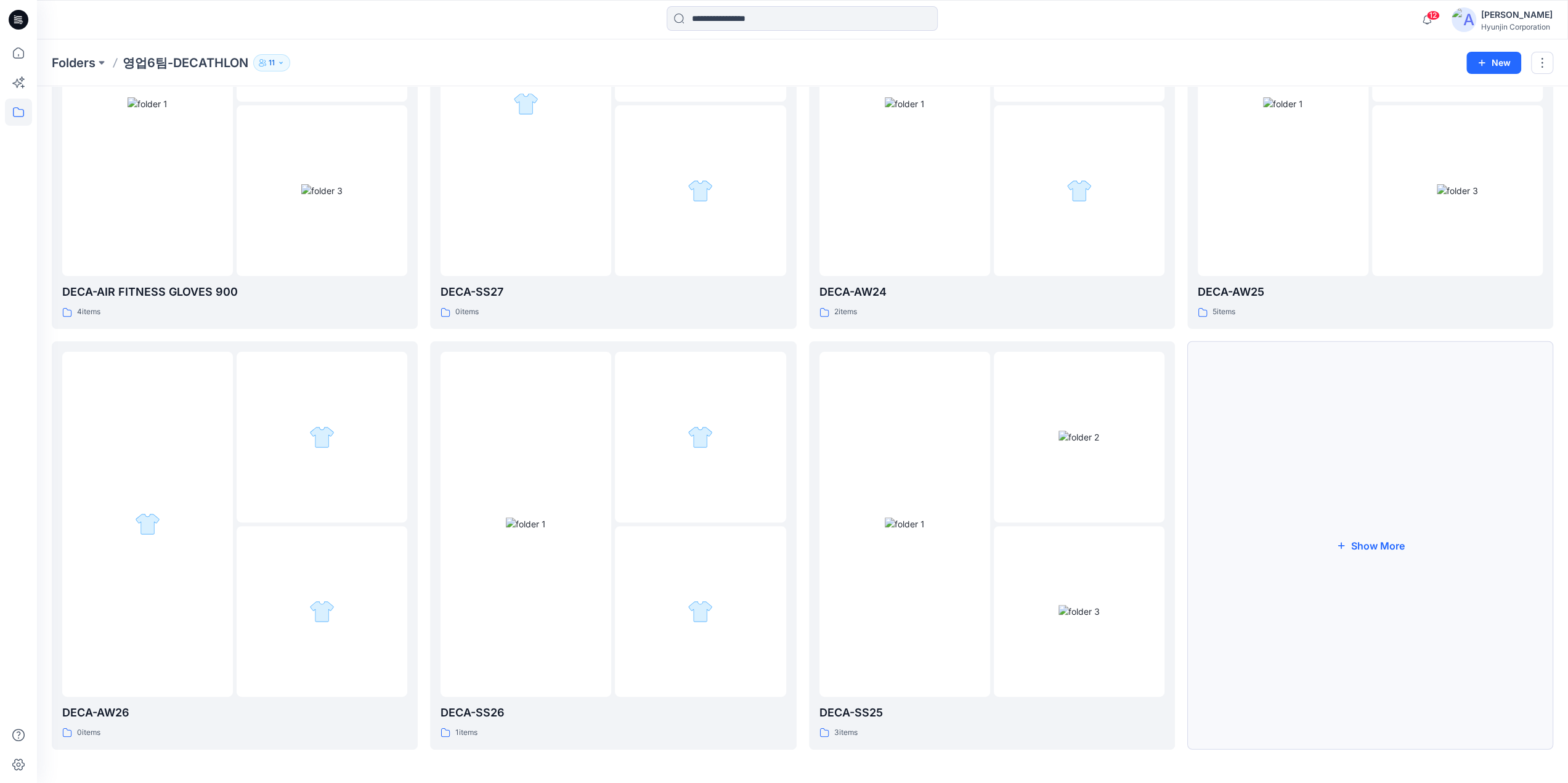
click at [1257, 597] on button "Show More" at bounding box center [1370, 545] width 366 height 409
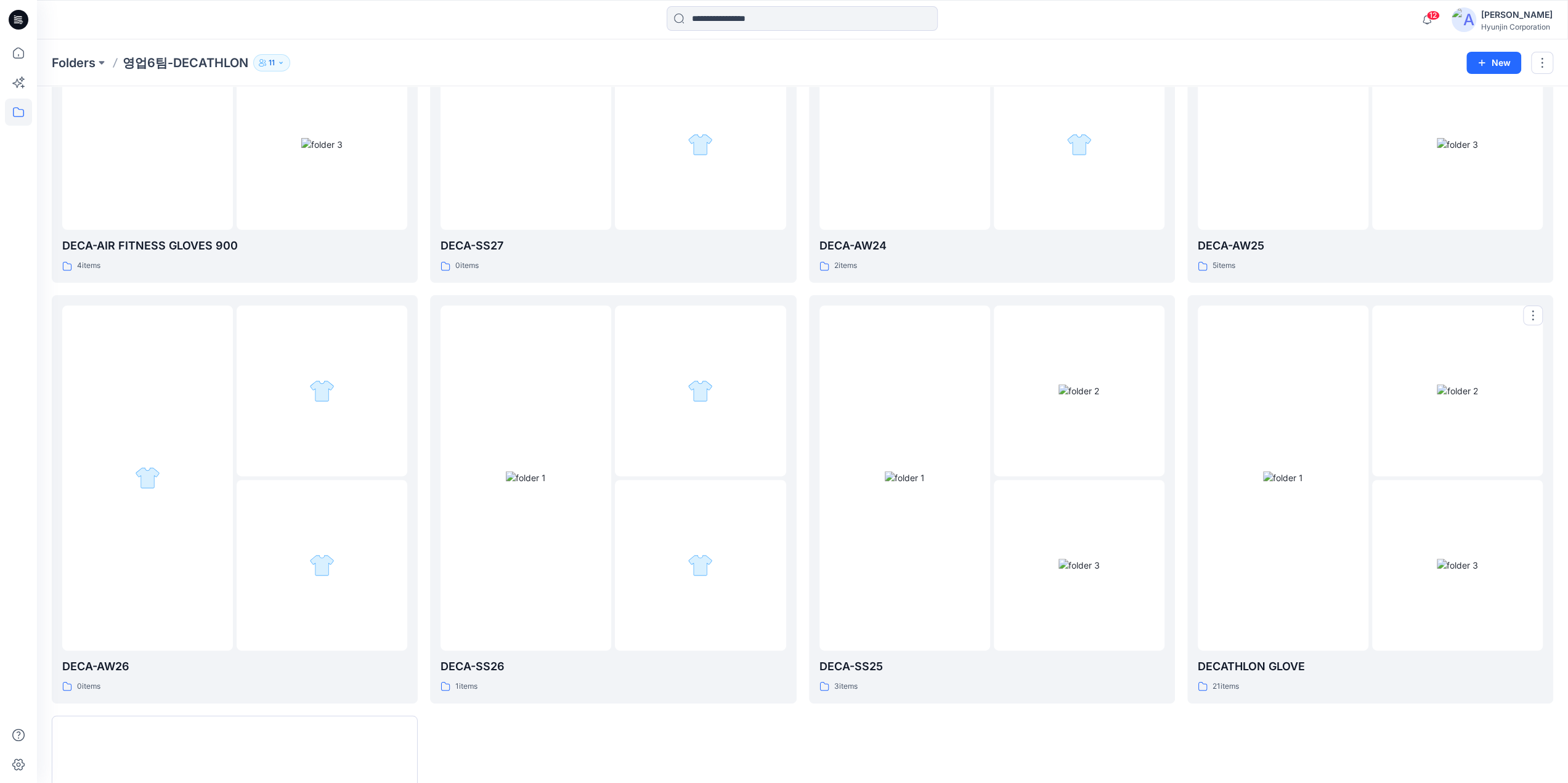
scroll to position [279, 0]
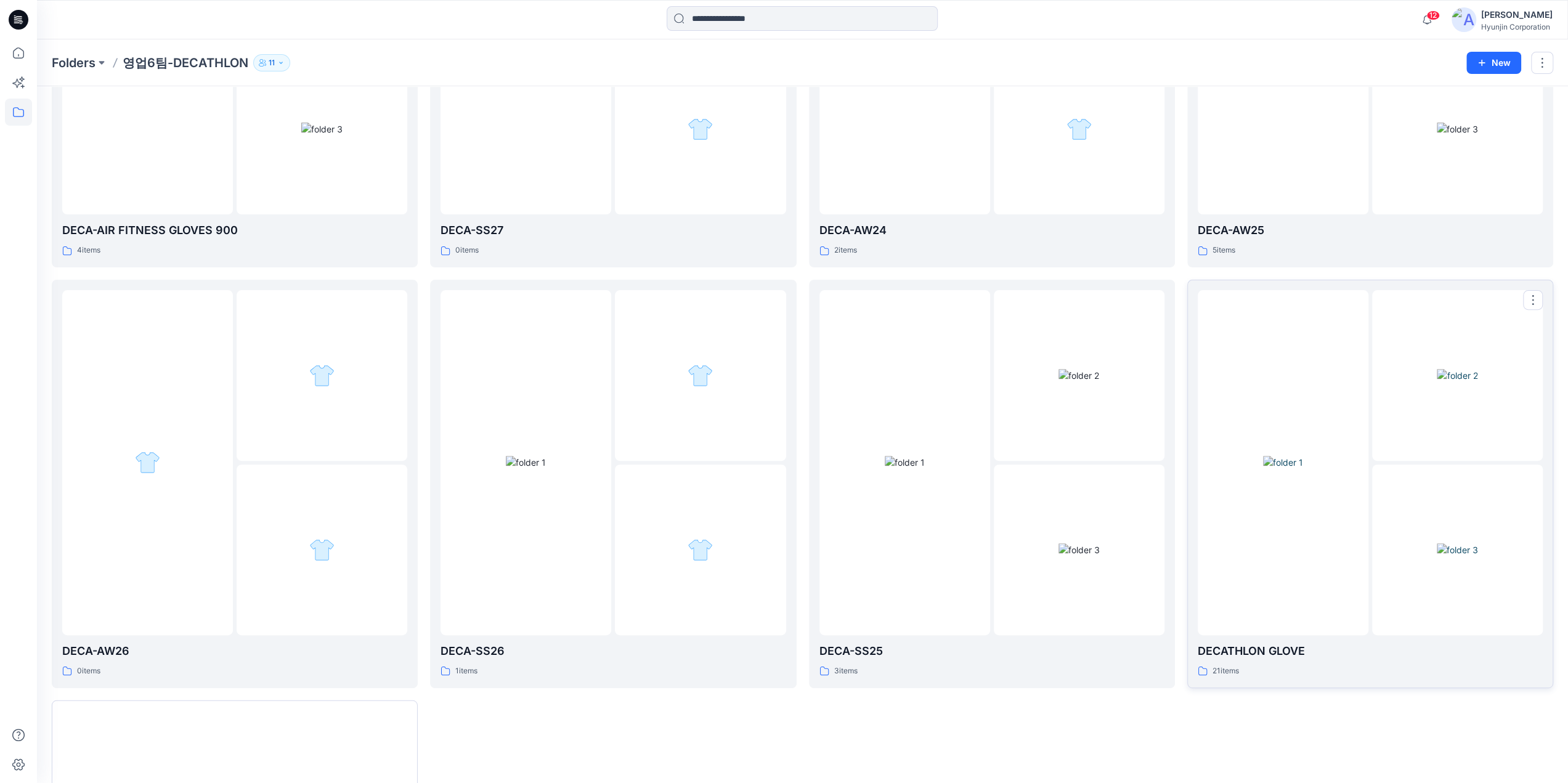
click at [1380, 576] on div at bounding box center [1457, 550] width 171 height 171
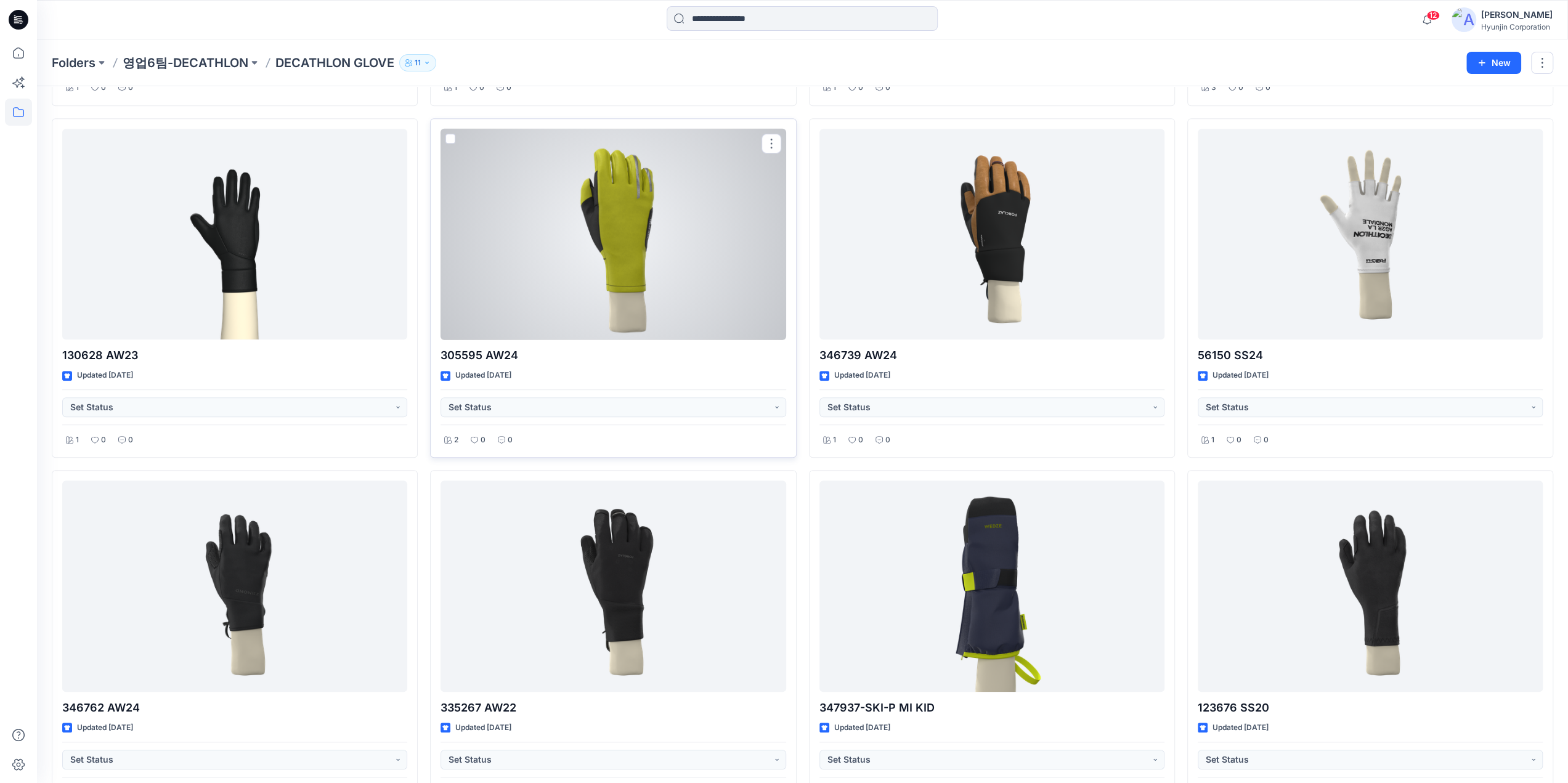
scroll to position [826, 0]
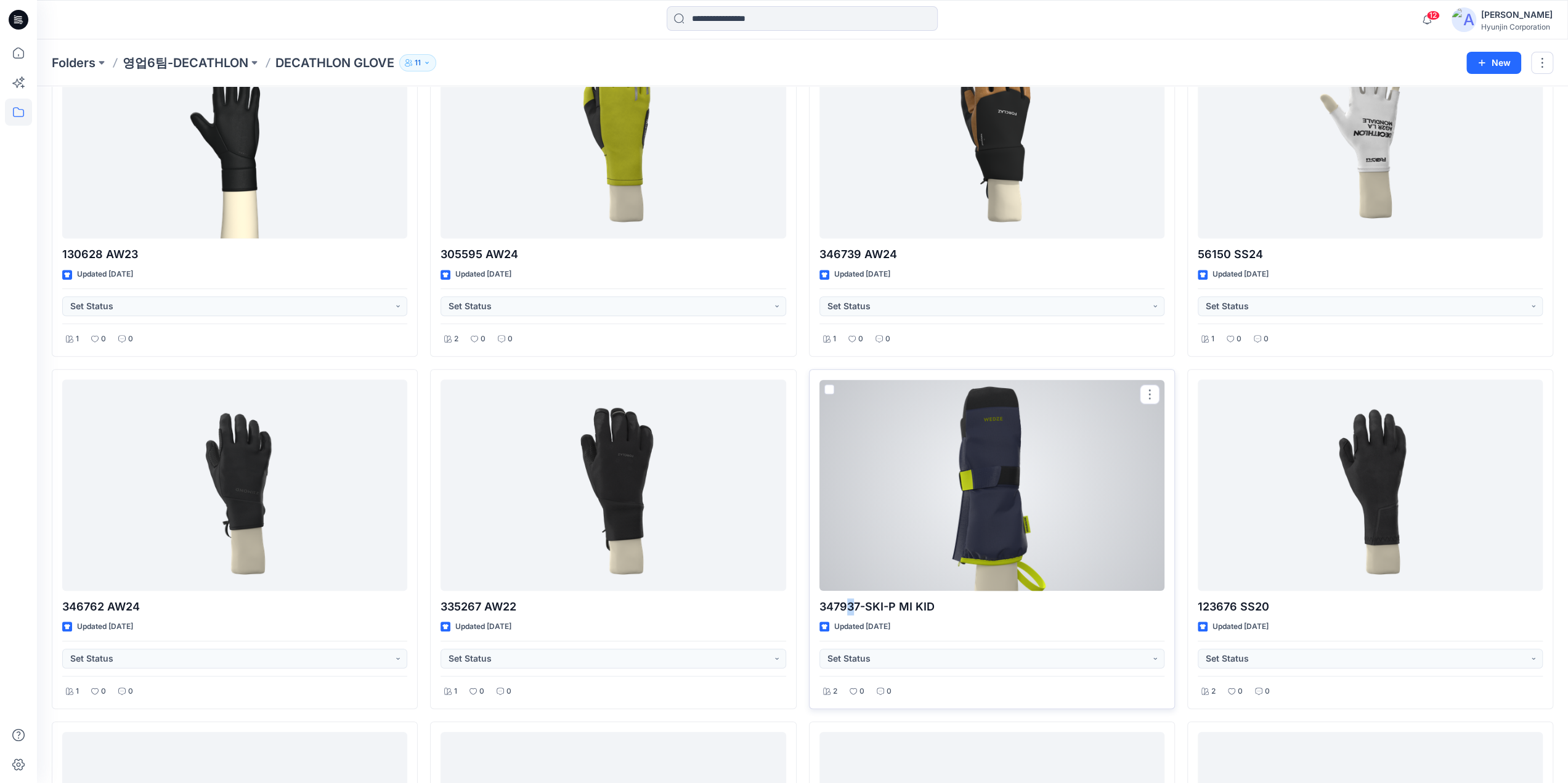
drag, startPoint x: 840, startPoint y: 604, endPoint x: 848, endPoint y: 608, distance: 8.9
click at [848, 608] on p "347937-SKI-P MI KID" at bounding box center [992, 606] width 345 height 17
click at [857, 610] on p "347937-SKI-P MI KID" at bounding box center [992, 606] width 345 height 17
drag, startPoint x: 861, startPoint y: 606, endPoint x: 816, endPoint y: 609, distance: 45.1
click at [816, 609] on div "347937-SKI-P MI KID Updated 9 months ago Set Status 2 0 0" at bounding box center [992, 539] width 366 height 340
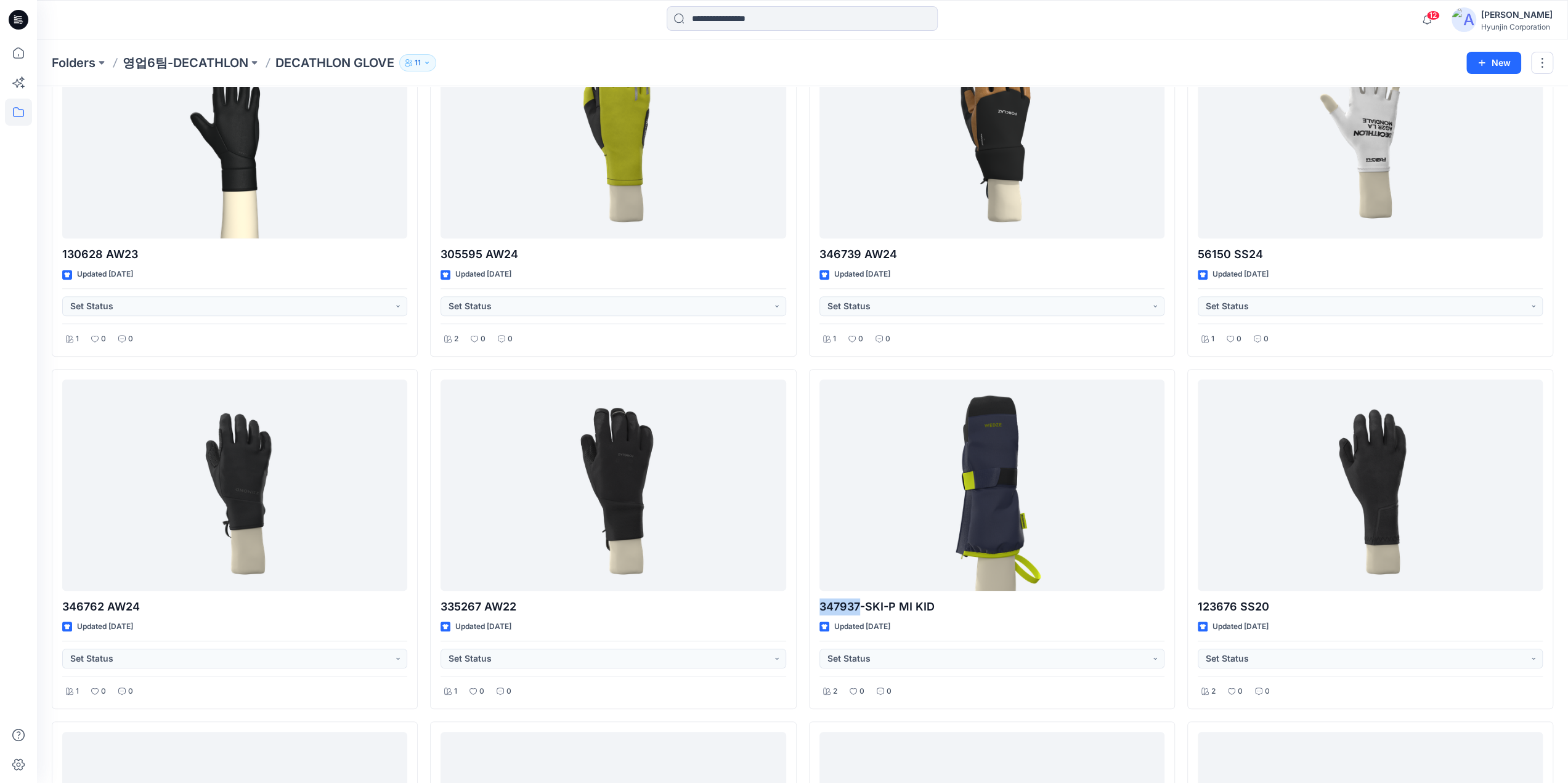
copy p "347937"
click at [809, 361] on div "123676 - ROADR 500 Updated 9 months ago Set Status 2 0 0 106774 SS24 Updated 9 …" at bounding box center [992, 363] width 366 height 2101
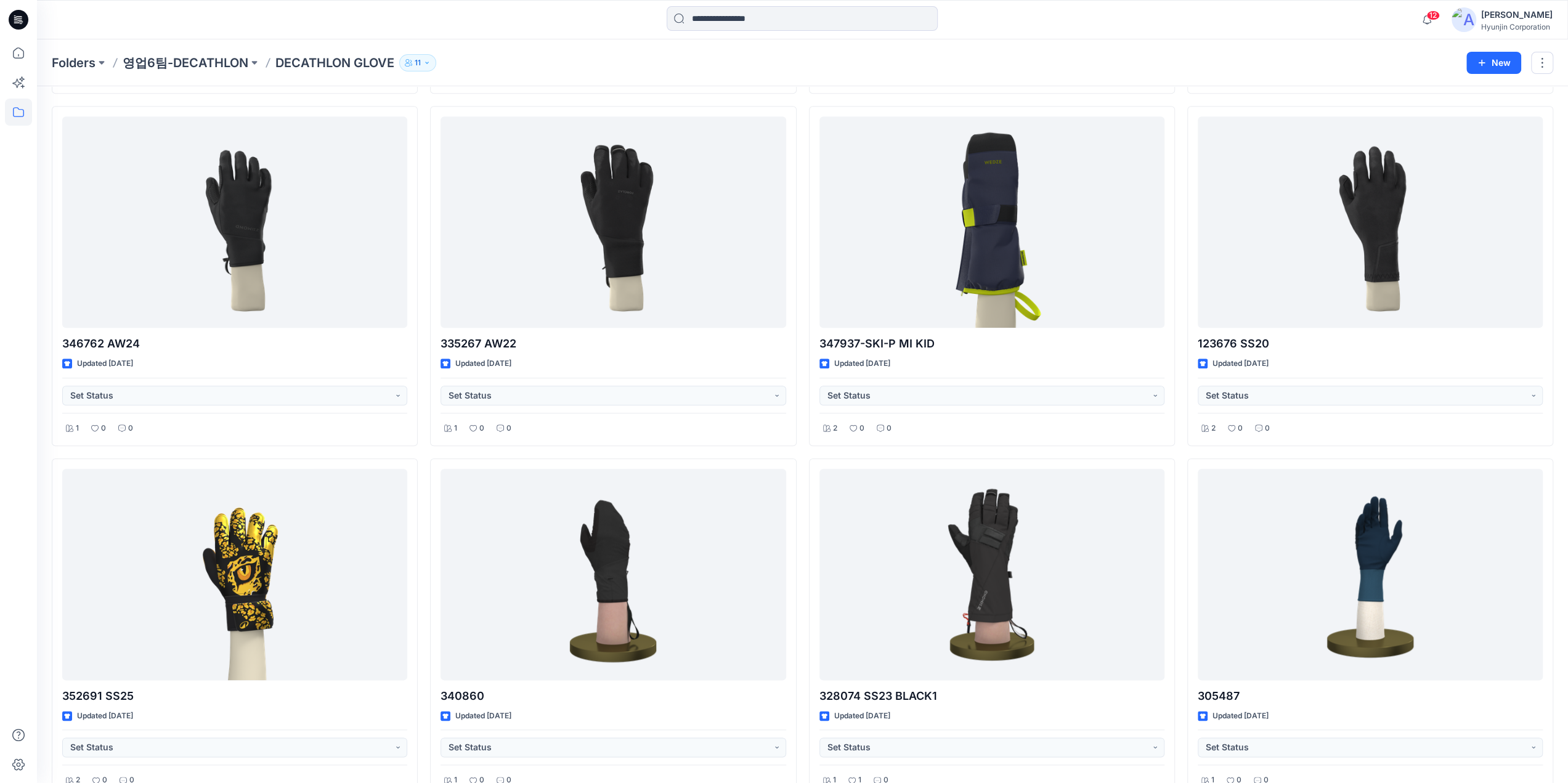
scroll to position [1134, 0]
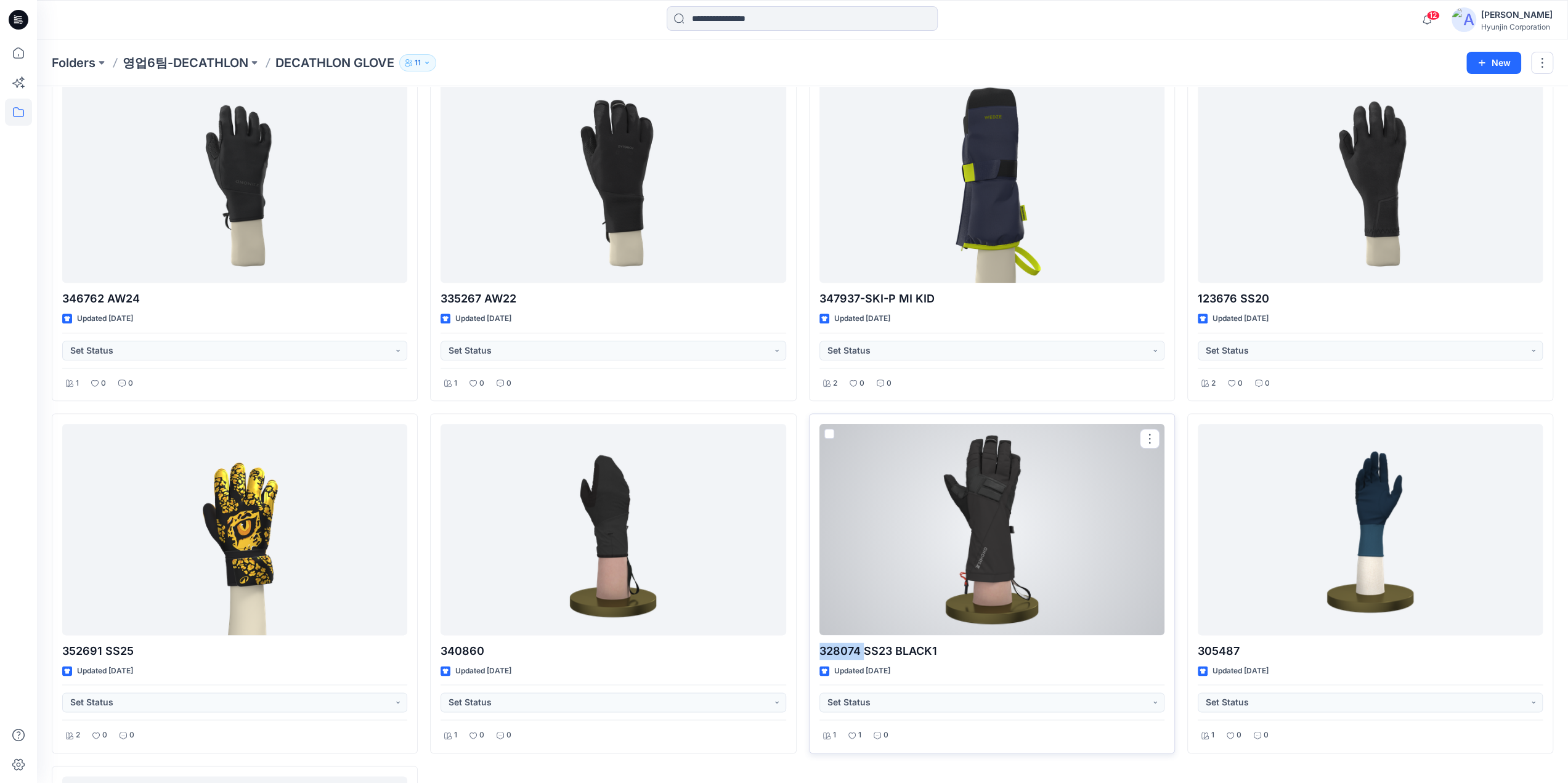
drag, startPoint x: 863, startPoint y: 646, endPoint x: 811, endPoint y: 648, distance: 52.0
click at [811, 648] on div "328074 SS23 BLACK1 Updated 3 years ago Set Status 1 1 0" at bounding box center [992, 584] width 366 height 340
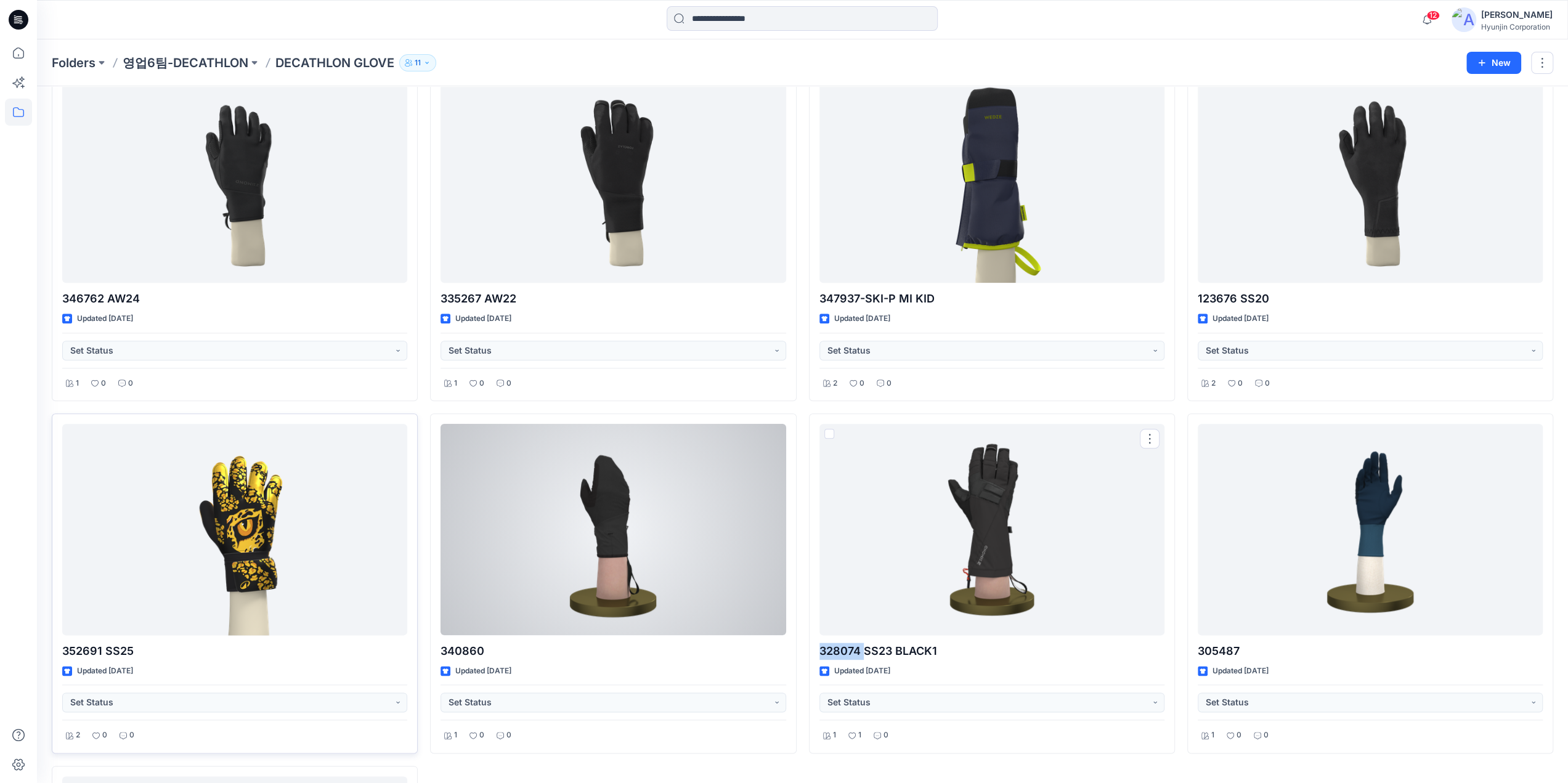
copy p "328074"
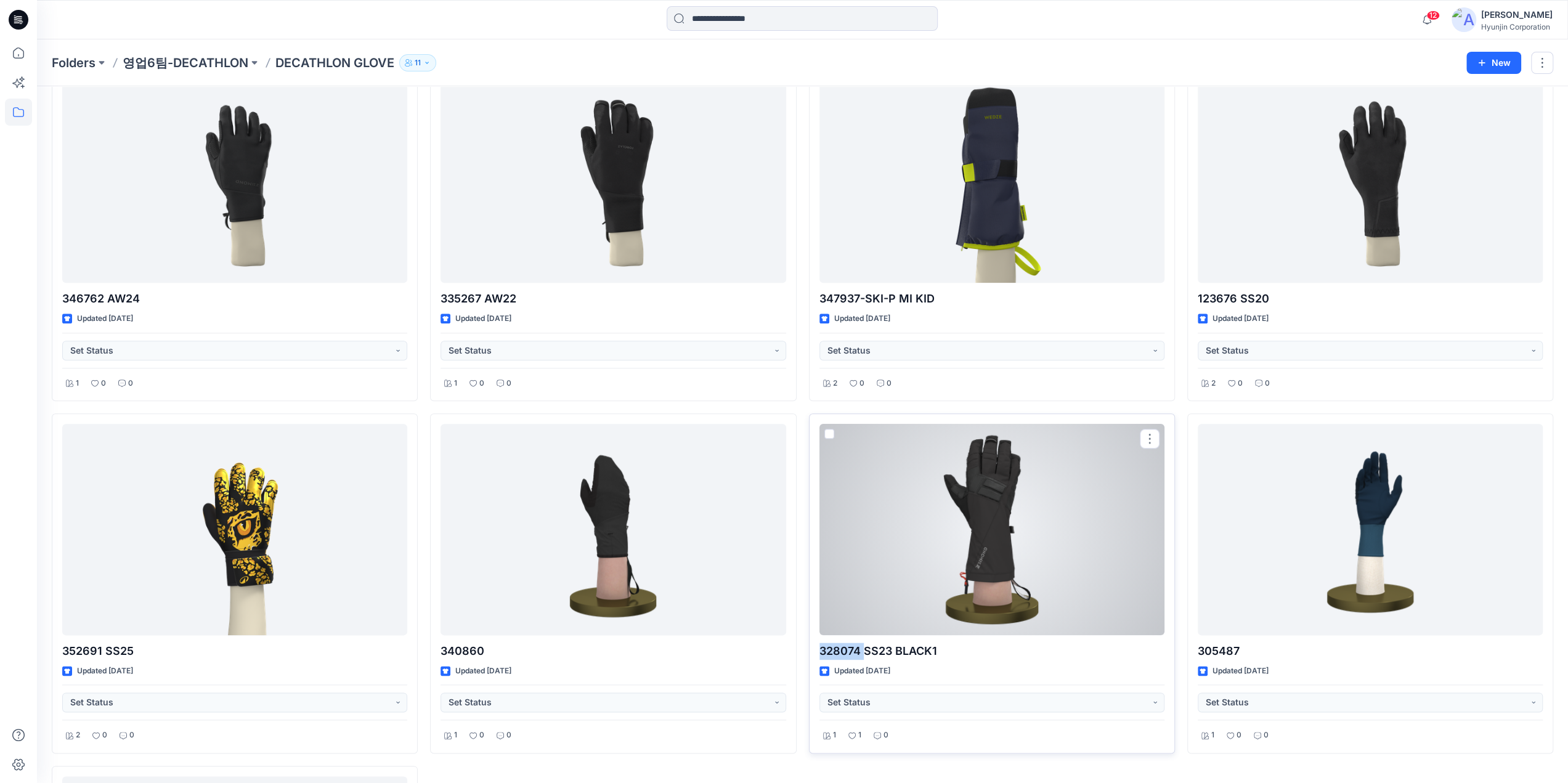
click at [1087, 535] on div at bounding box center [992, 530] width 345 height 211
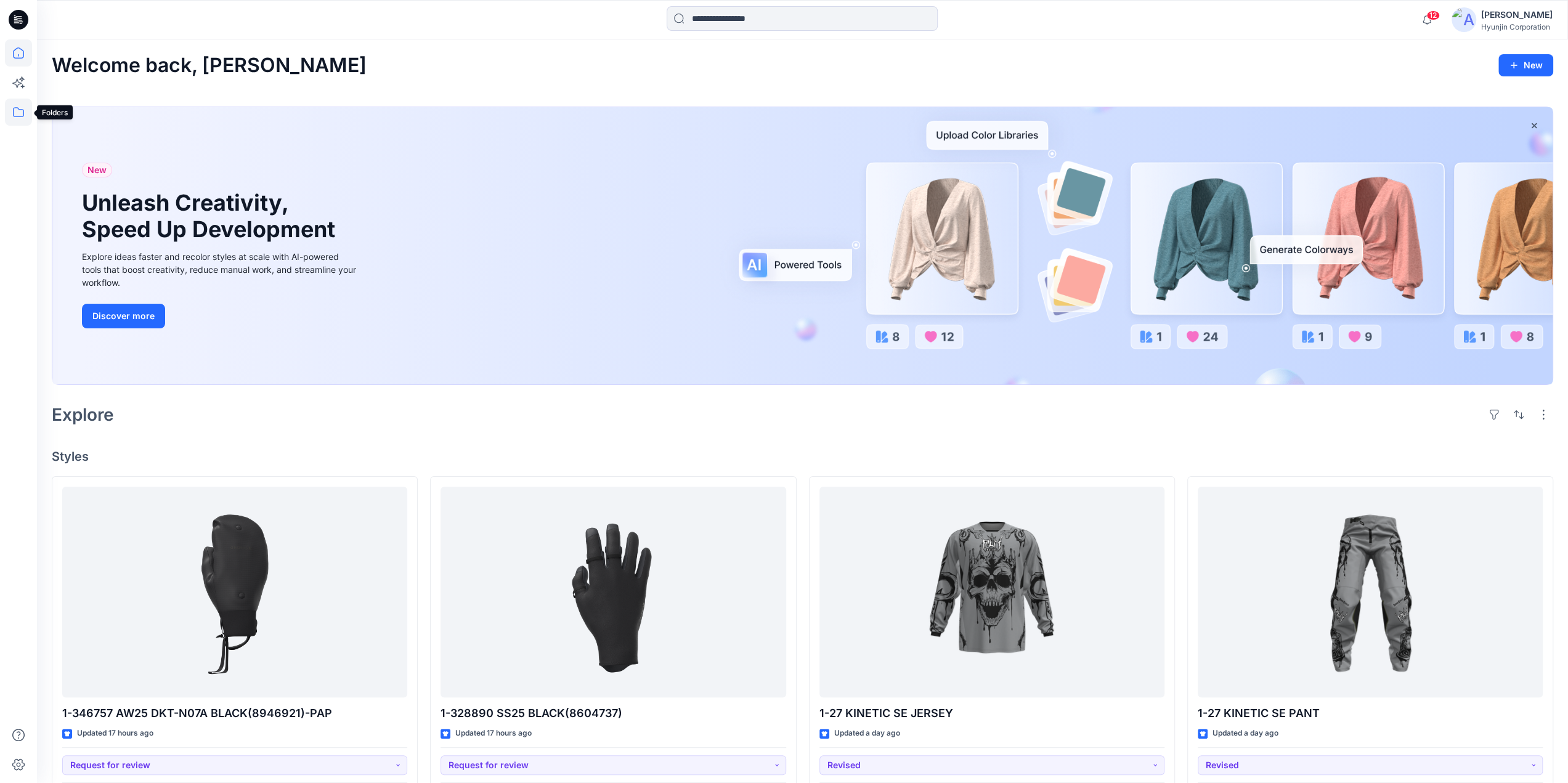
click at [19, 115] on icon at bounding box center [19, 112] width 27 height 27
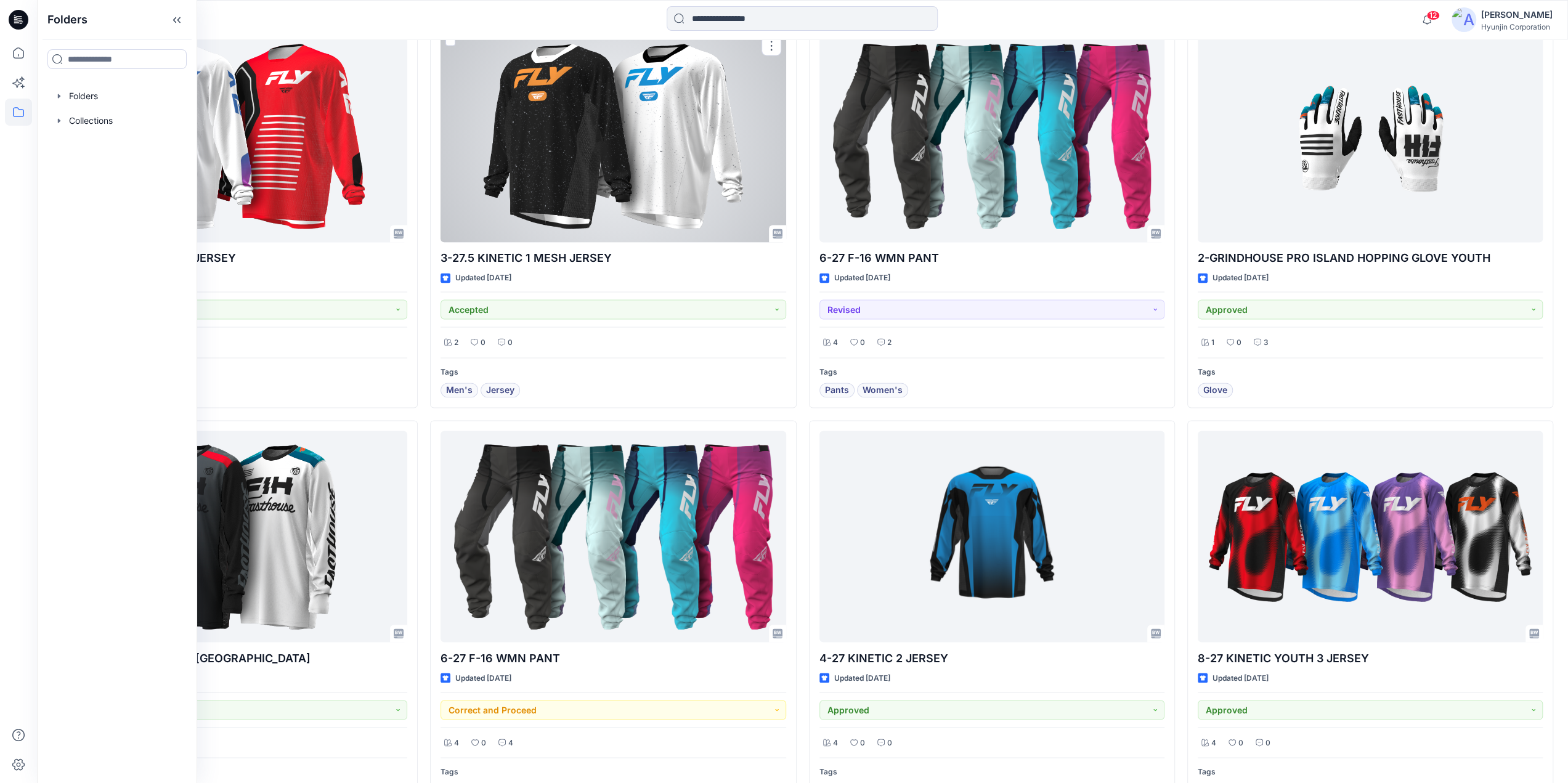
scroll to position [2134, 0]
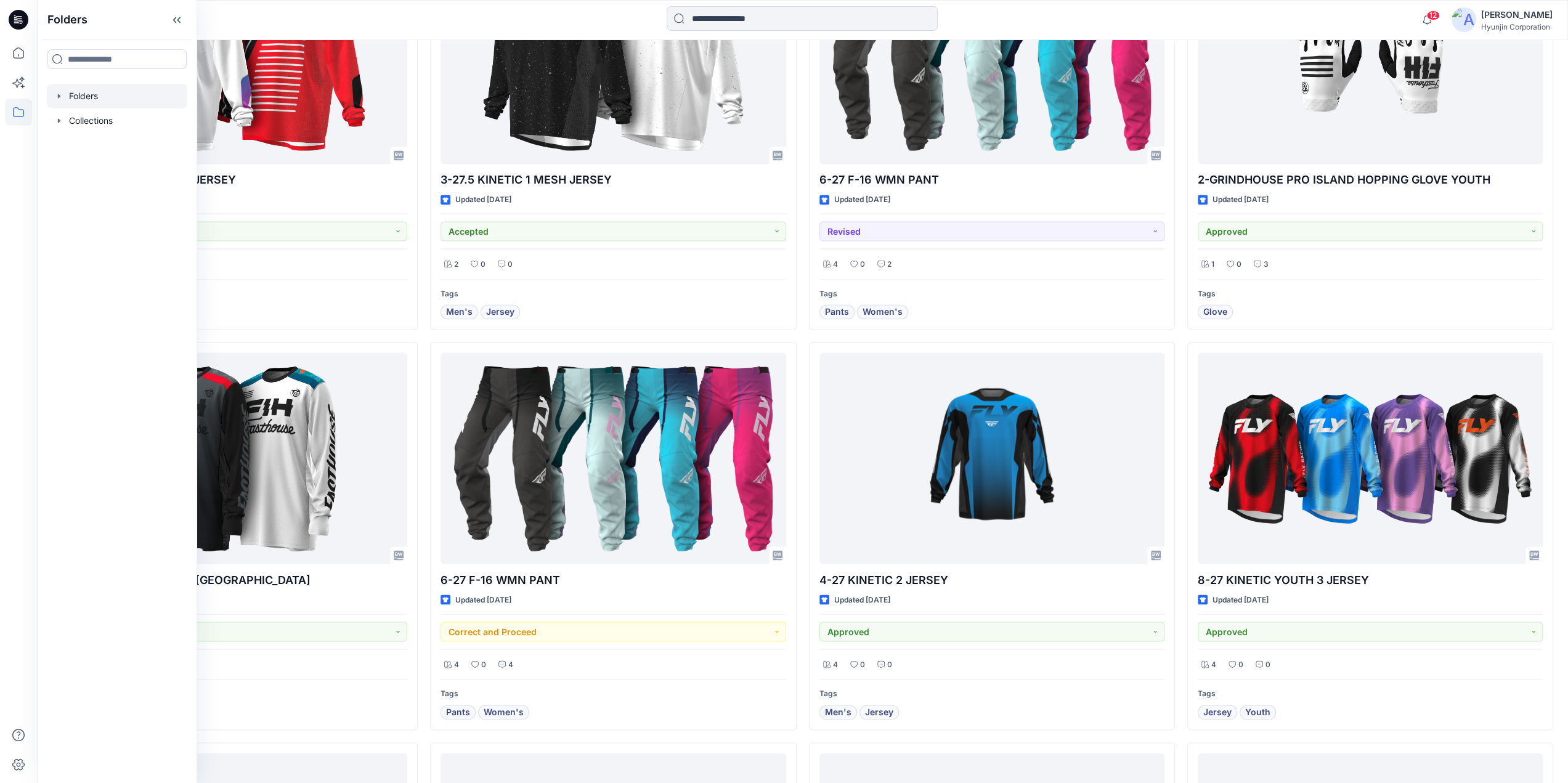
click at [87, 101] on div at bounding box center [117, 96] width 140 height 25
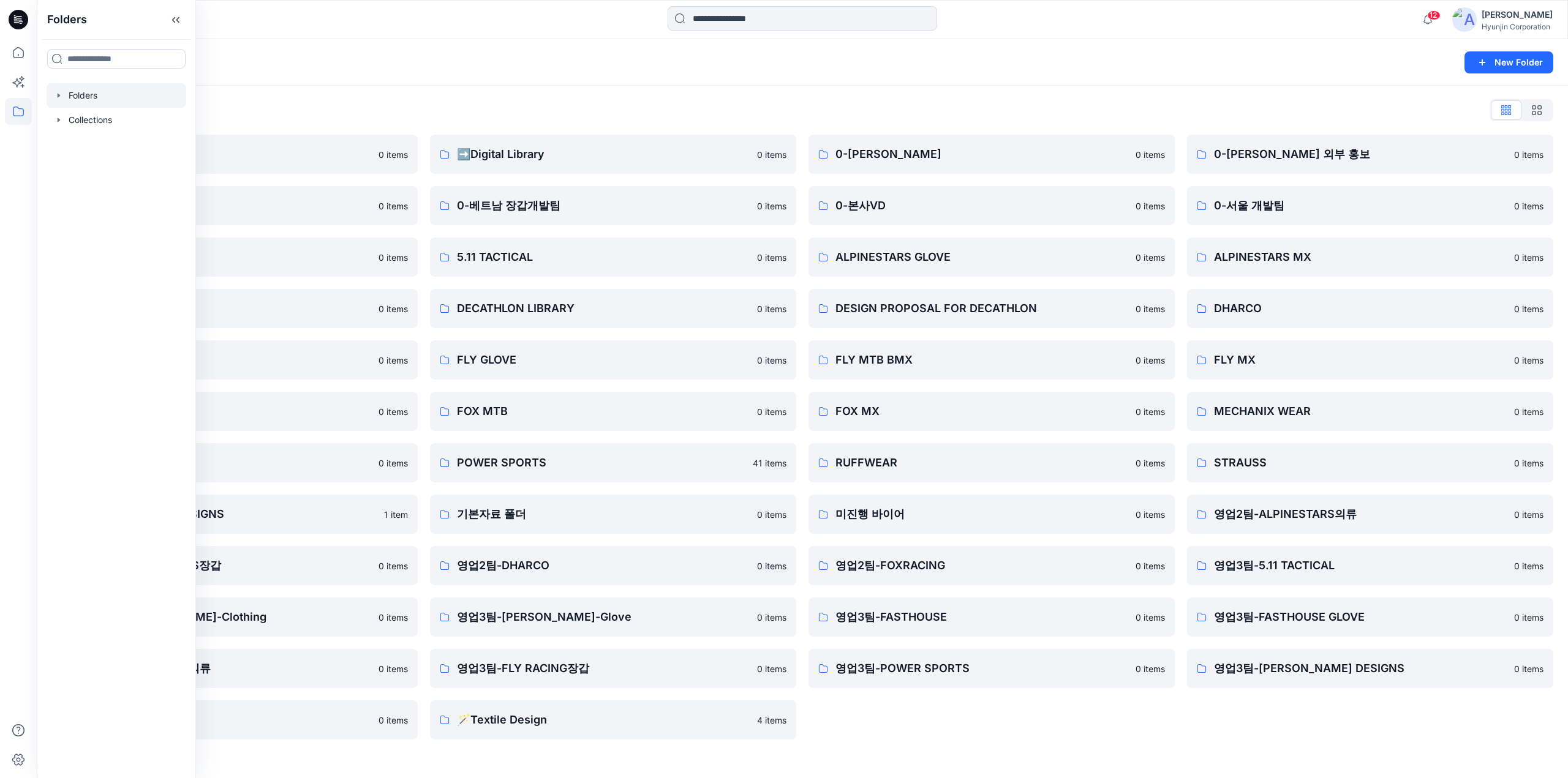
click at [979, 720] on div "0-[PERSON_NAME] 0 items 0-본사VD 0 items ALPINESTARS GLOVE 0 items DESIGN PROPOSA…" at bounding box center [991, 437] width 366 height 605
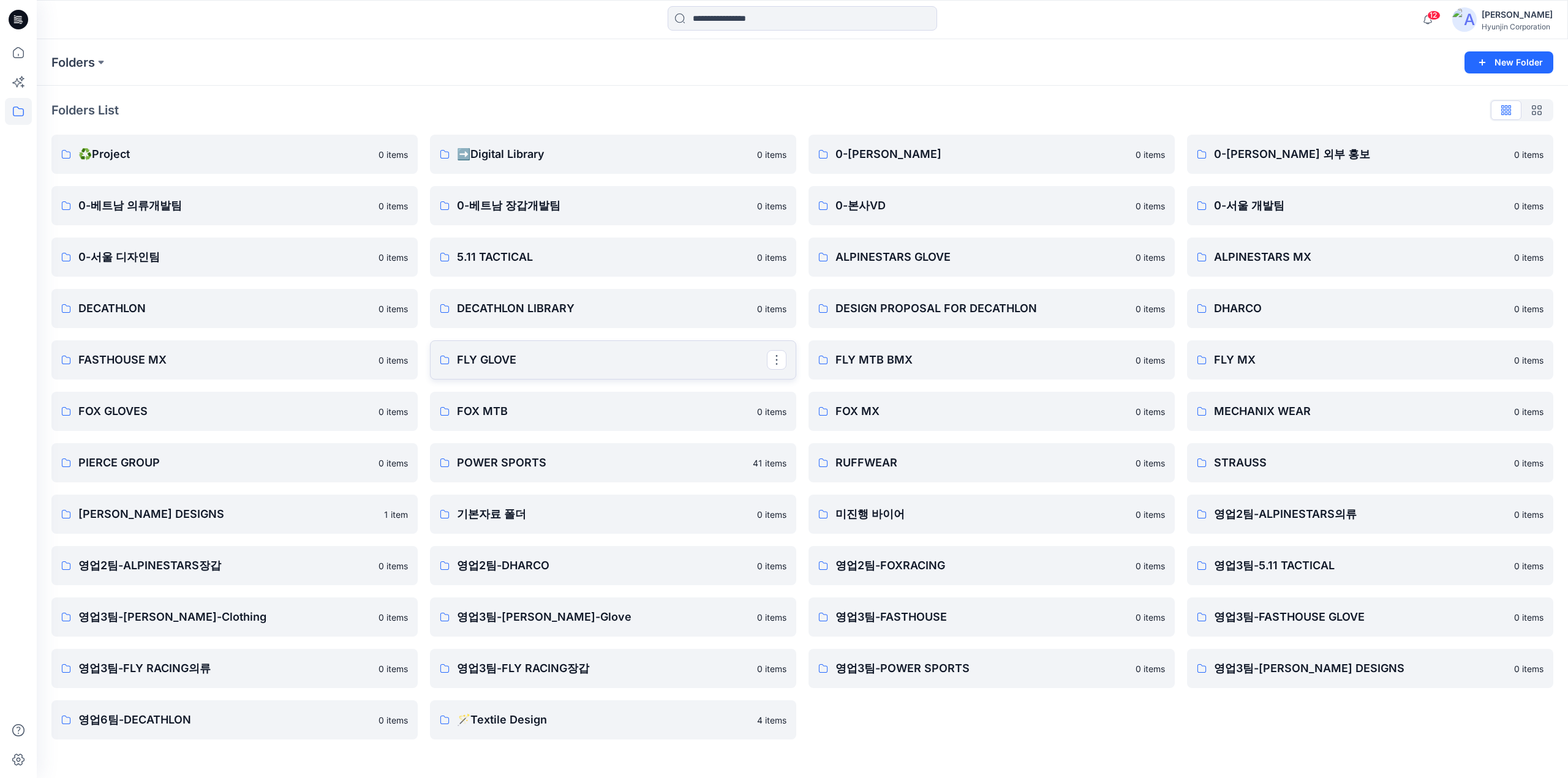
click at [515, 361] on p "FLY GLOVE" at bounding box center [612, 360] width 310 height 17
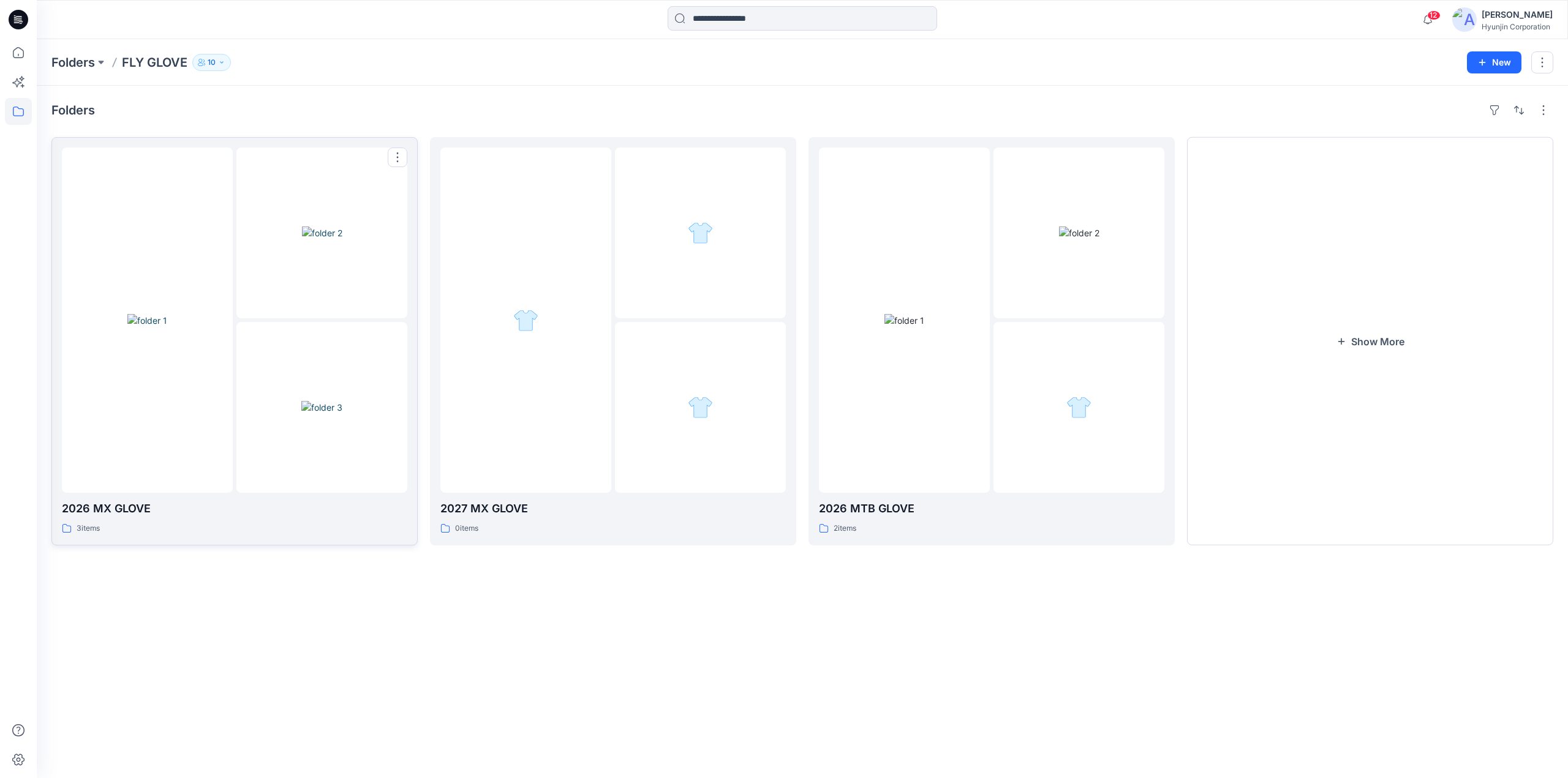
click at [302, 240] on img at bounding box center [322, 233] width 40 height 13
click at [641, 357] on div at bounding box center [700, 407] width 171 height 171
click at [1337, 344] on icon "button" at bounding box center [1341, 341] width 10 height 10
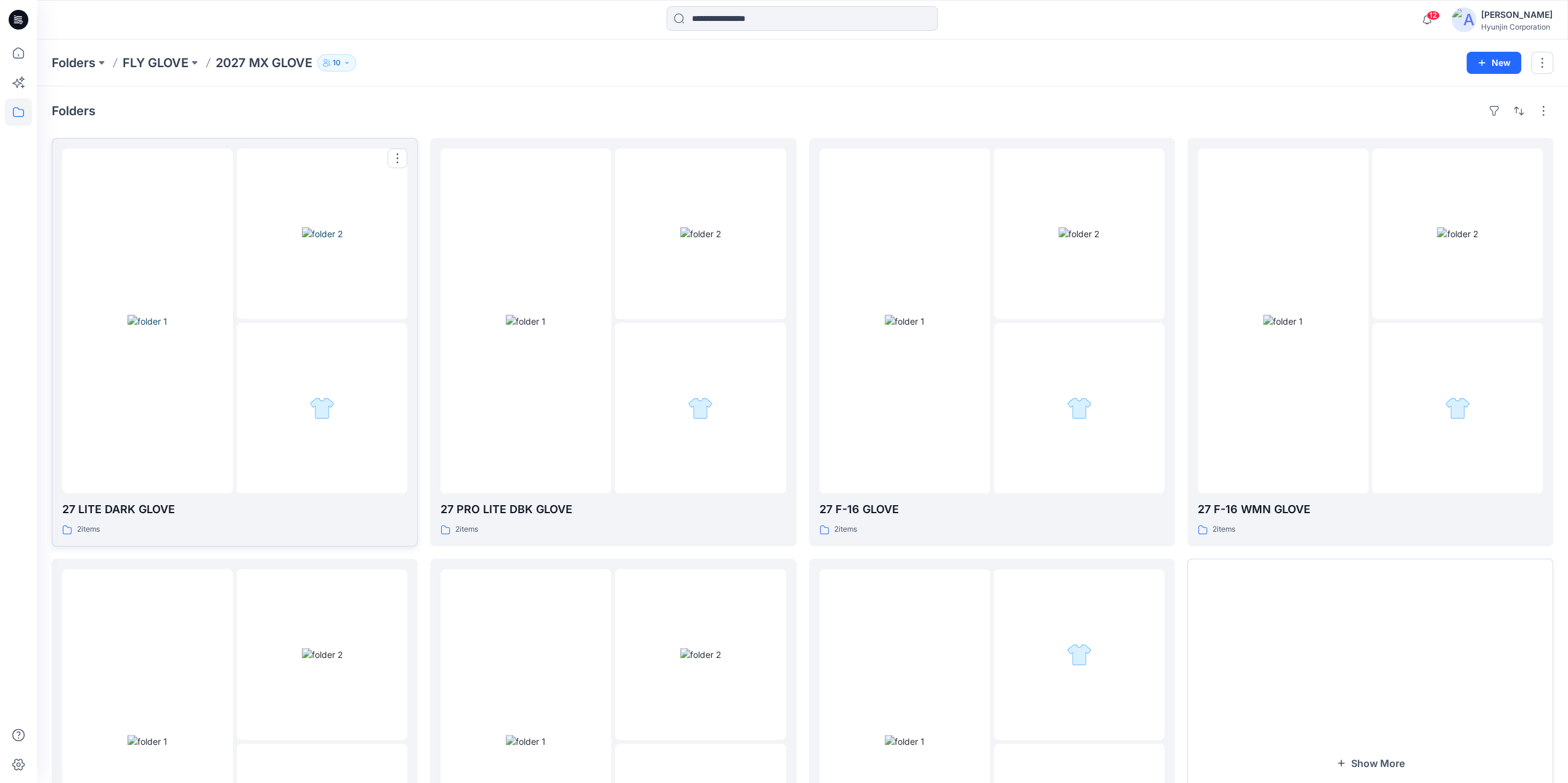
click at [285, 358] on div at bounding box center [322, 408] width 171 height 171
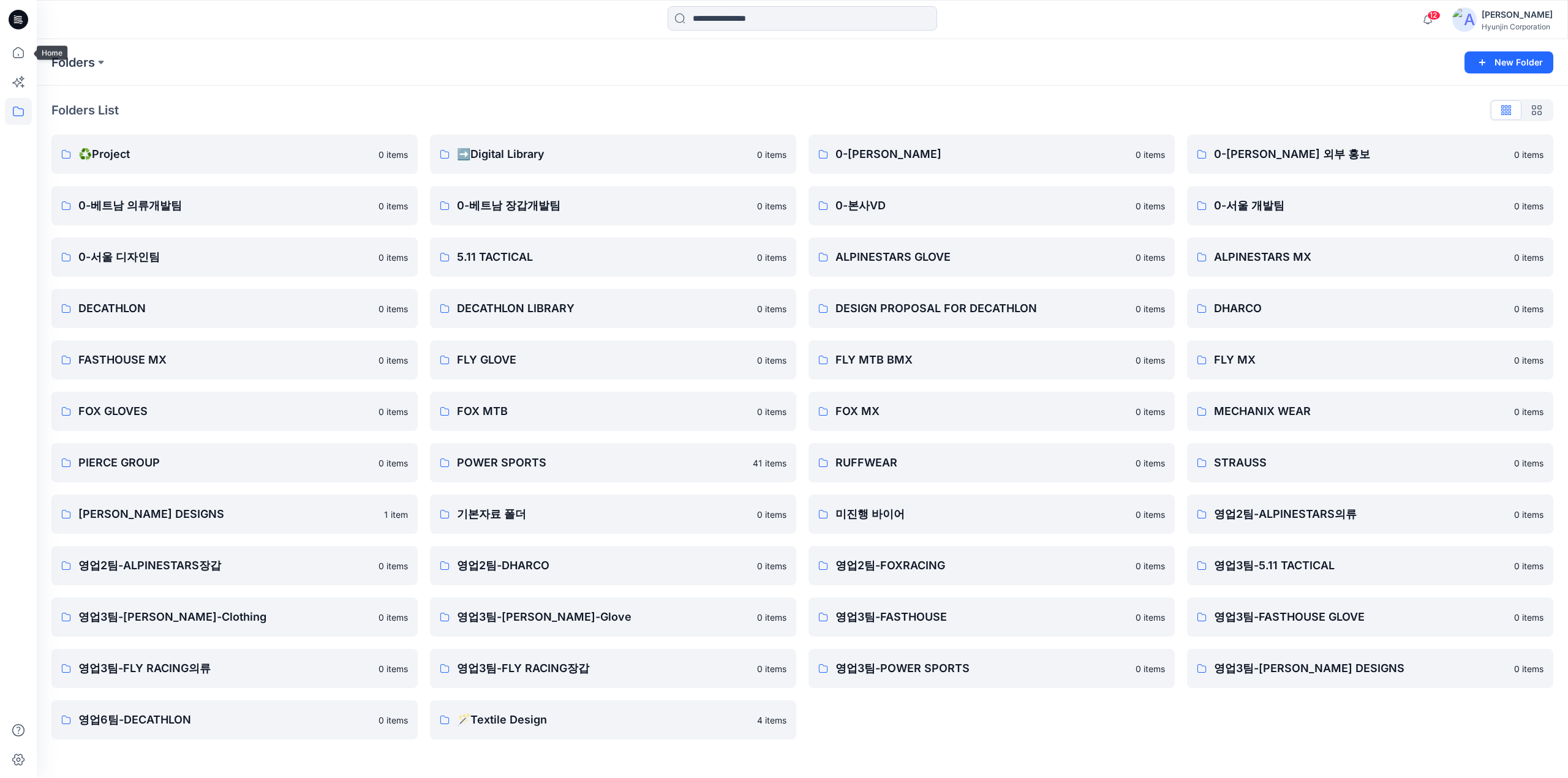
drag, startPoint x: 18, startPoint y: 54, endPoint x: 79, endPoint y: 0, distance: 81.5
click at [18, 54] on icon at bounding box center [18, 53] width 27 height 27
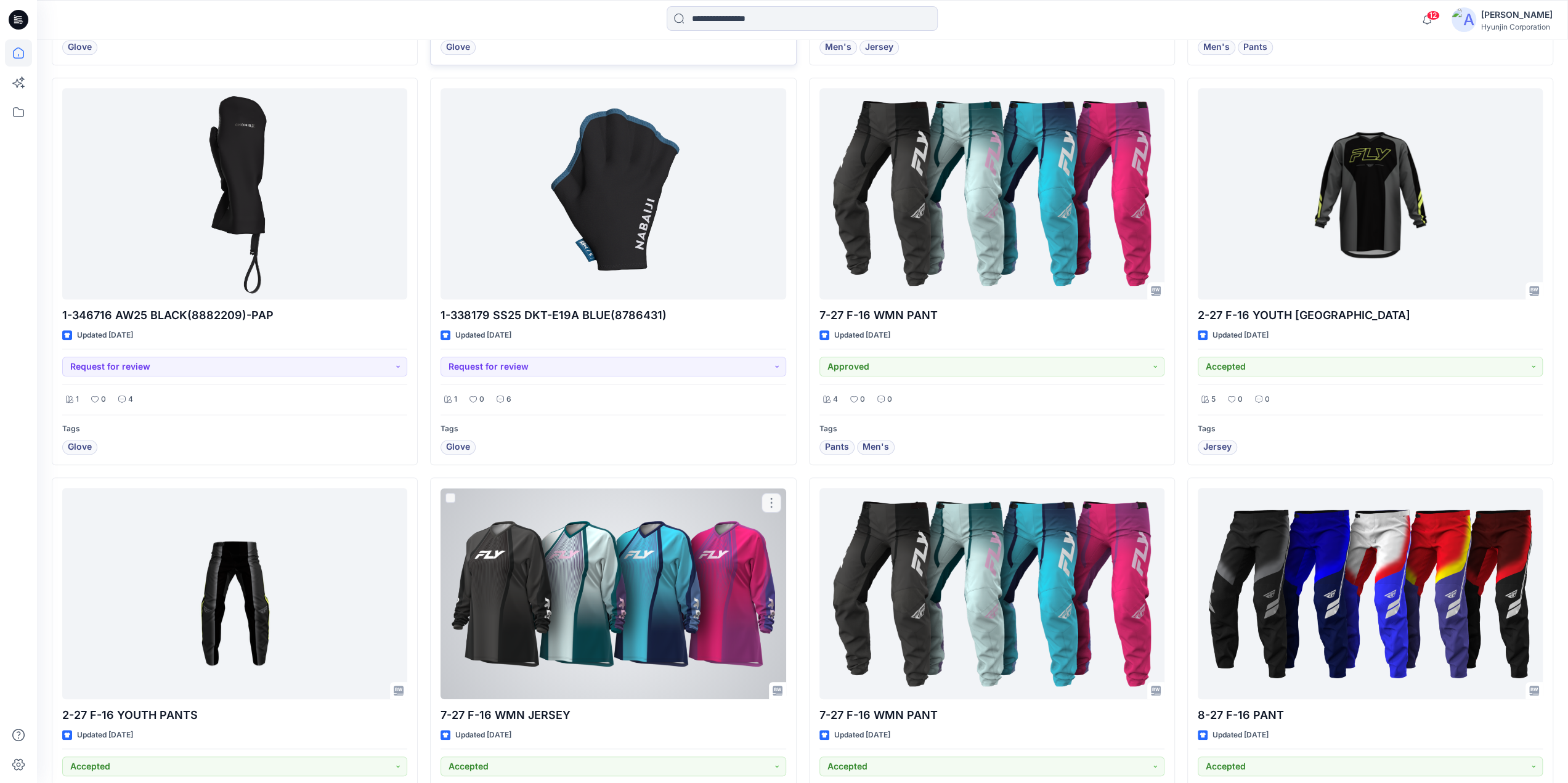
scroll to position [801, 0]
